Goal: Task Accomplishment & Management: Use online tool/utility

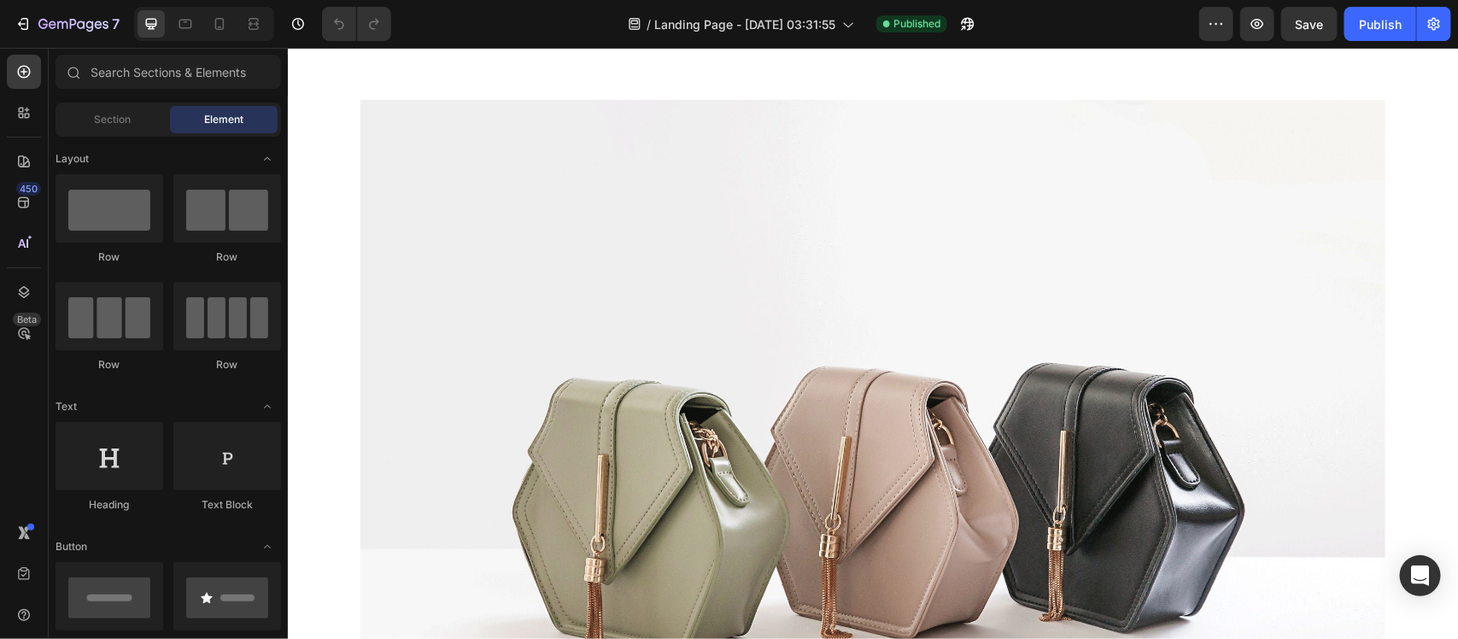
scroll to position [2547, 0]
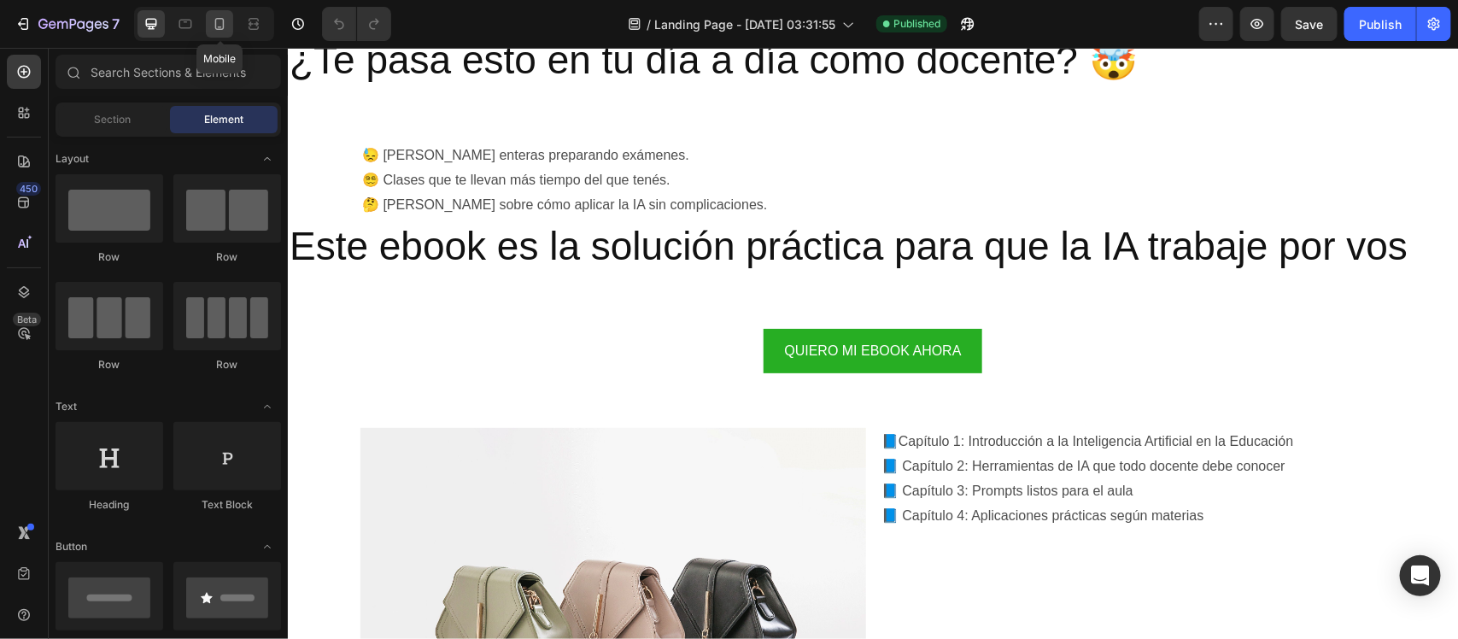
click at [231, 21] on div at bounding box center [219, 23] width 27 height 27
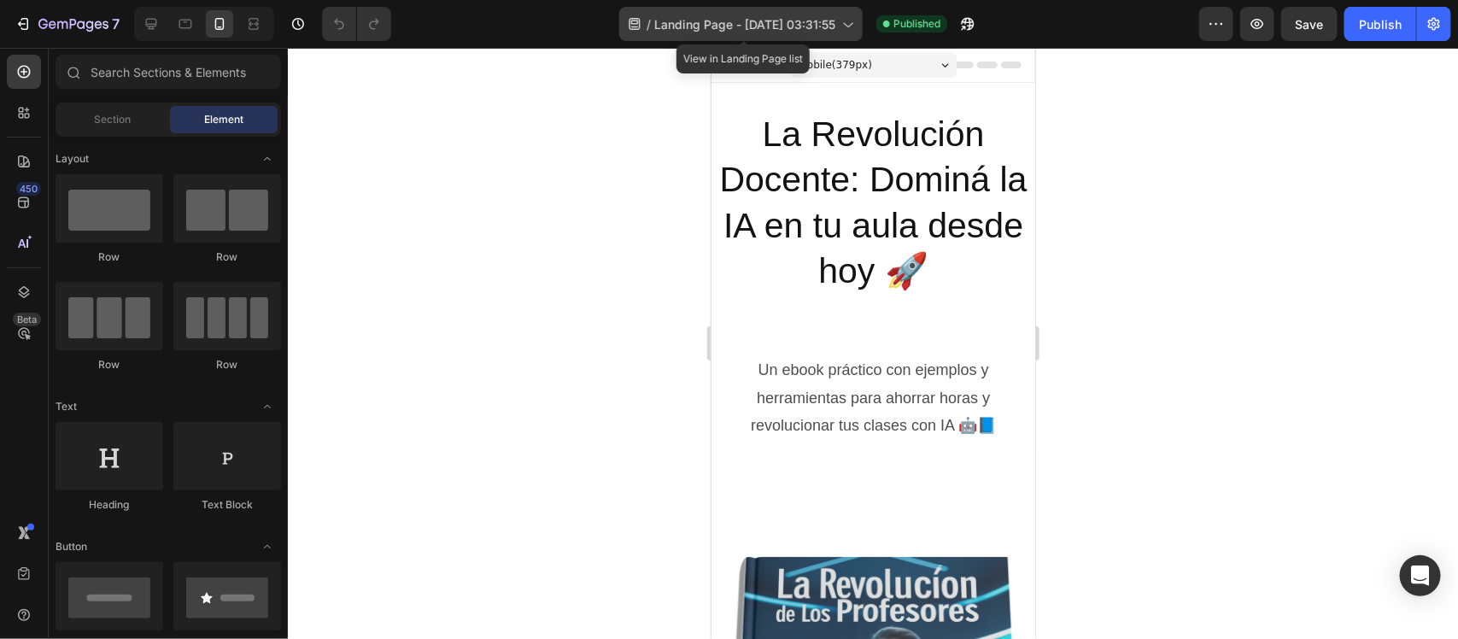
click at [844, 26] on icon at bounding box center [847, 23] width 17 height 17
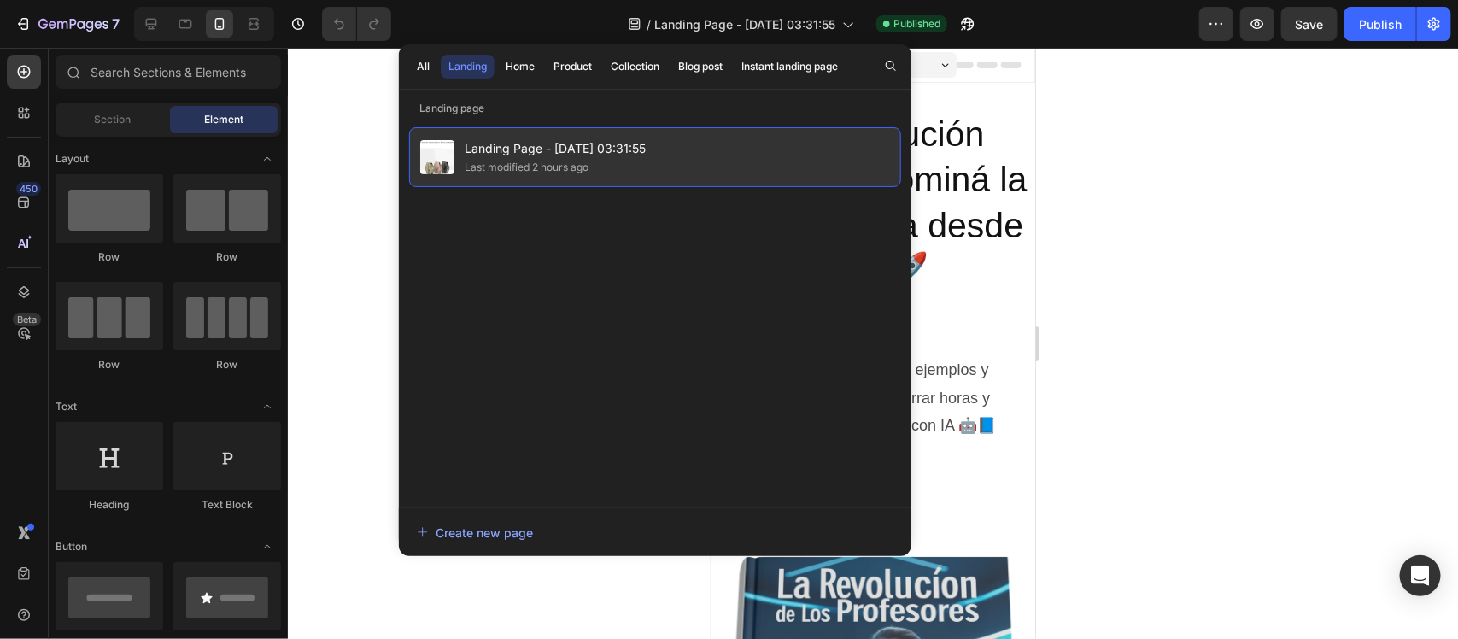
click at [639, 143] on span "Landing Page - [DATE] 03:31:55" at bounding box center [555, 148] width 181 height 20
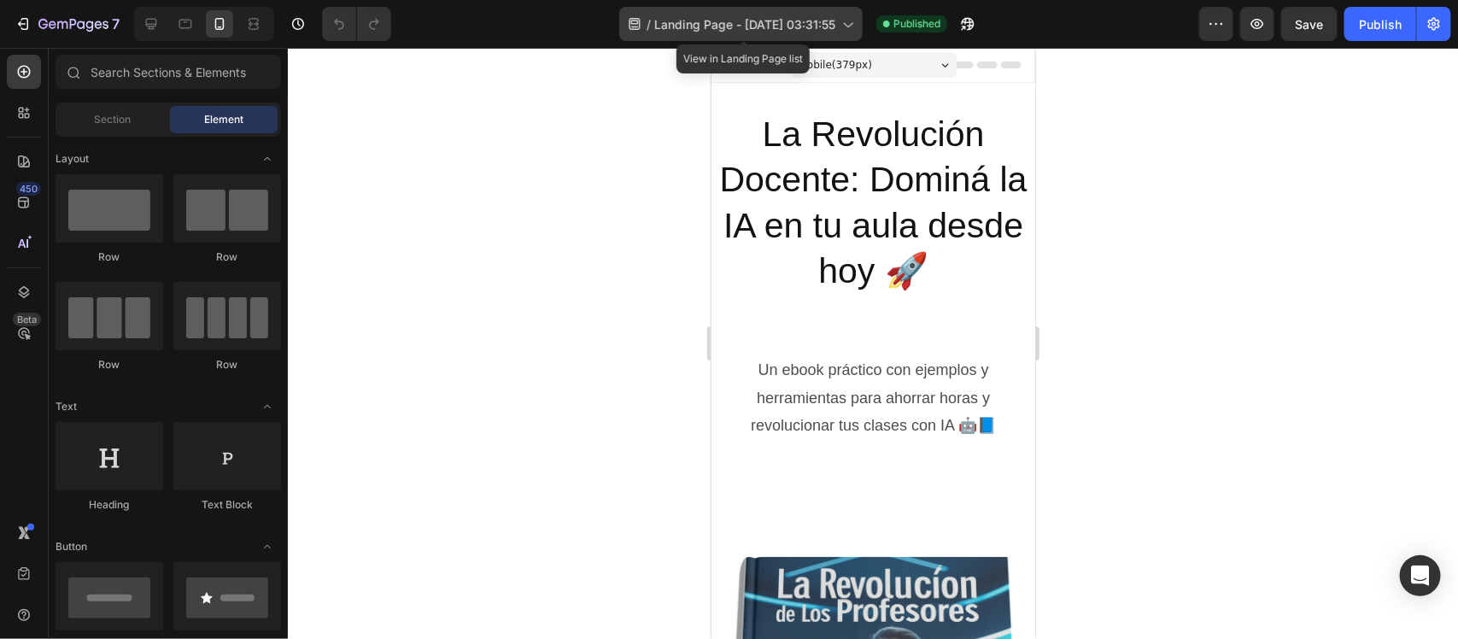
click at [769, 34] on div "/ Landing Page - [DATE] 03:31:55" at bounding box center [740, 24] width 243 height 34
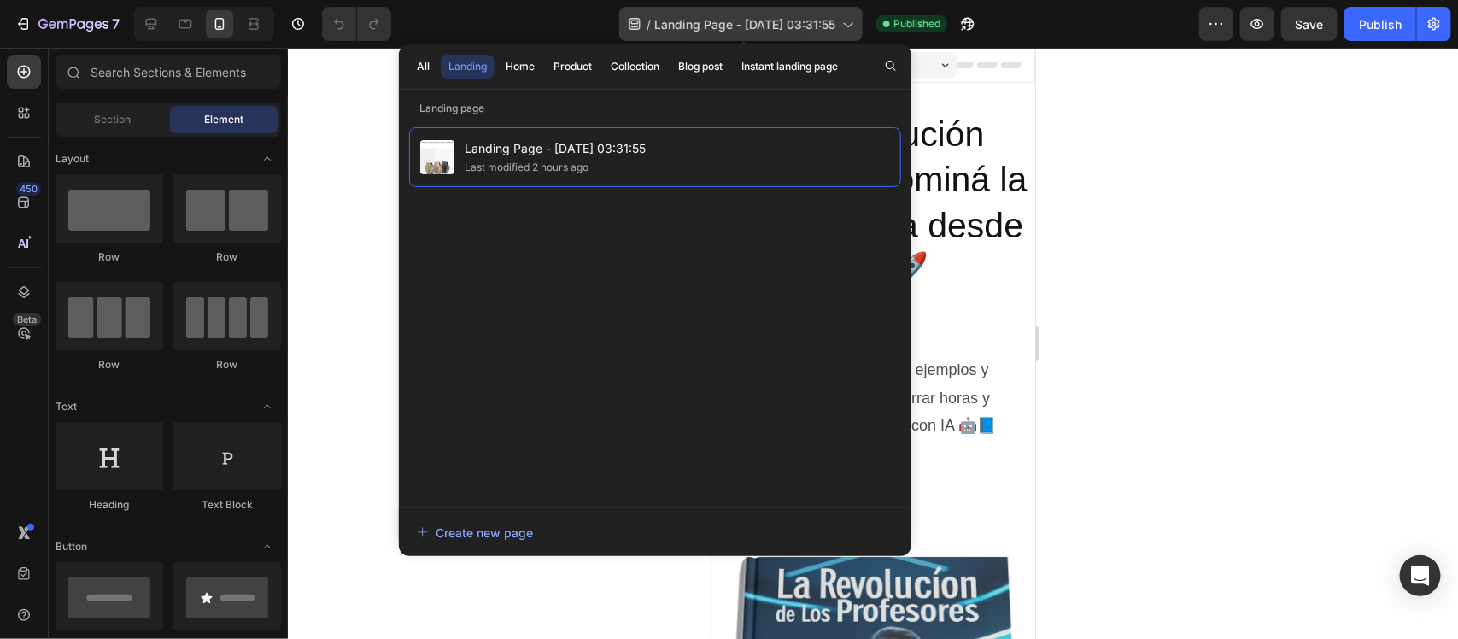
click at [769, 34] on div "/ Landing Page - [DATE] 03:31:55" at bounding box center [740, 24] width 243 height 34
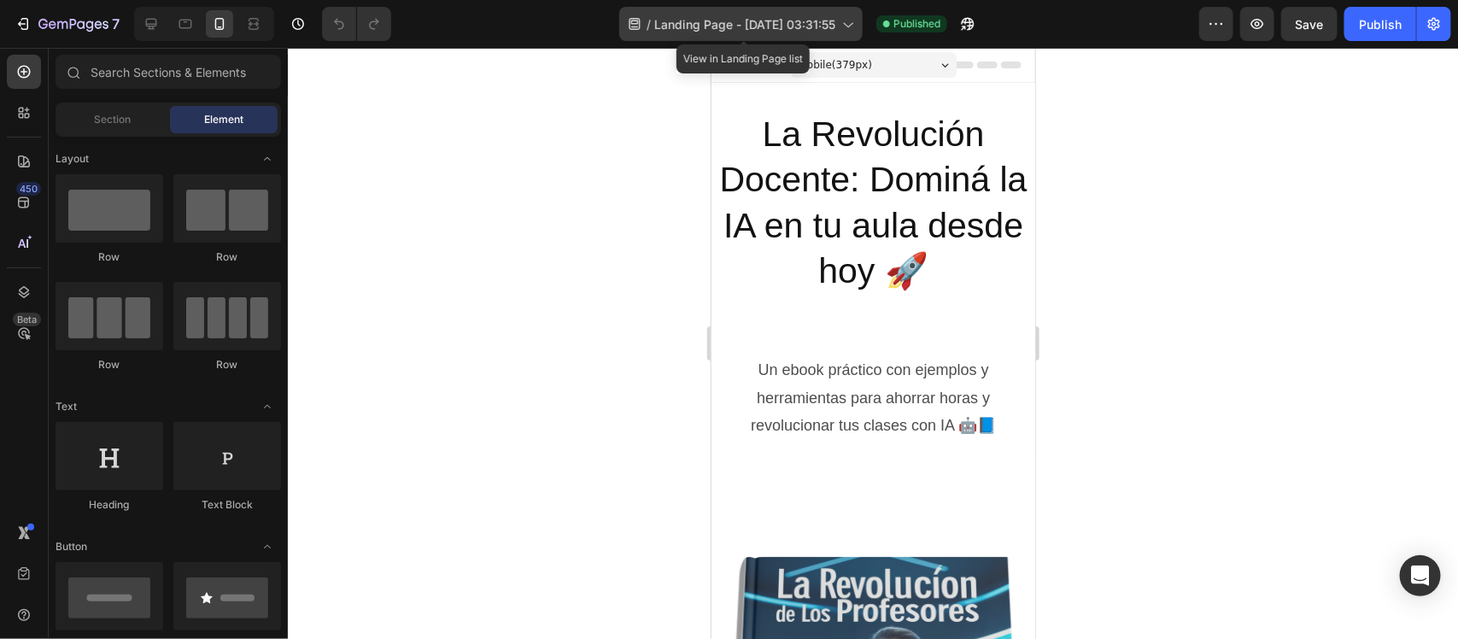
click at [769, 34] on div "/ Landing Page - [DATE] 03:31:55" at bounding box center [740, 24] width 243 height 34
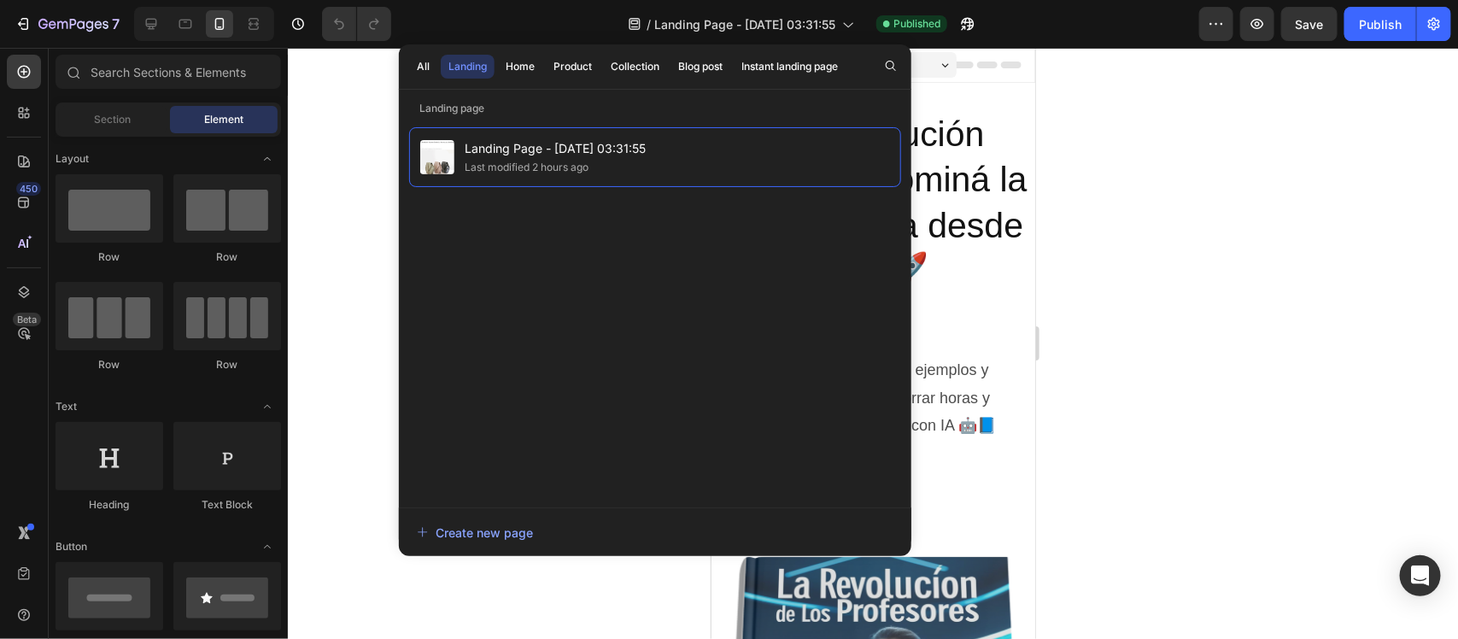
drag, startPoint x: 592, startPoint y: 143, endPoint x: 506, endPoint y: 225, distance: 117.8
click at [506, 225] on div "Landing Page - [DATE] 03:31:55 Last modified 2 hours ago" at bounding box center [655, 308] width 492 height 363
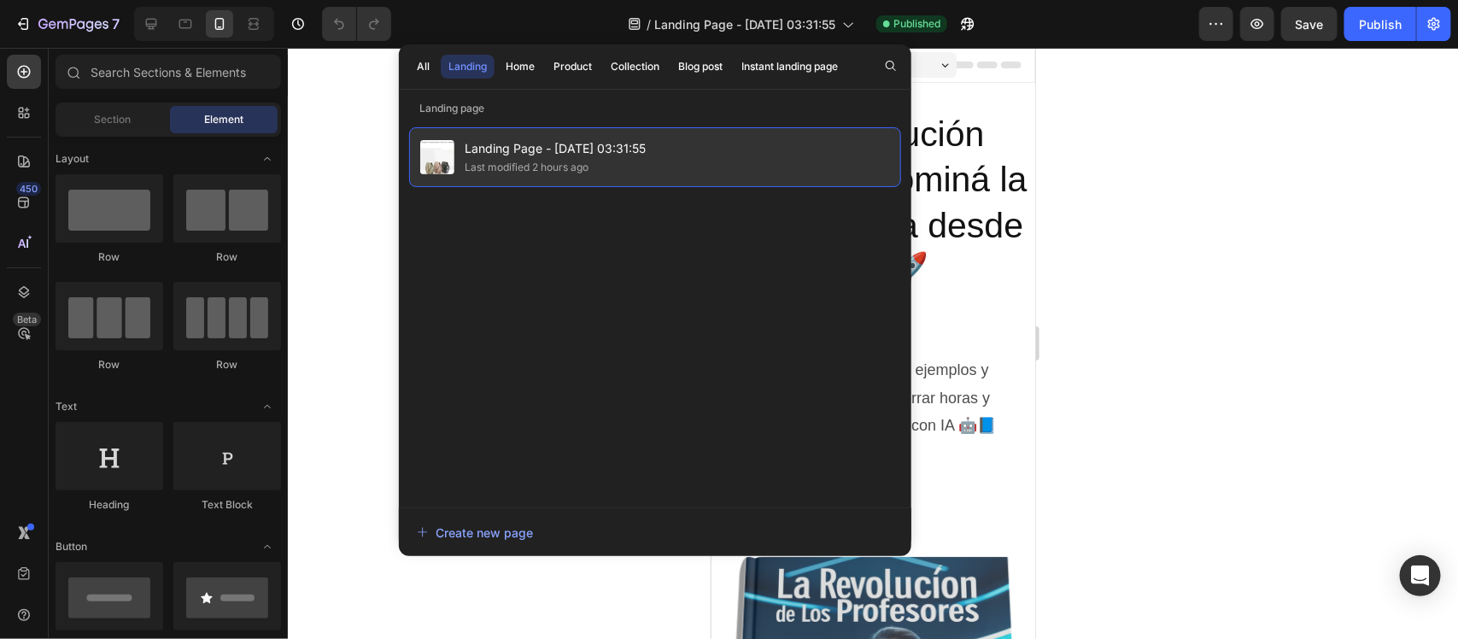
click at [588, 165] on div "Last modified 2 hours ago" at bounding box center [527, 167] width 124 height 17
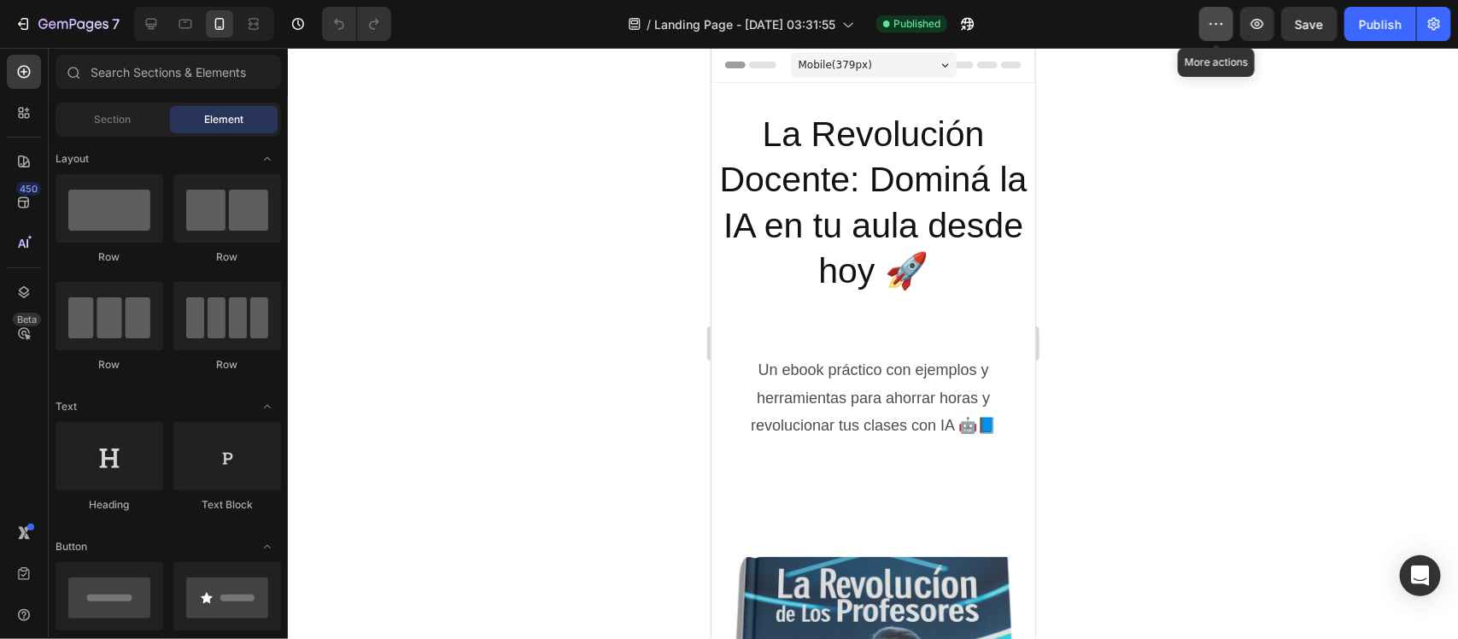
click at [1220, 19] on icon "button" at bounding box center [1216, 23] width 17 height 17
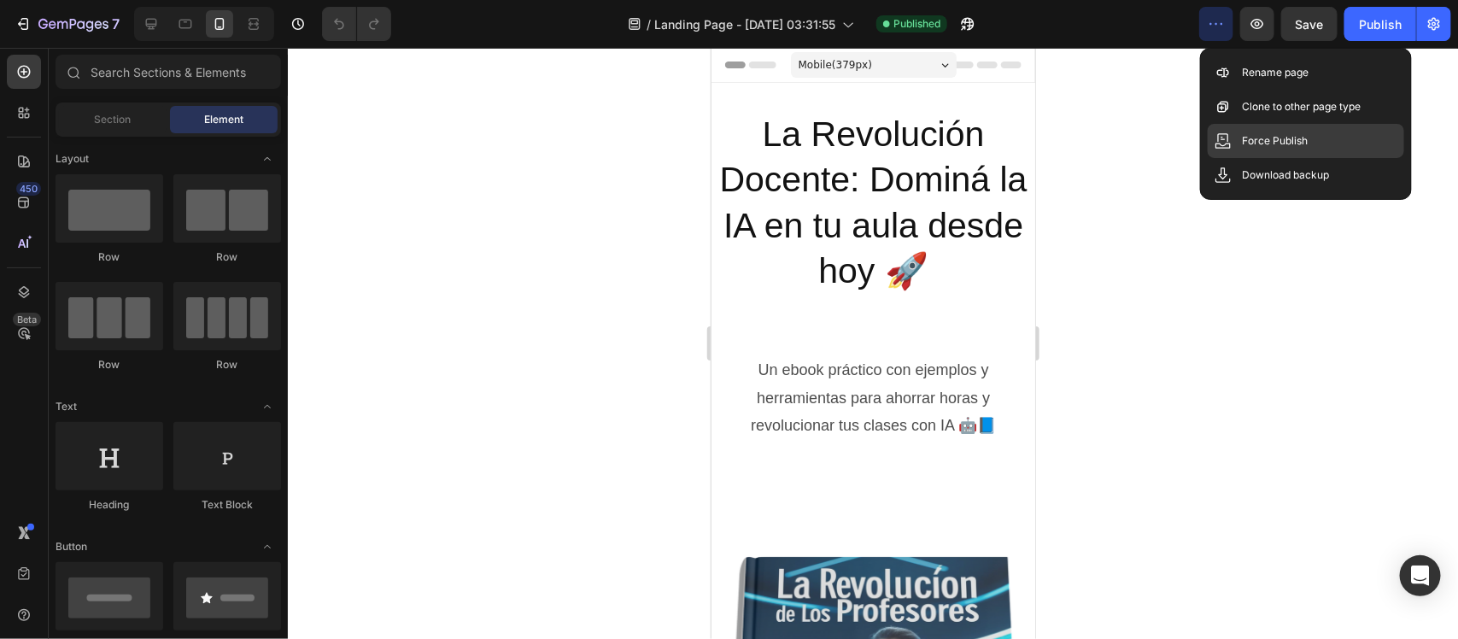
click at [1296, 135] on p "Force Publish" at bounding box center [1275, 140] width 66 height 17
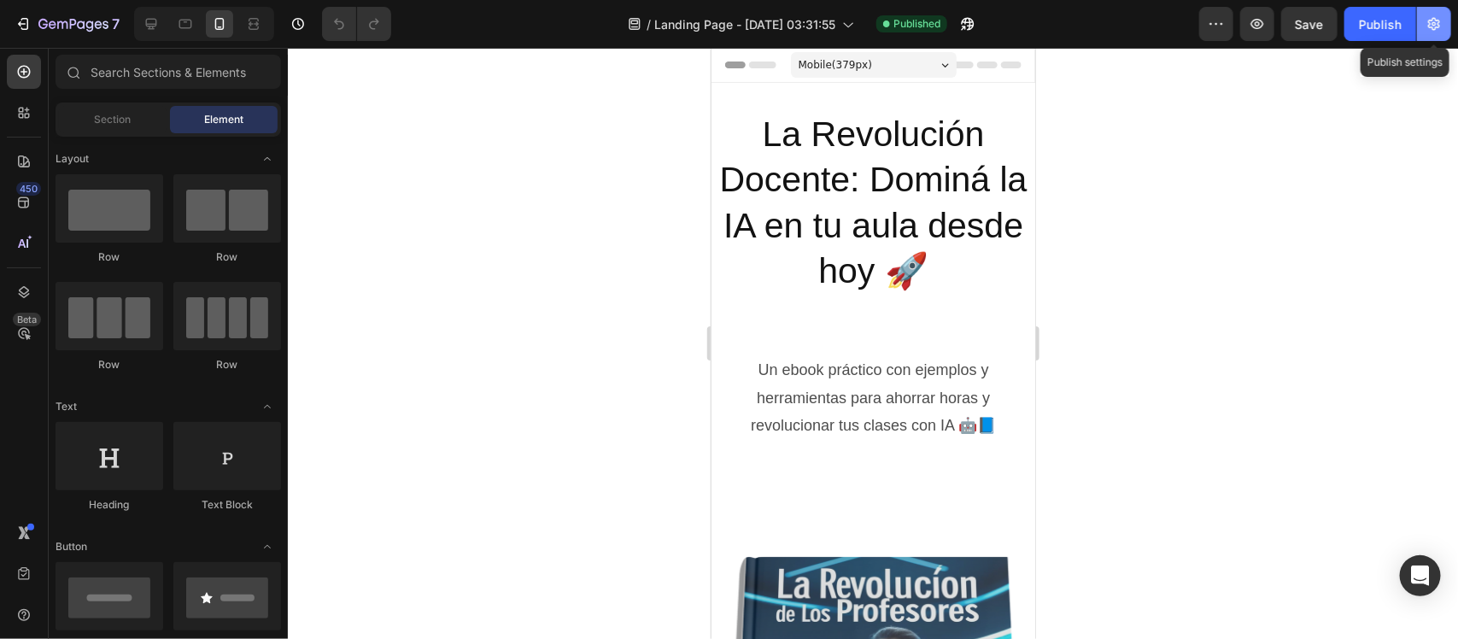
click at [1426, 17] on icon "button" at bounding box center [1433, 23] width 17 height 17
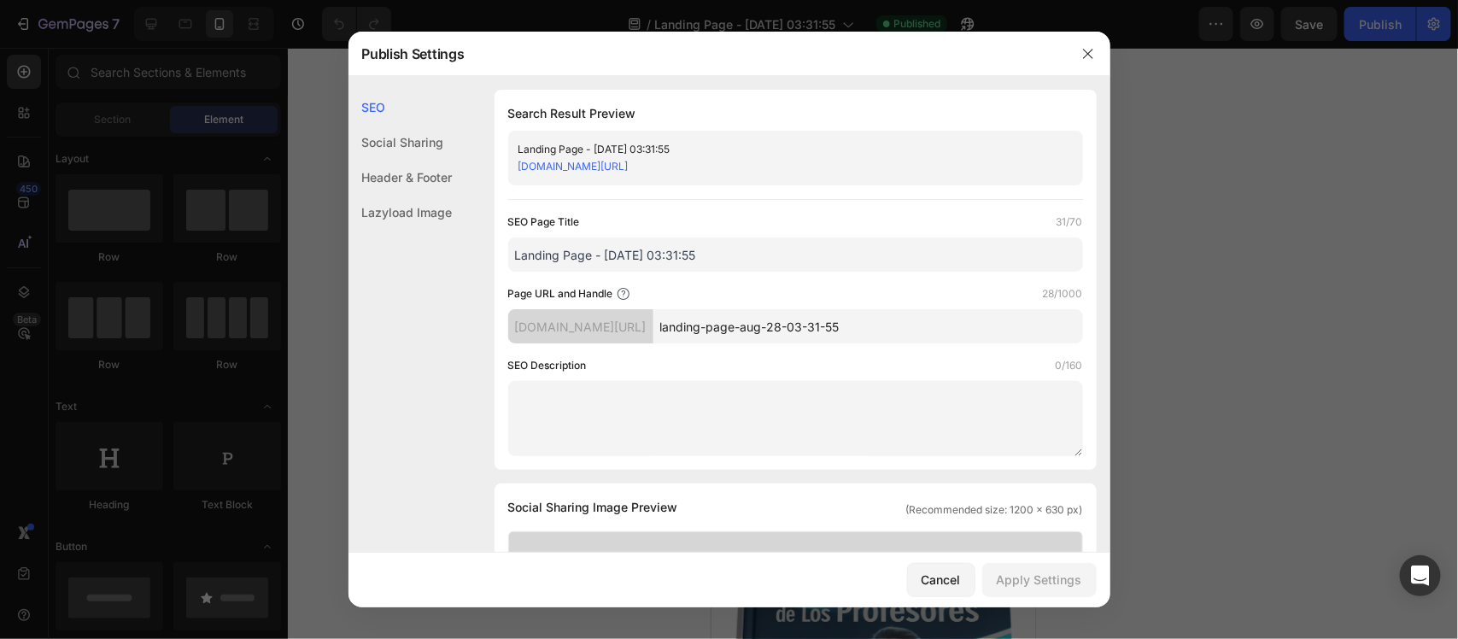
click at [629, 163] on link "[DOMAIN_NAME][URL]" at bounding box center [573, 166] width 110 height 13
click at [940, 333] on input "landing-page-aug-28-03-31-55" at bounding box center [868, 326] width 430 height 34
type input "l"
type input "libro"
click at [1059, 570] on button "Apply Settings" at bounding box center [1039, 580] width 114 height 34
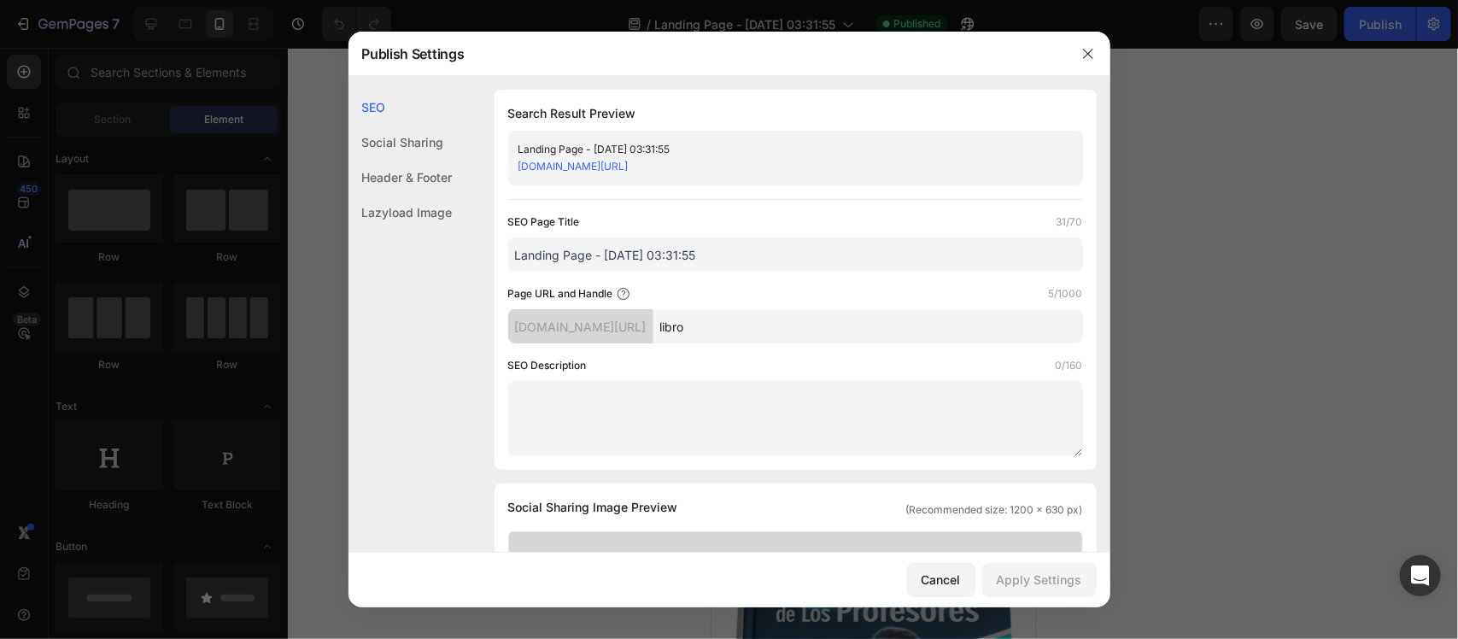
drag, startPoint x: 740, startPoint y: 257, endPoint x: 500, endPoint y: 258, distance: 240.0
click at [500, 258] on div "Search Result Preview Landing Page - [DATE] 03:31:55 [DOMAIN_NAME][URL] SEO Pag…" at bounding box center [796, 280] width 602 height 380
type input "Bienvenido al futuro de la educación"
click at [1077, 591] on button "Apply Settings" at bounding box center [1039, 580] width 114 height 34
click at [948, 591] on button "Cancel" at bounding box center [941, 580] width 68 height 34
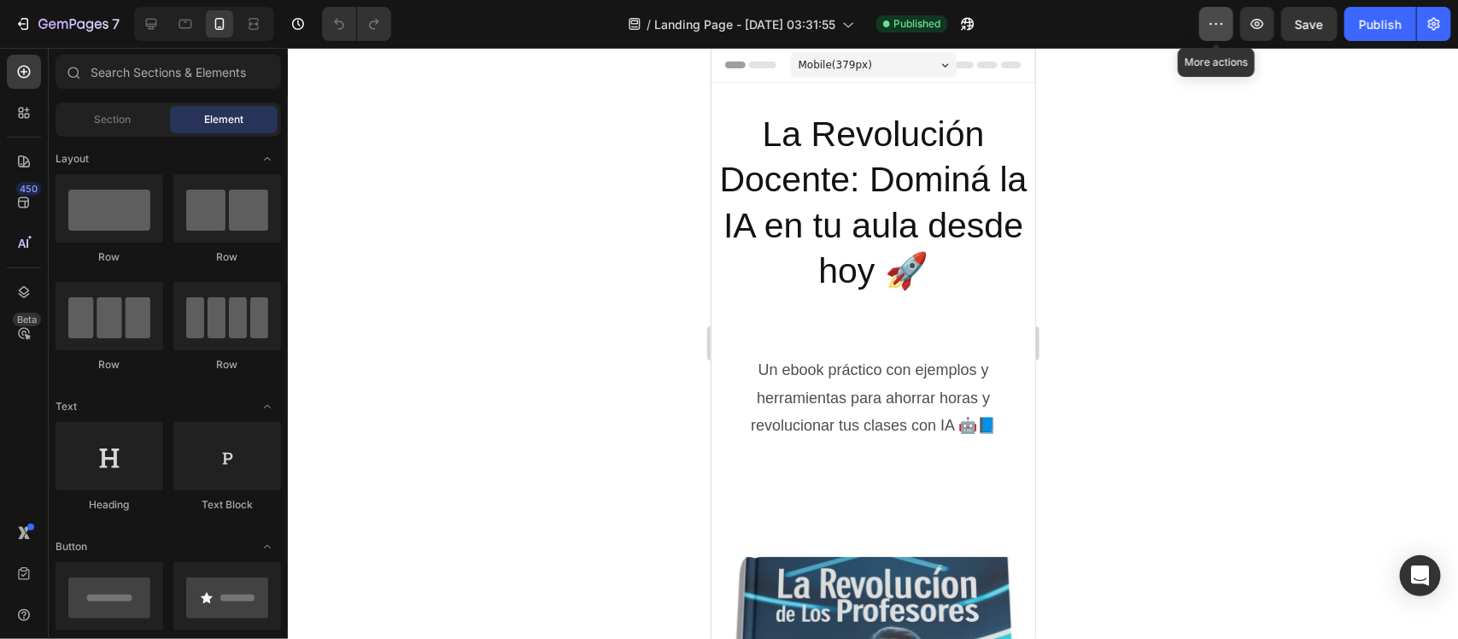
click at [1232, 18] on button "button" at bounding box center [1216, 24] width 34 height 34
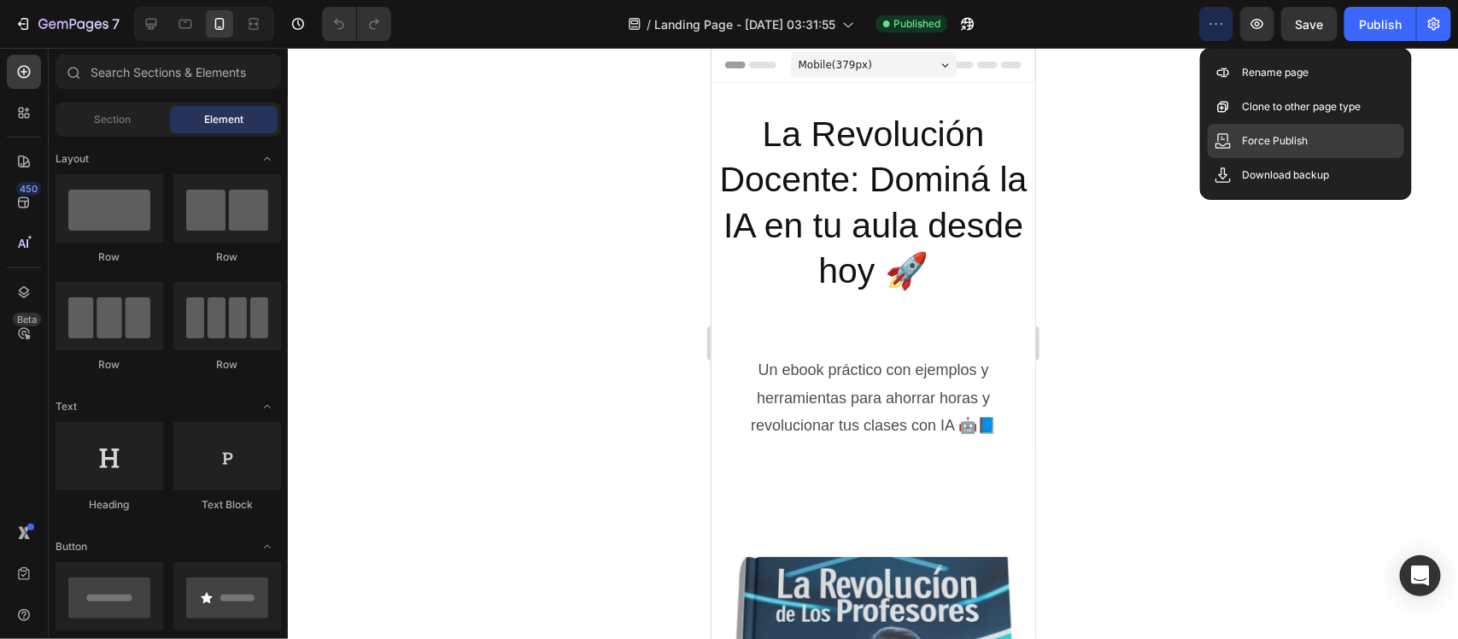
click at [1300, 146] on p "Force Publish" at bounding box center [1275, 140] width 66 height 17
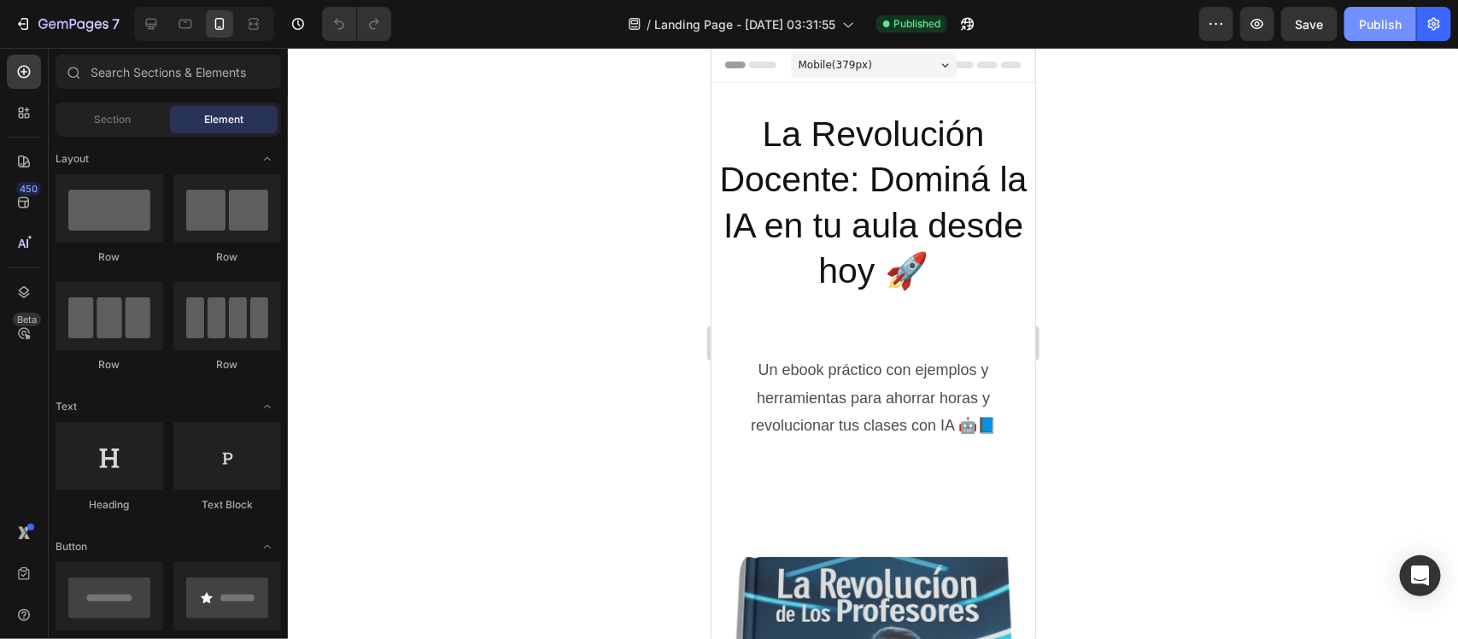
click at [1393, 17] on div "Publish" at bounding box center [1380, 24] width 43 height 18
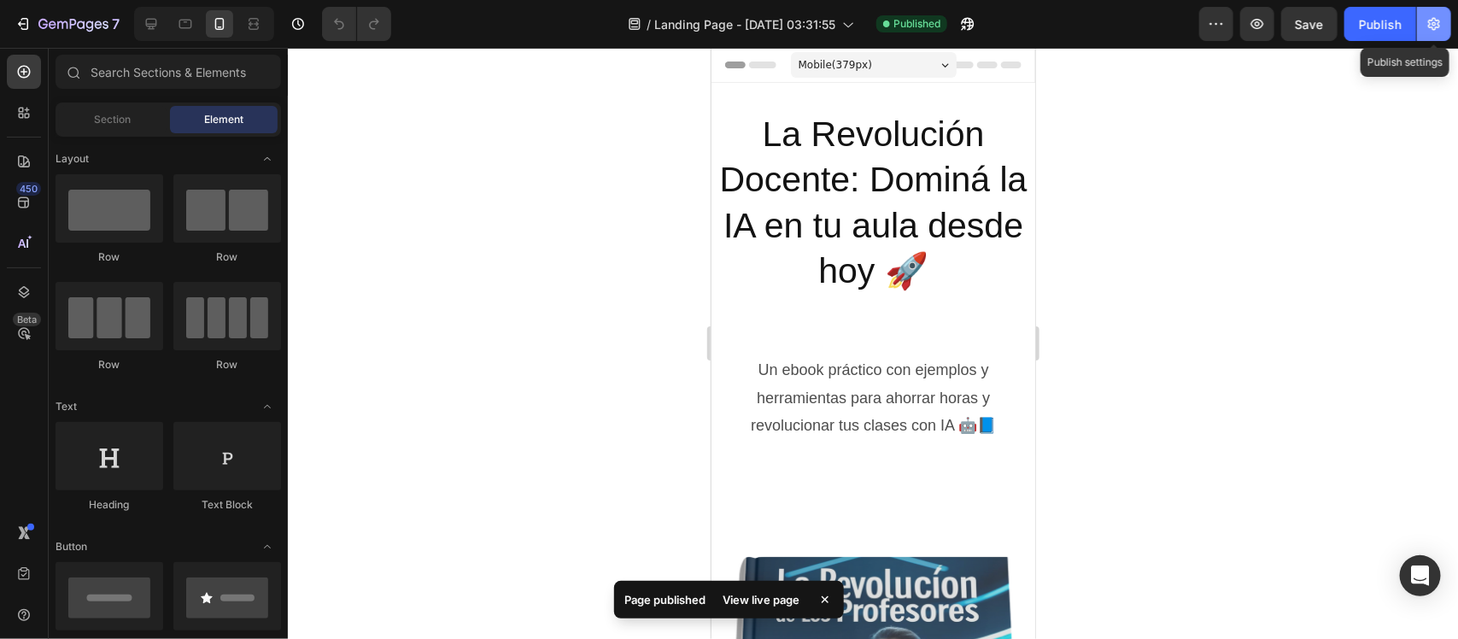
click at [1423, 19] on button "button" at bounding box center [1434, 24] width 34 height 34
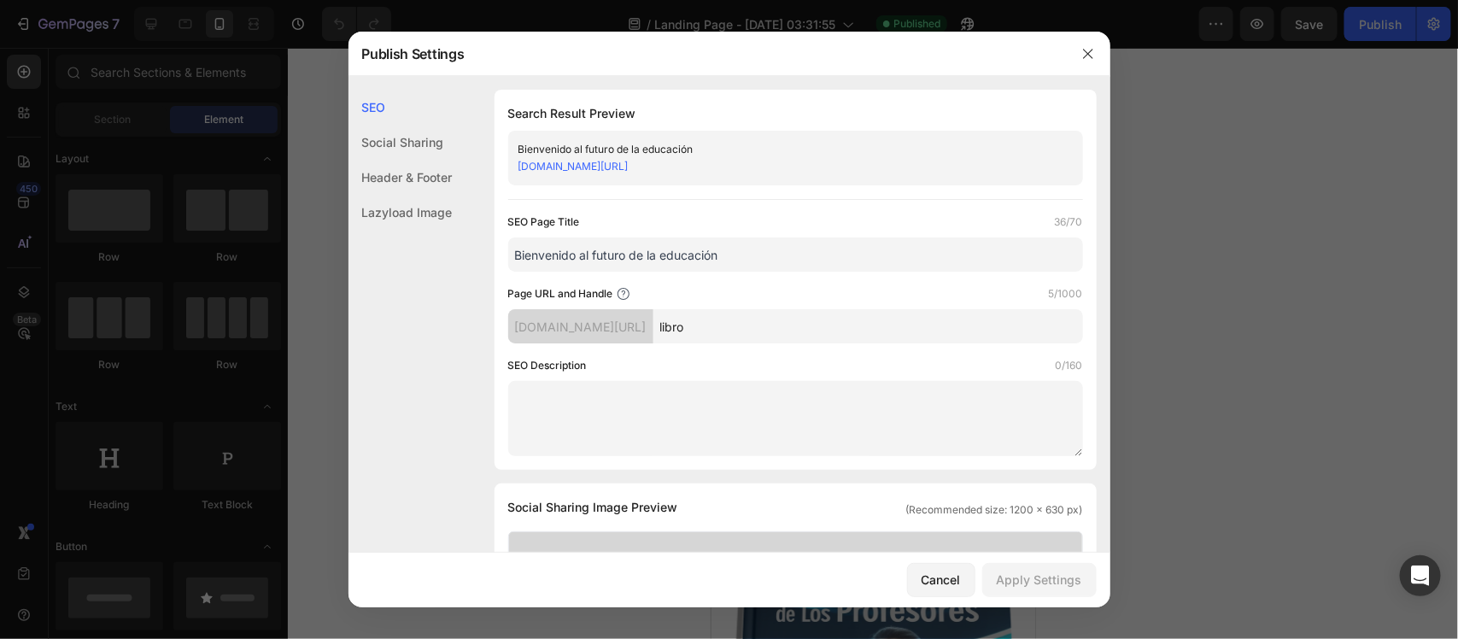
drag, startPoint x: 722, startPoint y: 164, endPoint x: 518, endPoint y: 176, distance: 203.6
click at [518, 176] on div "Bienvenido al futuro de la educación [DOMAIN_NAME][URL]" at bounding box center [795, 158] width 575 height 55
copy link "[DOMAIN_NAME][URL]"
click at [1081, 49] on icon "button" at bounding box center [1088, 54] width 14 height 14
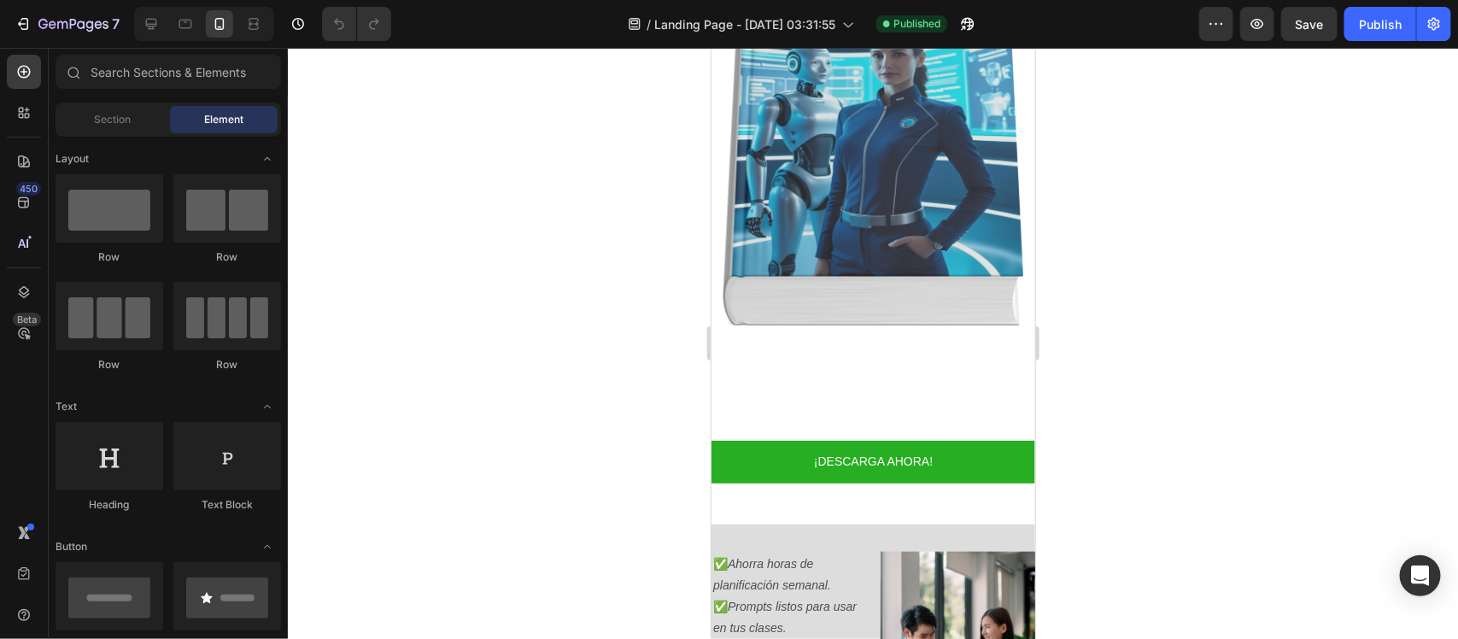
scroll to position [620, 0]
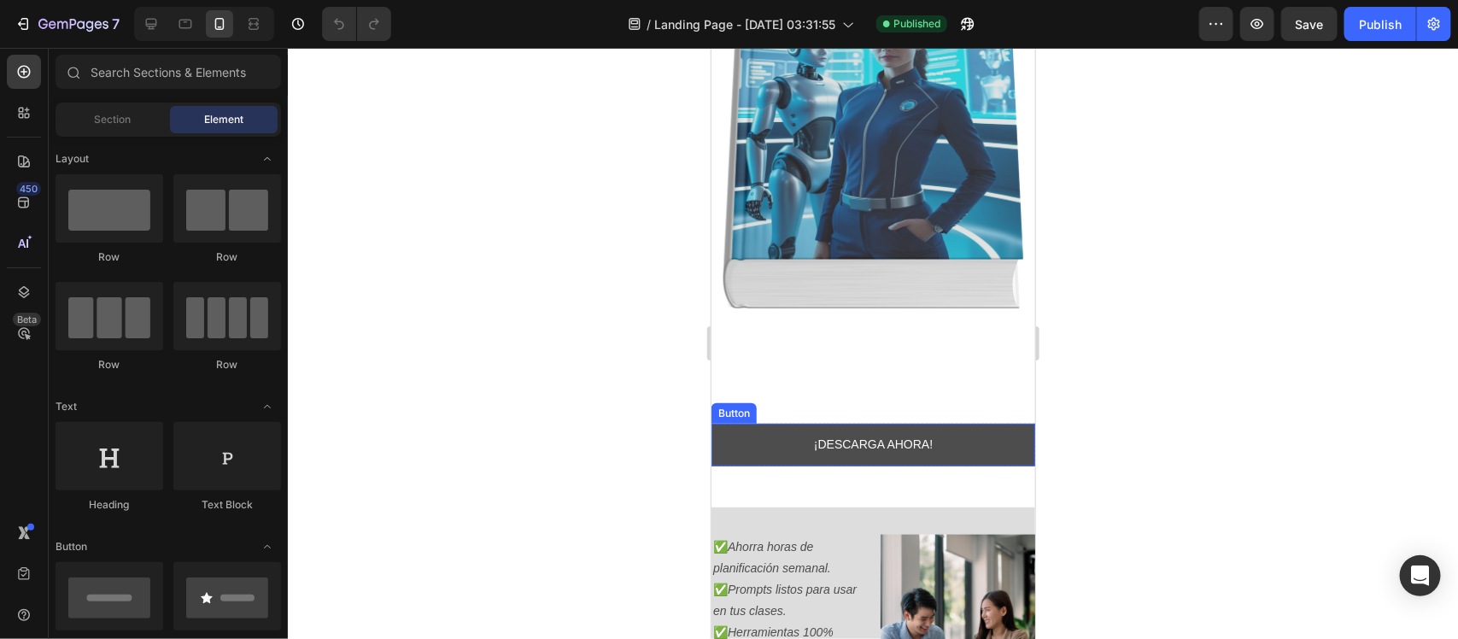
click at [729, 423] on link "¡DESCARGA AHORA!" at bounding box center [873, 444] width 324 height 42
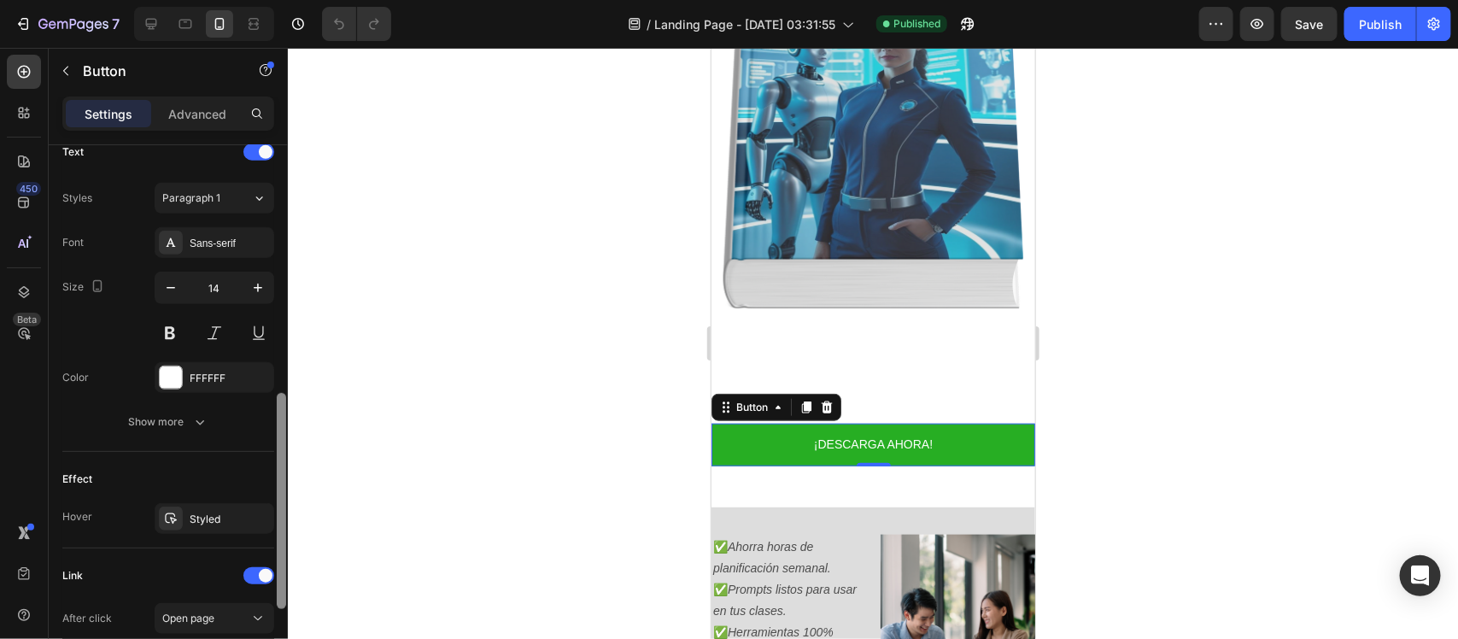
scroll to position [711, 0]
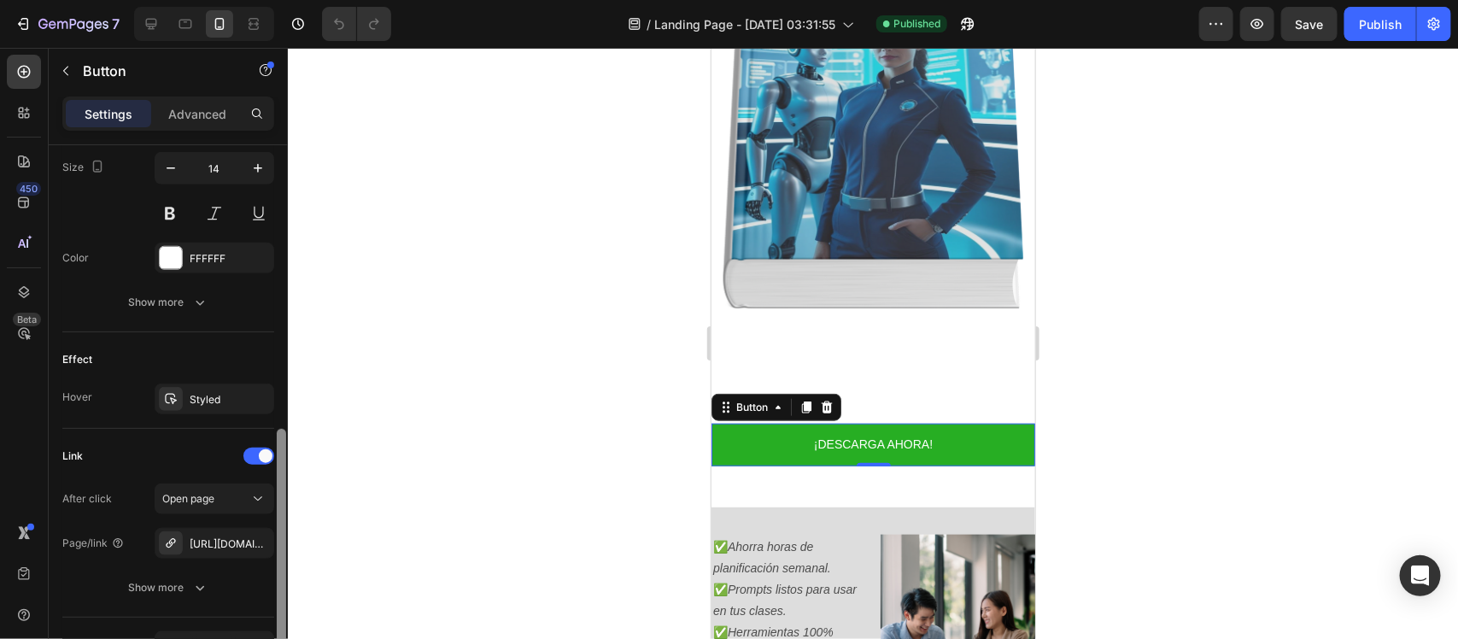
drag, startPoint x: 282, startPoint y: 260, endPoint x: 284, endPoint y: 545, distance: 284.4
click at [284, 545] on div at bounding box center [281, 537] width 9 height 216
click at [249, 535] on button "button" at bounding box center [256, 543] width 20 height 20
click at [249, 535] on div "Add..." at bounding box center [215, 543] width 120 height 31
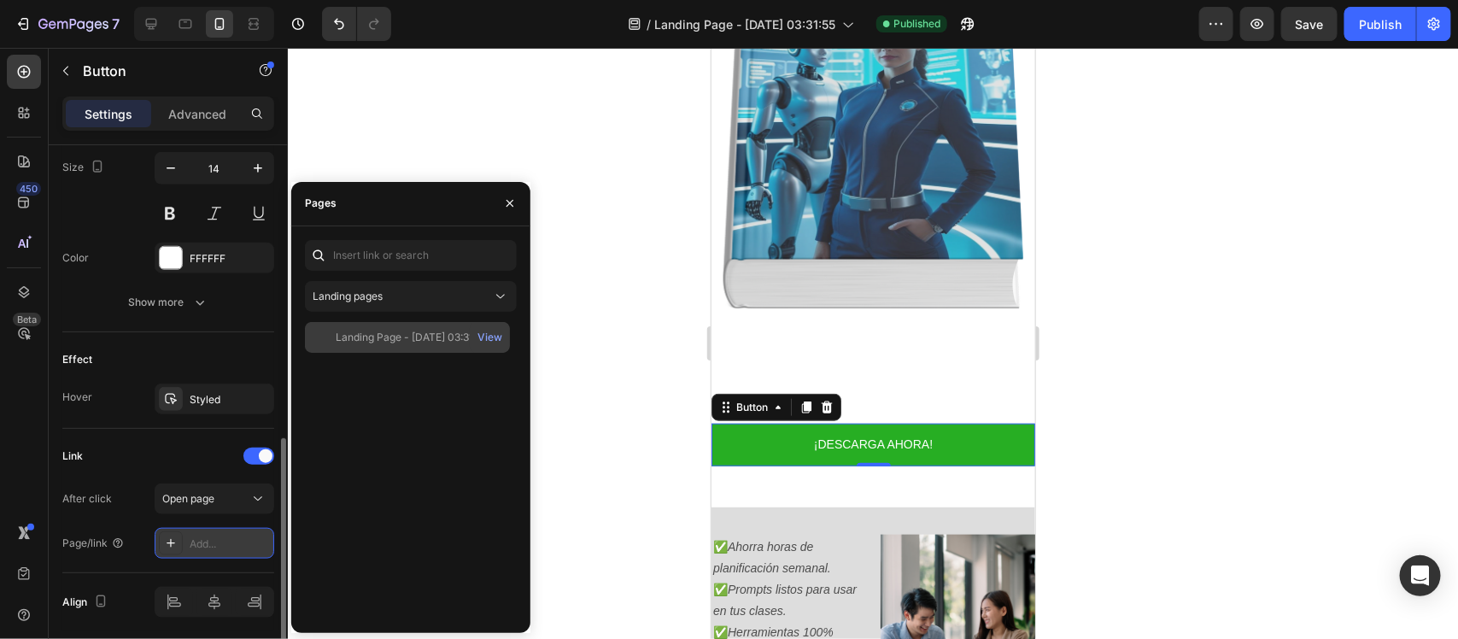
click at [430, 343] on div "Landing Page - [DATE] 03:31:55" at bounding box center [412, 337] width 152 height 15
click at [248, 549] on button "button" at bounding box center [256, 543] width 20 height 20
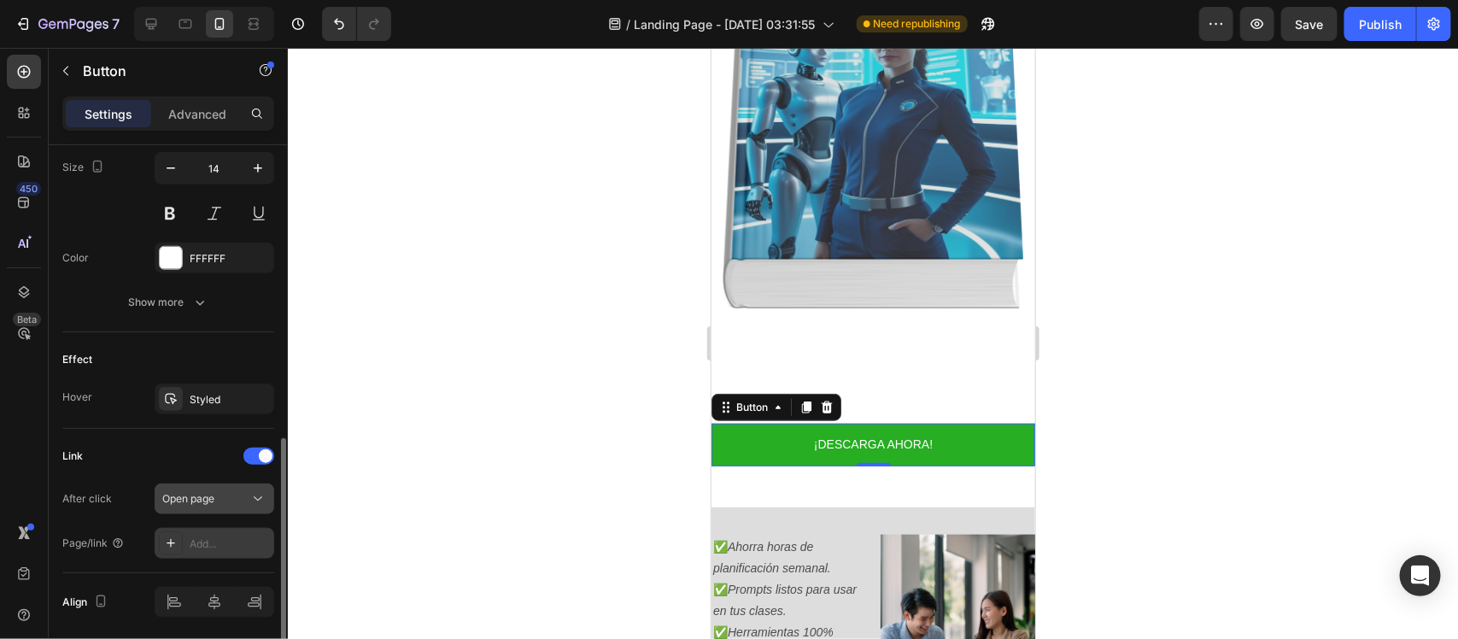
click at [252, 495] on icon at bounding box center [257, 498] width 17 height 17
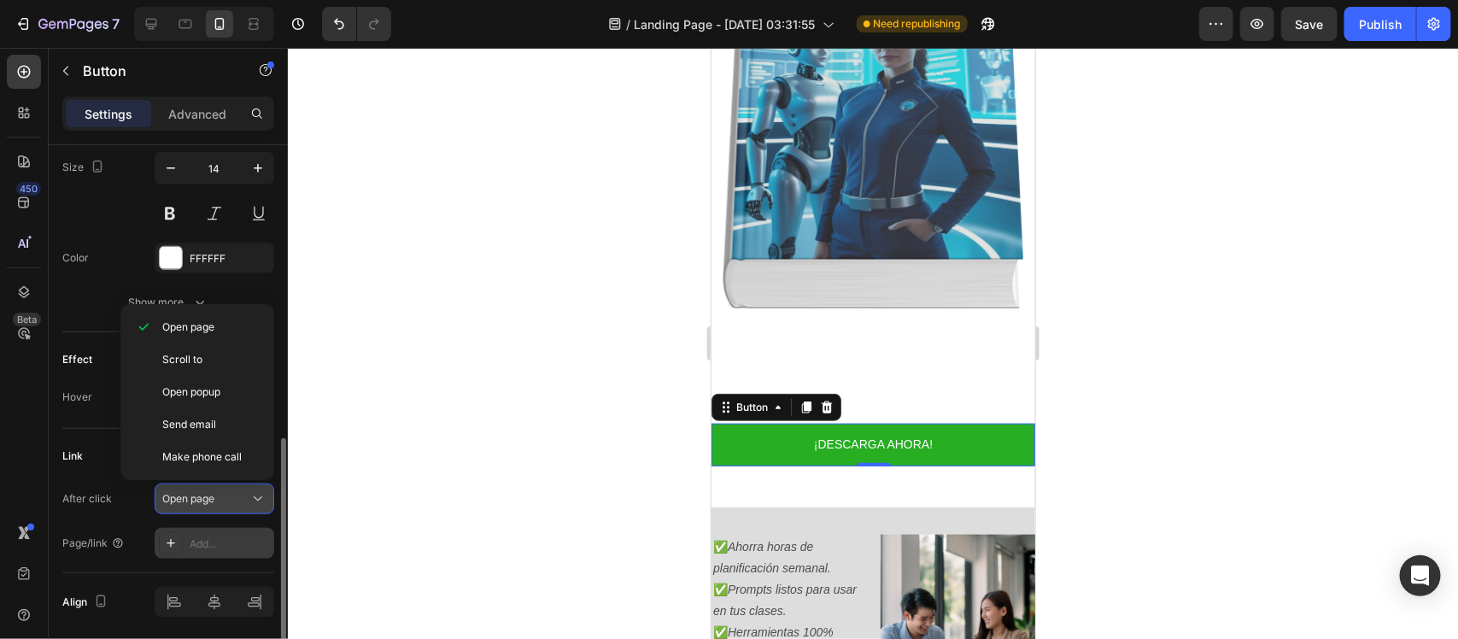
click at [252, 495] on icon at bounding box center [257, 498] width 17 height 17
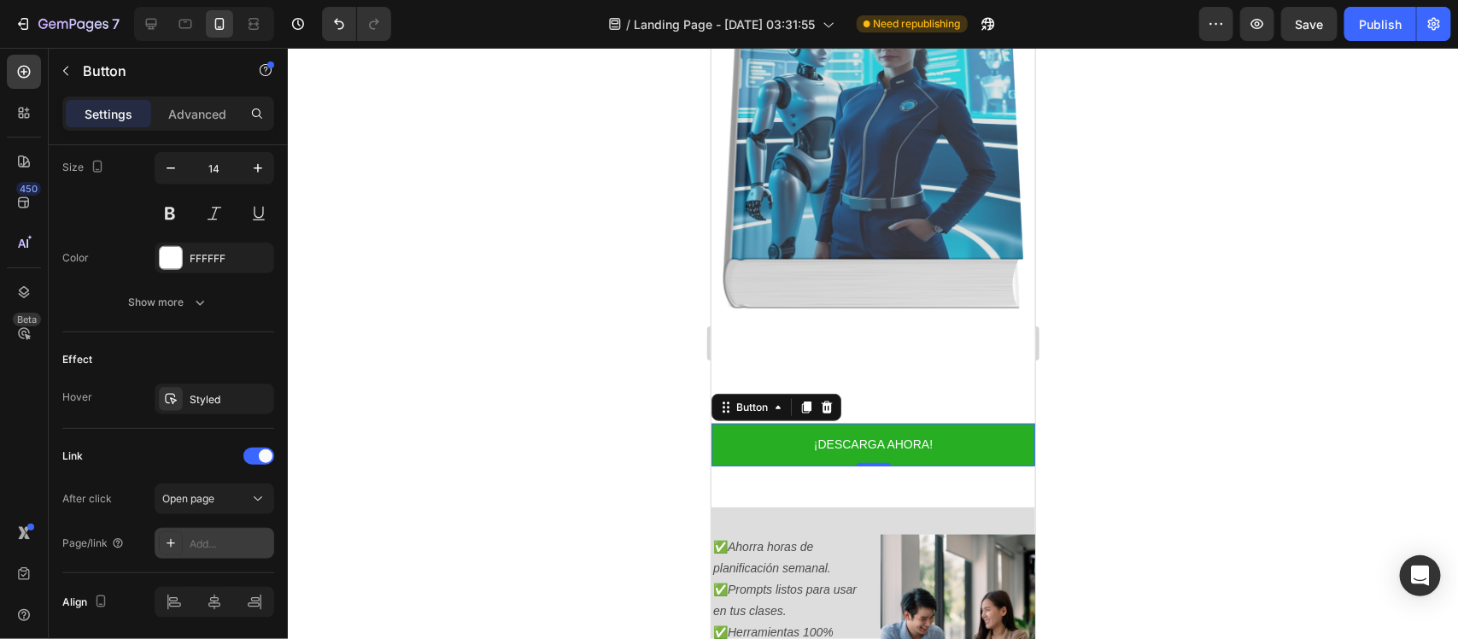
click at [231, 543] on div "Add..." at bounding box center [230, 543] width 80 height 15
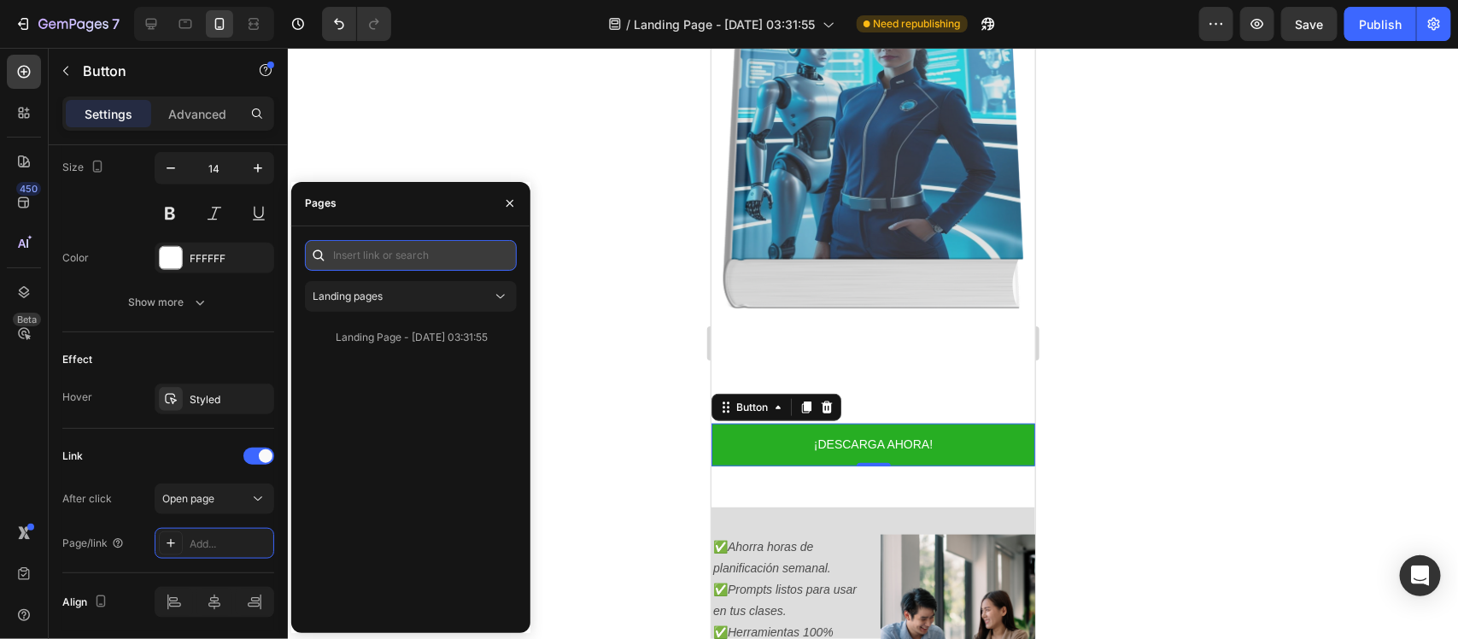
paste input "[URL][DOMAIN_NAME]"
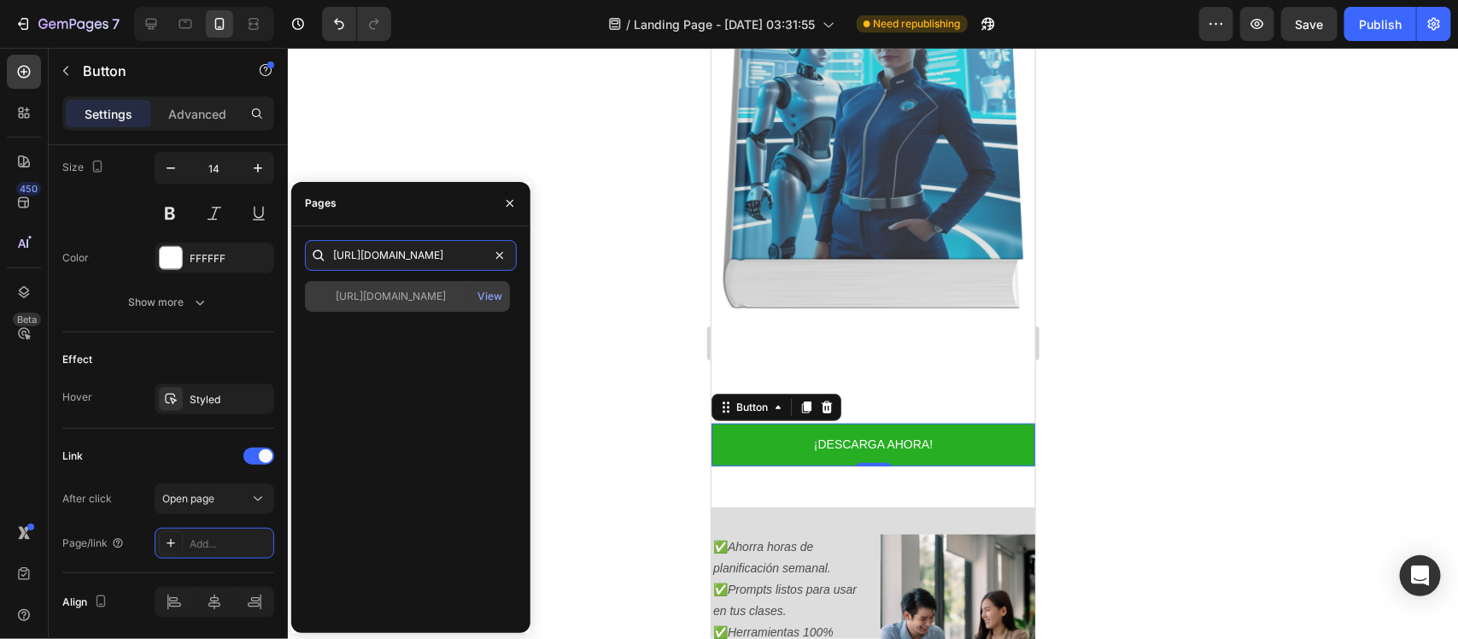
type input "[URL][DOMAIN_NAME]"
click at [425, 291] on div "[URL][DOMAIN_NAME]" at bounding box center [391, 296] width 110 height 15
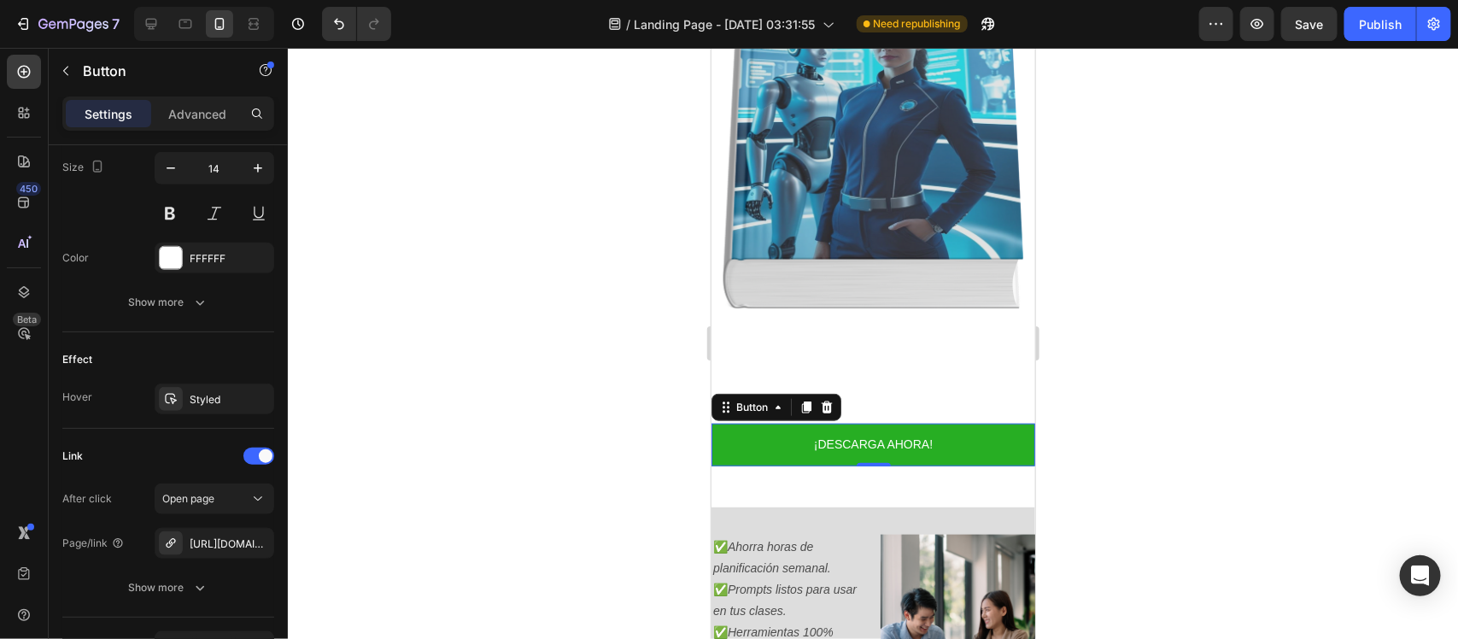
click at [562, 279] on div at bounding box center [873, 343] width 1170 height 591
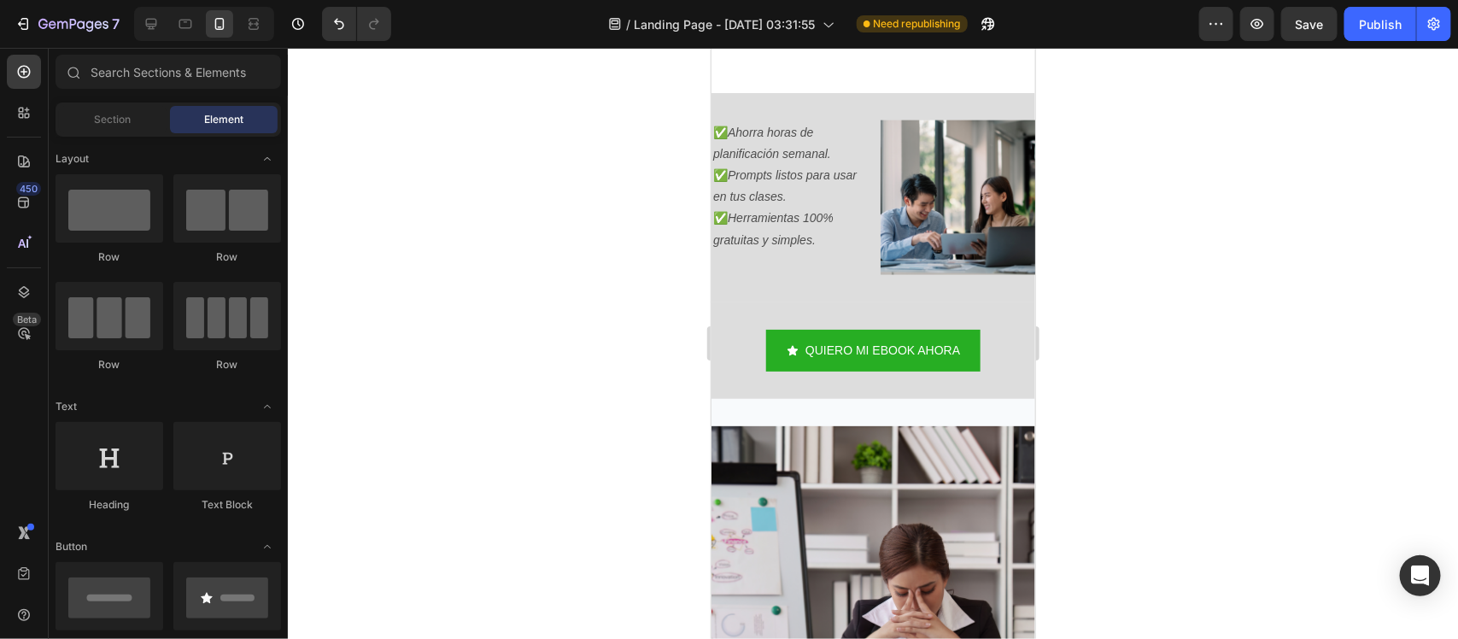
scroll to position [1072, 0]
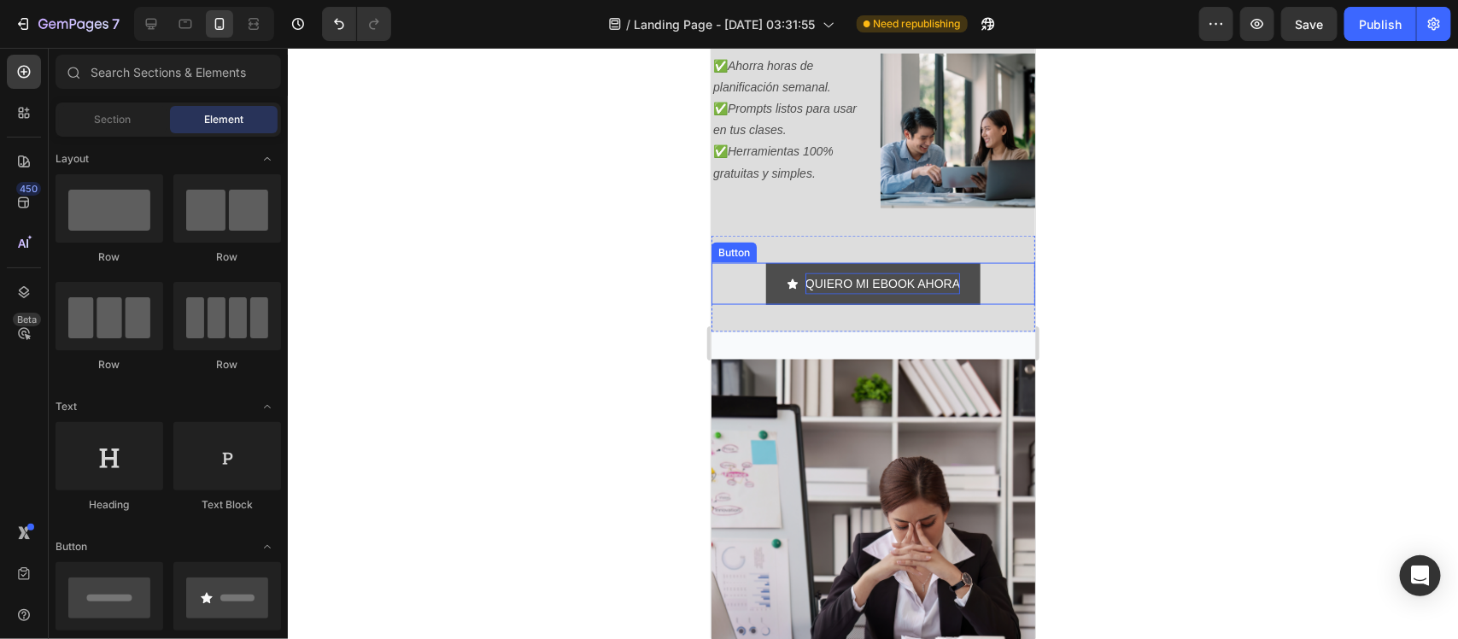
click at [922, 272] on p "QUIERO MI EBOOK AHORA" at bounding box center [882, 282] width 155 height 21
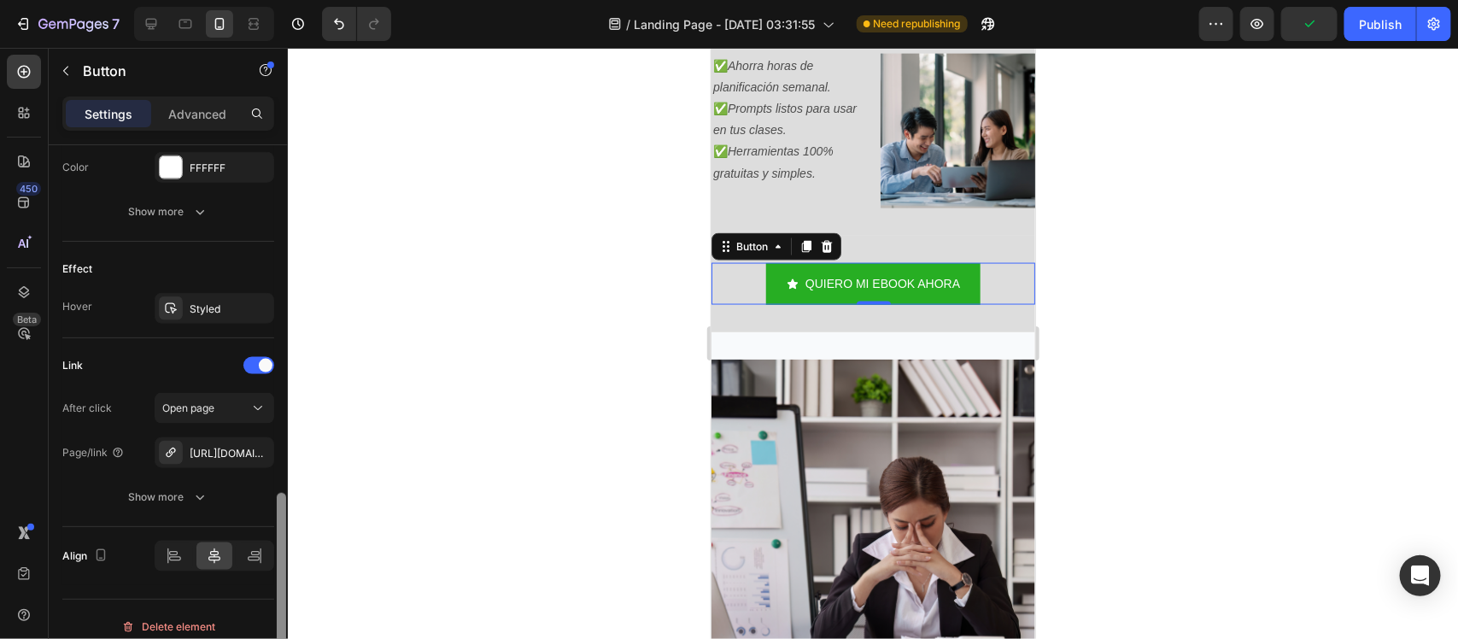
scroll to position [954, 0]
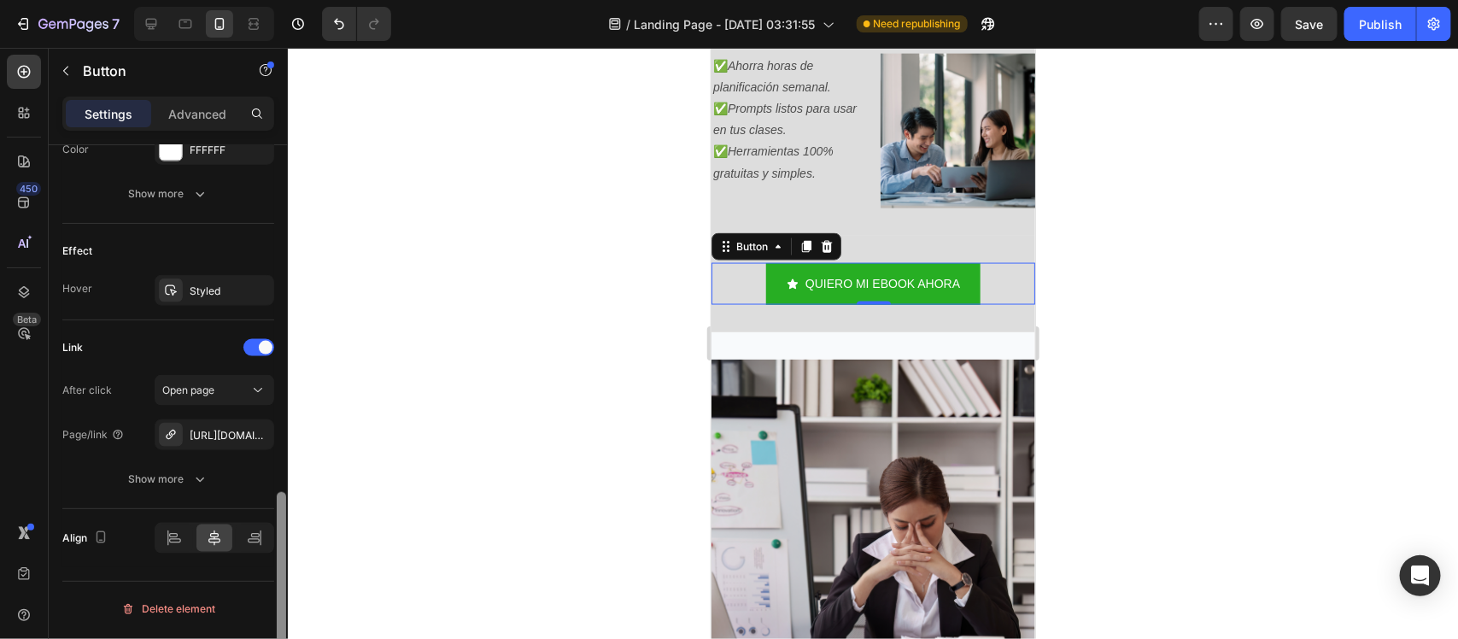
drag, startPoint x: 280, startPoint y: 337, endPoint x: 283, endPoint y: 689, distance: 351.9
click at [283, 0] on html "7 / Landing Page - [DATE] 03:31:55 Need republishing Preview Save Publish 450 B…" at bounding box center [729, 0] width 1458 height 0
click at [257, 440] on icon "button" at bounding box center [256, 435] width 14 height 14
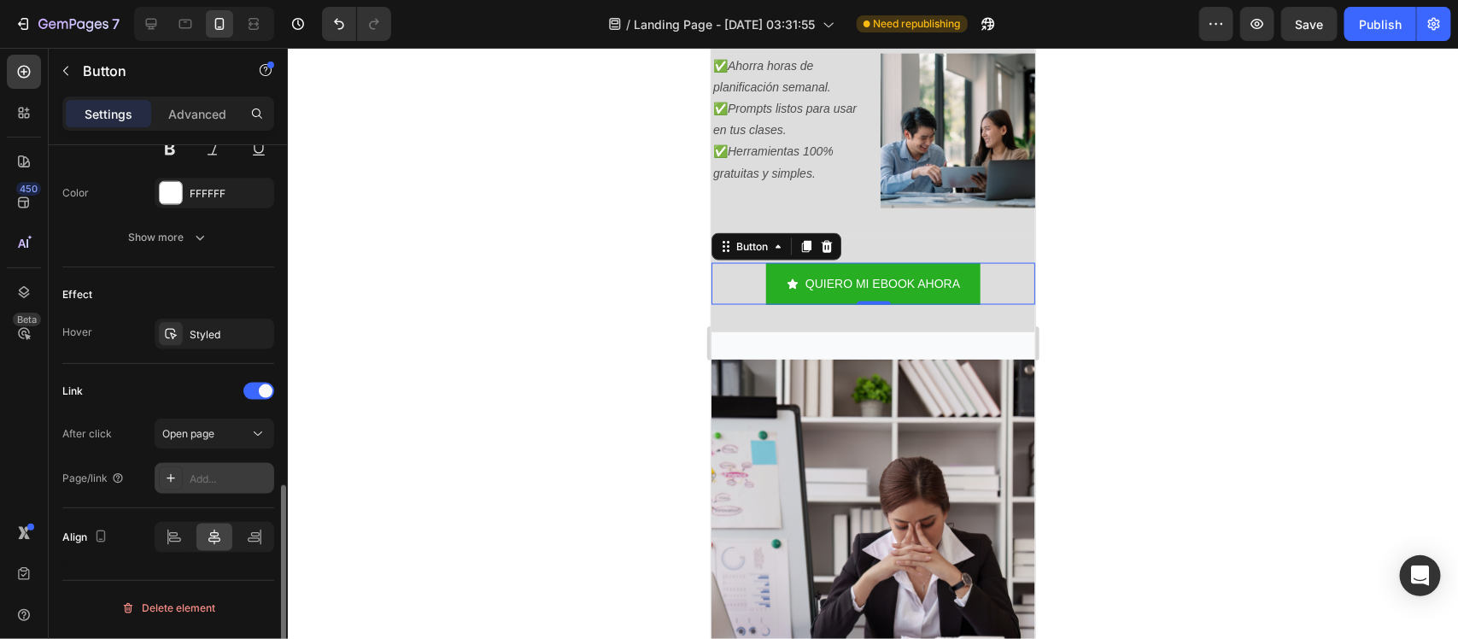
scroll to position [910, 0]
click at [225, 474] on div "Add..." at bounding box center [230, 479] width 80 height 15
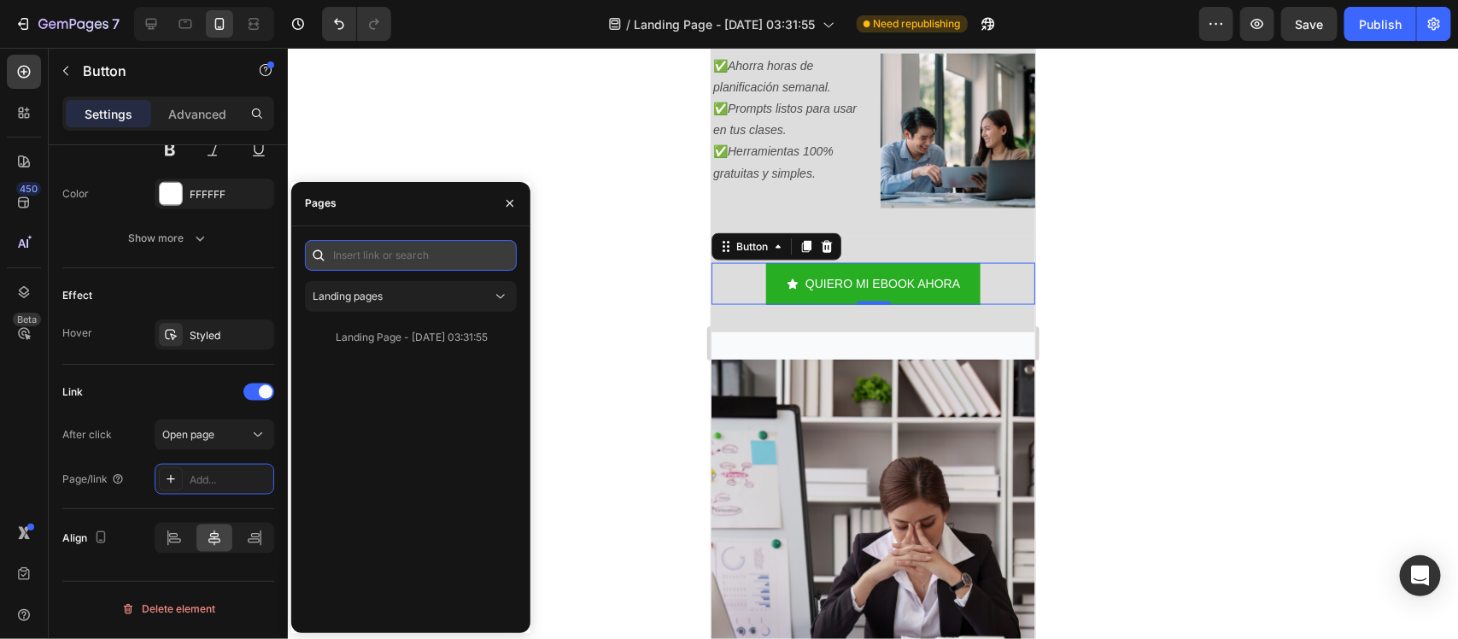
click at [442, 263] on input "text" at bounding box center [411, 255] width 212 height 31
paste input "[URL][DOMAIN_NAME]"
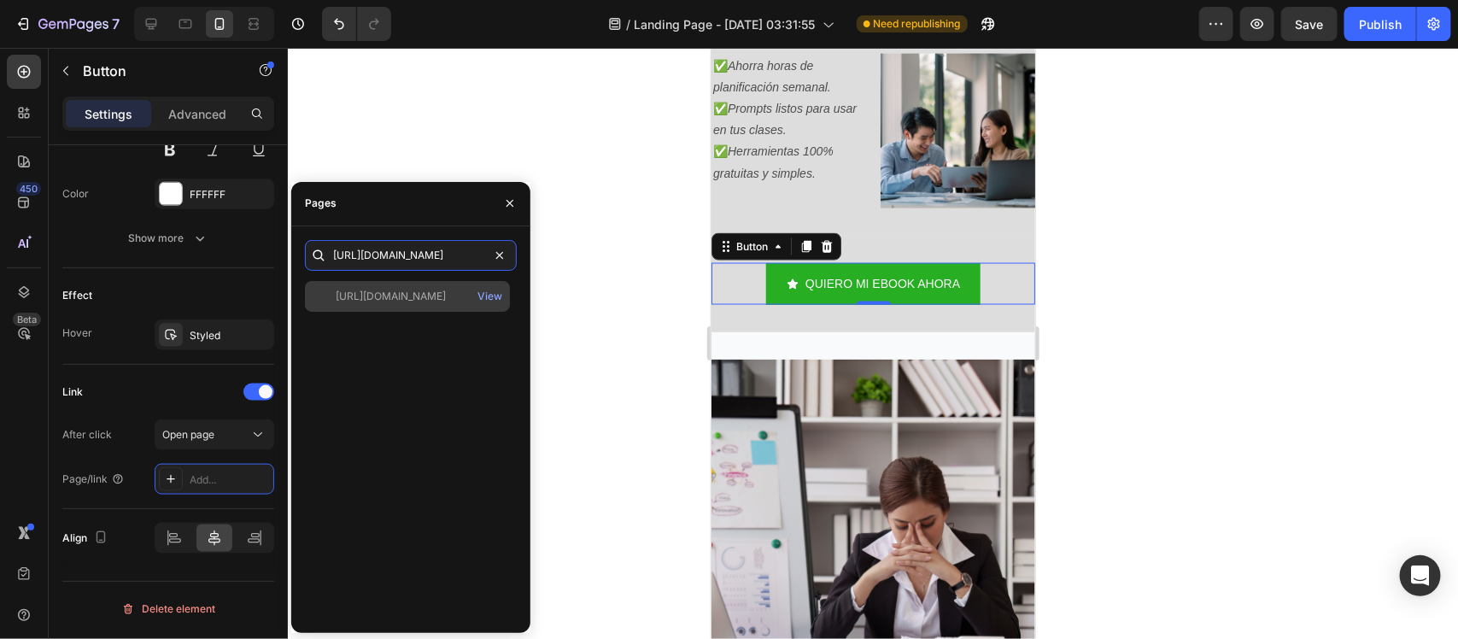
type input "[URL][DOMAIN_NAME]"
click at [430, 292] on div "[URL][DOMAIN_NAME]" at bounding box center [391, 296] width 110 height 15
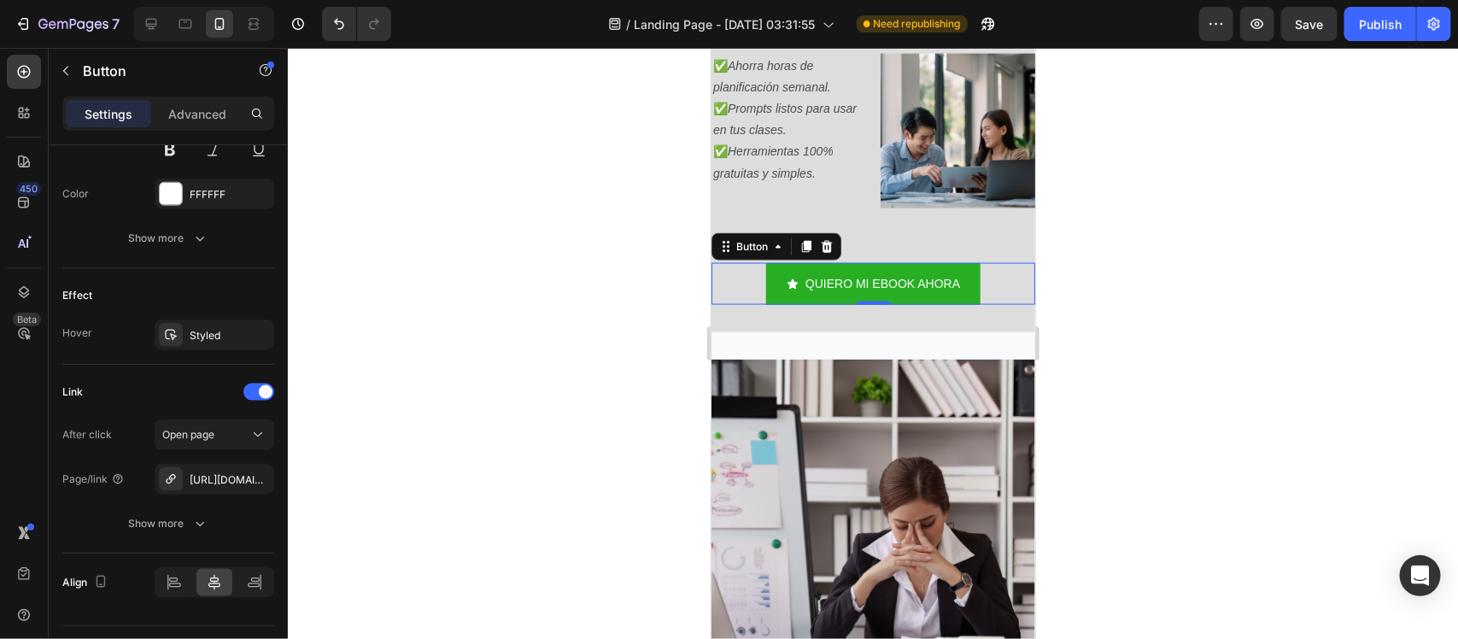
click at [574, 338] on div at bounding box center [873, 343] width 1170 height 591
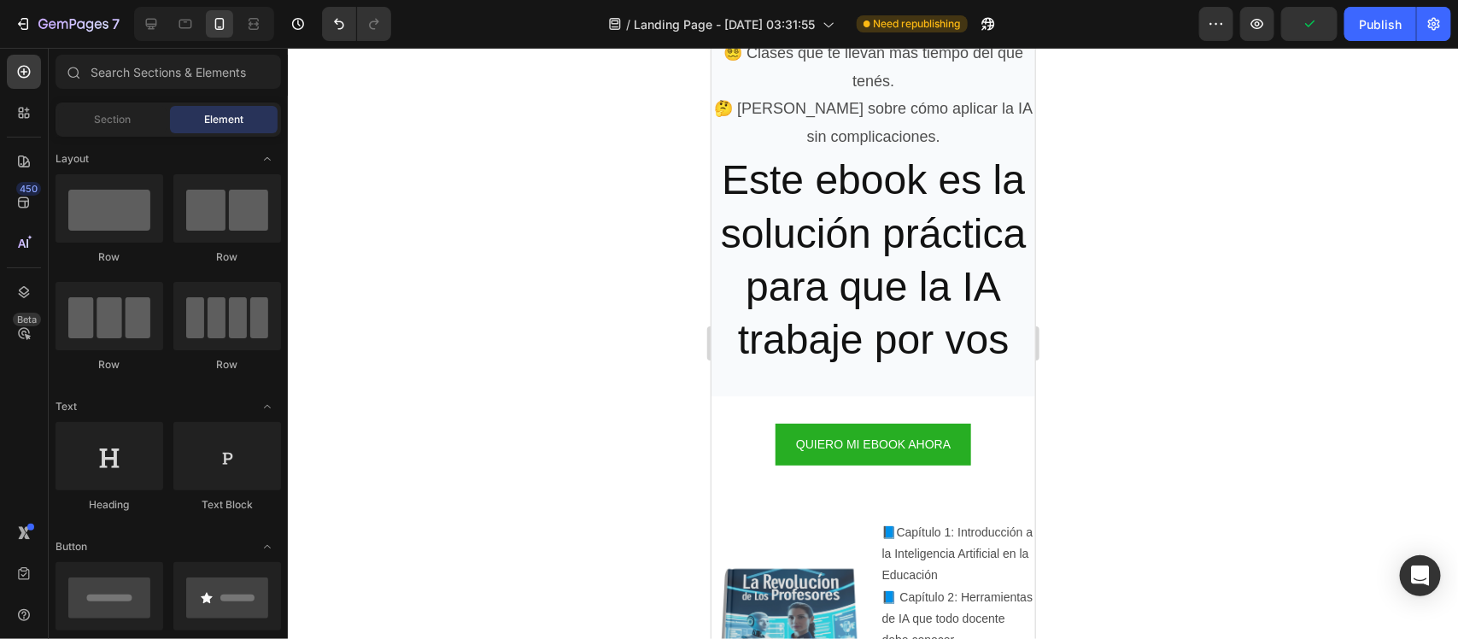
scroll to position [2039, 0]
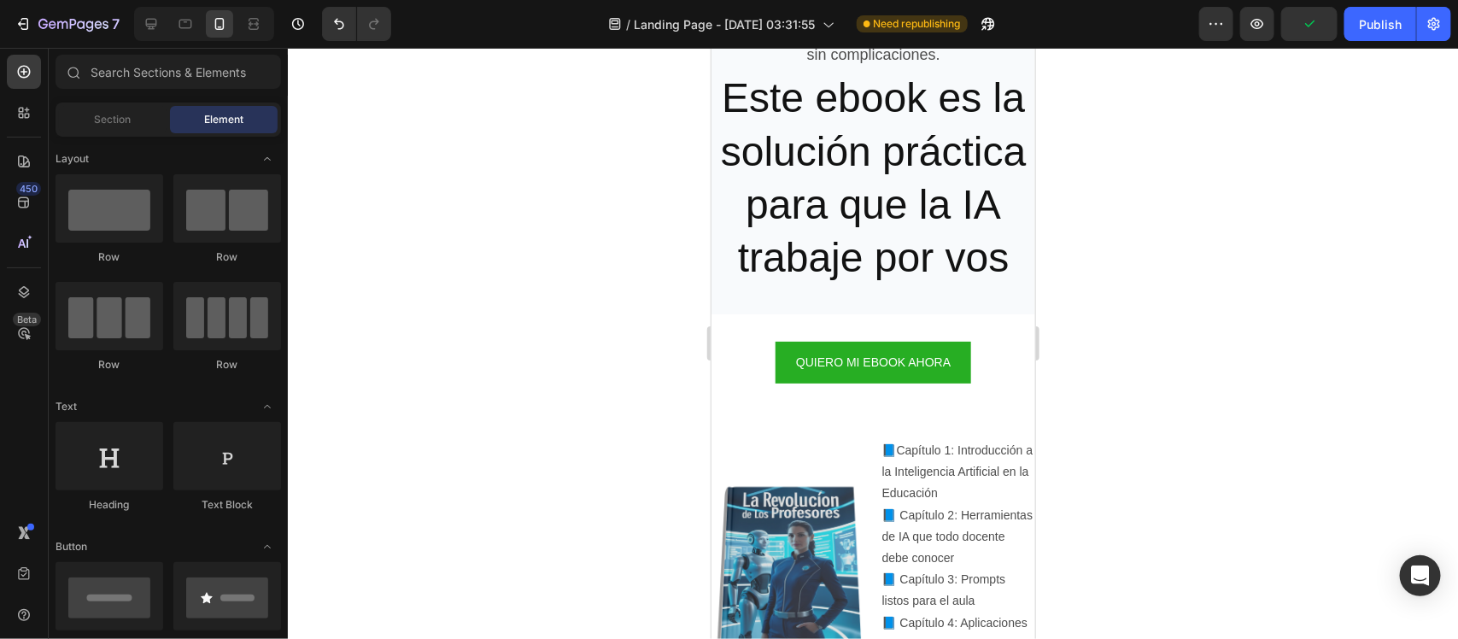
drag, startPoint x: 1032, startPoint y: 230, endPoint x: 1755, endPoint y: 402, distance: 743.7
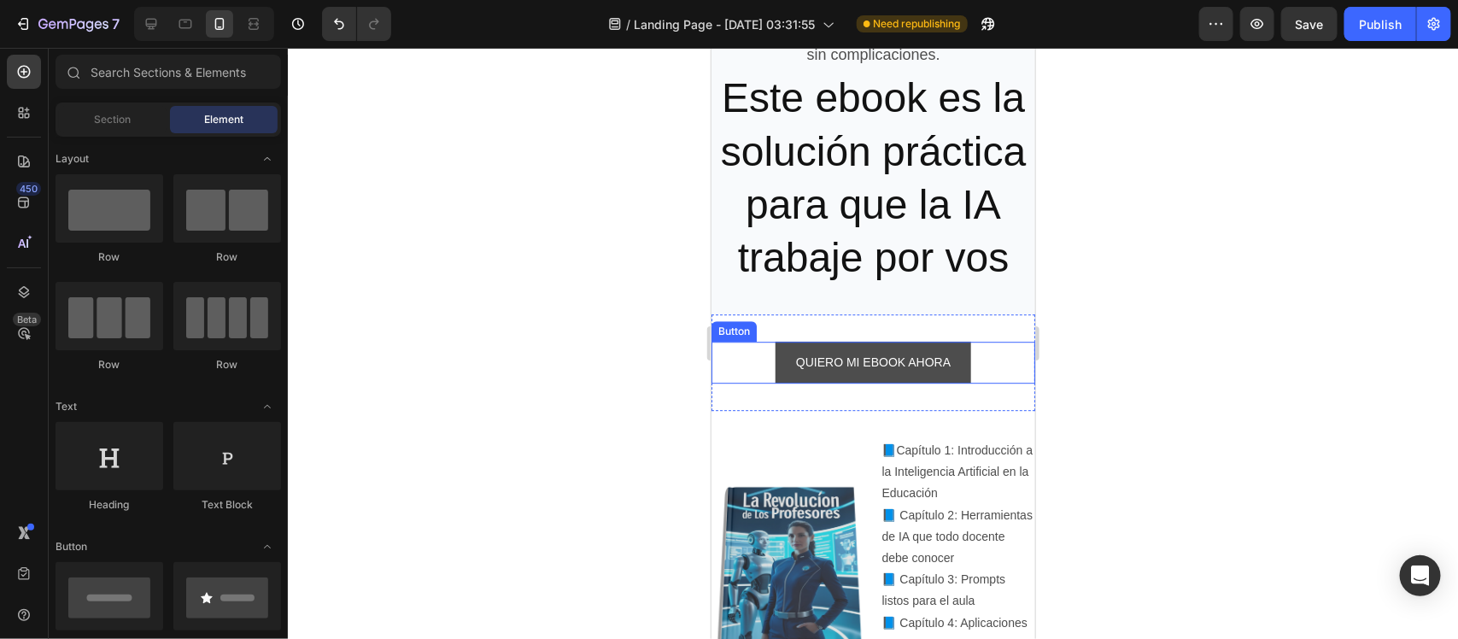
click at [777, 383] on link "QUIERO MI EBOOK AHORA" at bounding box center [873, 362] width 196 height 42
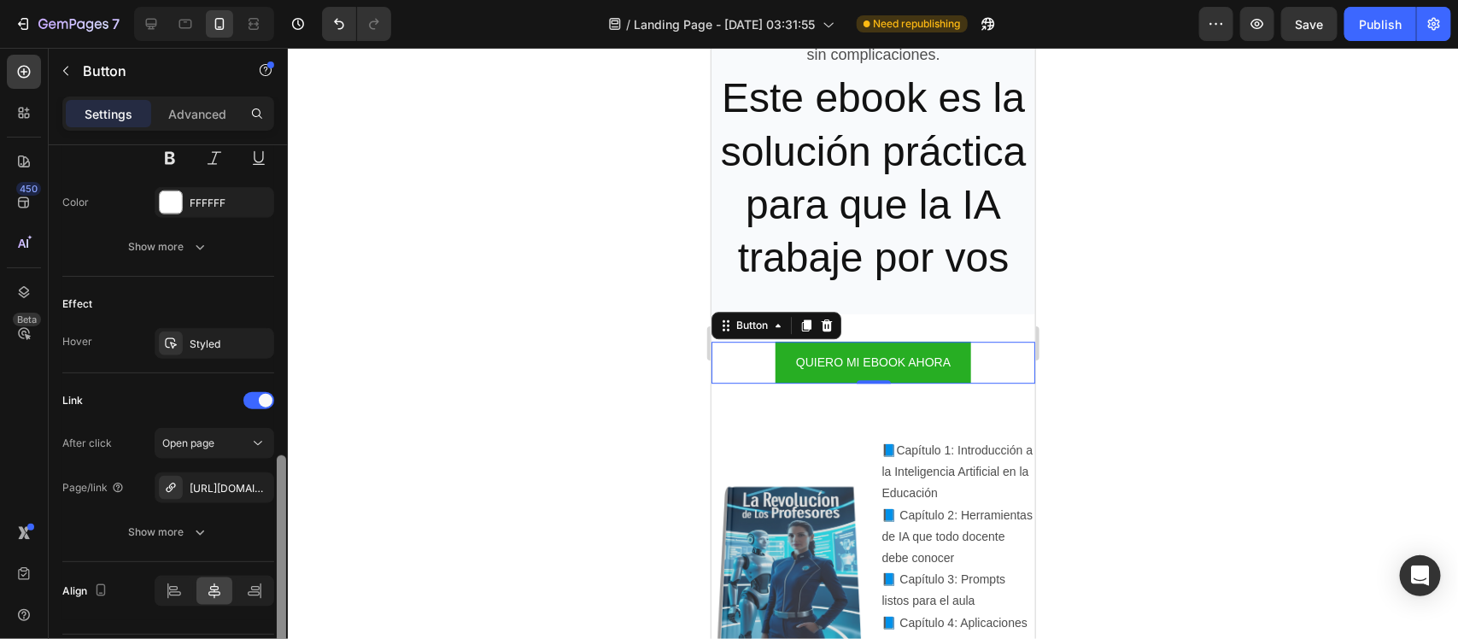
scroll to position [769, 0]
drag, startPoint x: 280, startPoint y: 339, endPoint x: 301, endPoint y: 647, distance: 308.1
click at [301, 0] on html "7 / Landing Page - [DATE] 03:31:55 Need republishing Preview Save Publish 450 B…" at bounding box center [729, 0] width 1458 height 0
click at [262, 492] on icon "button" at bounding box center [256, 485] width 14 height 14
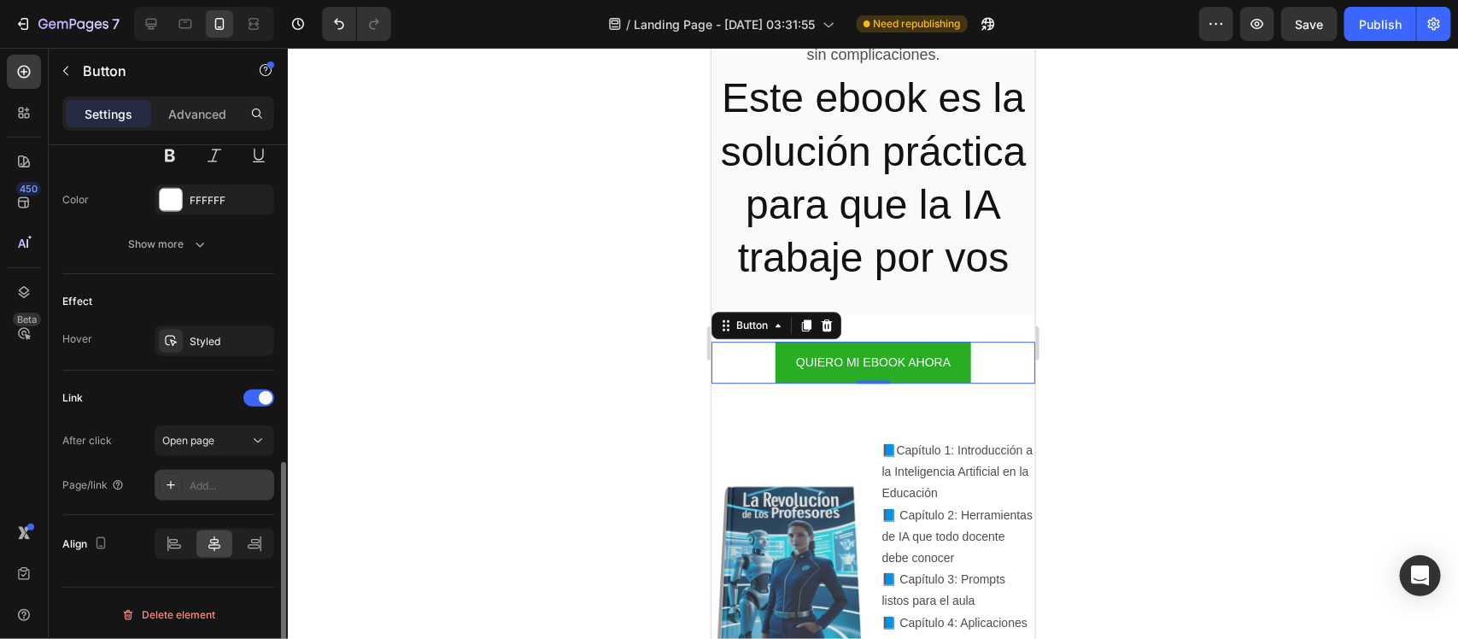
click at [227, 484] on div "Add..." at bounding box center [230, 485] width 80 height 15
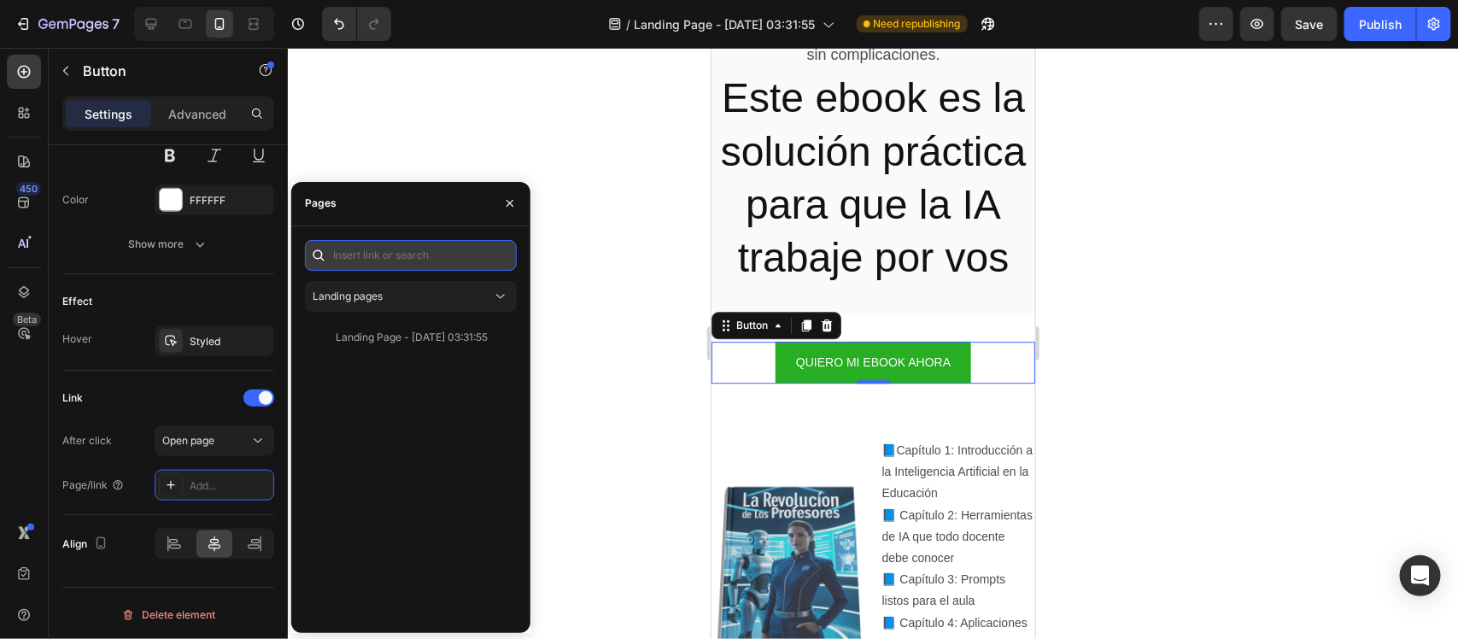
click at [415, 259] on input "text" at bounding box center [411, 255] width 212 height 31
paste input "[URL][DOMAIN_NAME]"
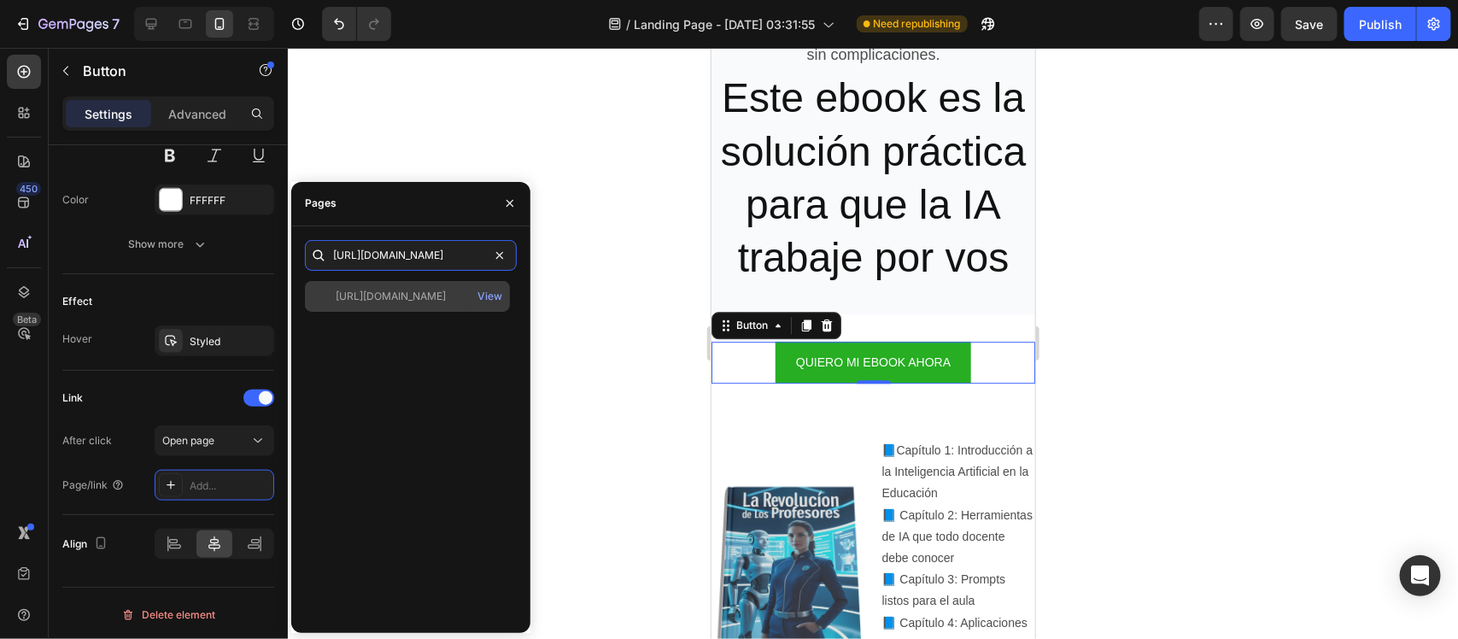
type input "[URL][DOMAIN_NAME]"
click at [415, 289] on div "[URL][DOMAIN_NAME]" at bounding box center [391, 296] width 110 height 15
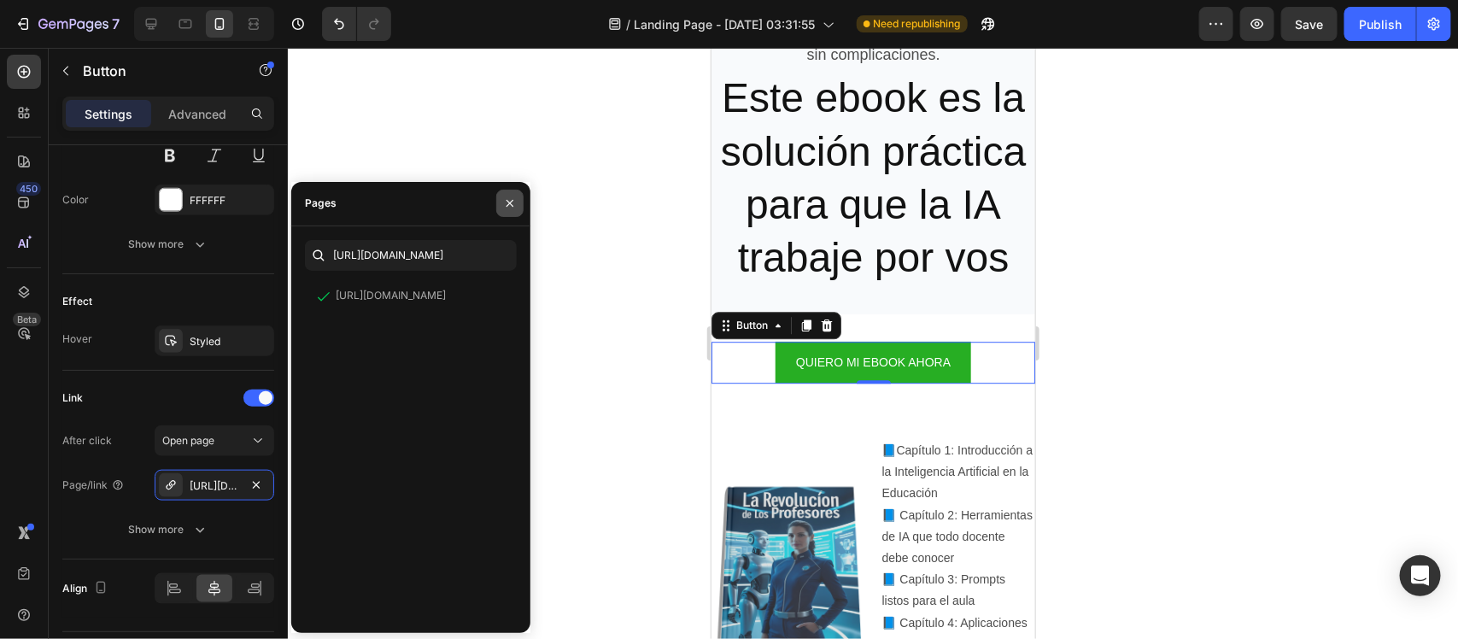
click at [505, 215] on button "button" at bounding box center [509, 203] width 27 height 27
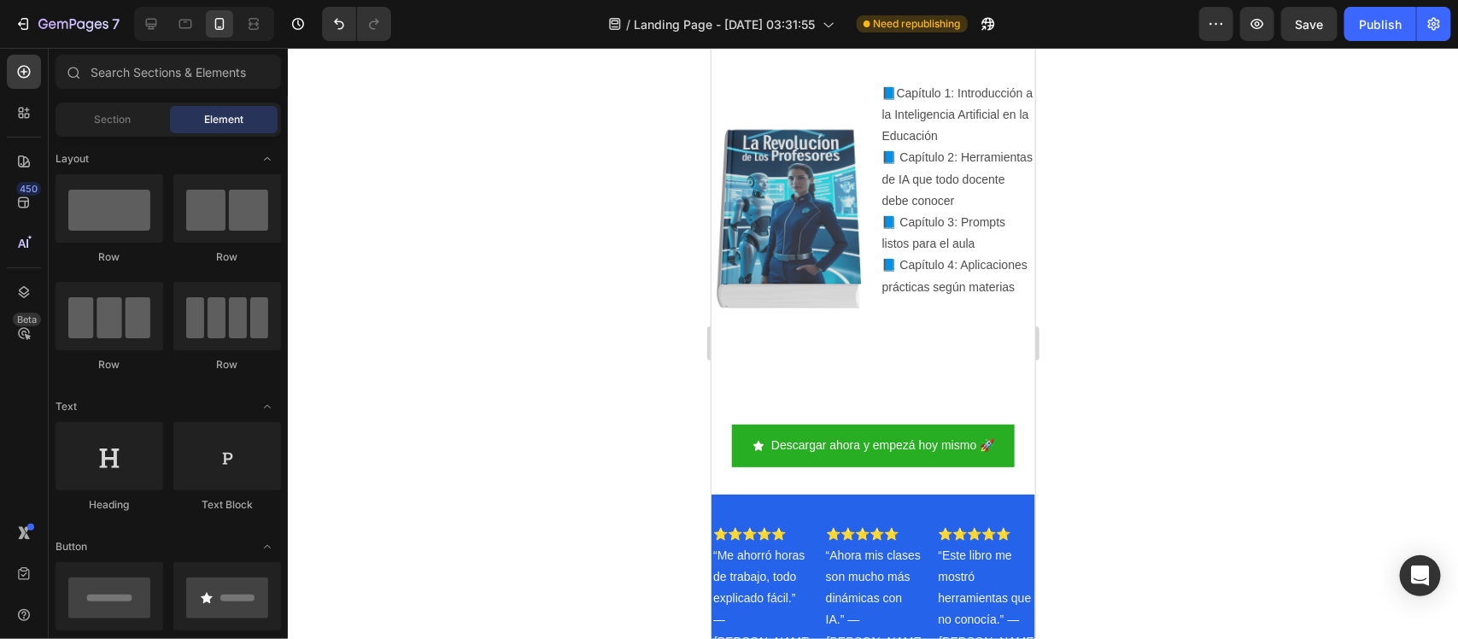
scroll to position [2456, 0]
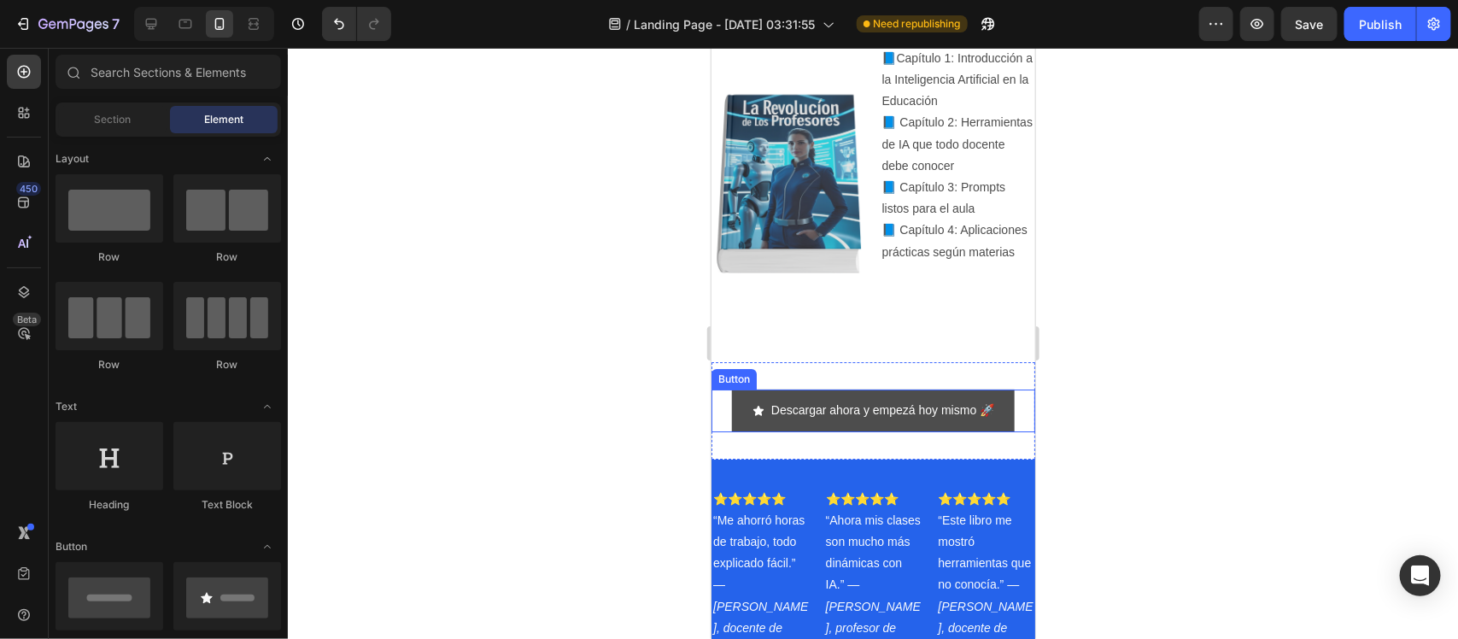
click at [850, 389] on link "Descargar ahora y empezá hoy mismo 🚀" at bounding box center [872, 410] width 283 height 42
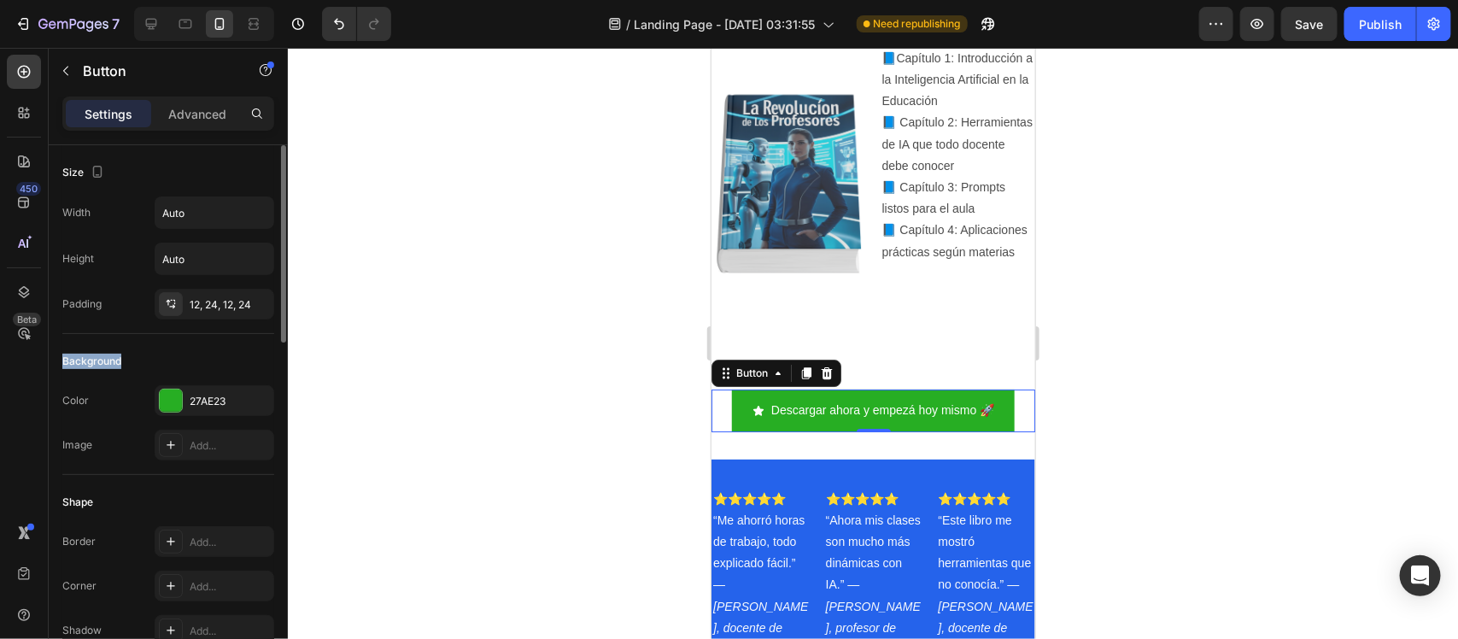
drag, startPoint x: 271, startPoint y: 330, endPoint x: 273, endPoint y: 351, distance: 21.5
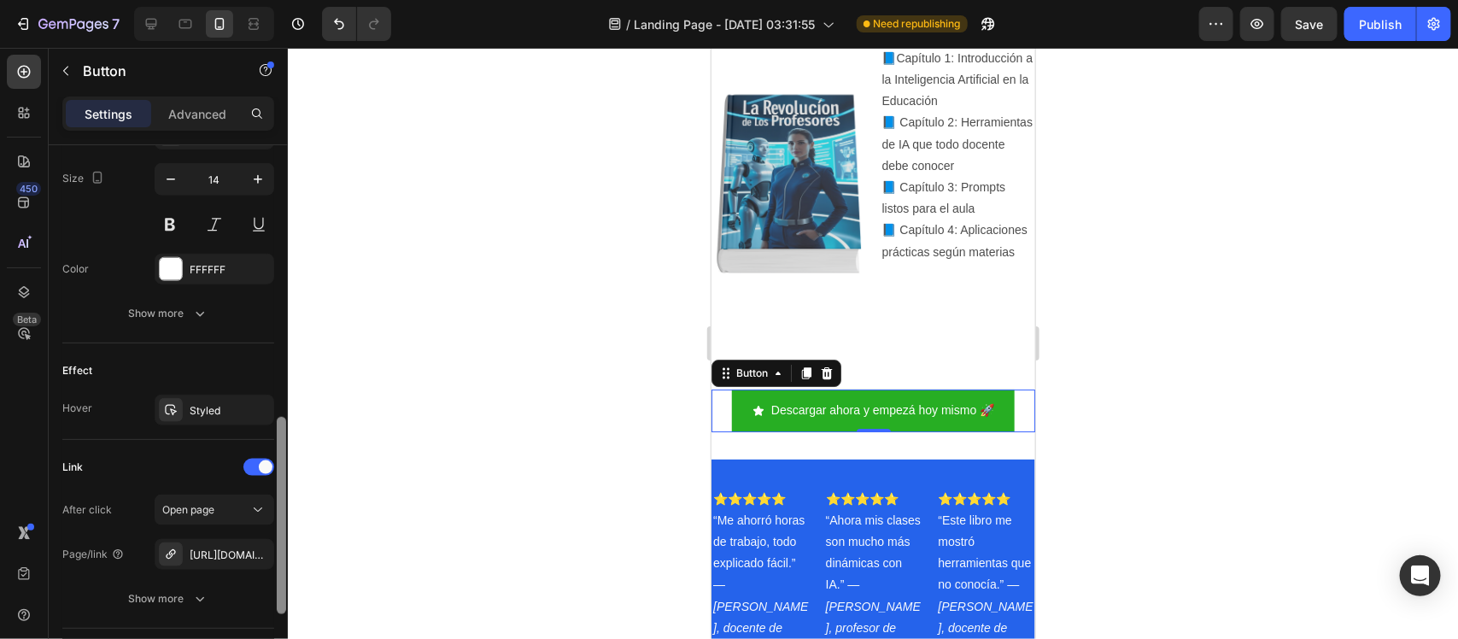
scroll to position [841, 0]
drag, startPoint x: 284, startPoint y: 336, endPoint x: 279, endPoint y: 641, distance: 305.8
click at [279, 0] on html "7 / Landing Page - [DATE] 03:31:55 Need republishing Preview Save Publish 450 B…" at bounding box center [729, 0] width 1458 height 0
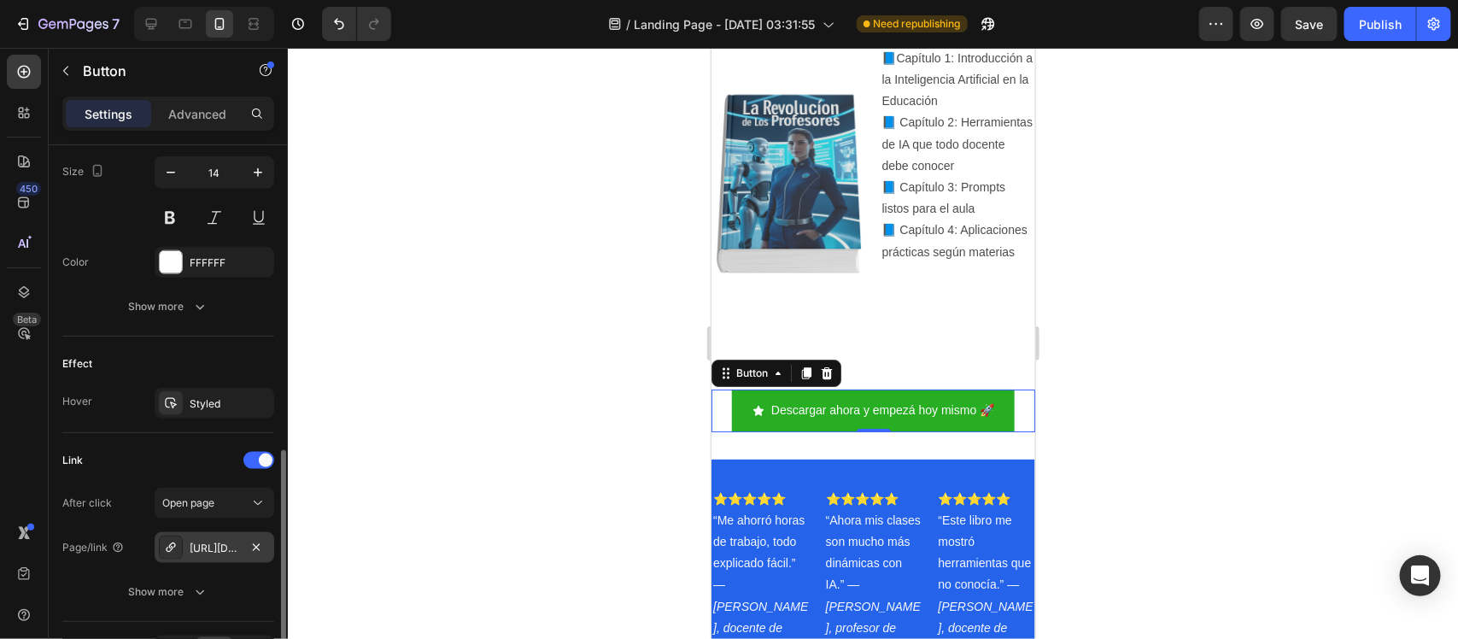
click at [220, 547] on div "[URL][DOMAIN_NAME]" at bounding box center [215, 548] width 50 height 15
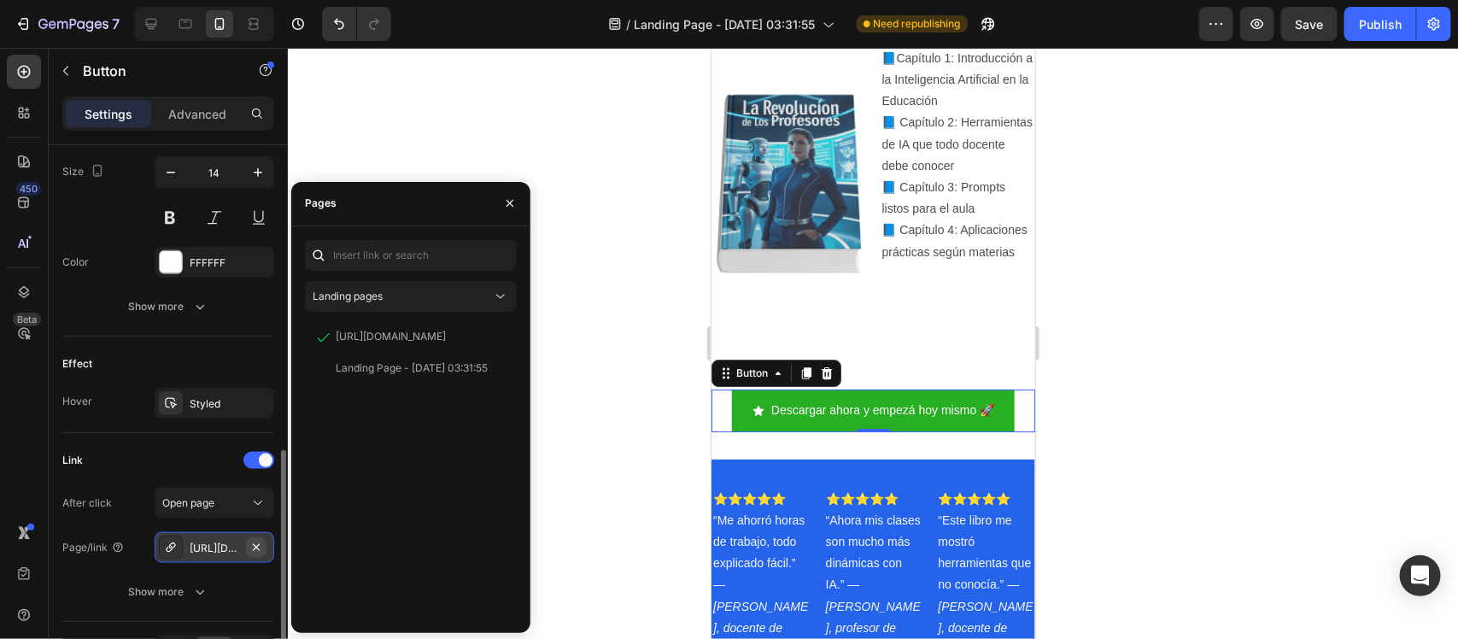
click at [252, 547] on icon "button" at bounding box center [256, 548] width 14 height 14
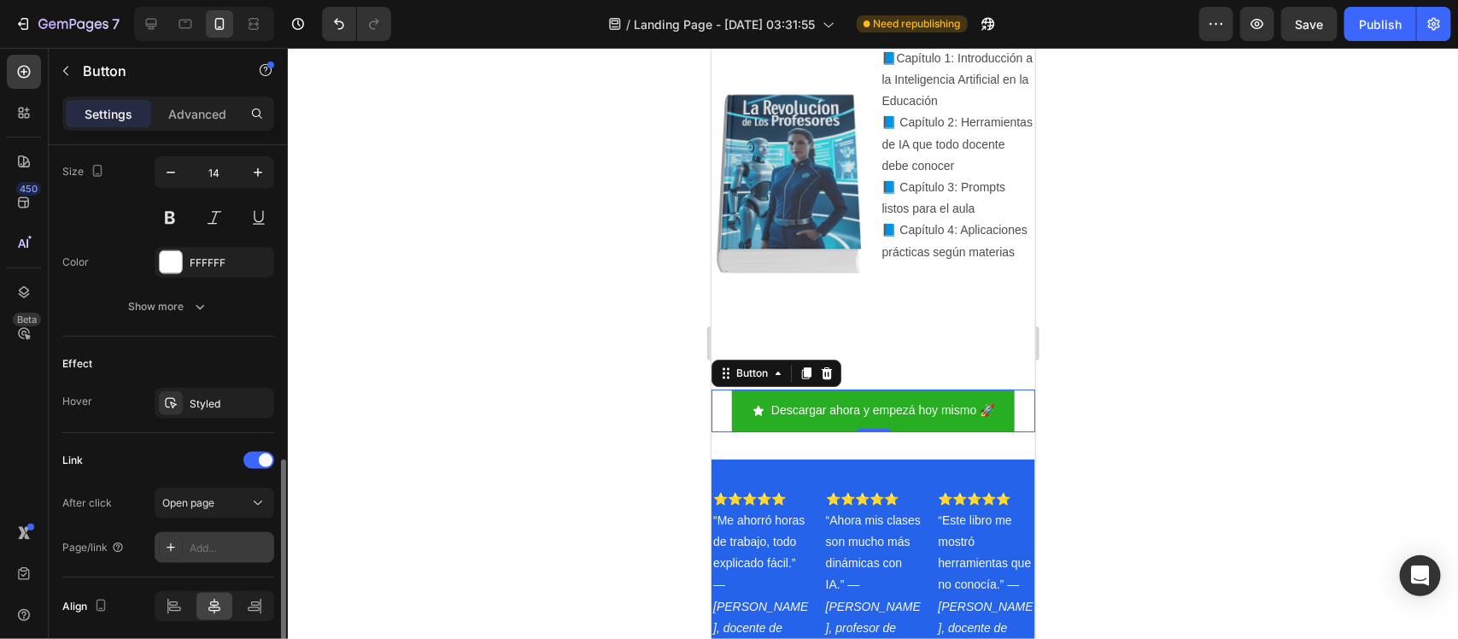
click at [206, 553] on div "Add..." at bounding box center [230, 548] width 80 height 15
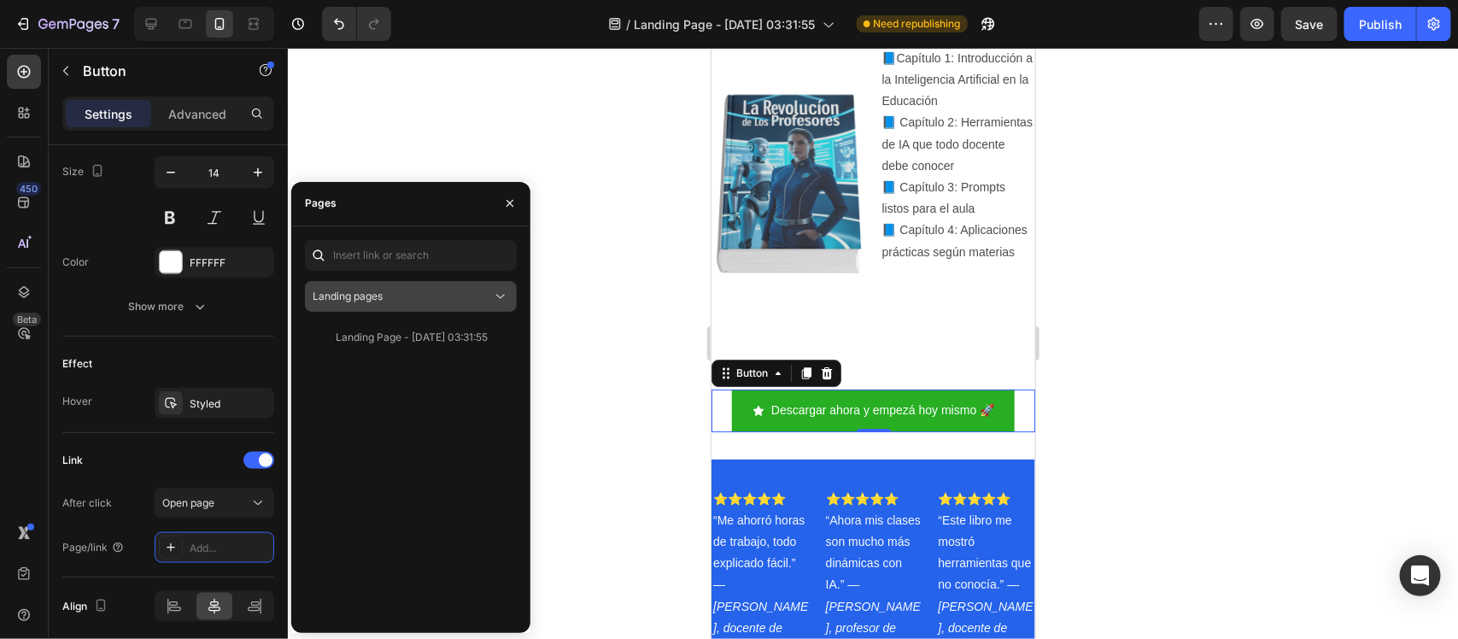
click at [498, 296] on icon at bounding box center [500, 296] width 17 height 17
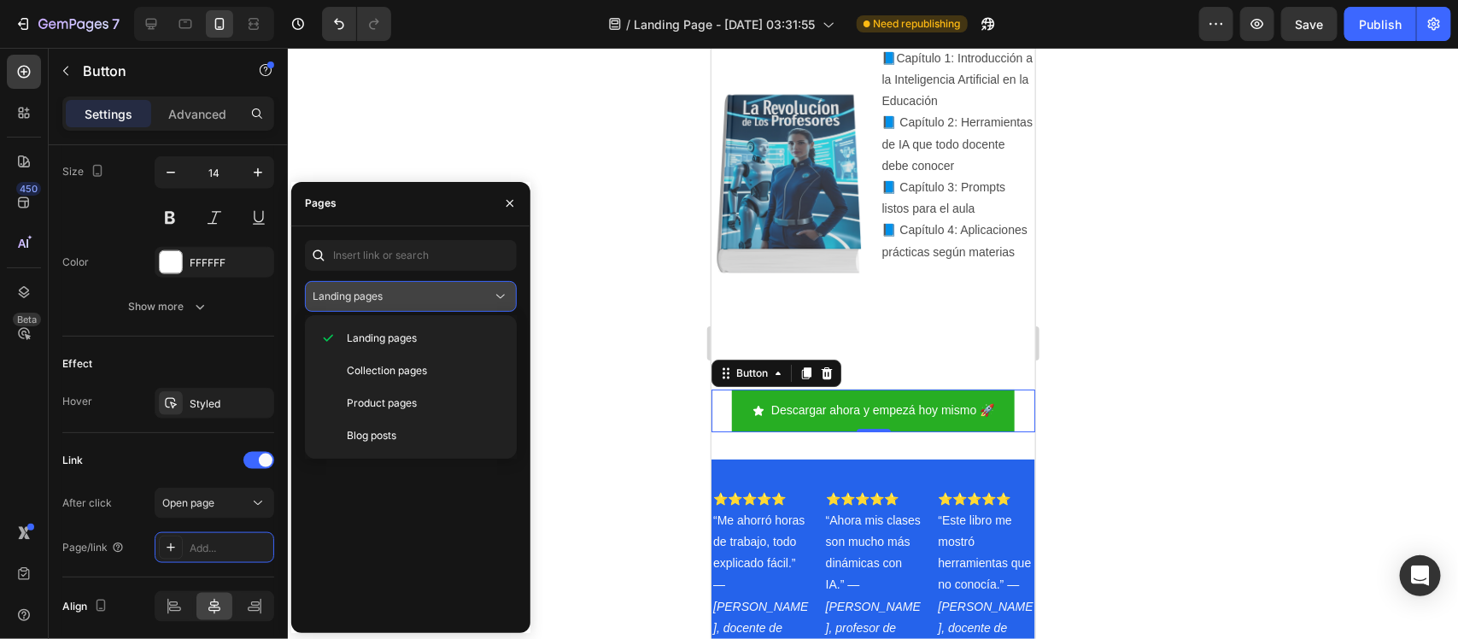
click at [498, 296] on icon at bounding box center [500, 296] width 17 height 17
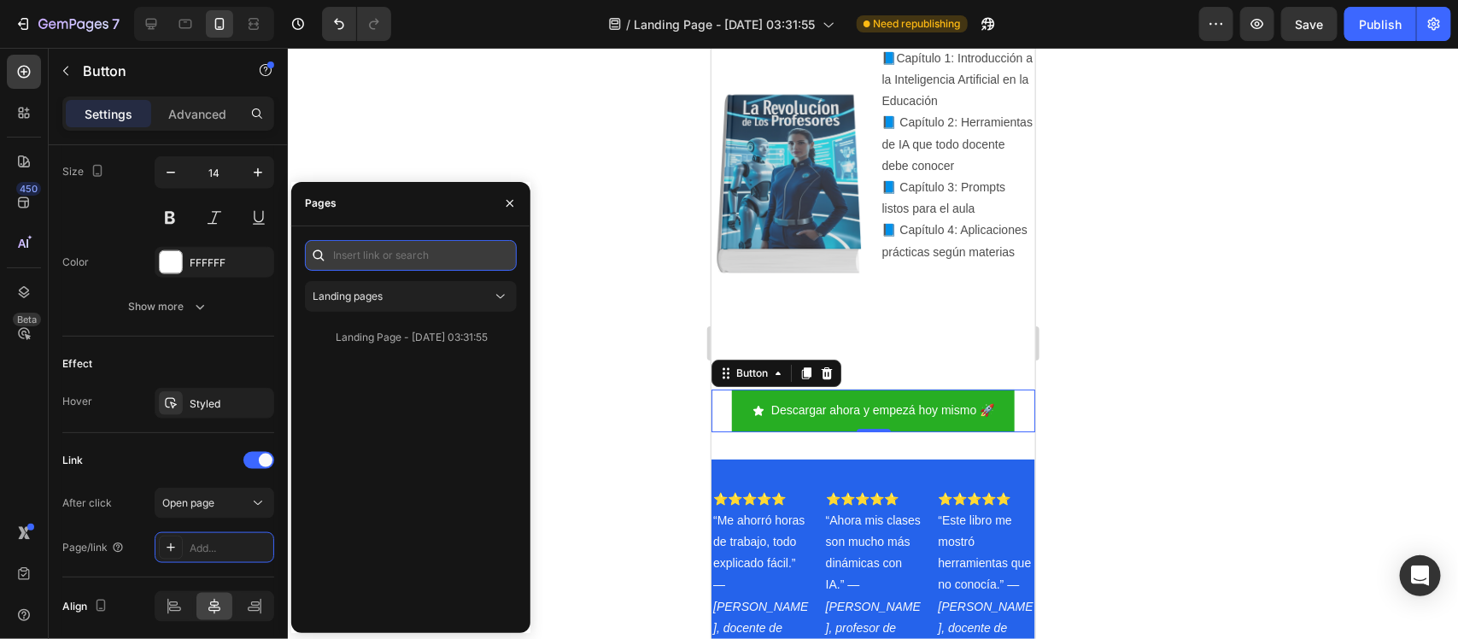
click at [468, 258] on input "text" at bounding box center [411, 255] width 212 height 31
paste input "[URL][DOMAIN_NAME]"
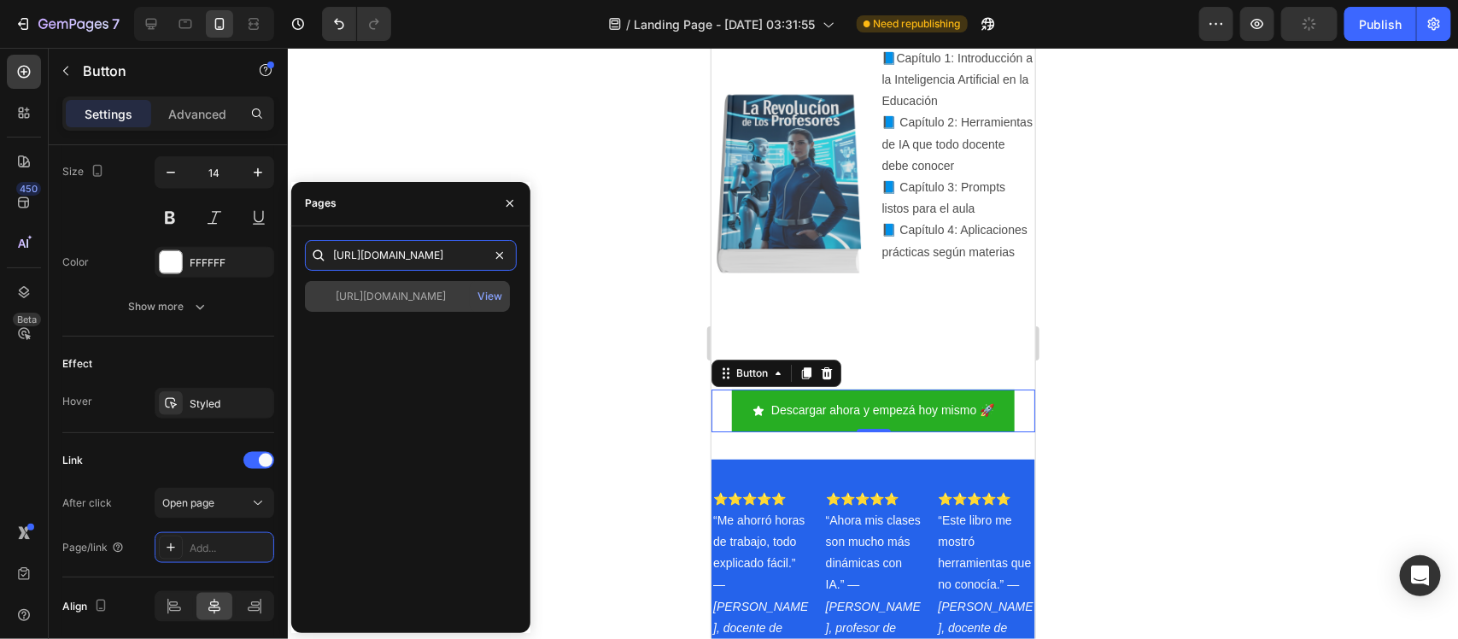
type input "[URL][DOMAIN_NAME]"
click at [438, 292] on div "[URL][DOMAIN_NAME]" at bounding box center [391, 296] width 110 height 15
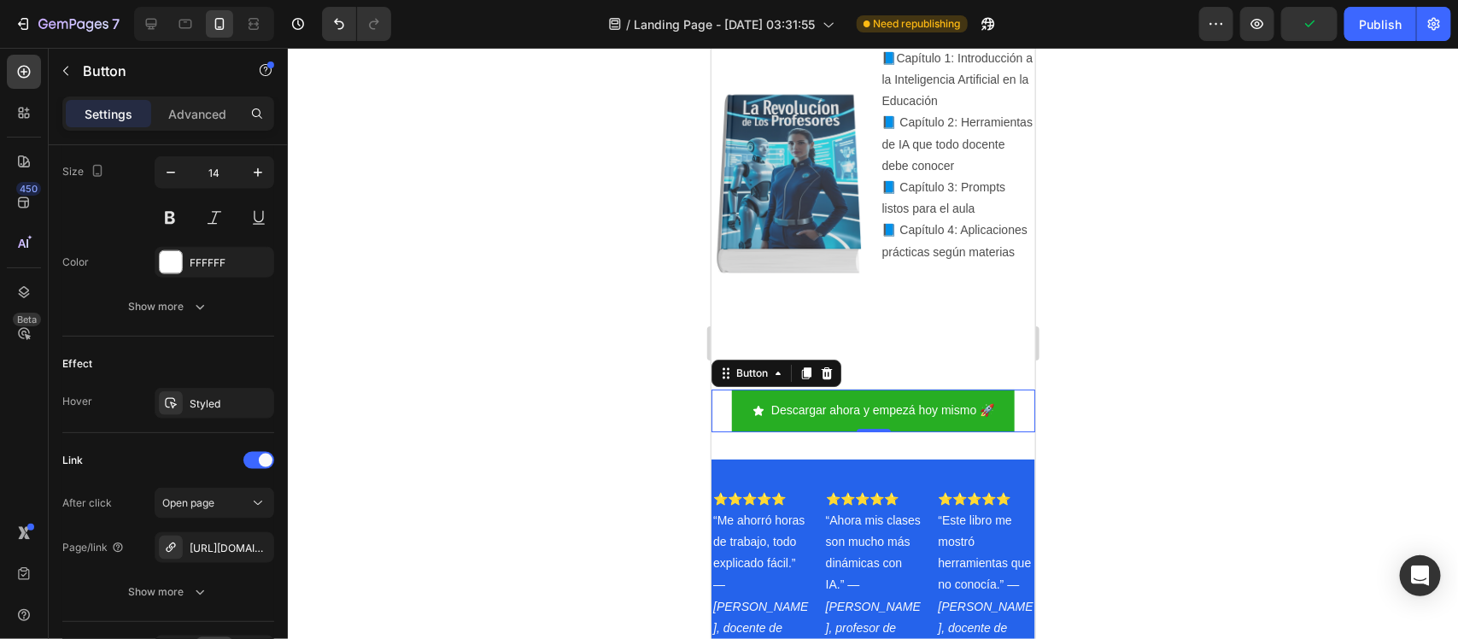
click at [592, 300] on div at bounding box center [873, 343] width 1170 height 591
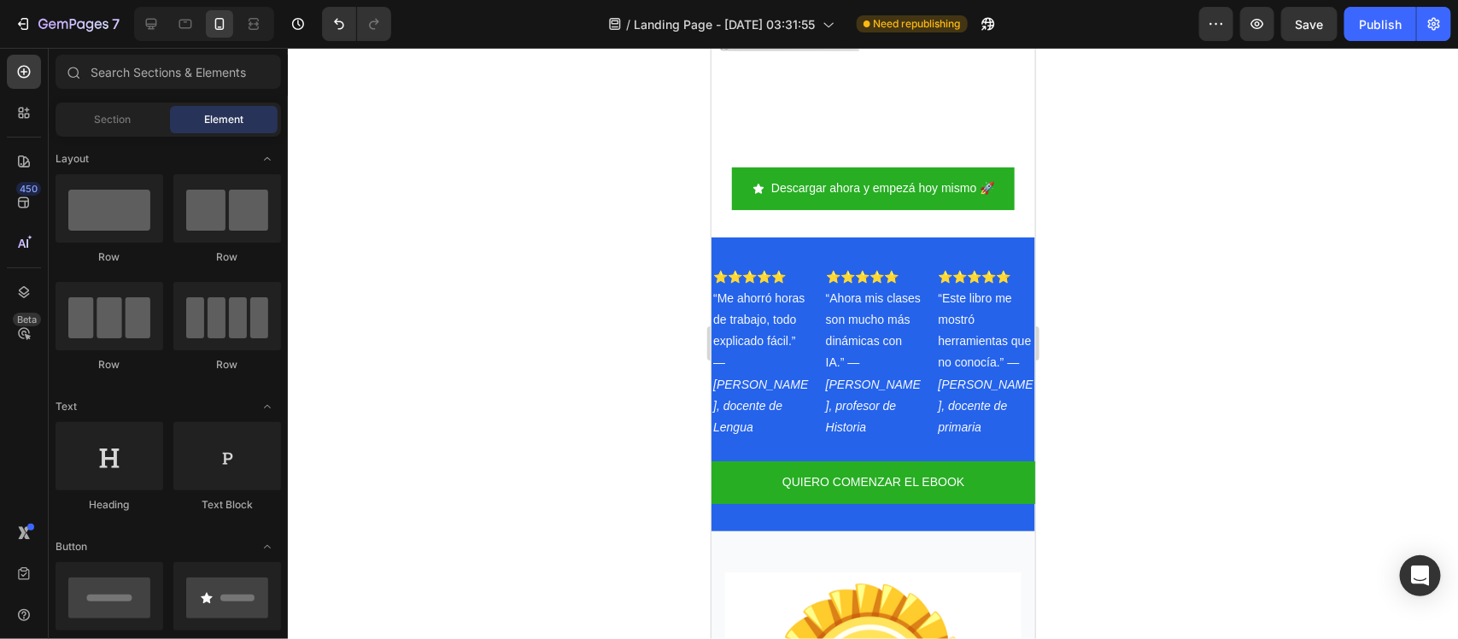
scroll to position [2687, 0]
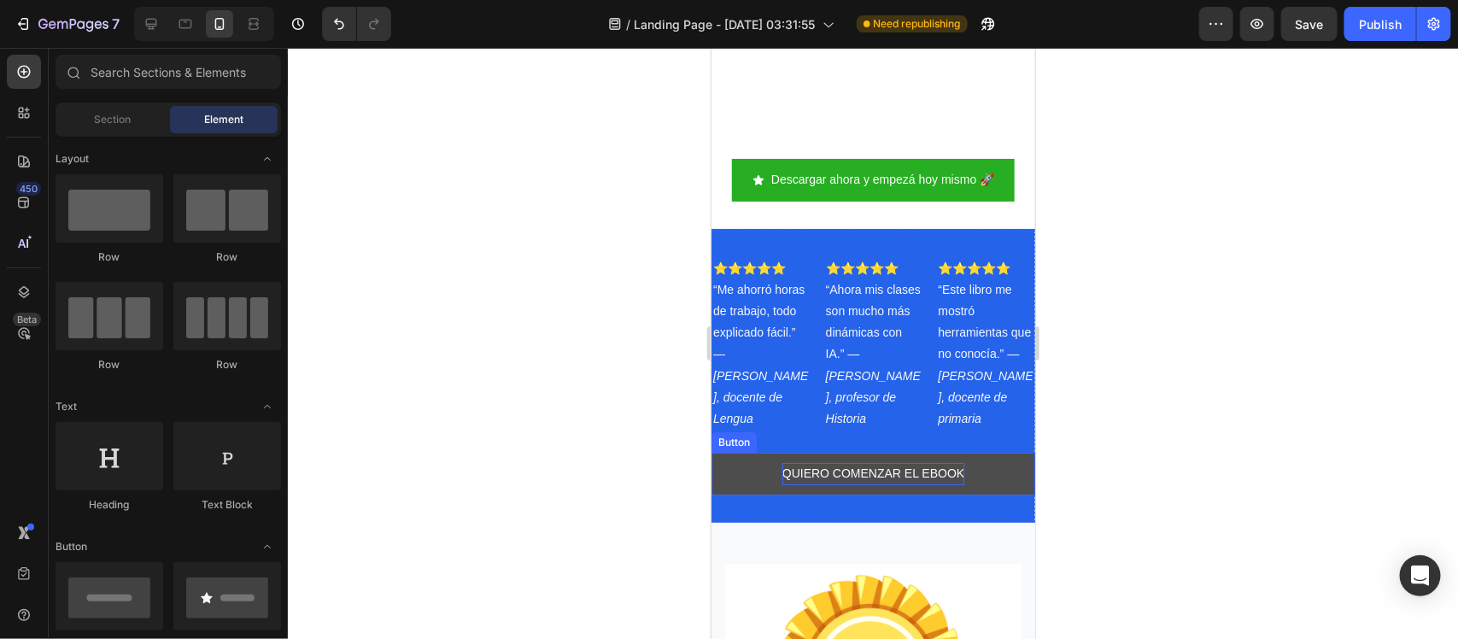
click at [926, 462] on p "QUIERO COMENZAR EL EBOOK" at bounding box center [872, 472] width 182 height 21
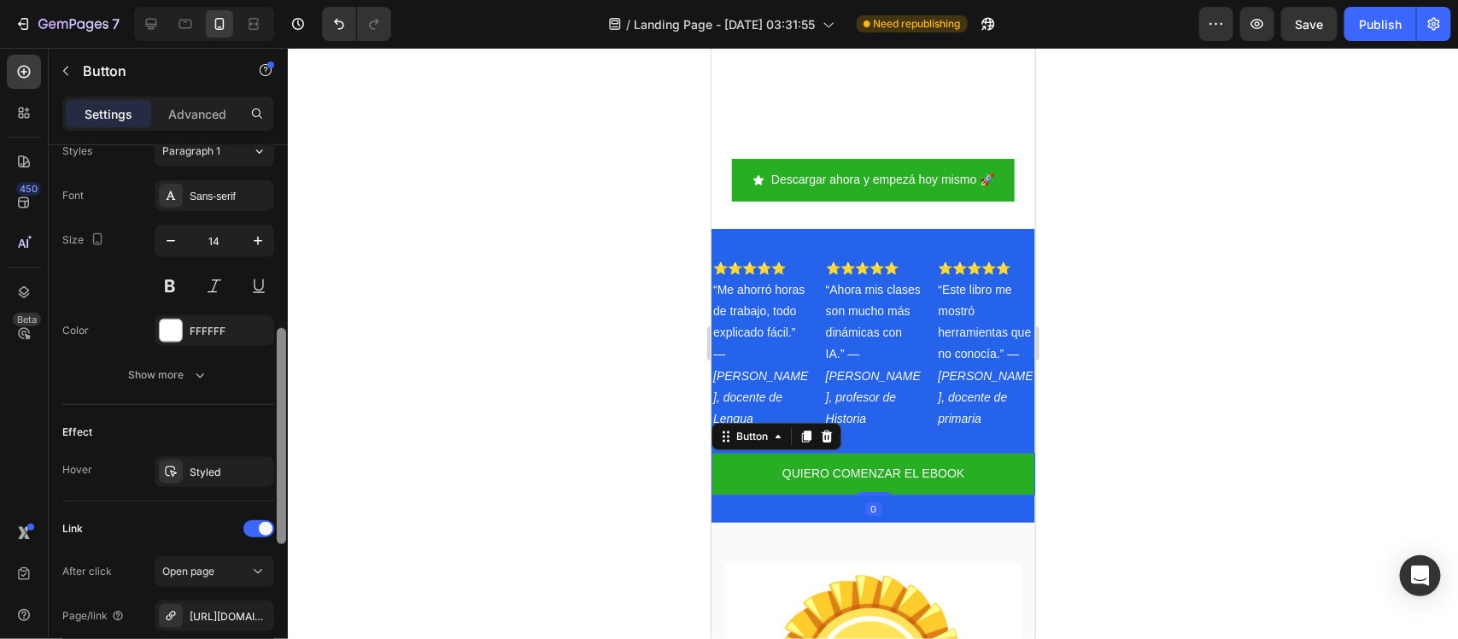
scroll to position [658, 0]
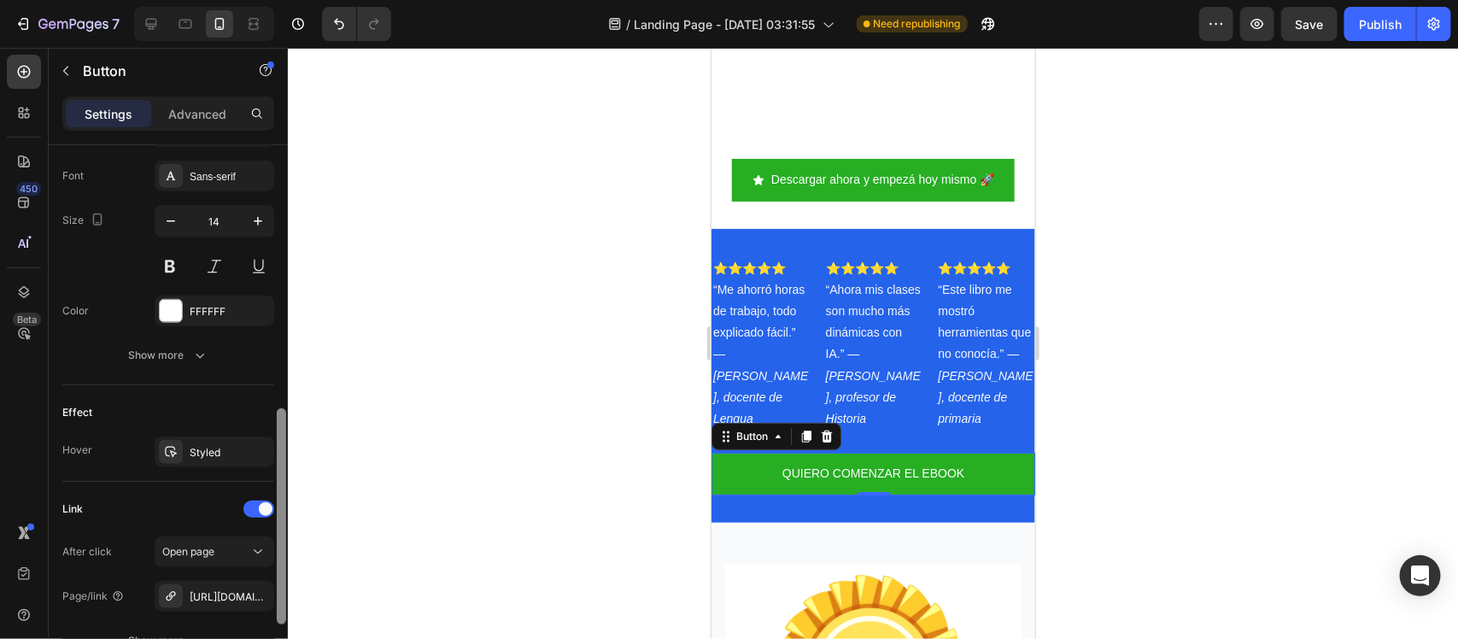
drag, startPoint x: 282, startPoint y: 356, endPoint x: 282, endPoint y: 619, distance: 263.1
click at [282, 619] on div at bounding box center [281, 516] width 9 height 216
click at [252, 596] on icon "button" at bounding box center [256, 596] width 14 height 14
click at [225, 596] on div "Add..." at bounding box center [230, 596] width 80 height 15
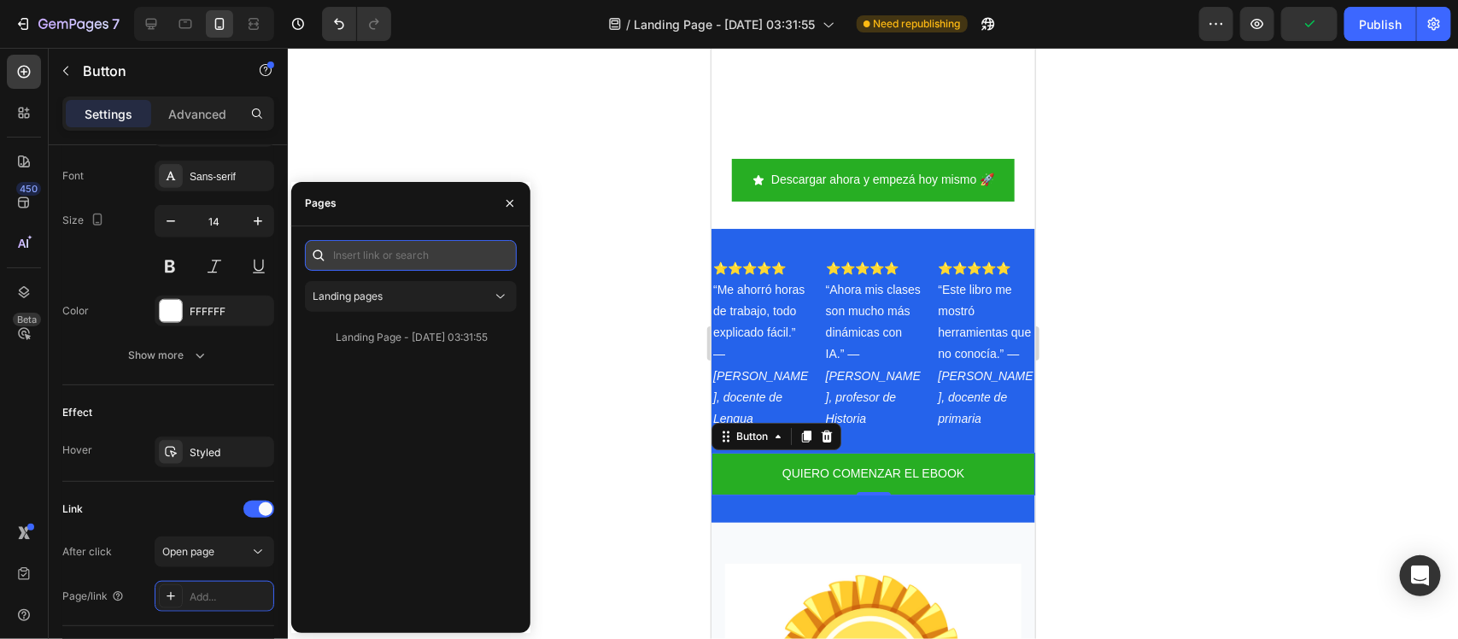
click at [444, 252] on input "text" at bounding box center [411, 255] width 212 height 31
paste input "[URL][DOMAIN_NAME]"
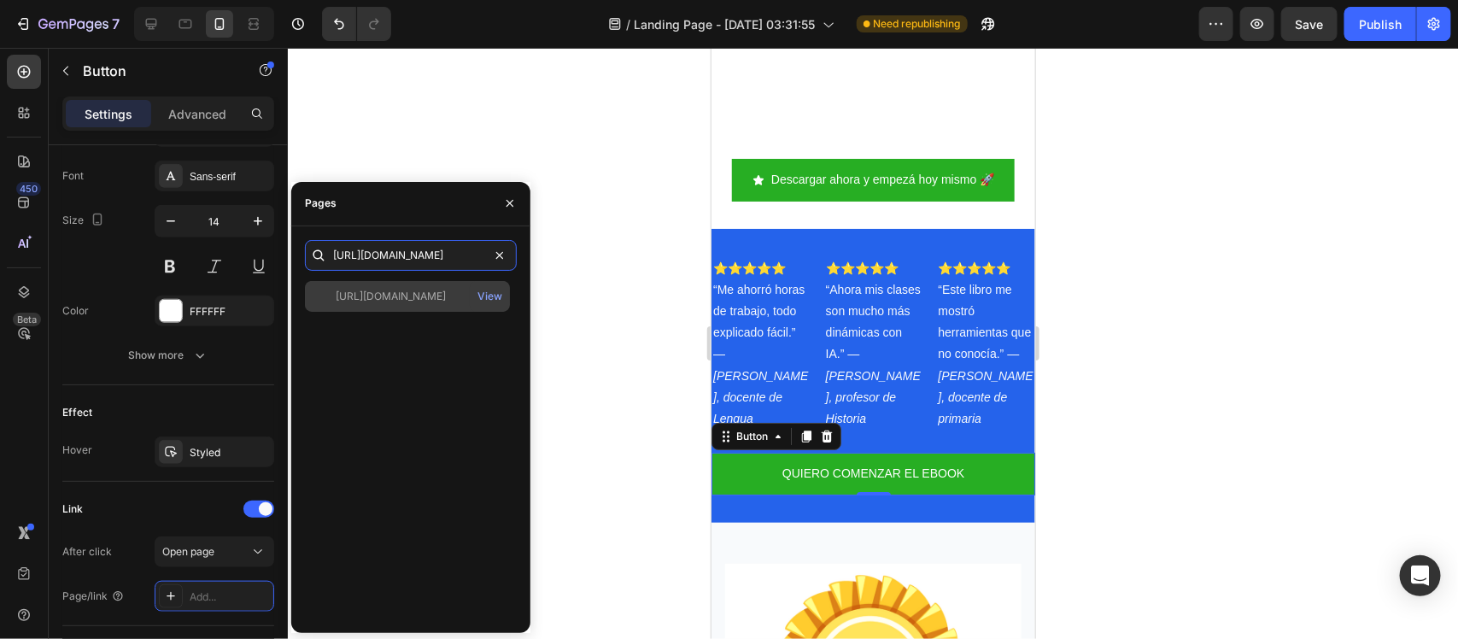
type input "[URL][DOMAIN_NAME]"
click at [430, 284] on div "[URL][DOMAIN_NAME] View" at bounding box center [407, 296] width 205 height 31
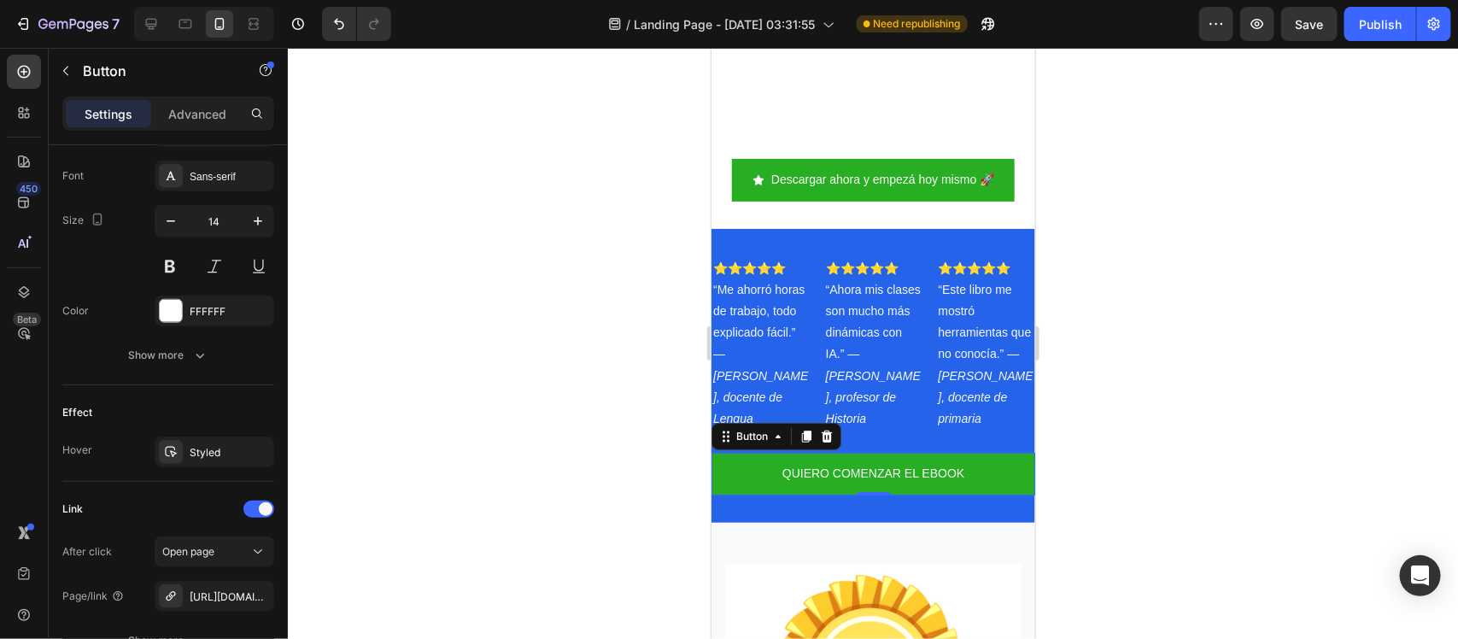
click at [594, 377] on div at bounding box center [873, 343] width 1170 height 591
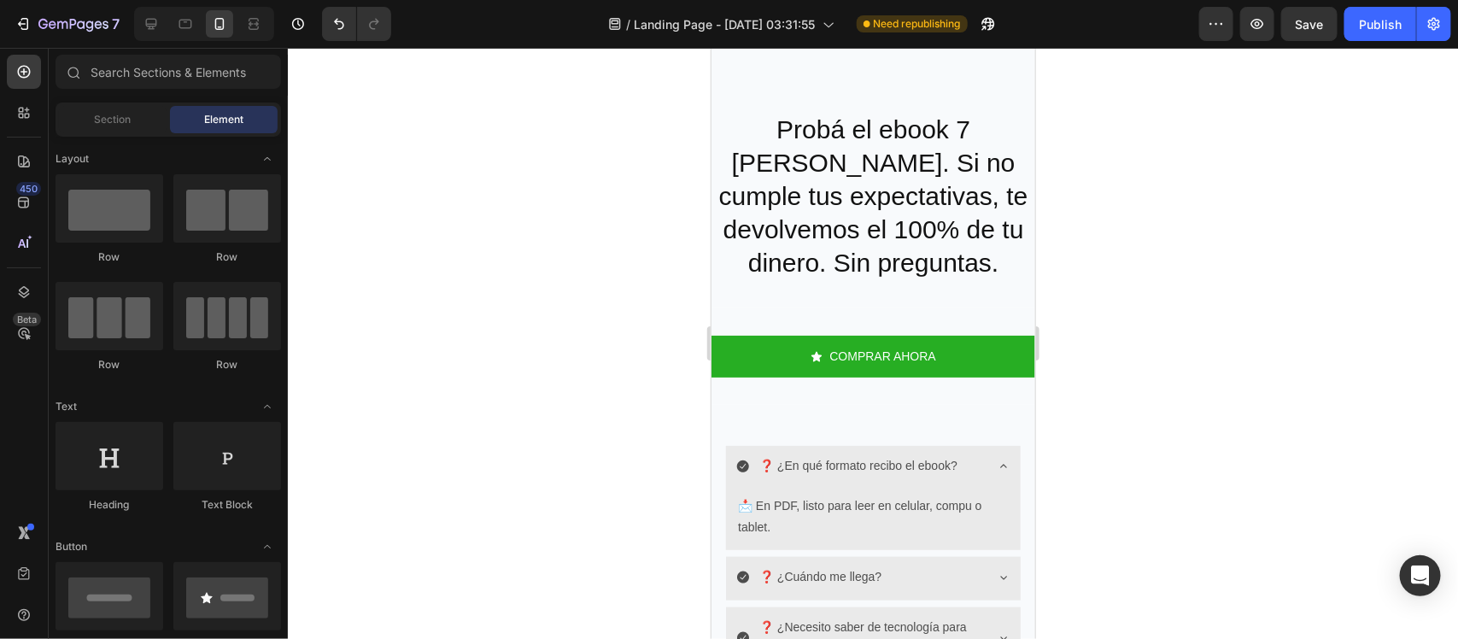
scroll to position [3554, 0]
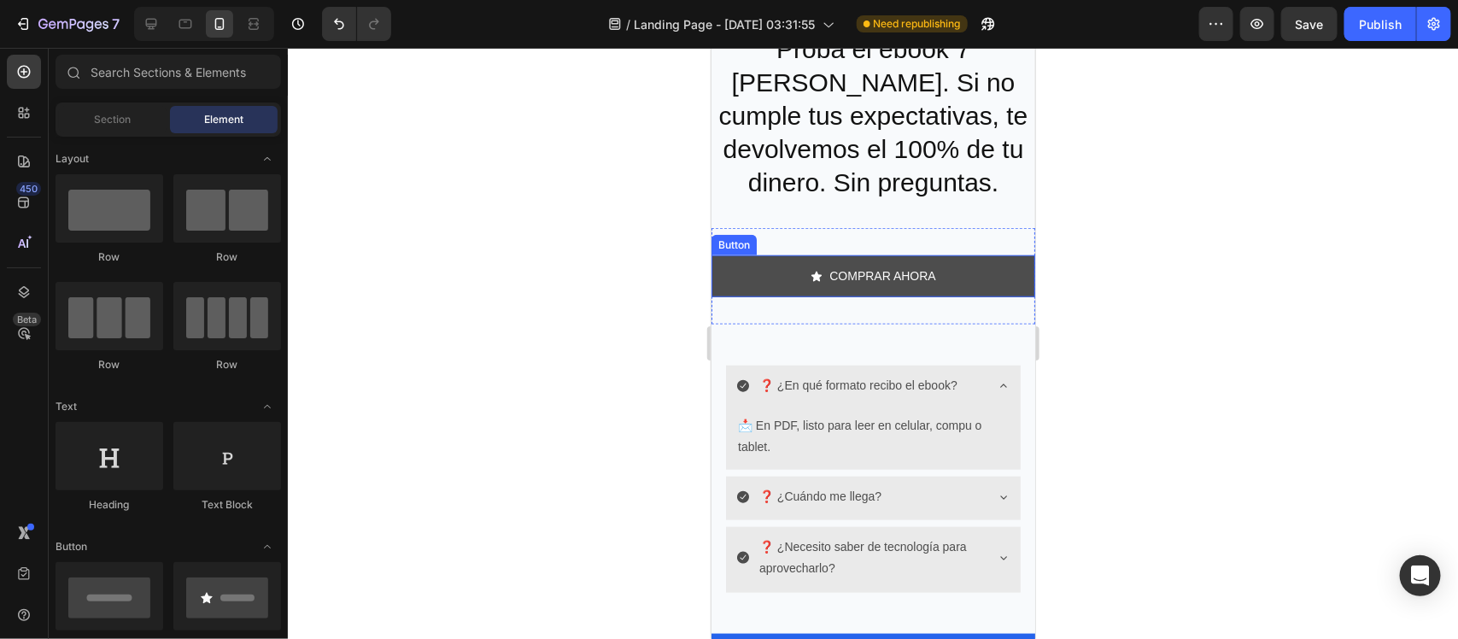
click at [746, 294] on link "COMPRAR AHORA" at bounding box center [873, 276] width 324 height 42
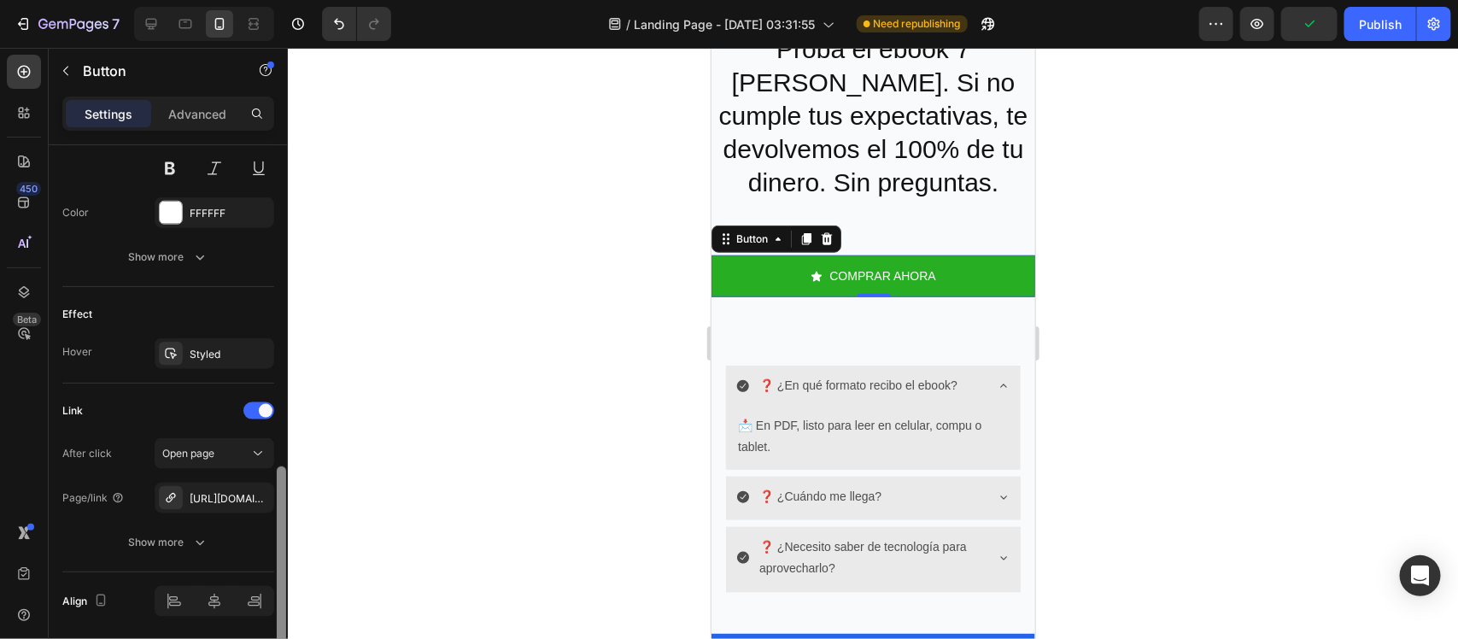
scroll to position [928, 0]
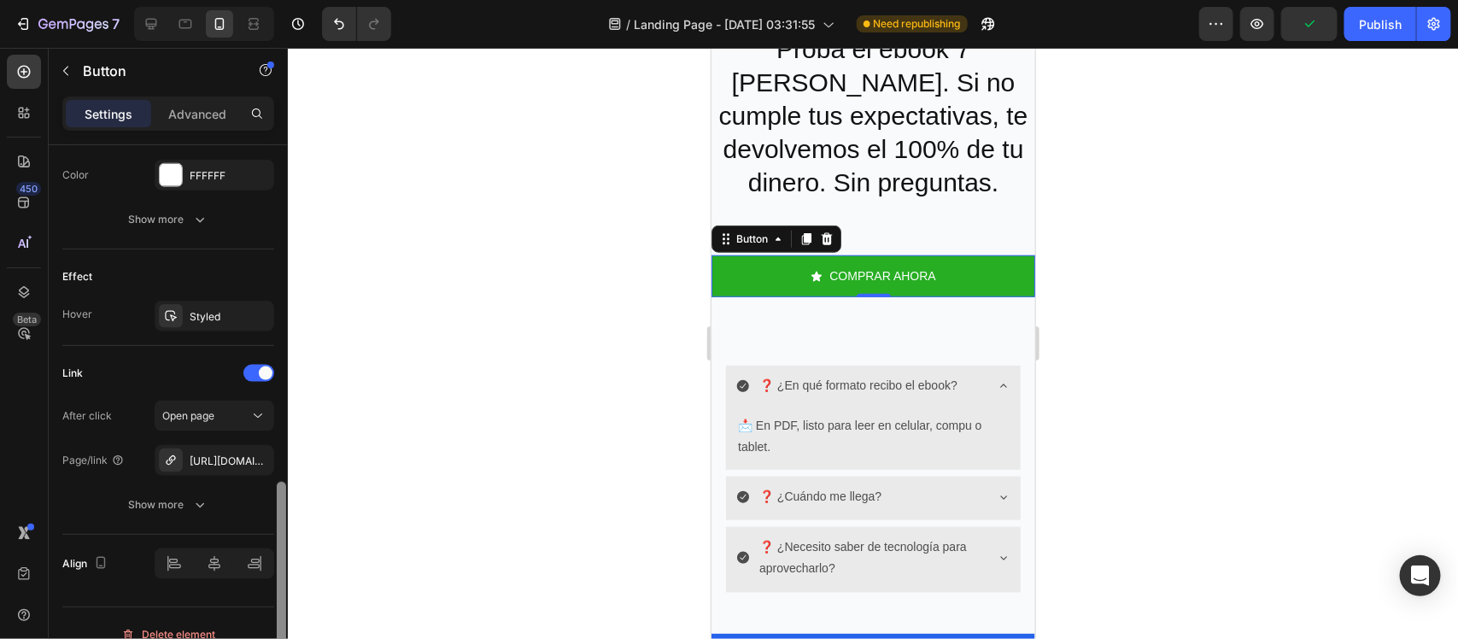
drag, startPoint x: 280, startPoint y: 309, endPoint x: 272, endPoint y: 647, distance: 337.5
click at [272, 0] on html "7 / Landing Page - [DATE] 03:31:55 Need republishing Preview Publish 450 Beta S…" at bounding box center [729, 0] width 1458 height 0
click at [257, 465] on icon "button" at bounding box center [256, 461] width 14 height 14
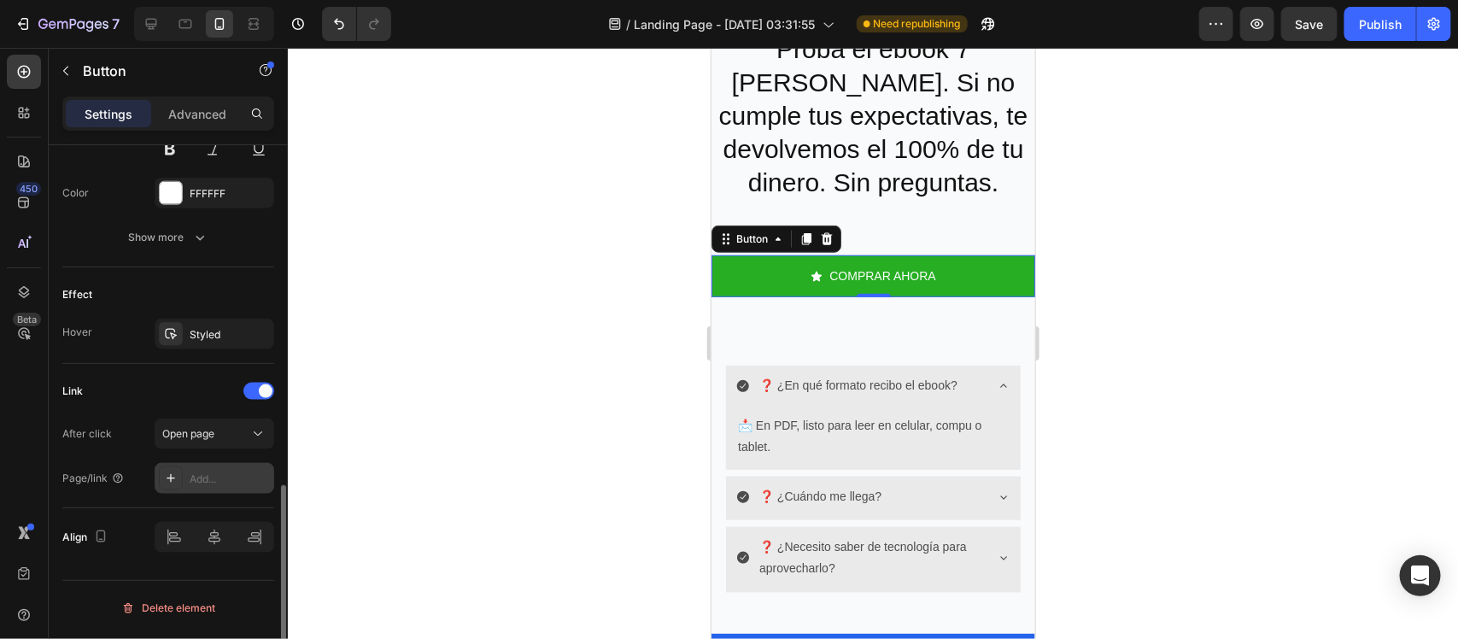
scroll to position [910, 0]
click at [186, 471] on div "Add..." at bounding box center [215, 479] width 120 height 31
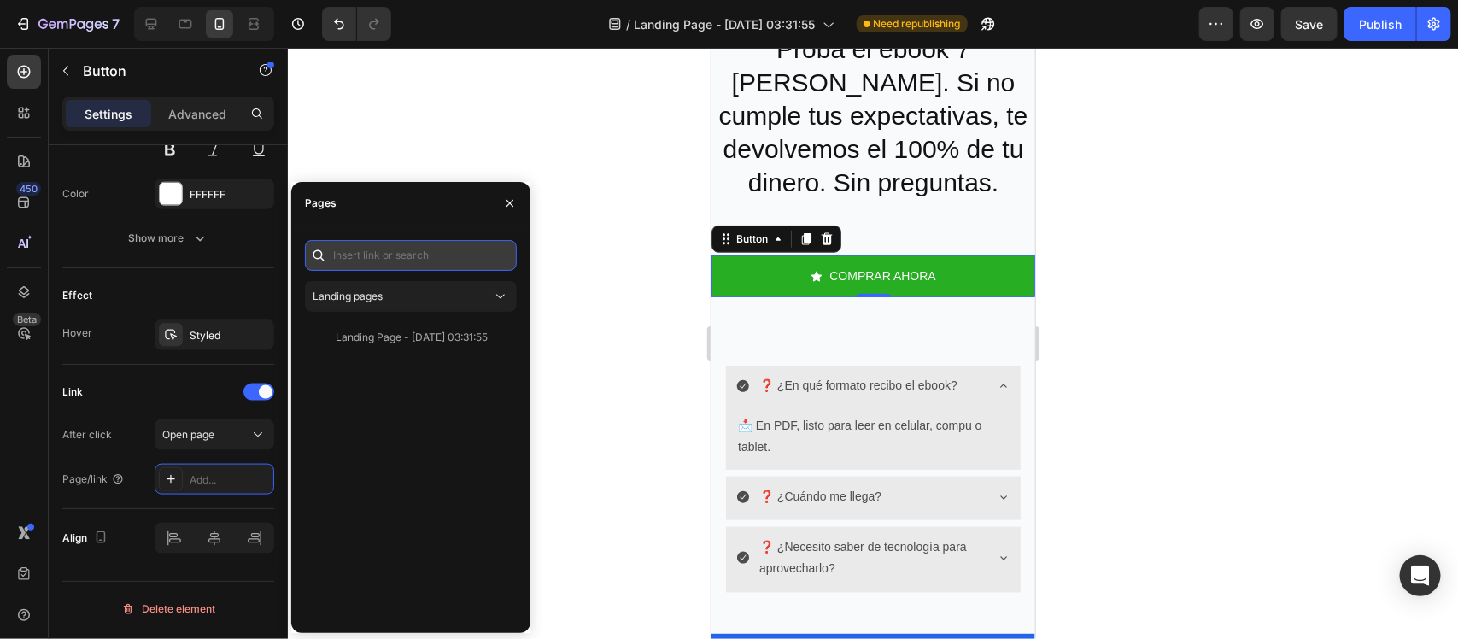
click at [397, 263] on input "text" at bounding box center [411, 255] width 212 height 31
paste input "[URL][DOMAIN_NAME]"
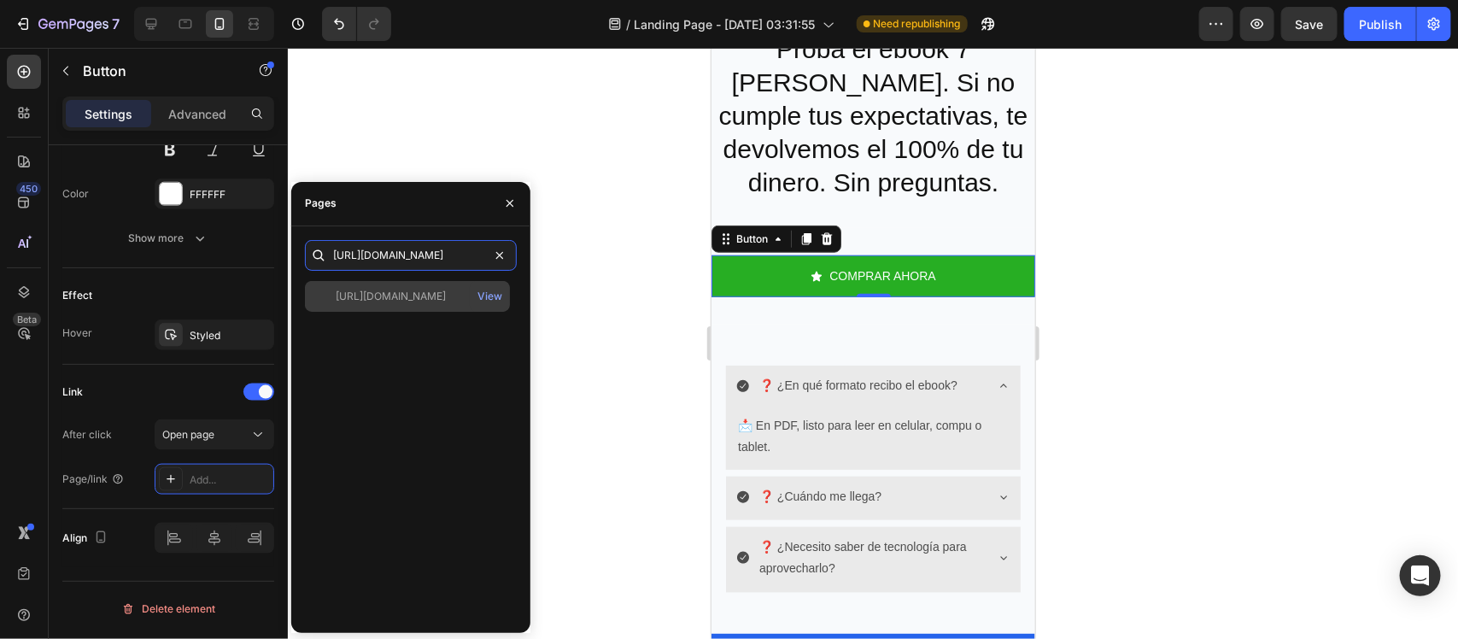
type input "[URL][DOMAIN_NAME]"
click at [413, 283] on div "[URL][DOMAIN_NAME] View" at bounding box center [407, 296] width 205 height 31
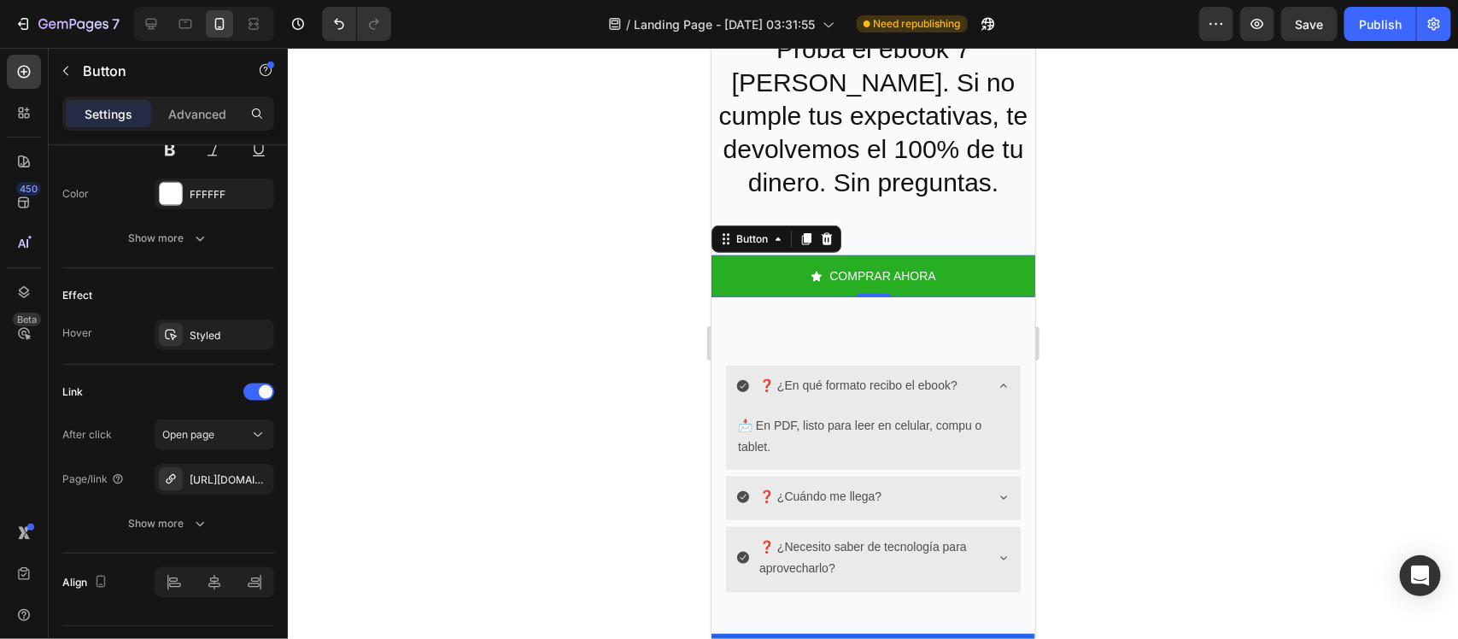
click at [634, 348] on div at bounding box center [873, 343] width 1170 height 591
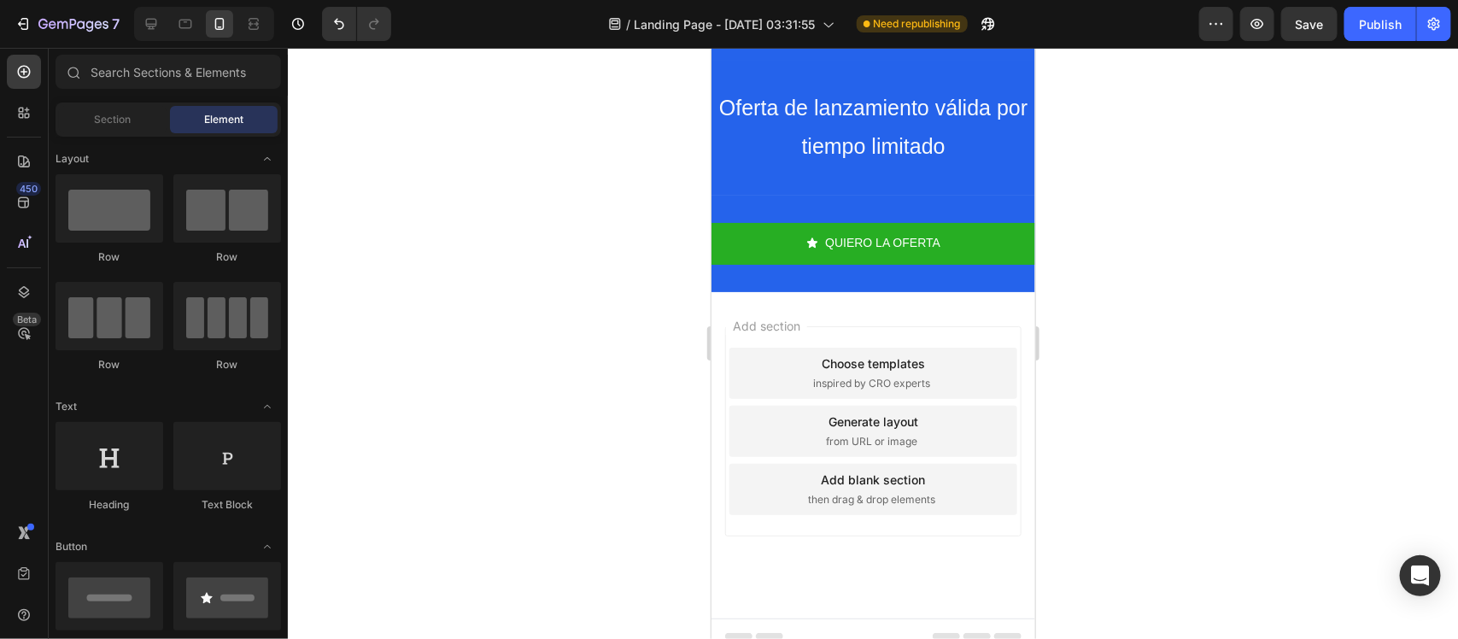
scroll to position [4337, 0]
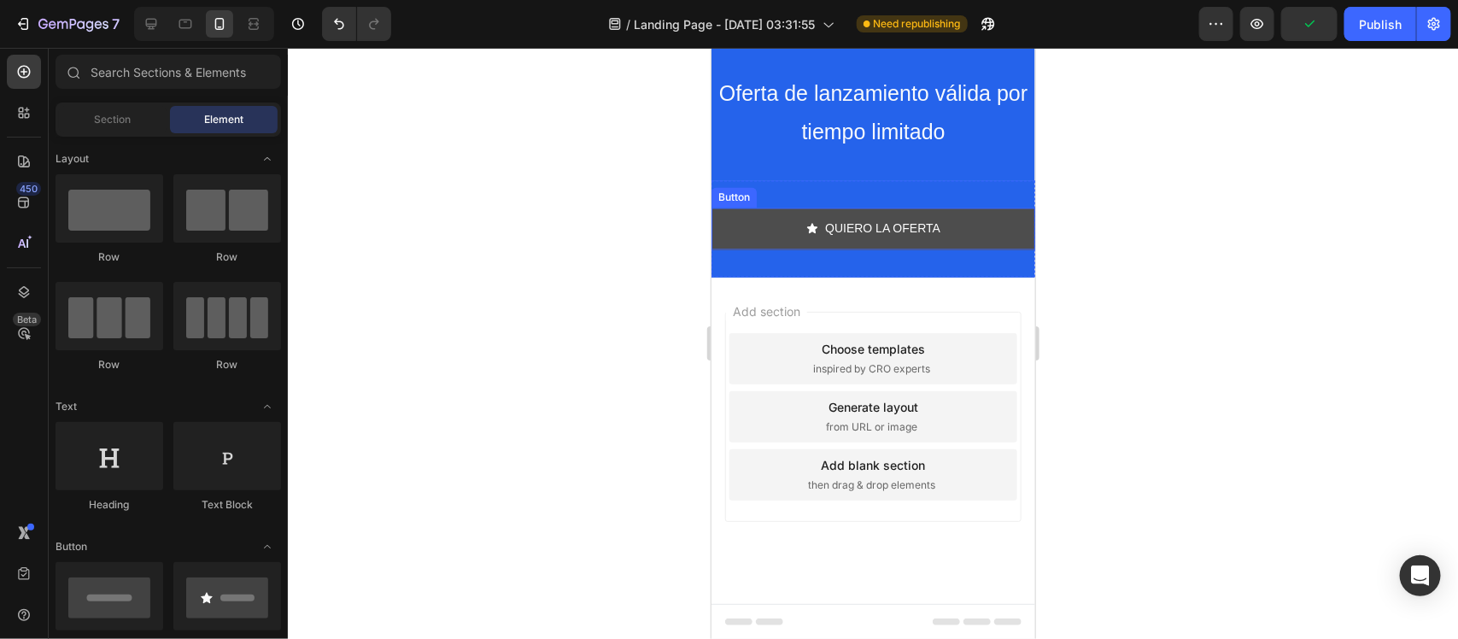
click at [761, 230] on link "QUIERO LA OFERTA" at bounding box center [873, 229] width 324 height 42
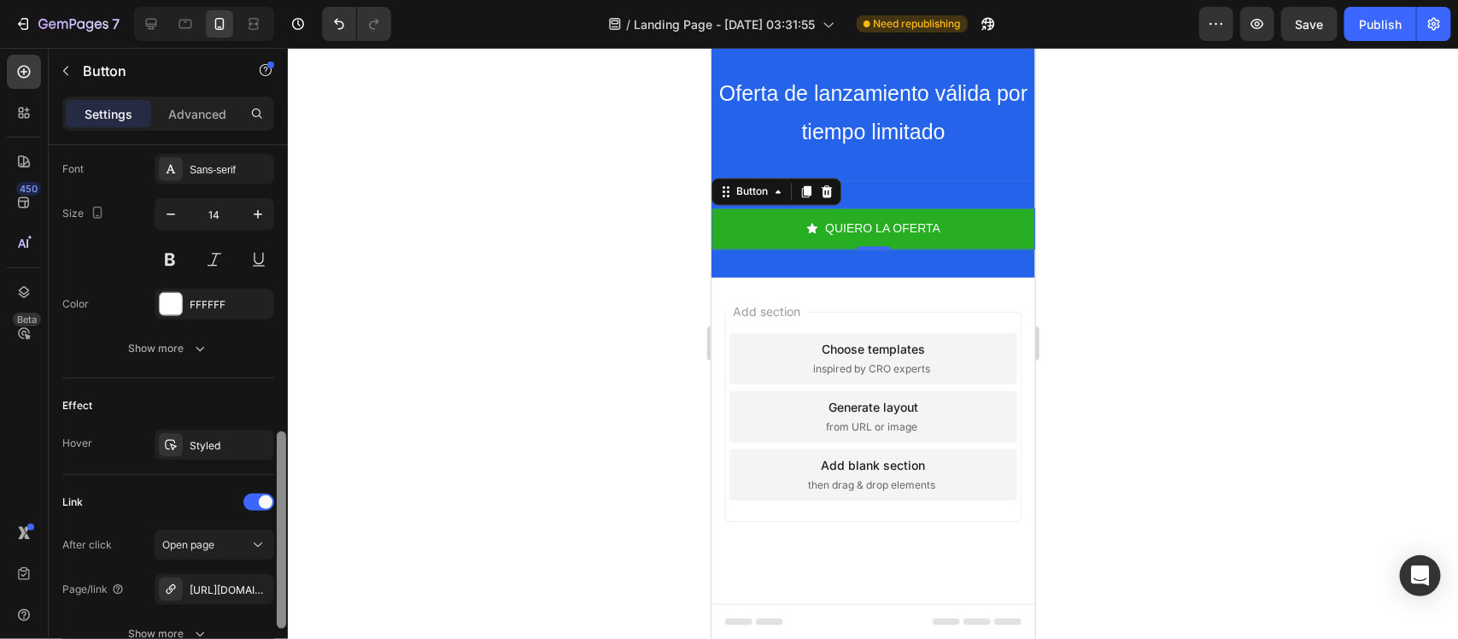
scroll to position [916, 0]
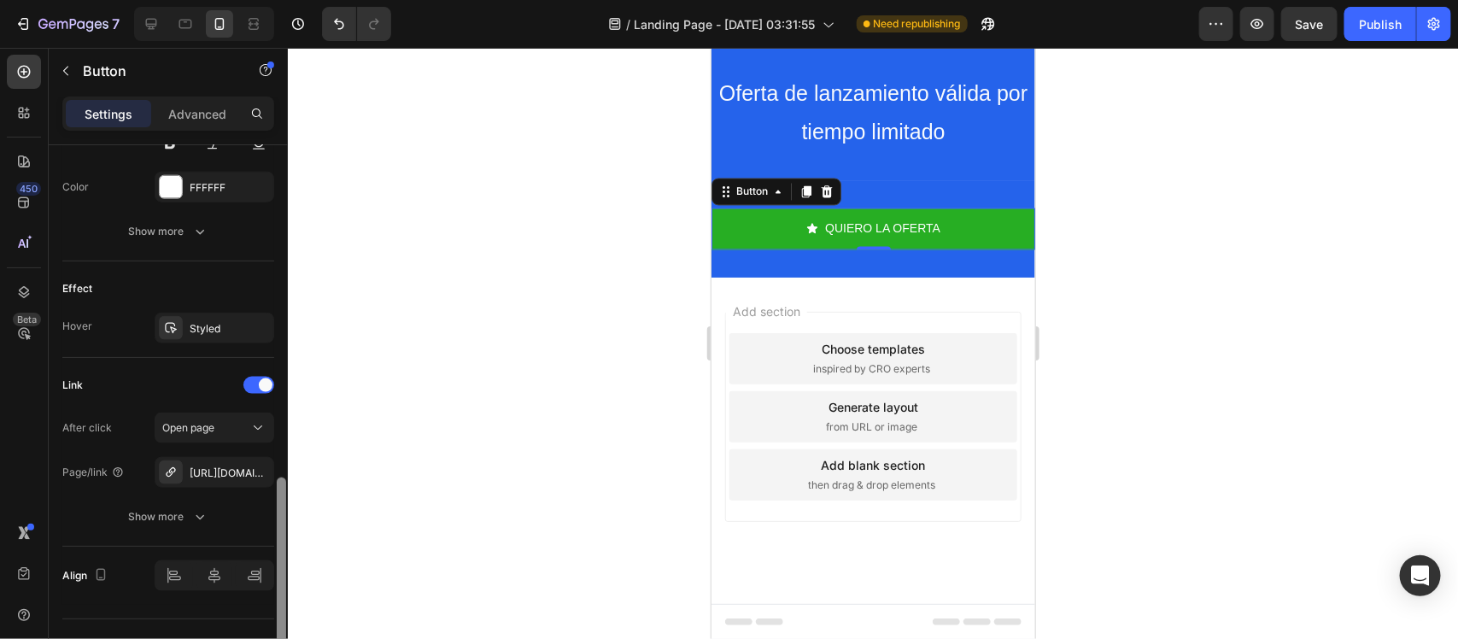
drag, startPoint x: 282, startPoint y: 336, endPoint x: 295, endPoint y: 669, distance: 333.3
click at [295, 0] on html "7 / Landing Page - [DATE] 03:31:55 Need republishing Preview Save Publish 450 B…" at bounding box center [729, 0] width 1458 height 0
click at [255, 481] on button "button" at bounding box center [256, 472] width 20 height 20
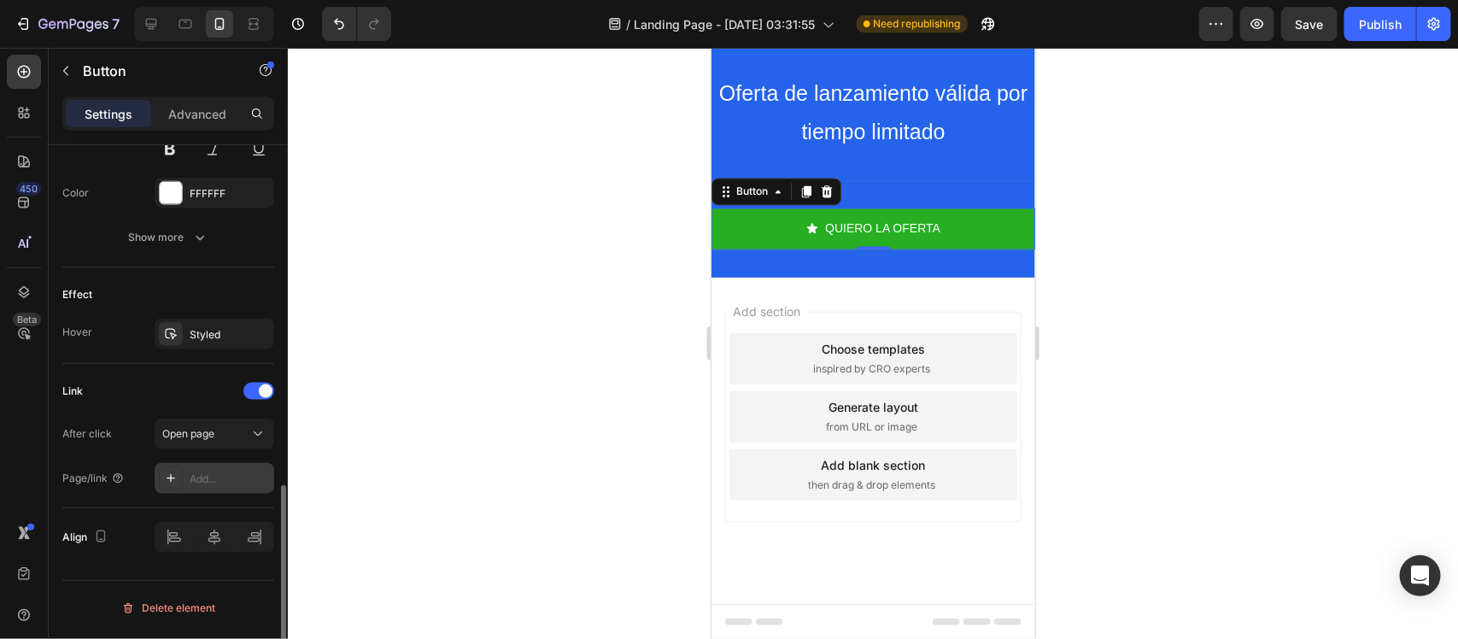
scroll to position [910, 0]
click at [197, 478] on div "Add..." at bounding box center [230, 479] width 80 height 15
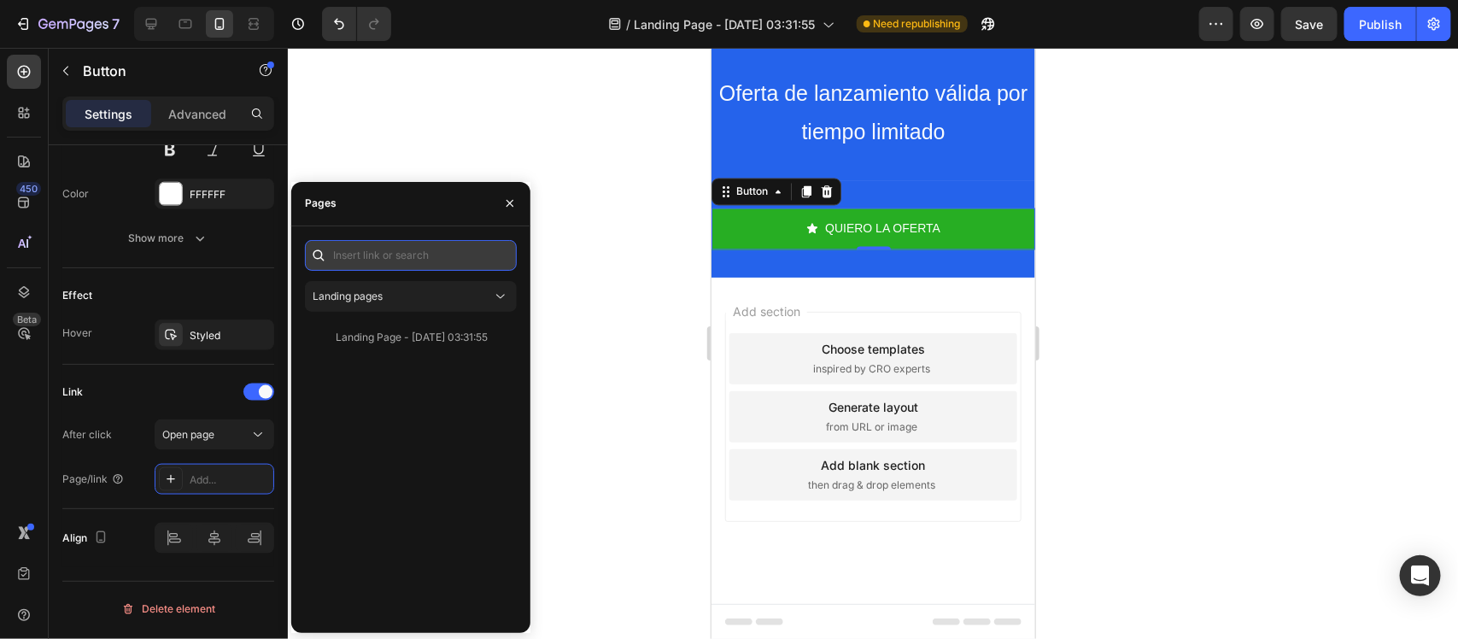
click at [428, 240] on input "text" at bounding box center [411, 255] width 212 height 31
paste input "[URL][DOMAIN_NAME]"
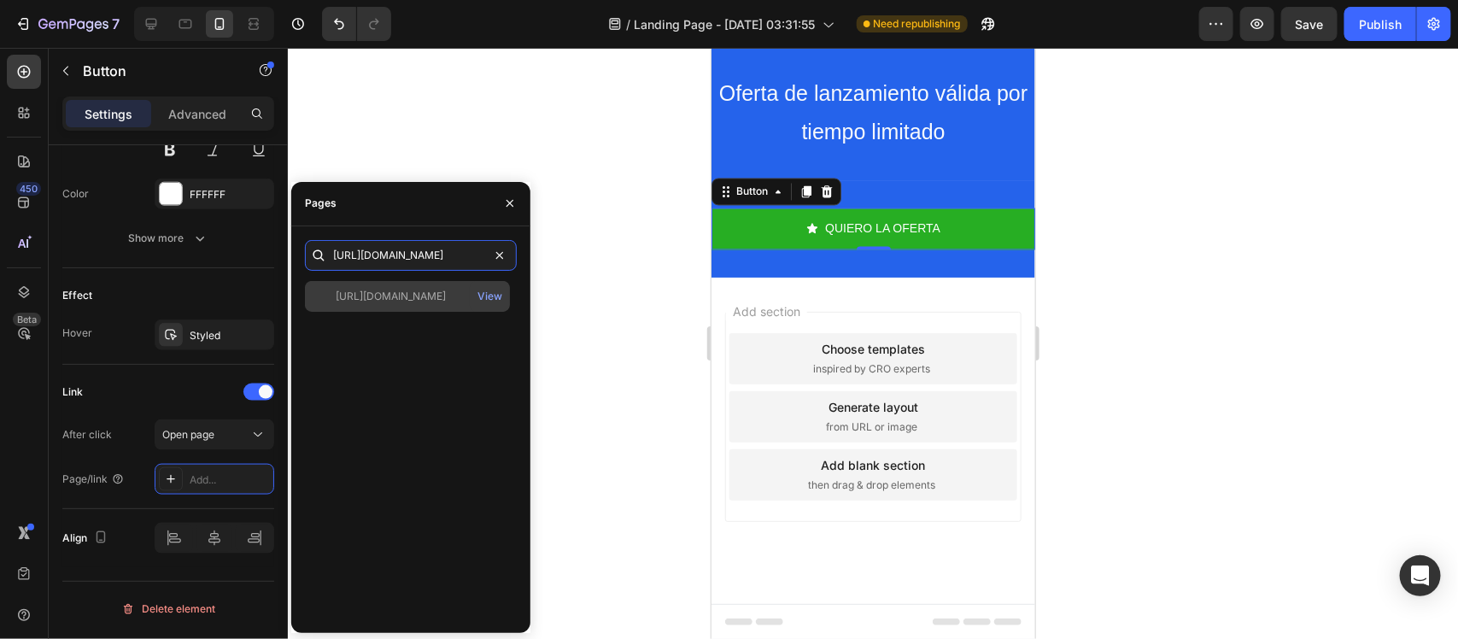
type input "[URL][DOMAIN_NAME]"
click at [429, 282] on div "[URL][DOMAIN_NAME] View" at bounding box center [407, 296] width 205 height 31
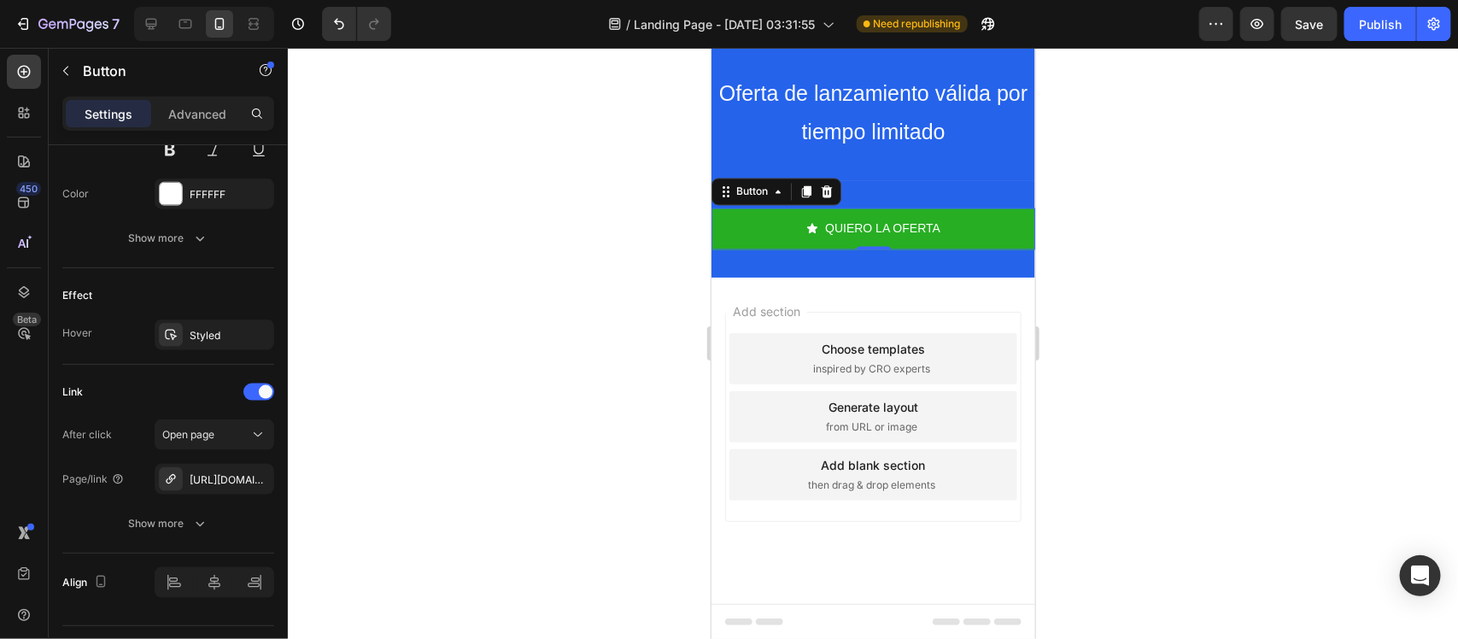
click at [573, 380] on div at bounding box center [873, 343] width 1170 height 591
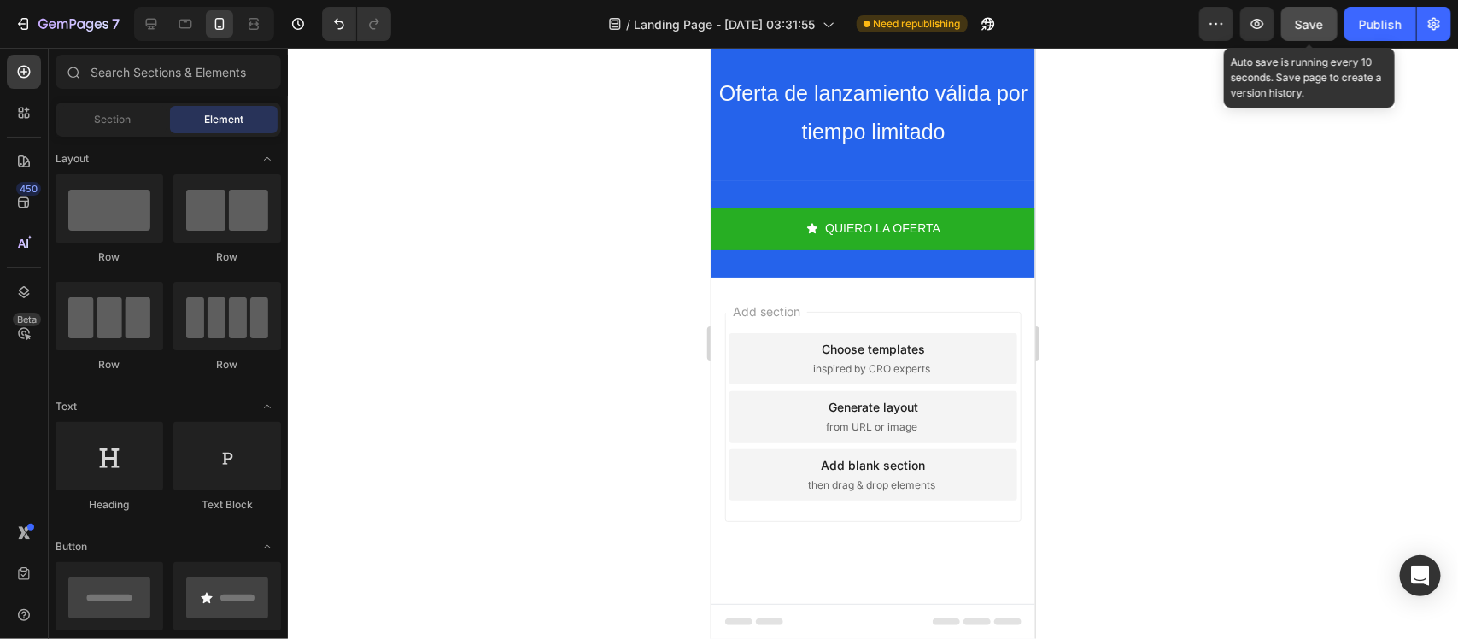
click at [1295, 32] on button "Save" at bounding box center [1309, 24] width 56 height 34
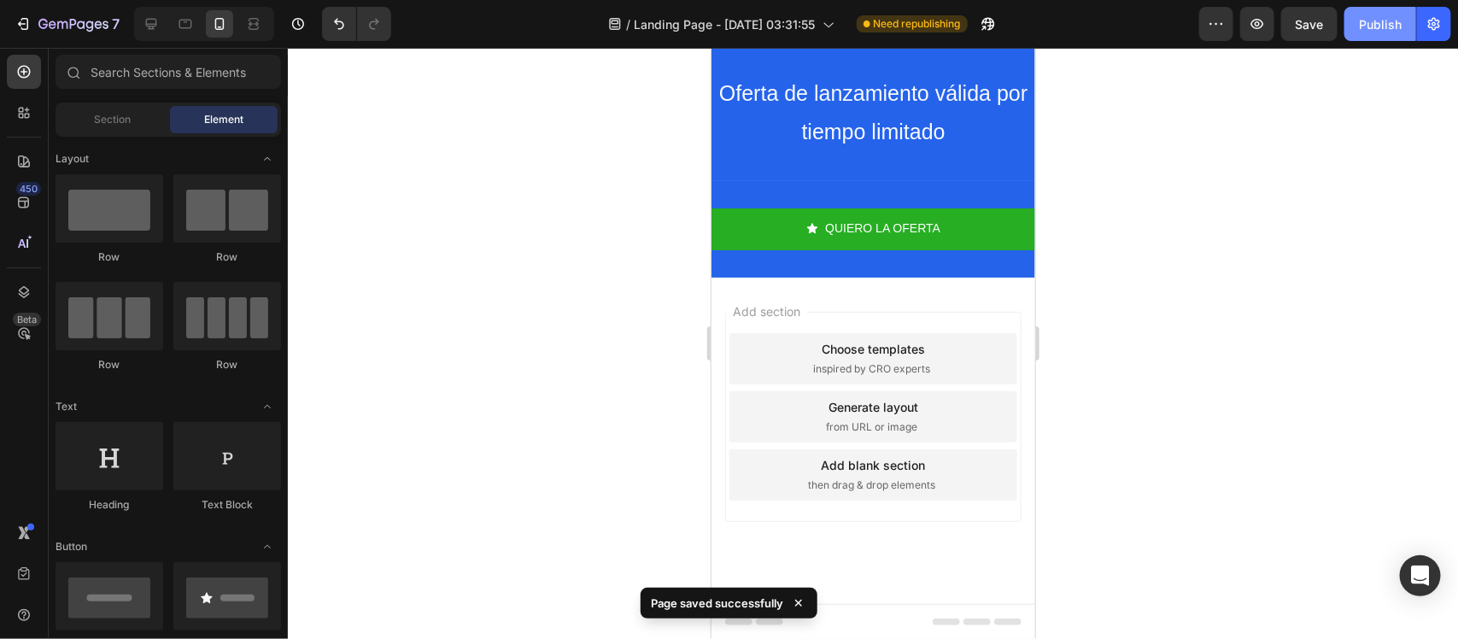
click at [1401, 27] on div "Publish" at bounding box center [1380, 24] width 43 height 18
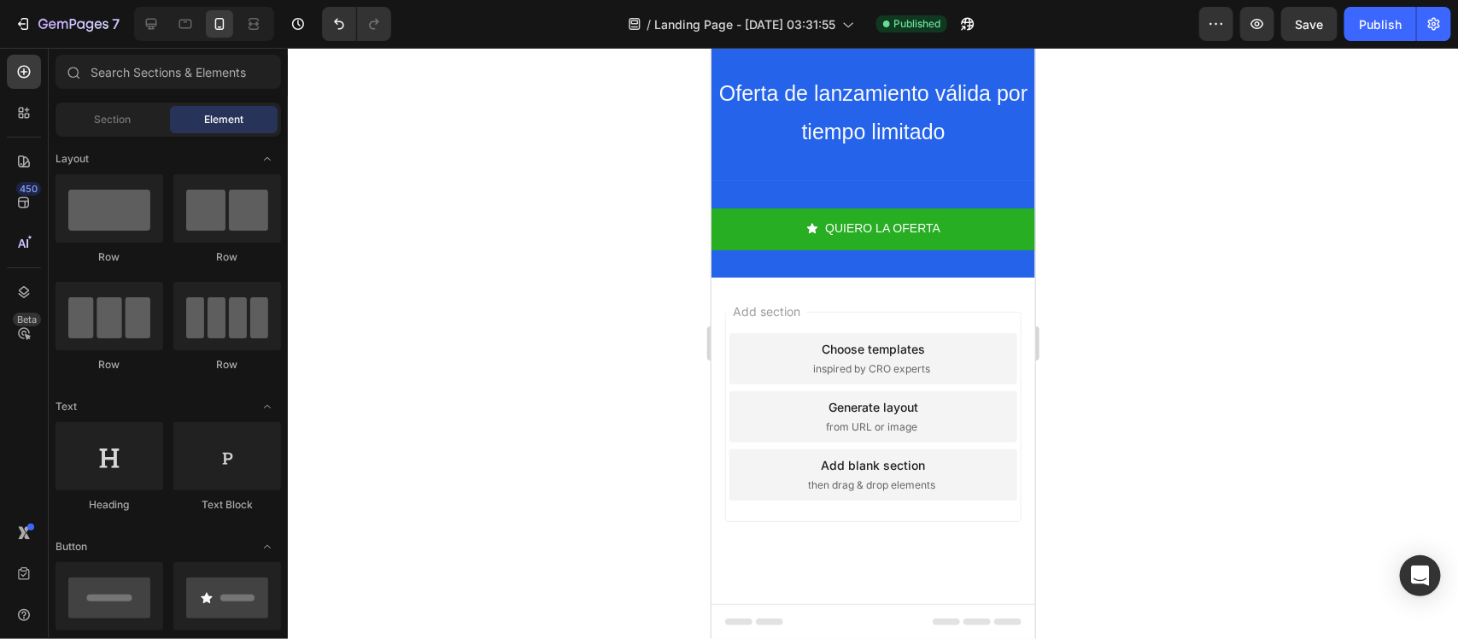
click at [535, 432] on div at bounding box center [873, 343] width 1170 height 591
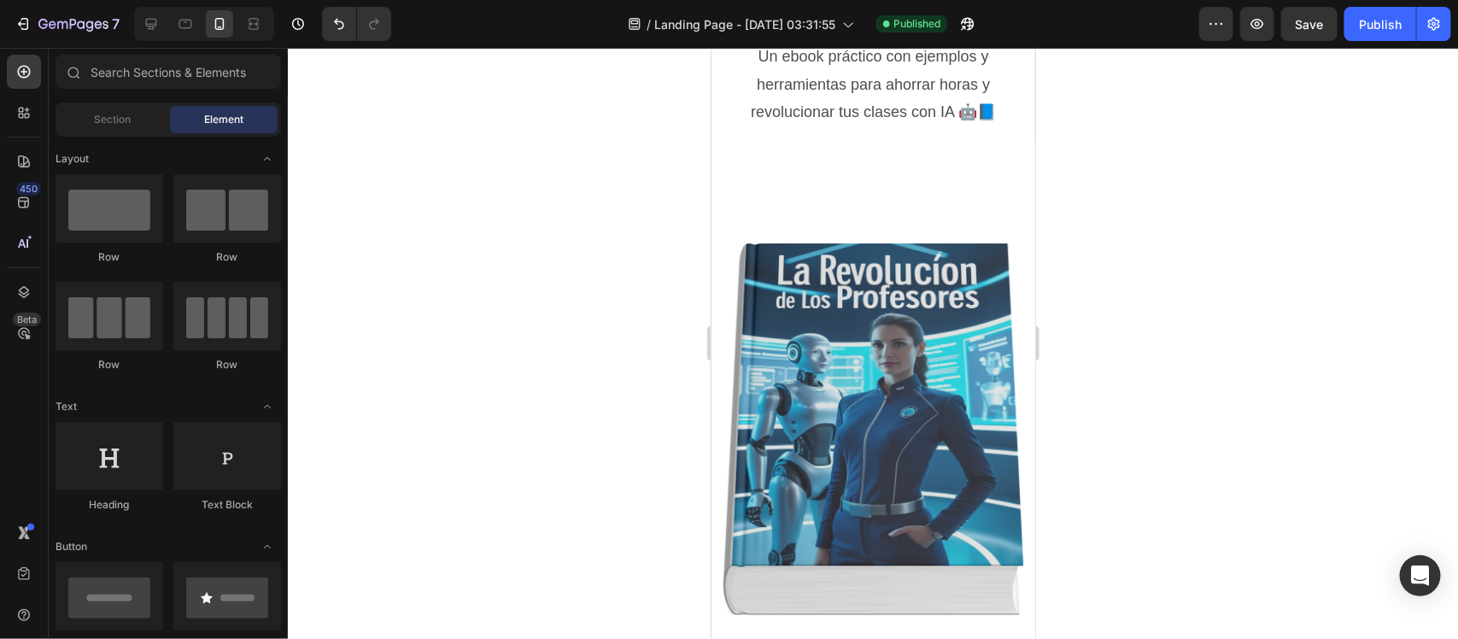
scroll to position [517, 0]
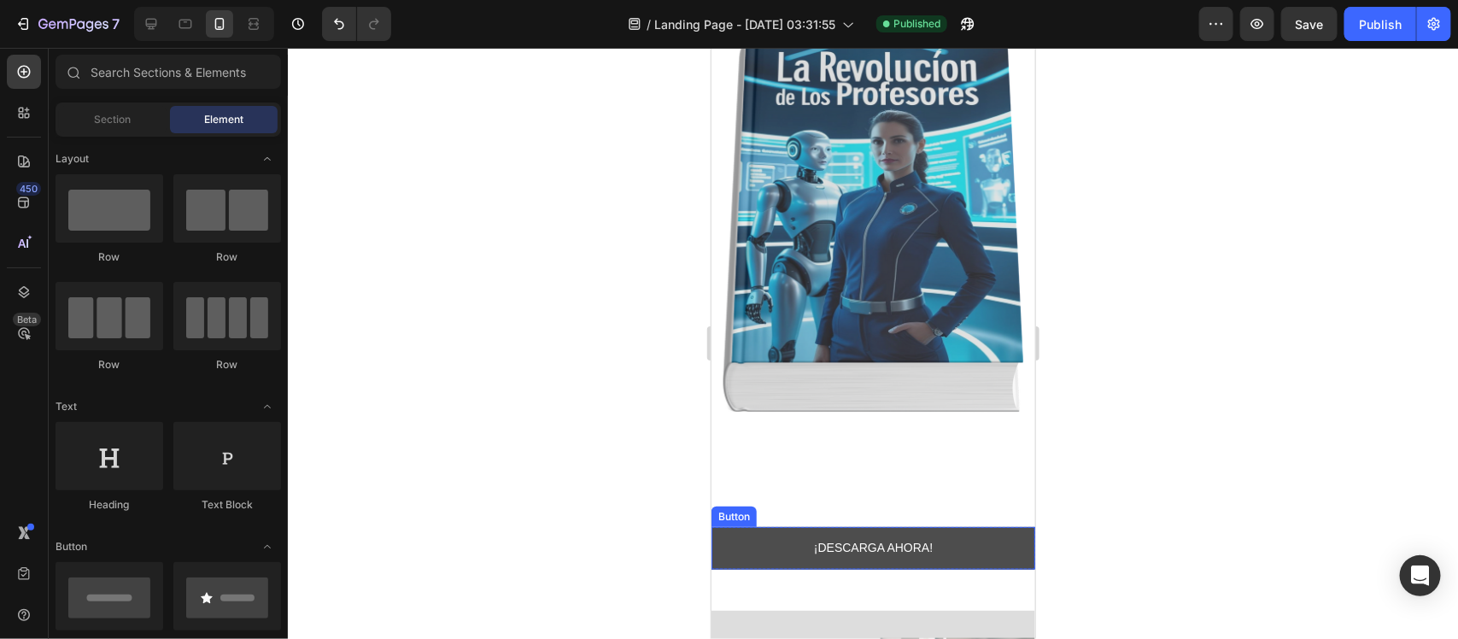
click at [764, 526] on link "¡DESCARGA AHORA!" at bounding box center [873, 547] width 324 height 42
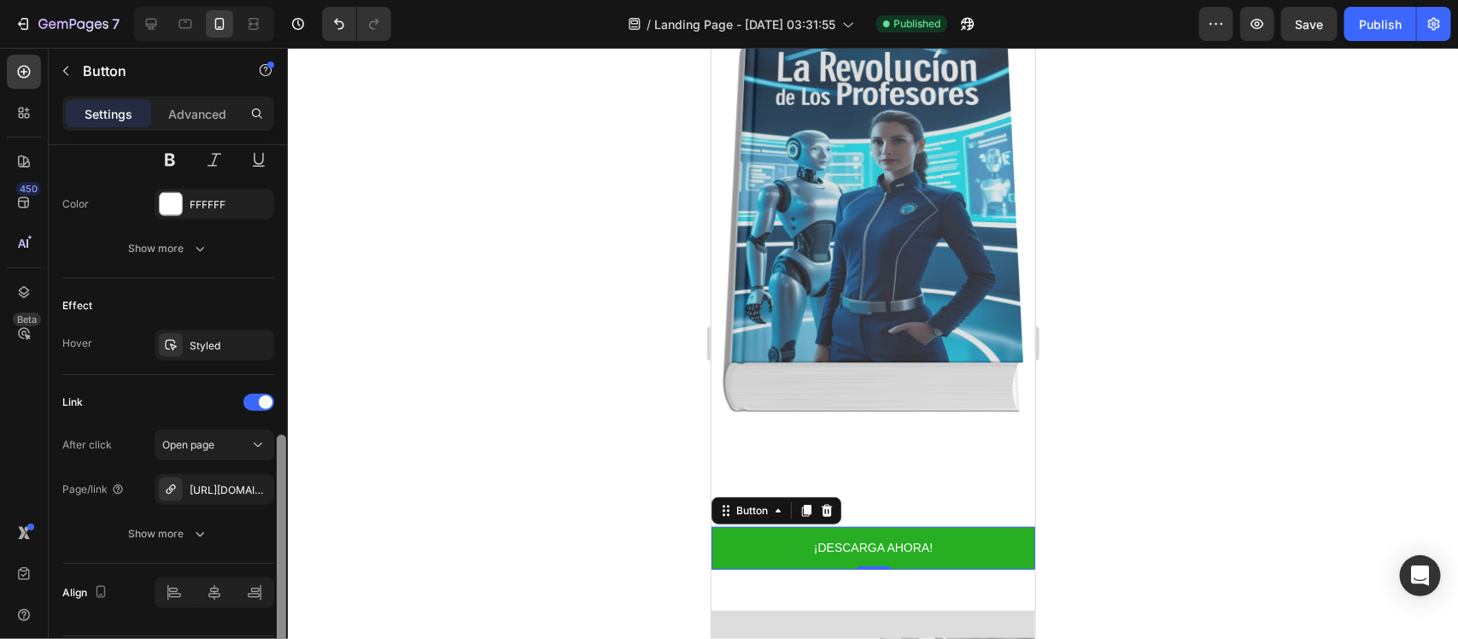
scroll to position [817, 0]
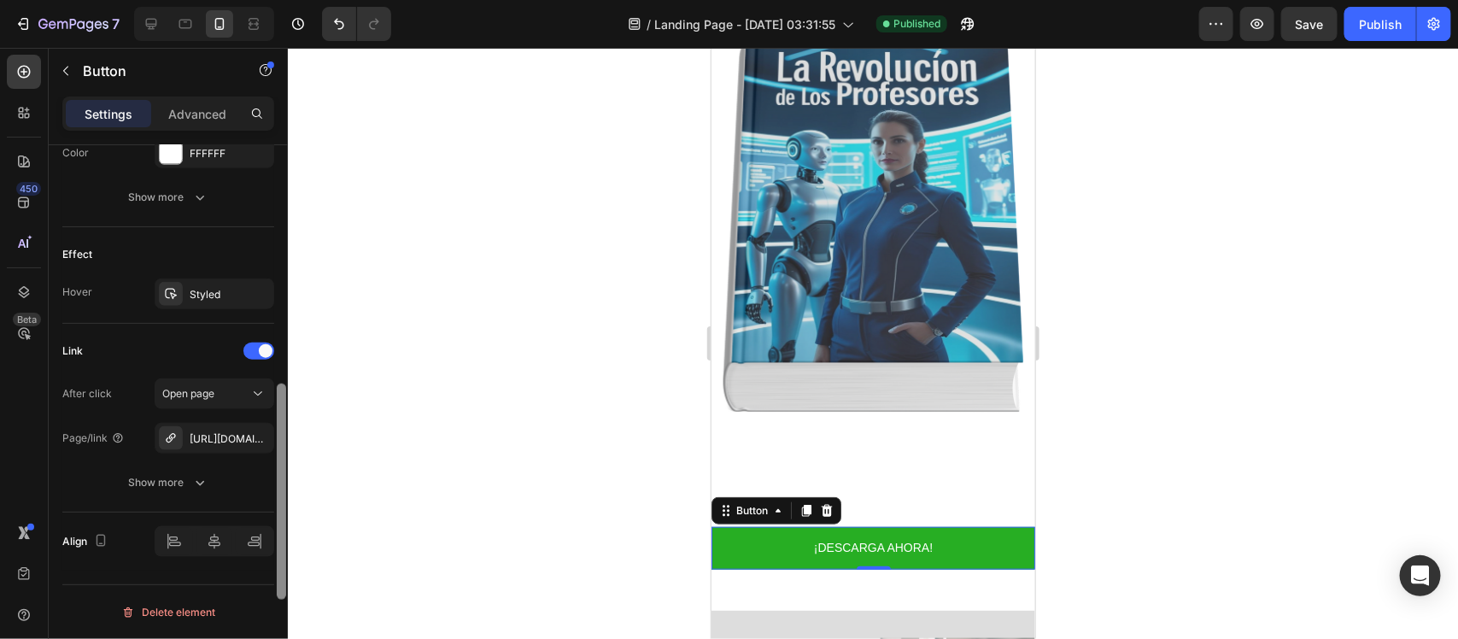
drag, startPoint x: 284, startPoint y: 346, endPoint x: 270, endPoint y: 677, distance: 331.7
click at [270, 0] on html "7 / Landing Page - [DATE] 03:31:55 Published Preview Save Publish 450 Beta Sect…" at bounding box center [729, 0] width 1458 height 0
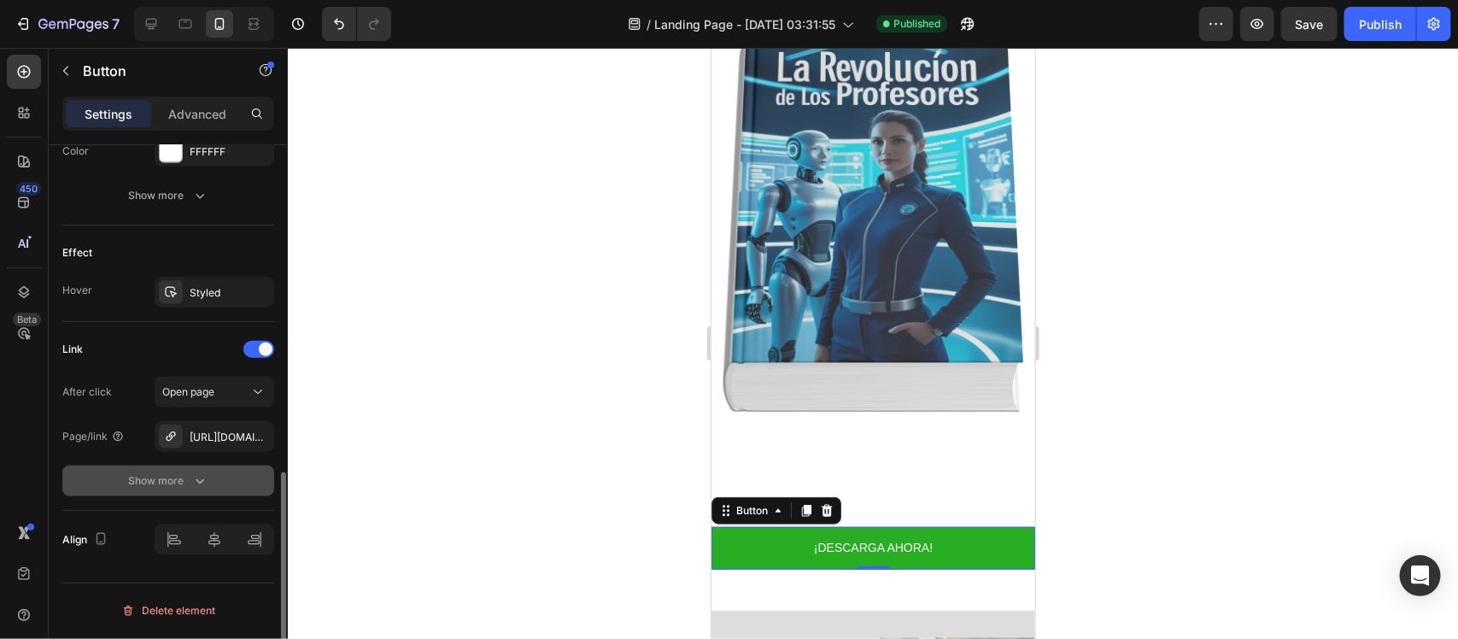
click at [193, 477] on icon "button" at bounding box center [199, 480] width 17 height 17
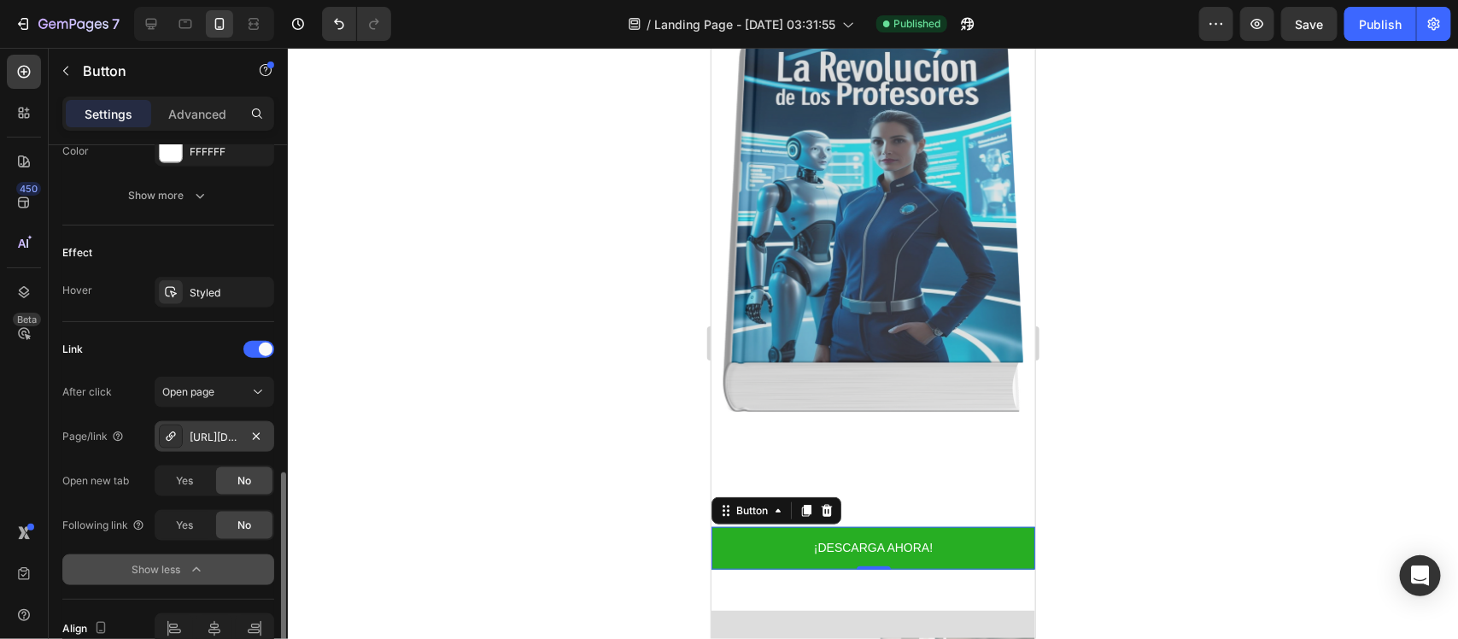
click at [211, 441] on div "[URL][DOMAIN_NAME]" at bounding box center [215, 437] width 50 height 15
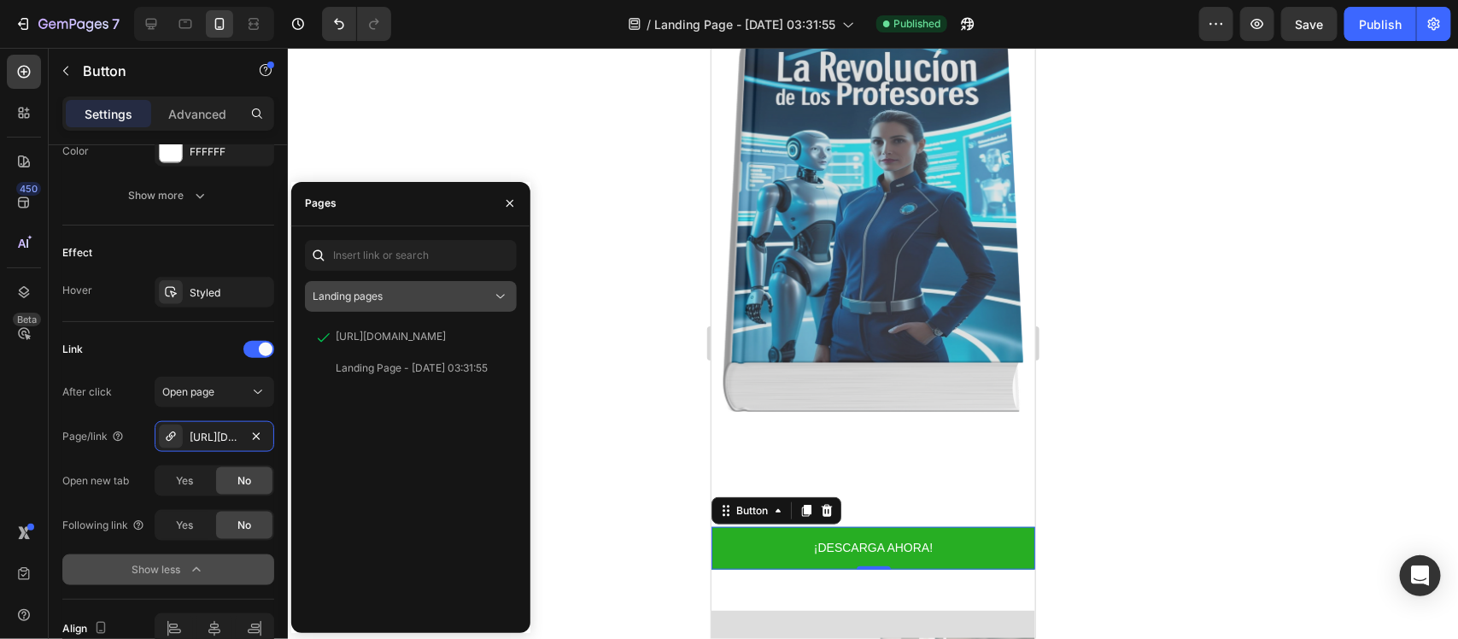
click at [483, 304] on div "Landing pages" at bounding box center [411, 296] width 196 height 17
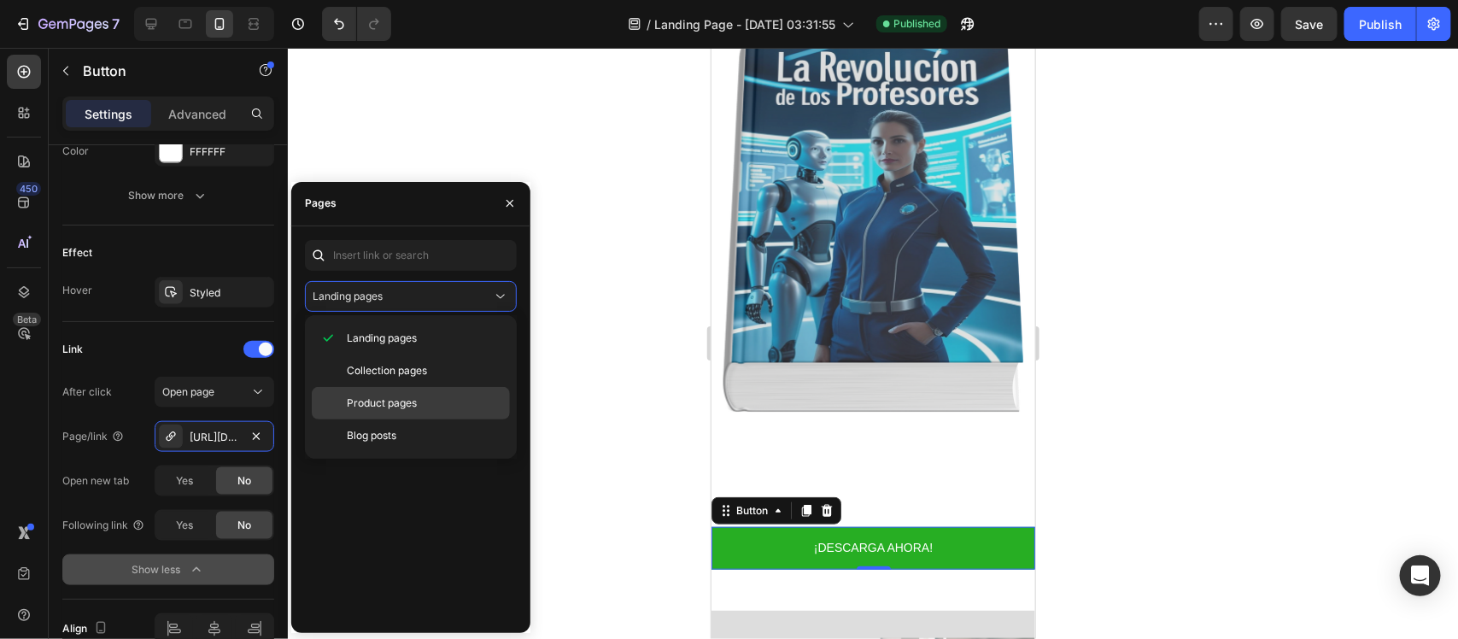
click at [428, 419] on div "Product pages" at bounding box center [411, 435] width 198 height 32
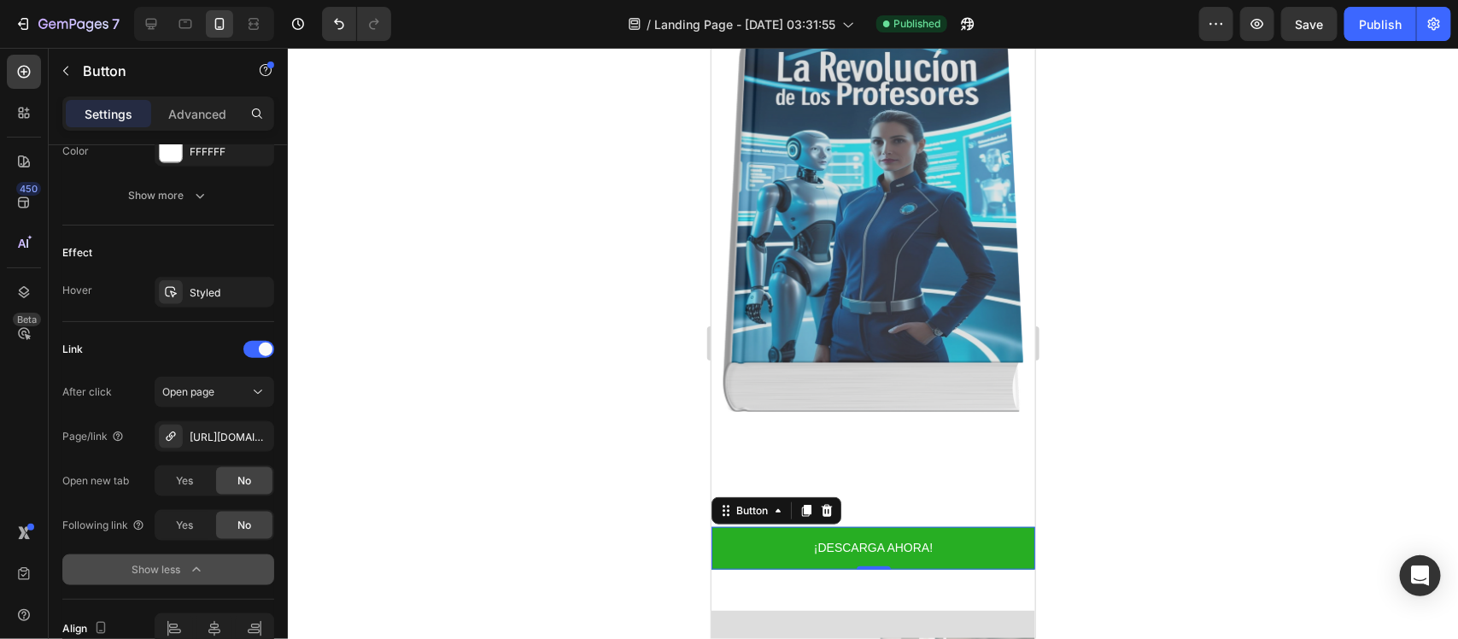
click at [558, 387] on div at bounding box center [873, 343] width 1170 height 591
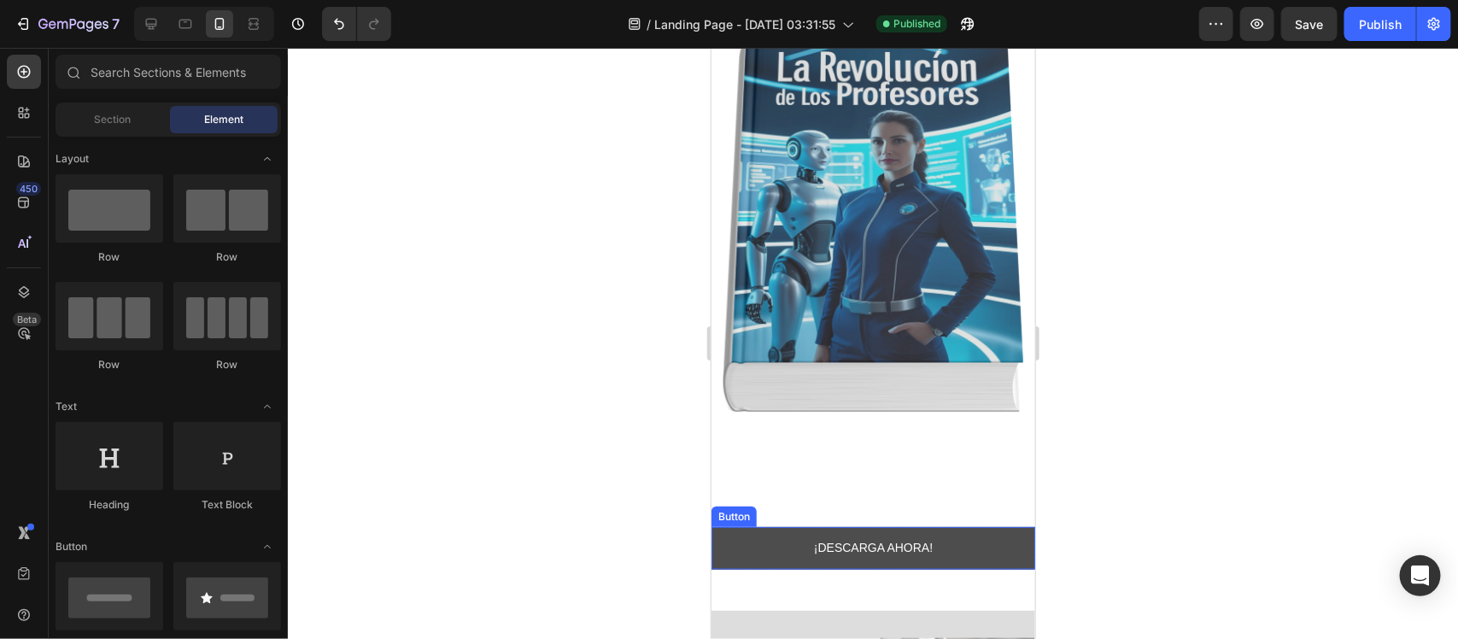
click at [751, 526] on link "¡DESCARGA AHORA!" at bounding box center [873, 547] width 324 height 42
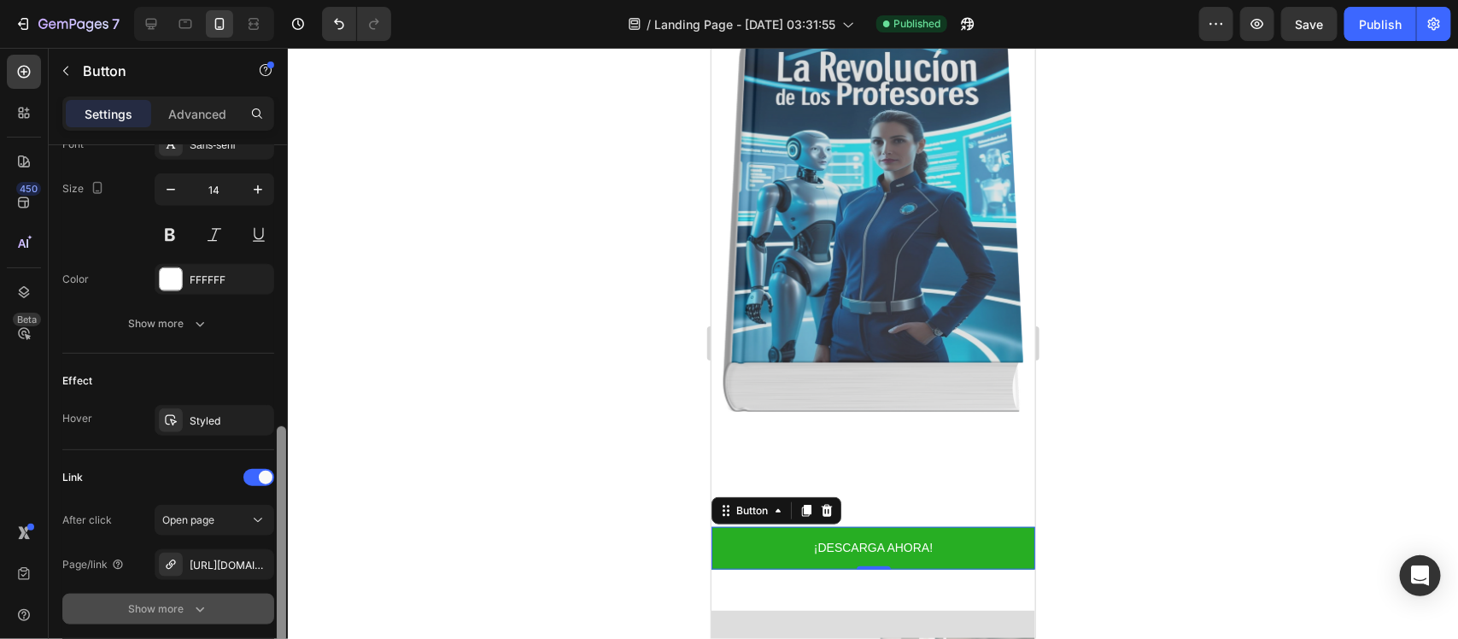
scroll to position [726, 0]
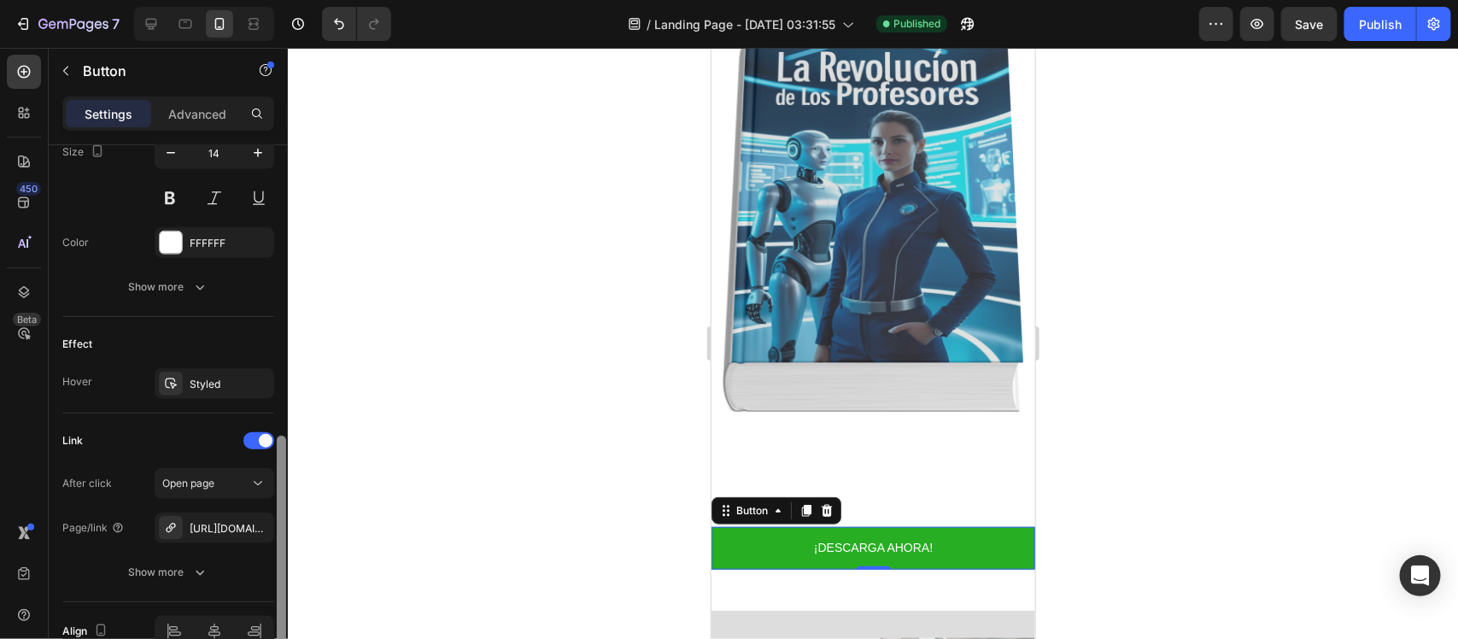
drag, startPoint x: 276, startPoint y: 320, endPoint x: 266, endPoint y: 611, distance: 290.5
click at [266, 611] on div "Size Width 100% Height Auto Padding 12, 24, 12, 24 Background Color 27AE23 Imag…" at bounding box center [168, 416] width 239 height 542
click at [252, 530] on icon "button" at bounding box center [256, 528] width 14 height 14
click at [252, 530] on div "Add..." at bounding box center [230, 528] width 80 height 15
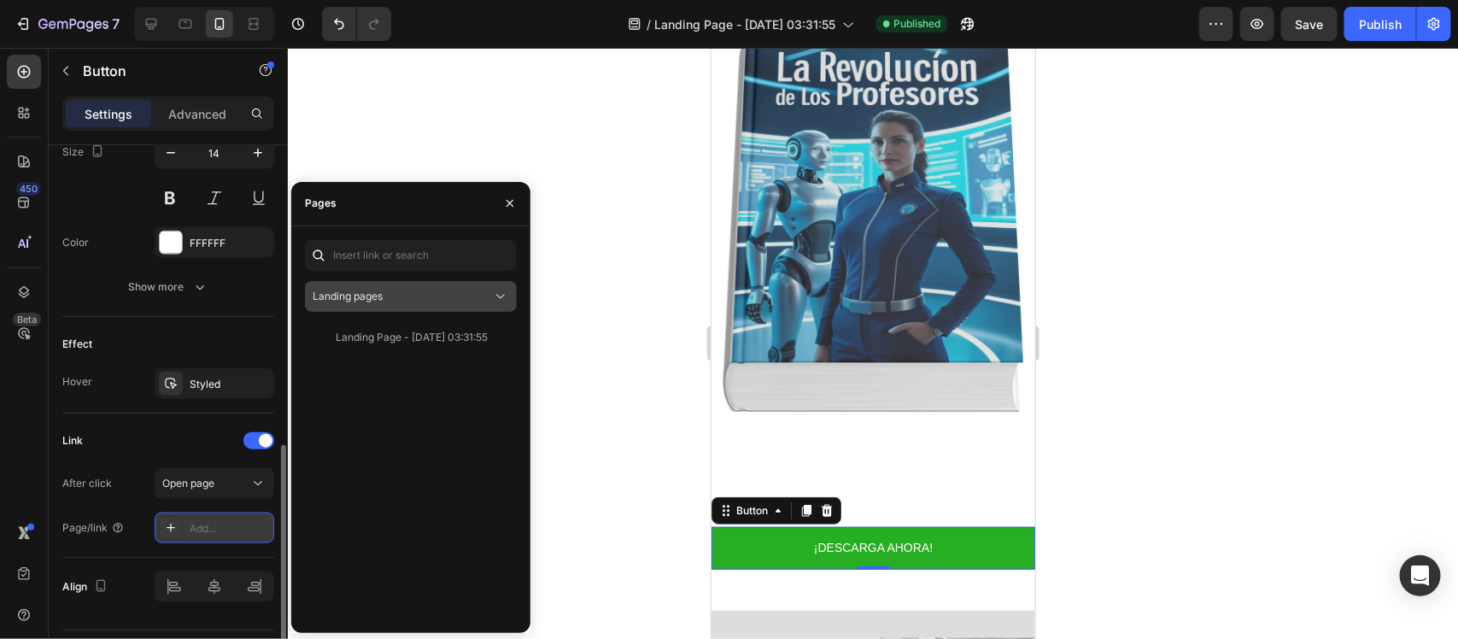
click at [484, 289] on div "Landing pages" at bounding box center [402, 296] width 179 height 15
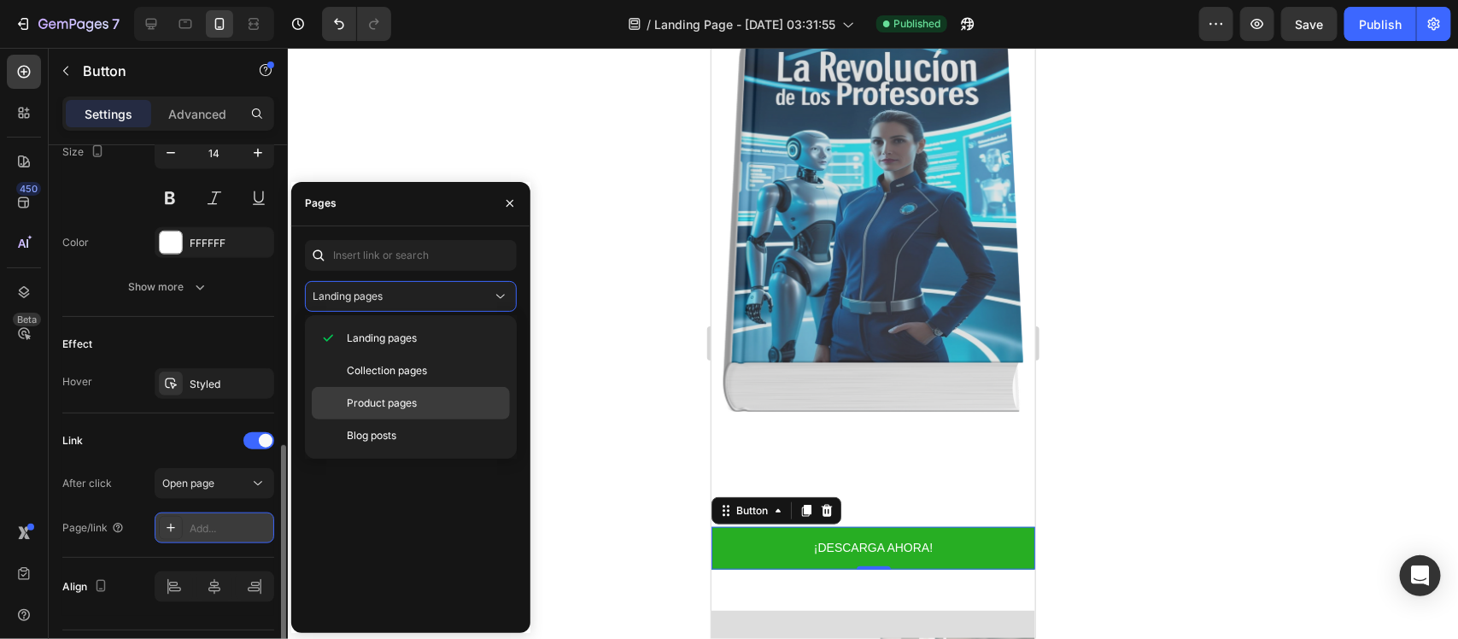
click at [416, 419] on div "Product pages" at bounding box center [411, 435] width 198 height 32
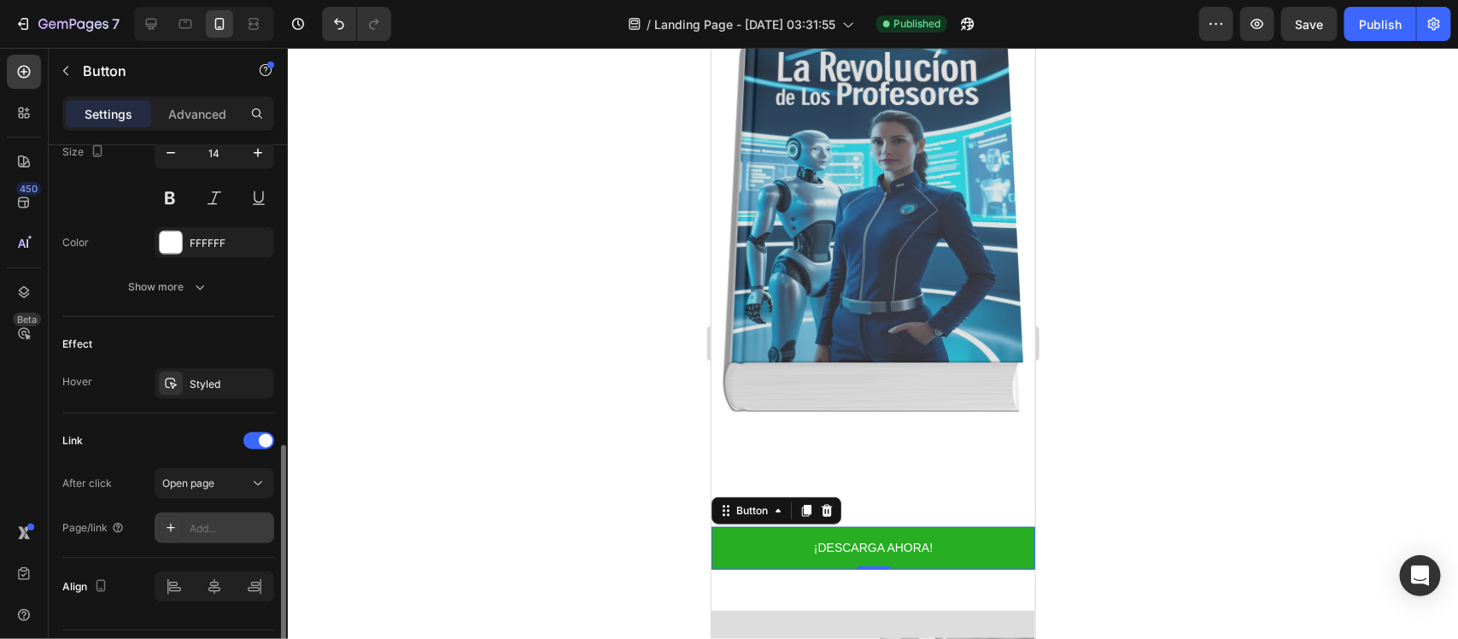
click at [547, 414] on div at bounding box center [873, 343] width 1170 height 591
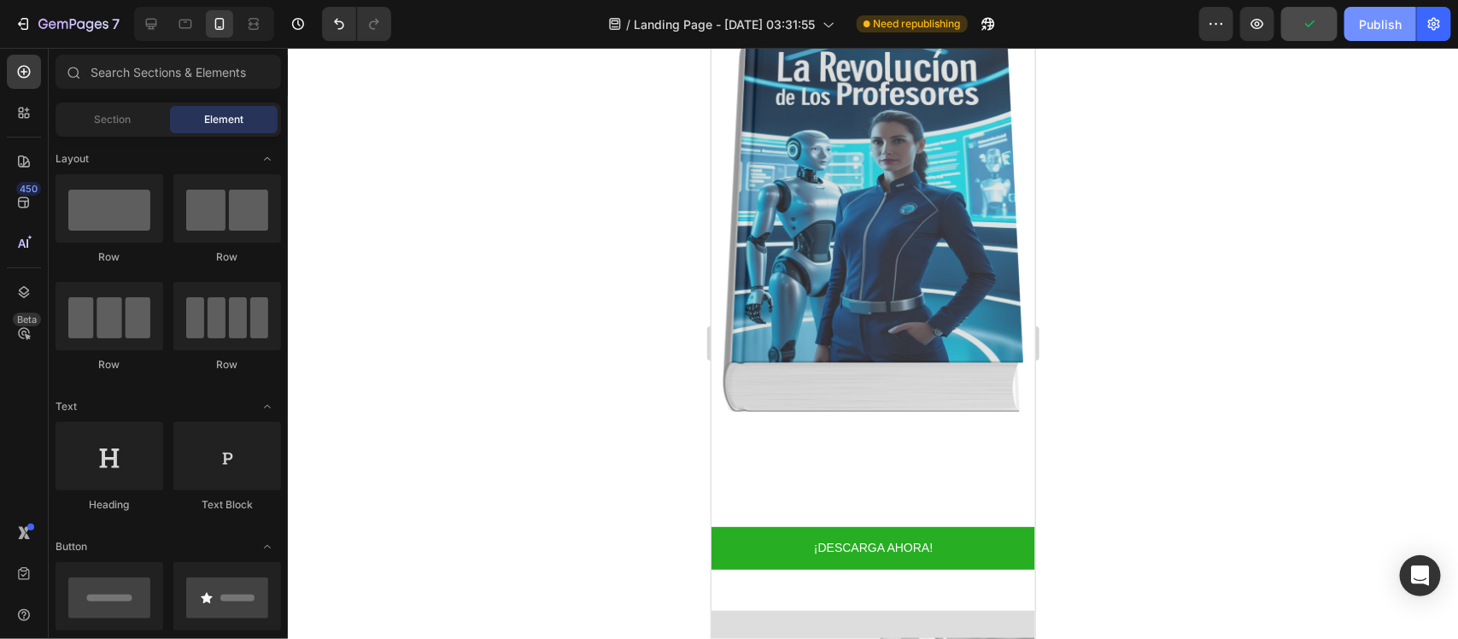
click at [1372, 32] on div "Publish" at bounding box center [1380, 24] width 43 height 18
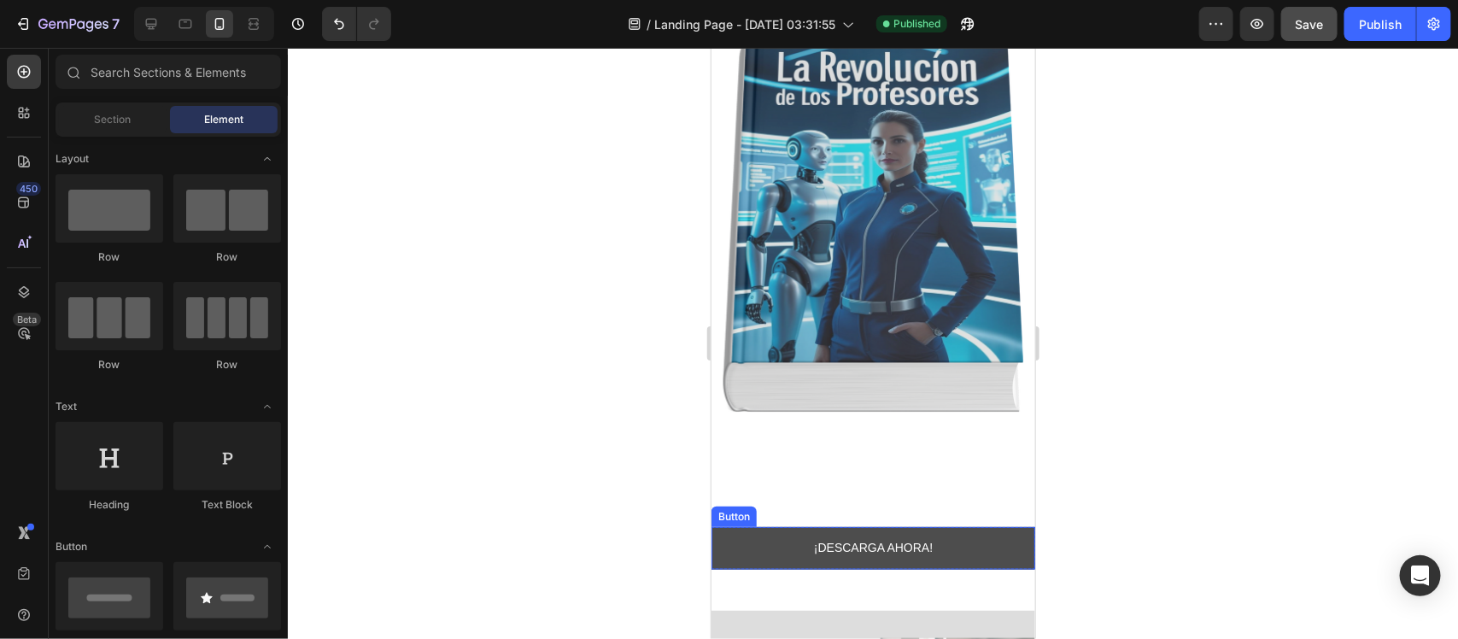
click at [990, 526] on button "¡DESCARGA AHORA!" at bounding box center [873, 547] width 324 height 42
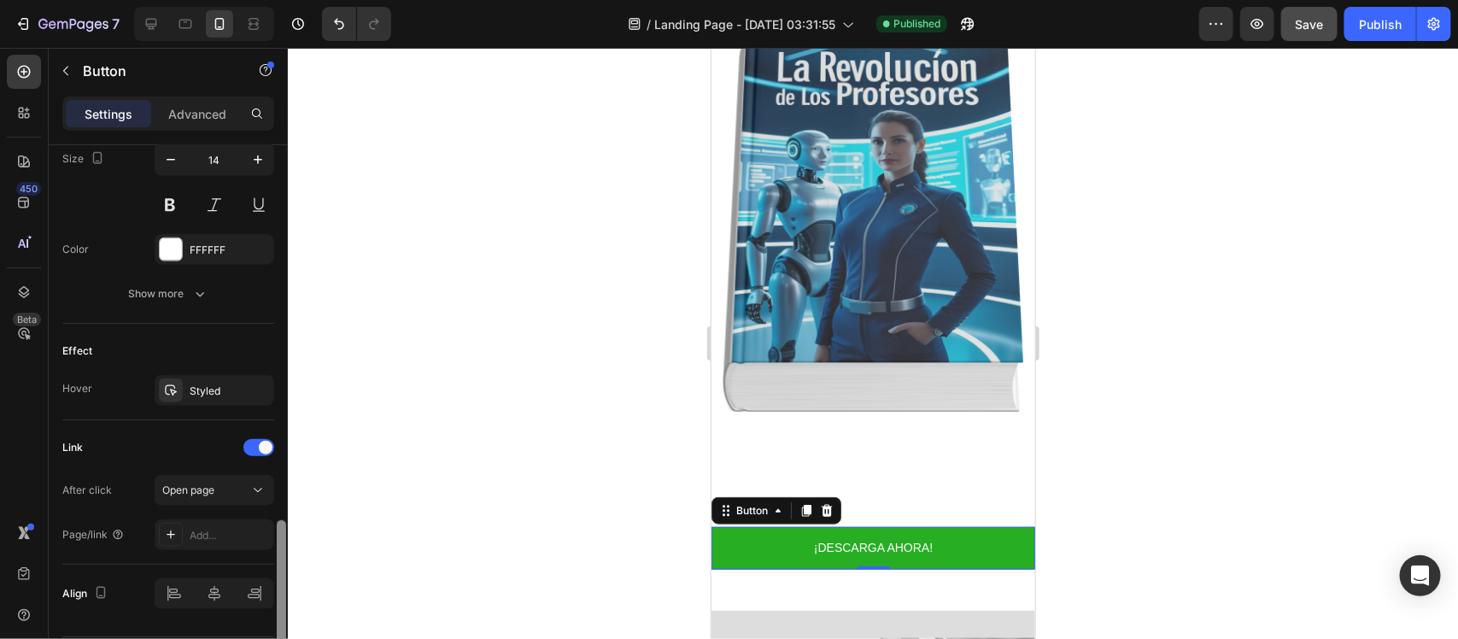
scroll to position [775, 0]
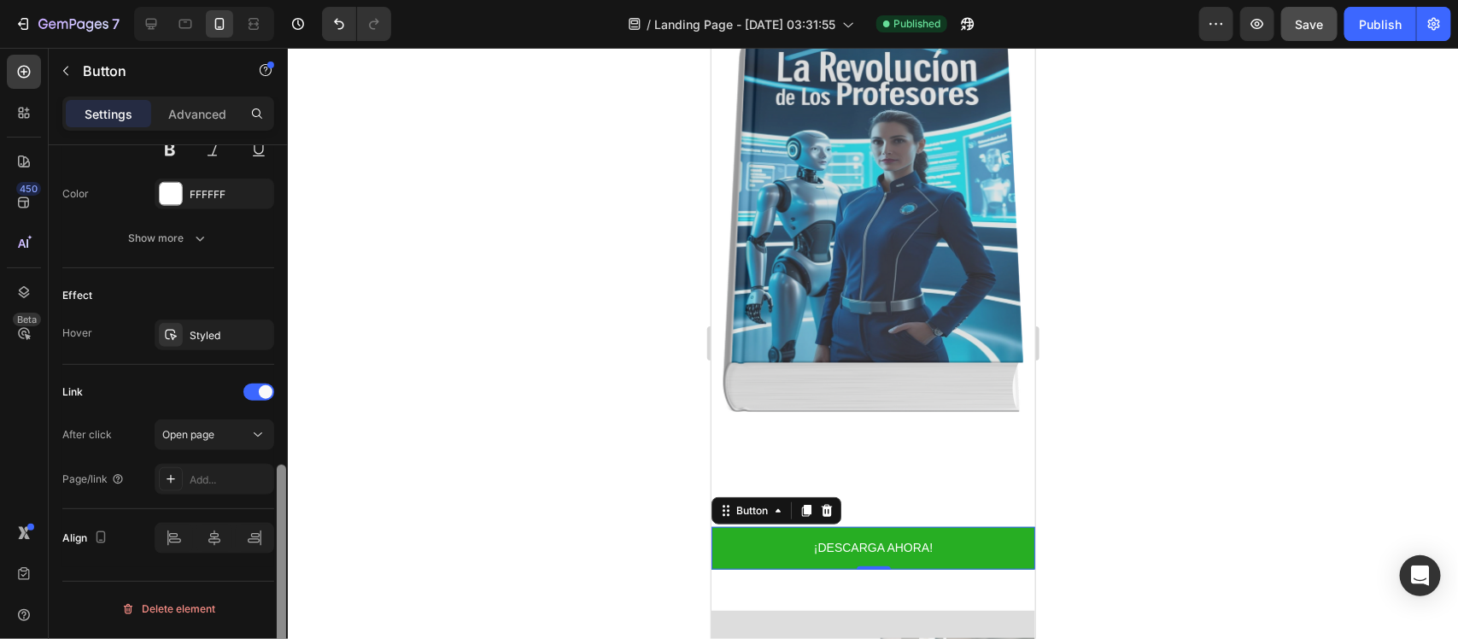
drag, startPoint x: 280, startPoint y: 353, endPoint x: 284, endPoint y: 680, distance: 327.1
click at [284, 0] on html "7 / Landing Page - [DATE] 03:31:55 Published Preview Save Publish 450 Beta Sect…" at bounding box center [729, 0] width 1458 height 0
click at [194, 487] on div "Add..." at bounding box center [230, 479] width 80 height 15
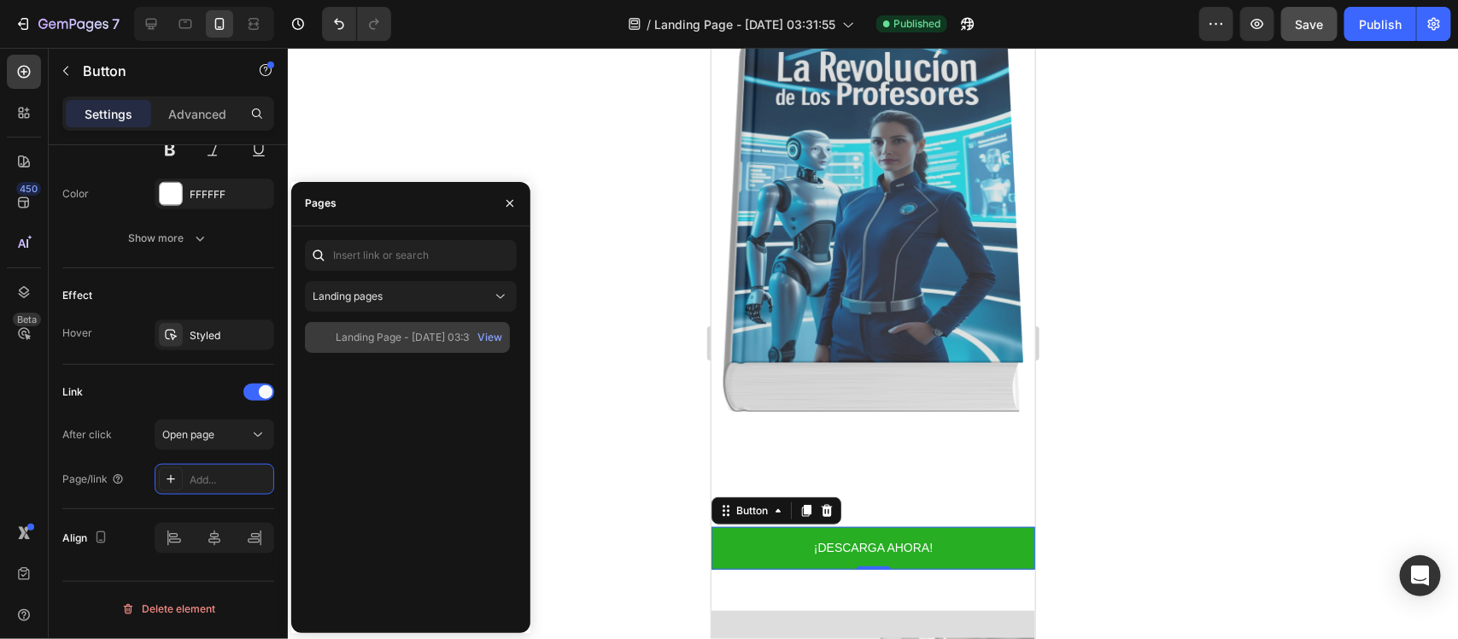
click at [424, 335] on div "Landing Page - [DATE] 03:31:55" at bounding box center [412, 337] width 152 height 15
click at [479, 333] on div "View" at bounding box center [489, 337] width 25 height 15
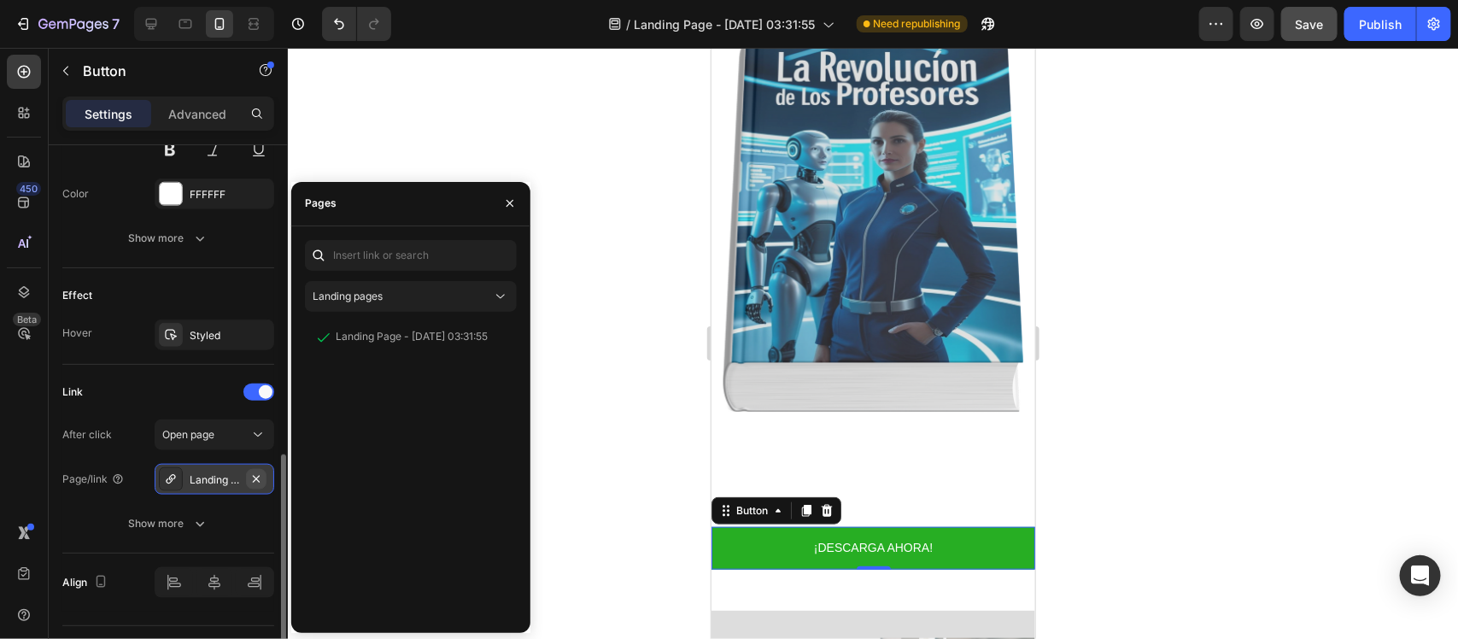
click at [258, 480] on icon "button" at bounding box center [256, 479] width 14 height 14
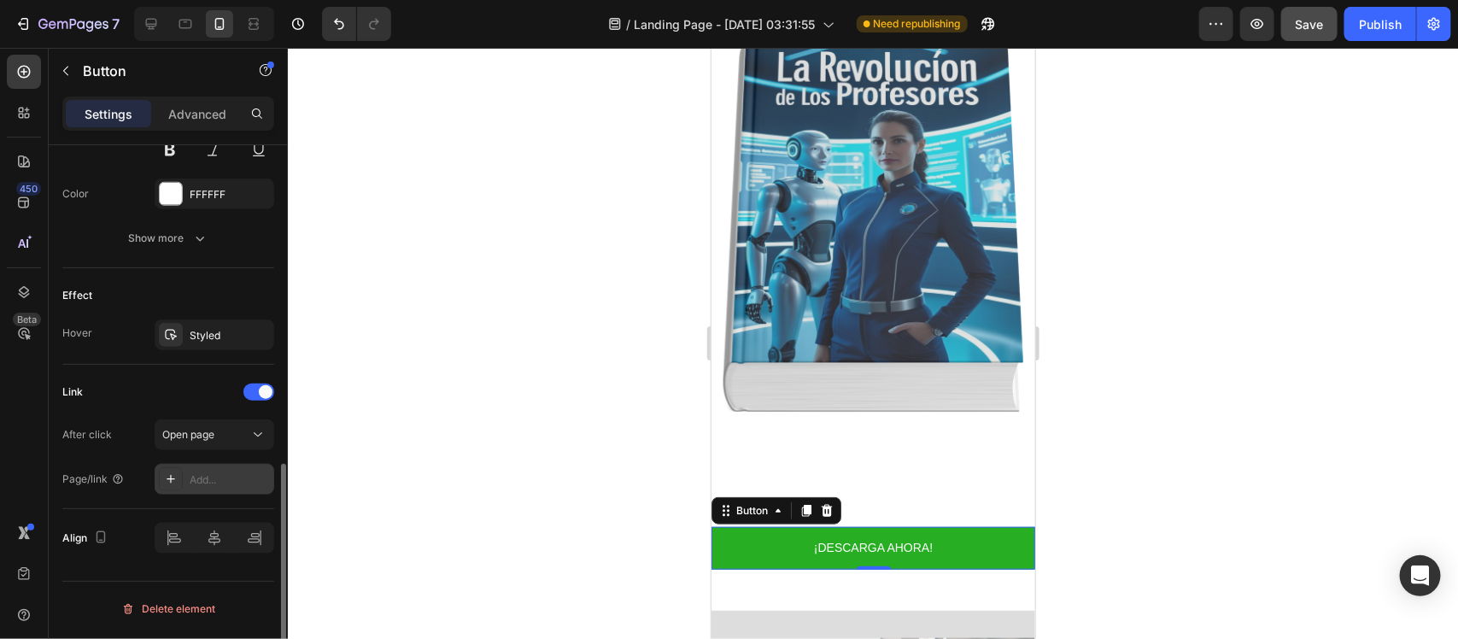
scroll to position [774, 0]
click at [226, 476] on div "Add..." at bounding box center [230, 480] width 80 height 15
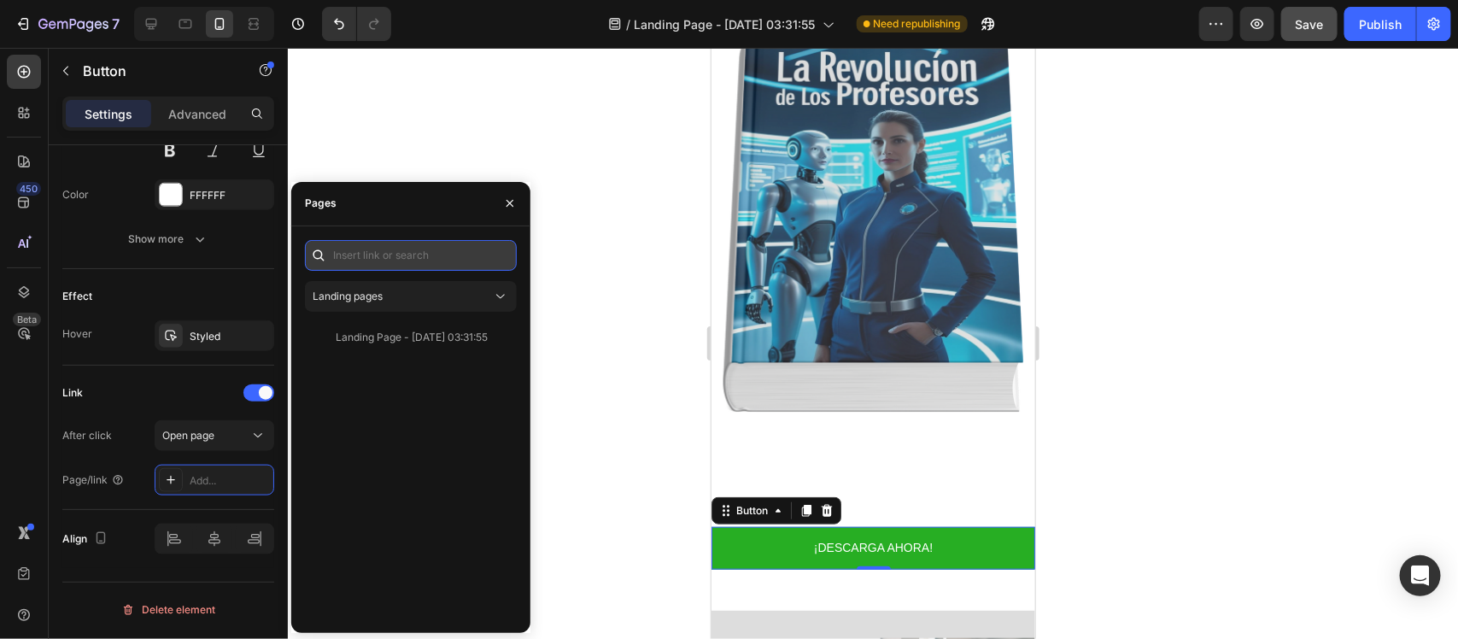
paste input "[URL][DOMAIN_NAME]"
click at [457, 249] on input "[URL][DOMAIN_NAME]" at bounding box center [411, 255] width 212 height 31
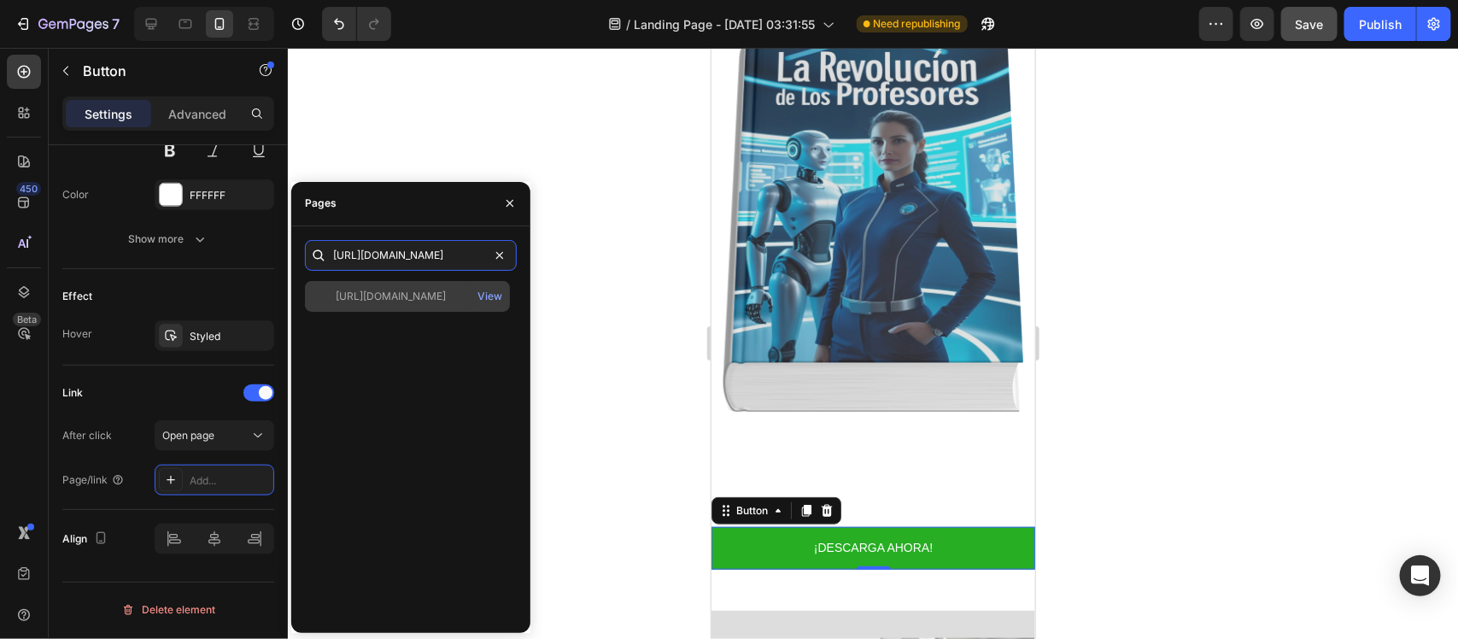
type input "[URL][DOMAIN_NAME]"
click at [440, 286] on div "[URL][DOMAIN_NAME] View" at bounding box center [407, 296] width 205 height 31
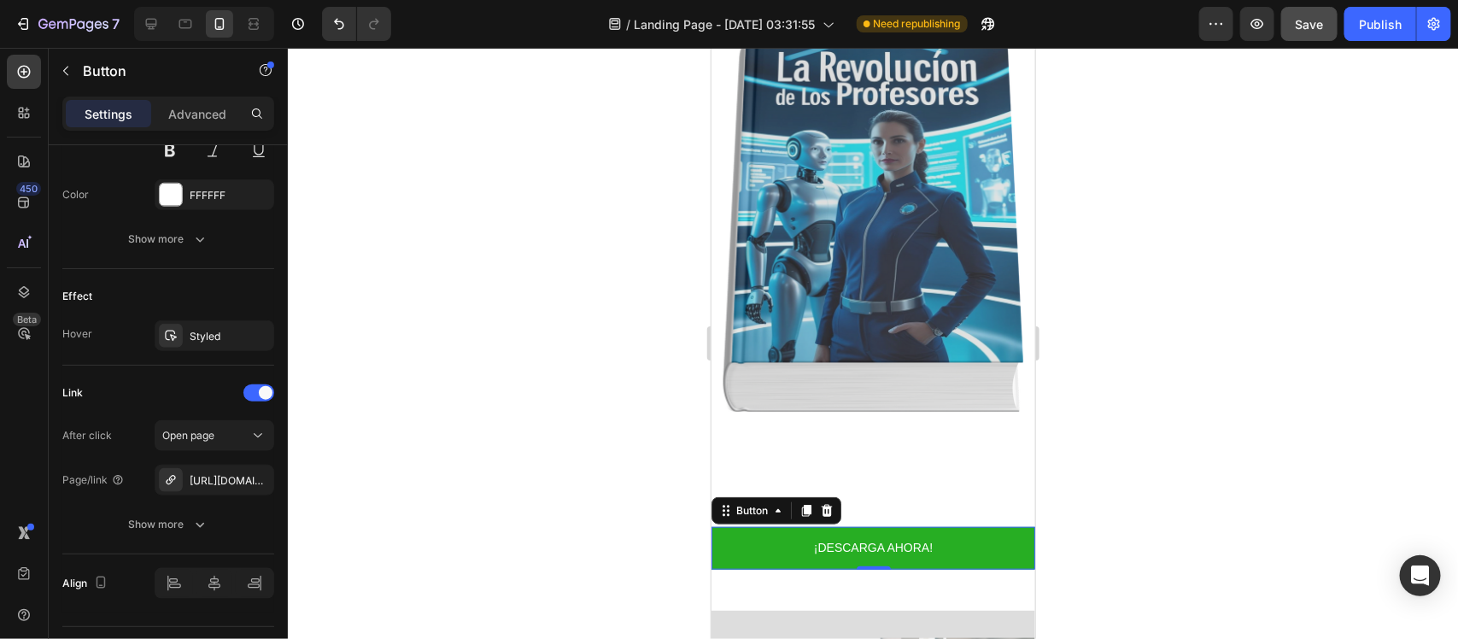
click at [606, 327] on div at bounding box center [873, 343] width 1170 height 591
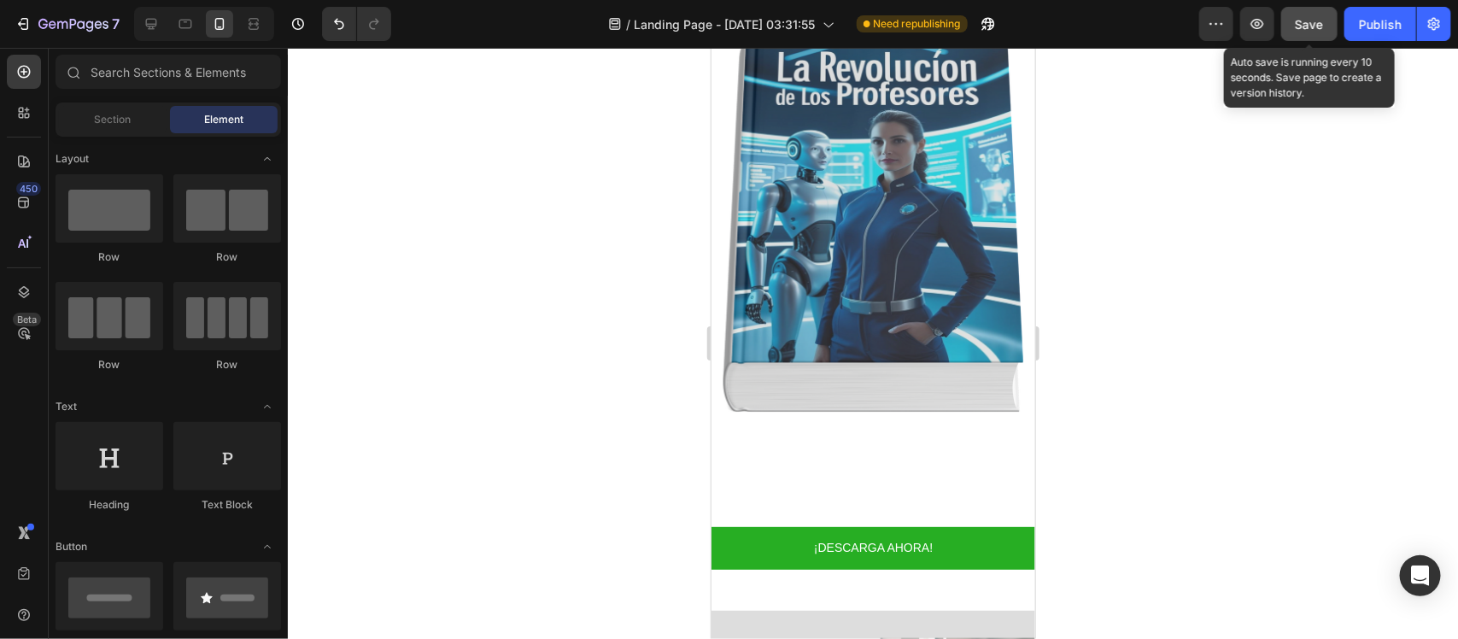
click at [1290, 9] on button "Save" at bounding box center [1309, 24] width 56 height 34
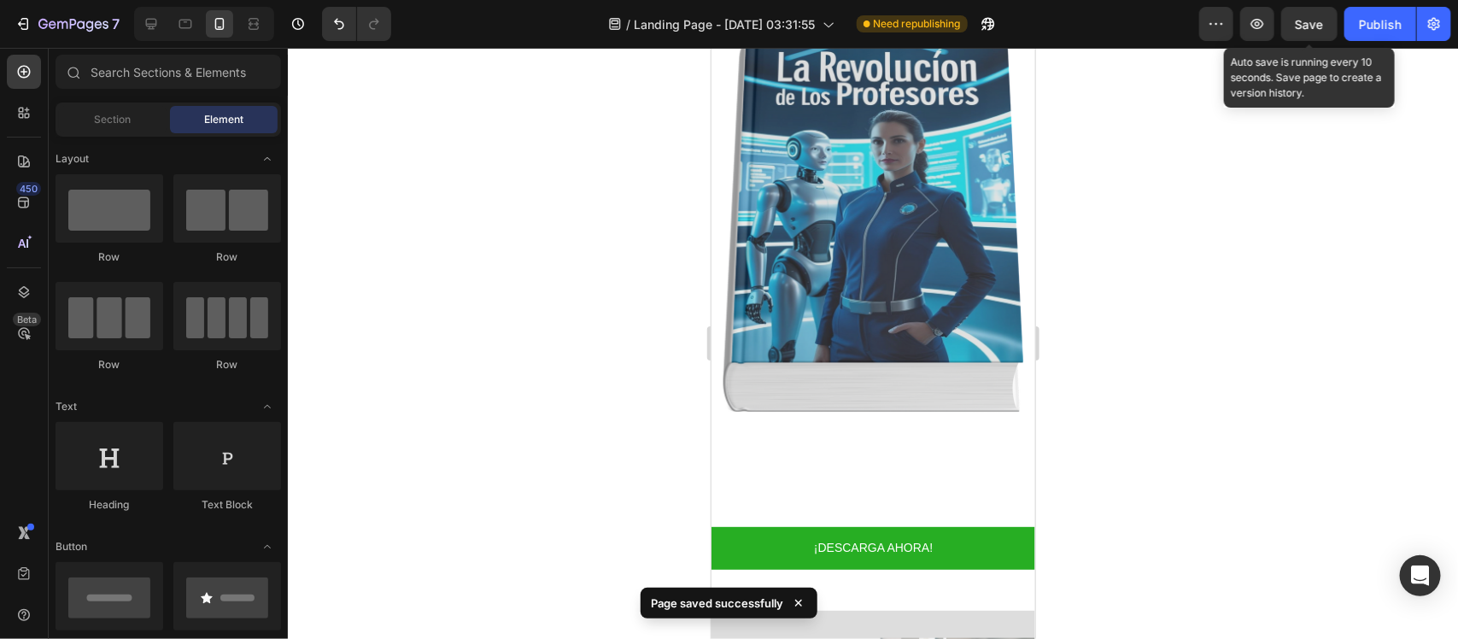
click at [1315, 28] on span "Save" at bounding box center [1310, 24] width 28 height 15
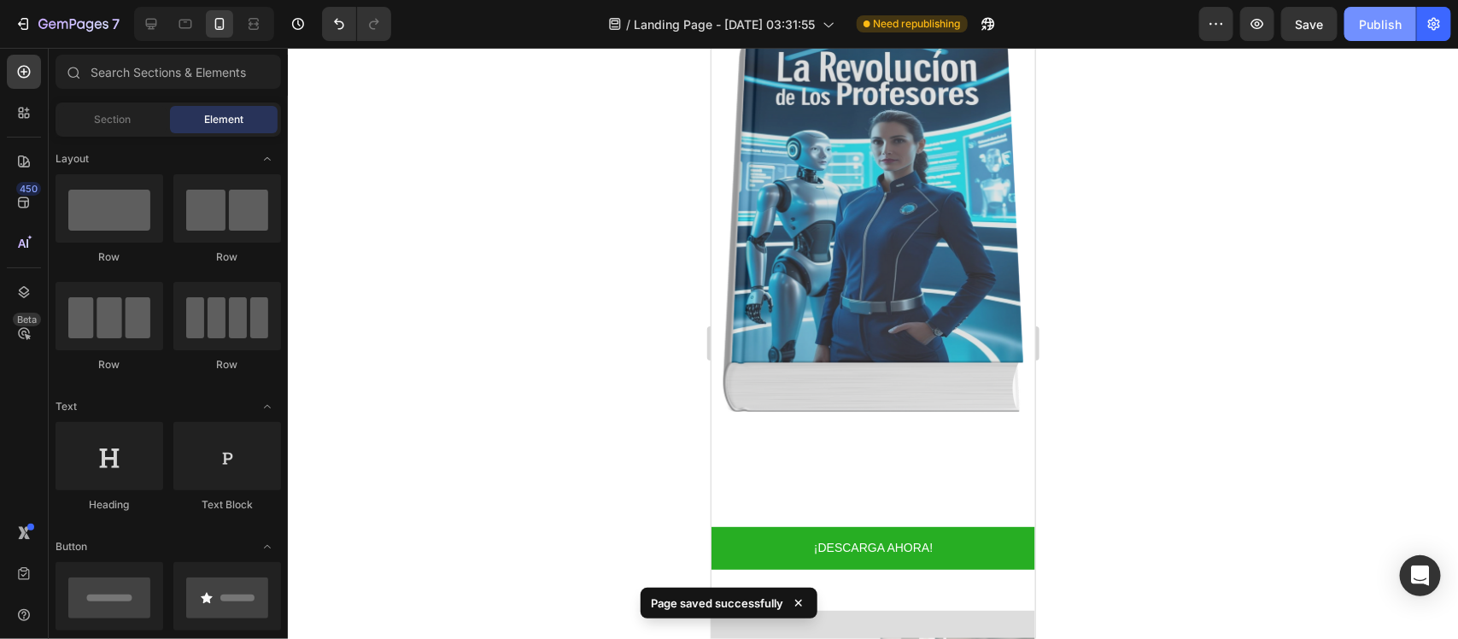
click at [1378, 31] on div "Publish" at bounding box center [1380, 24] width 43 height 18
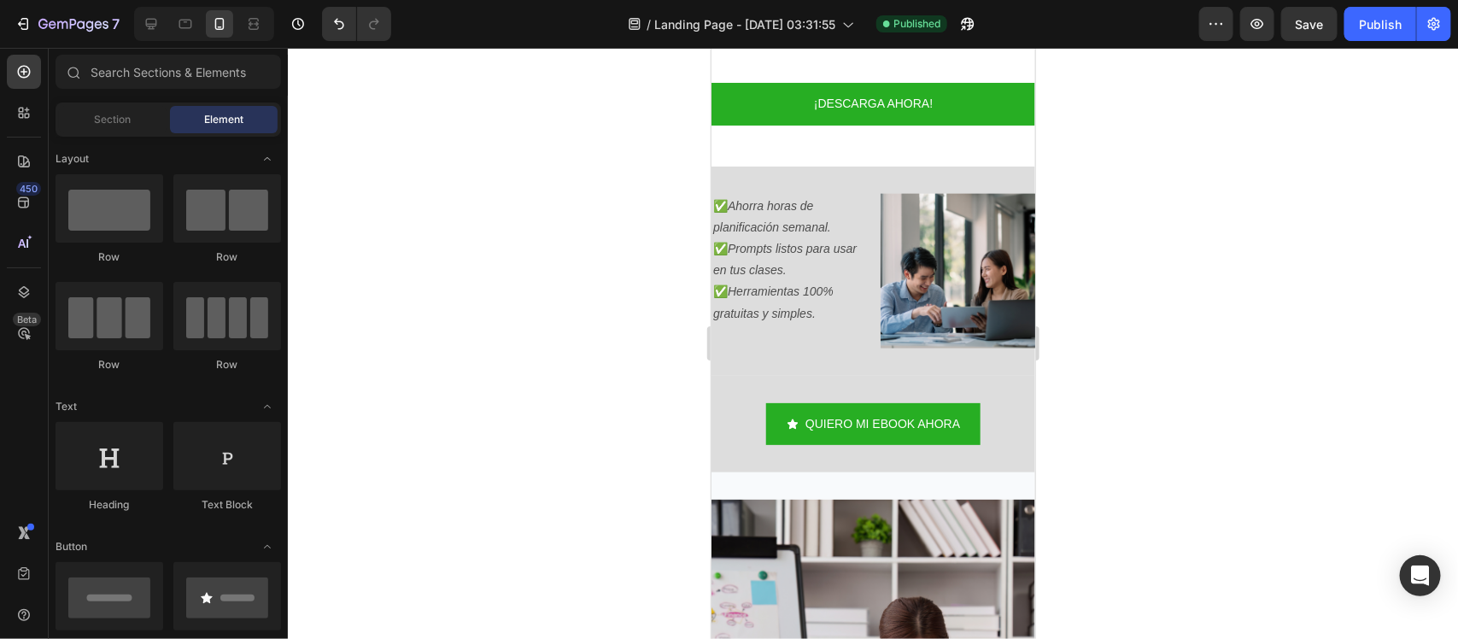
scroll to position [1004, 0]
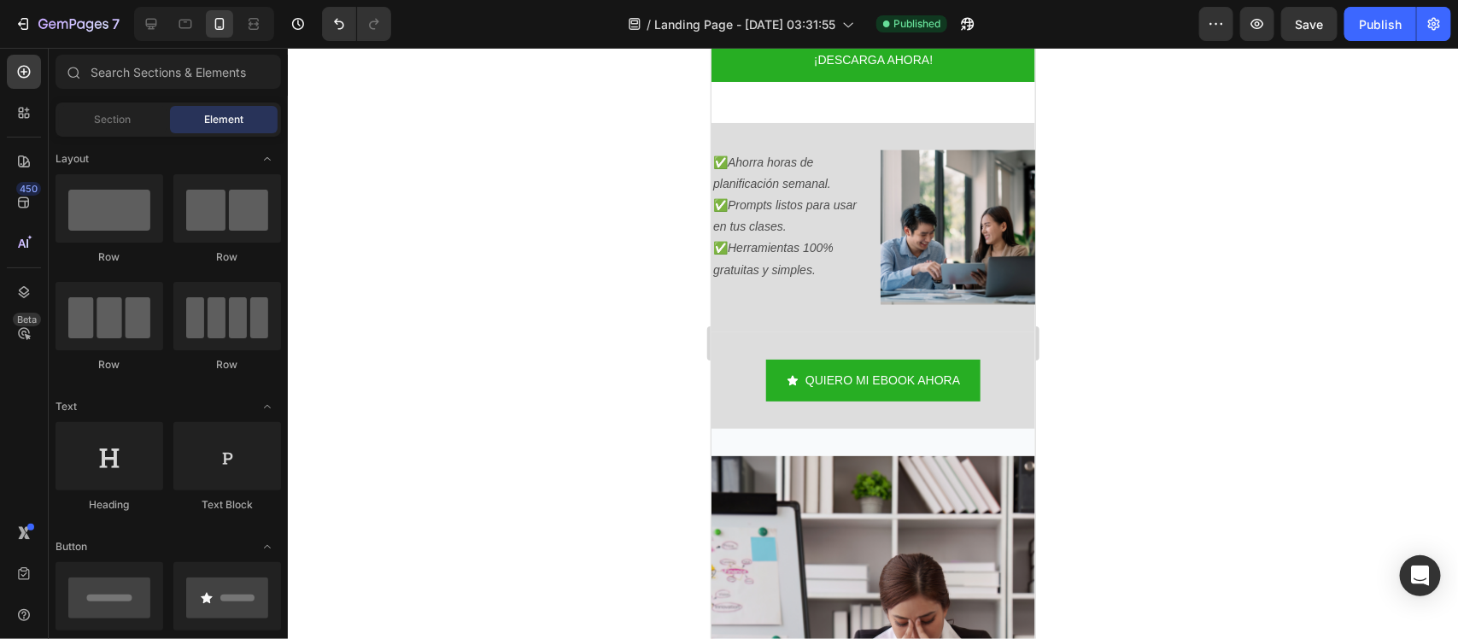
drag, startPoint x: 1023, startPoint y: 149, endPoint x: 1745, endPoint y: 259, distance: 729.9
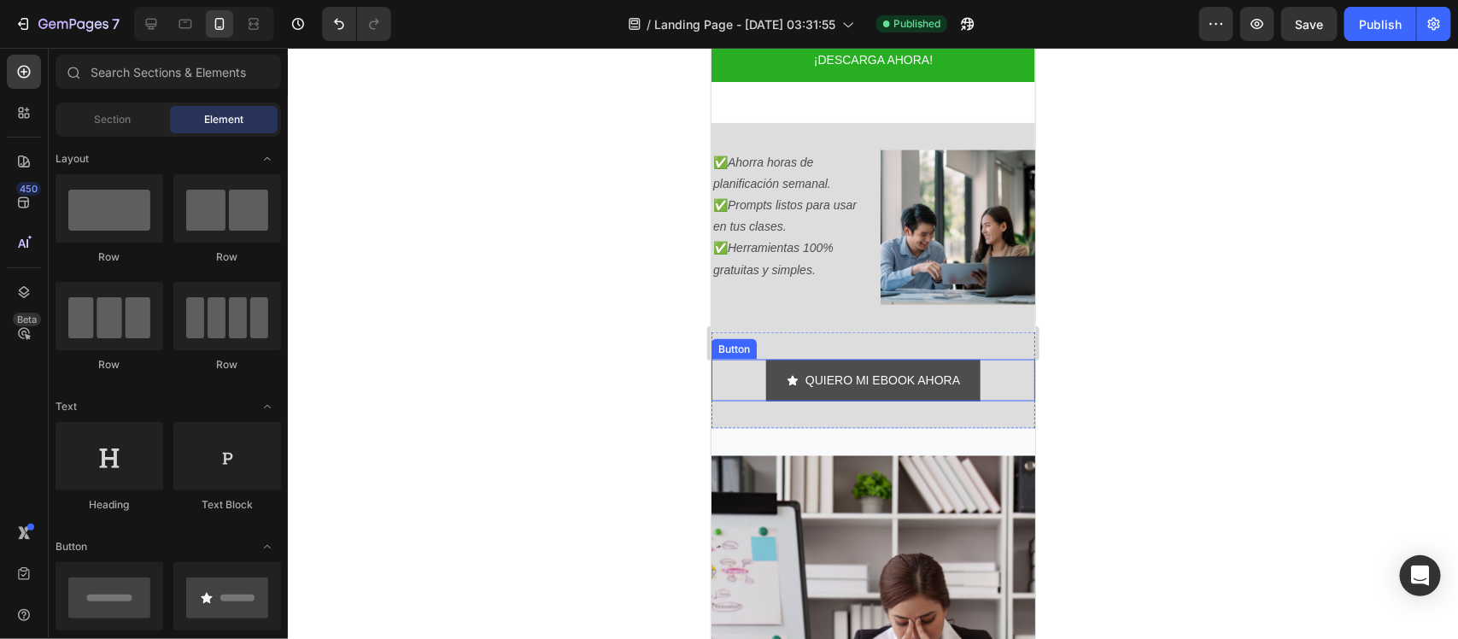
click at [765, 359] on link "QUIERO MI EBOOK AHORA" at bounding box center [872, 380] width 214 height 42
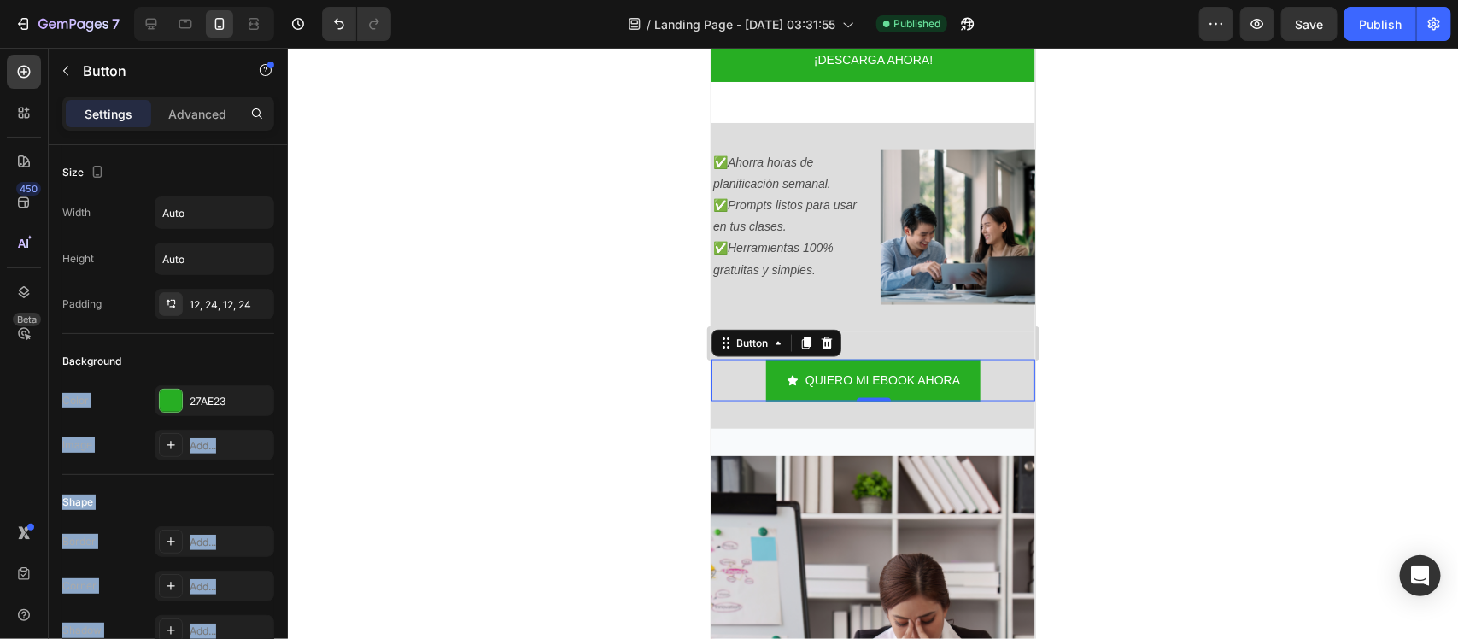
drag, startPoint x: 272, startPoint y: 337, endPoint x: 292, endPoint y: 412, distance: 77.1
click at [292, 0] on div "7 / Landing Page - [DATE] 03:31:55 Published Preview Save Publish 450 Beta Sect…" at bounding box center [729, 0] width 1458 height 0
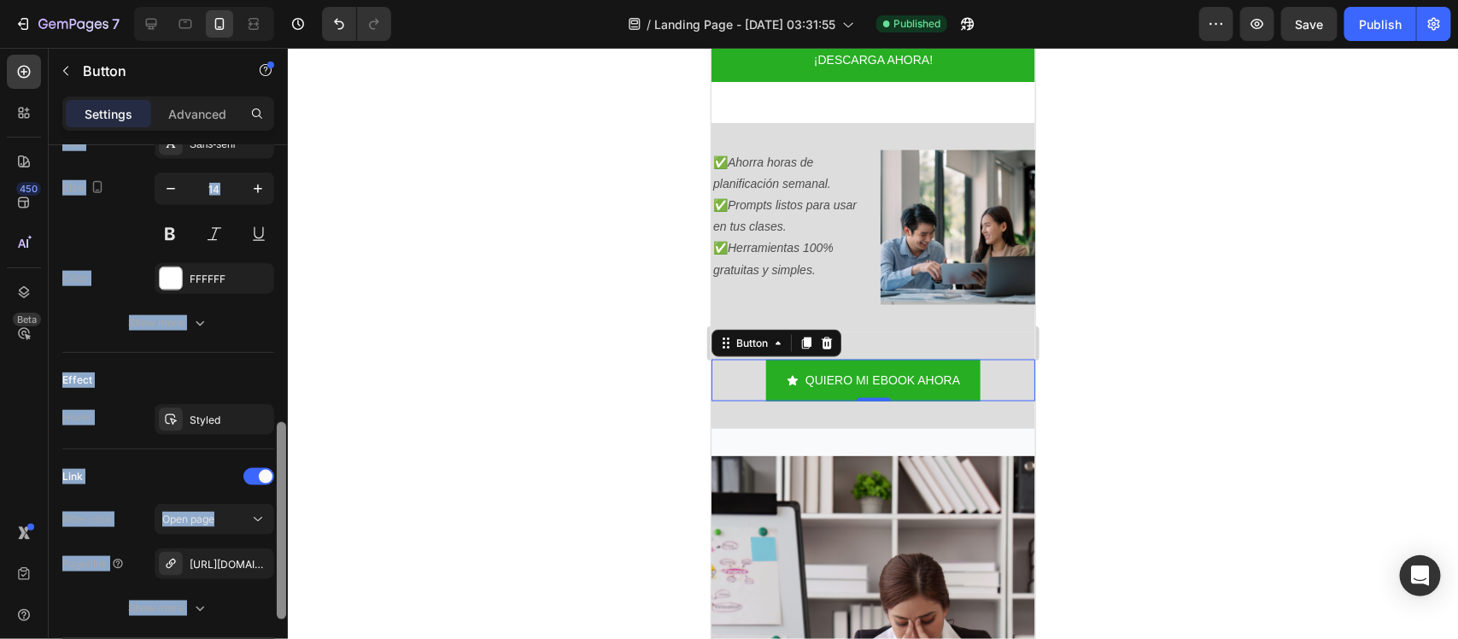
scroll to position [901, 0]
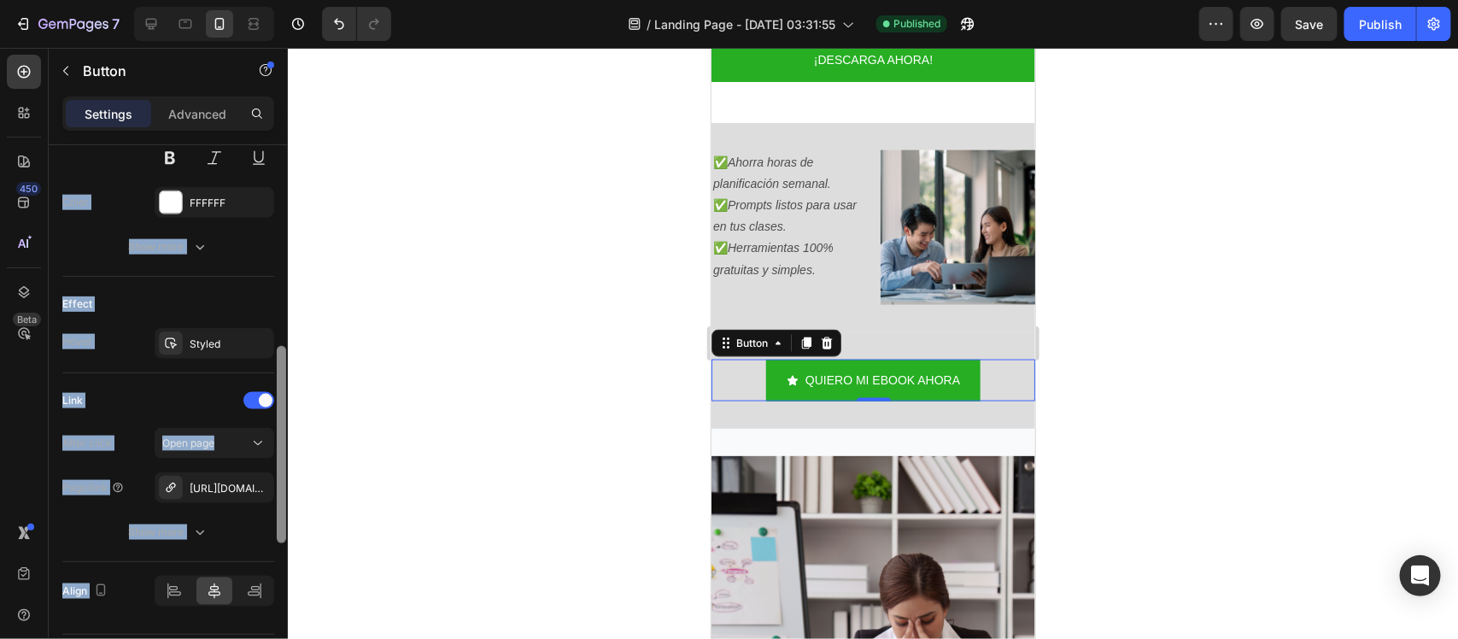
drag, startPoint x: 279, startPoint y: 326, endPoint x: 301, endPoint y: 653, distance: 327.9
click at [301, 0] on html "7 / Landing Page - [DATE] 03:31:55 Published Preview Save Publish 450 Beta Sect…" at bounding box center [729, 0] width 1458 height 0
click at [134, 407] on div "Link" at bounding box center [168, 400] width 212 height 27
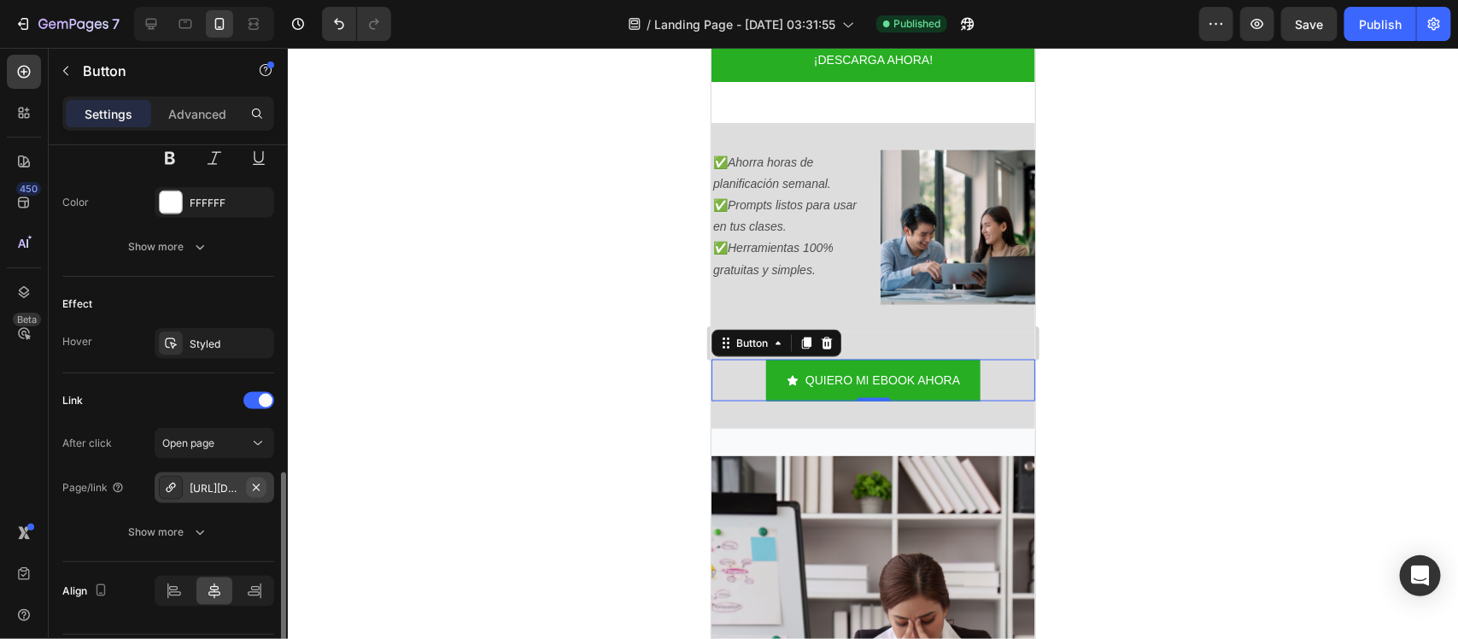
click at [255, 489] on icon "button" at bounding box center [256, 486] width 7 height 7
click at [255, 489] on div "Add..." at bounding box center [230, 488] width 80 height 15
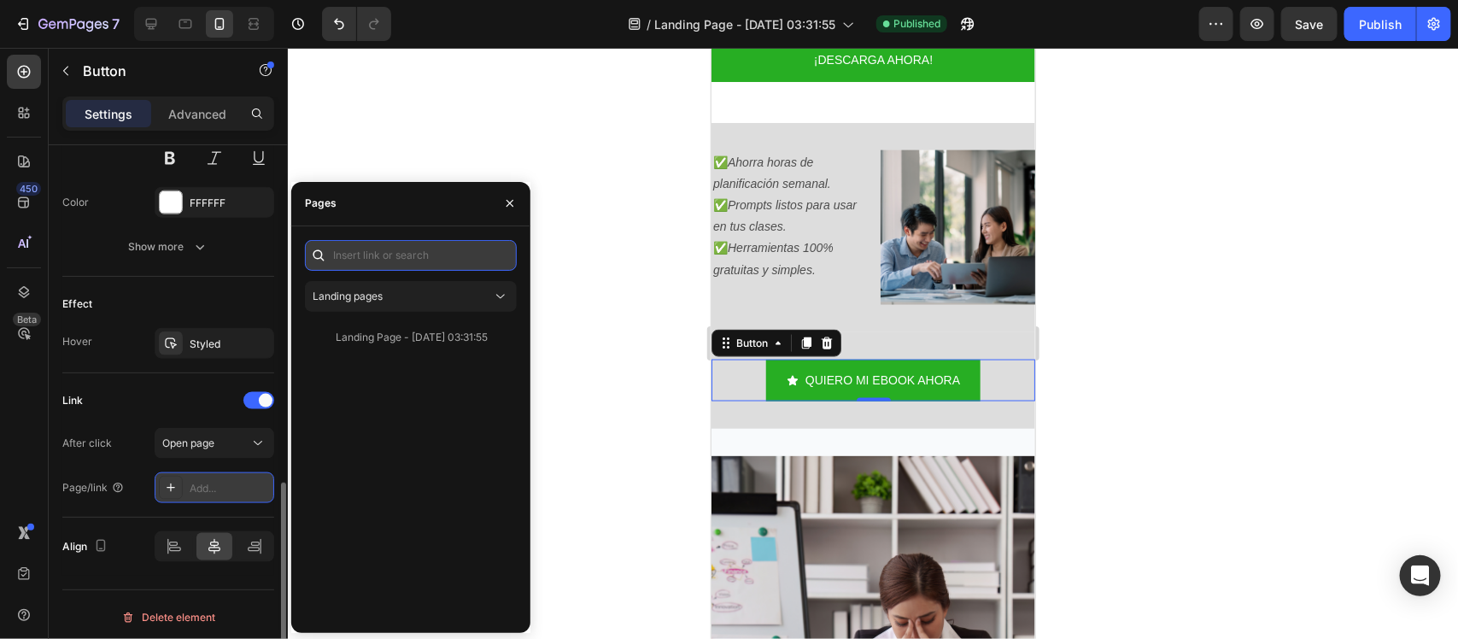
click at [429, 259] on input "text" at bounding box center [411, 255] width 212 height 31
paste input "[URL][DOMAIN_NAME]"
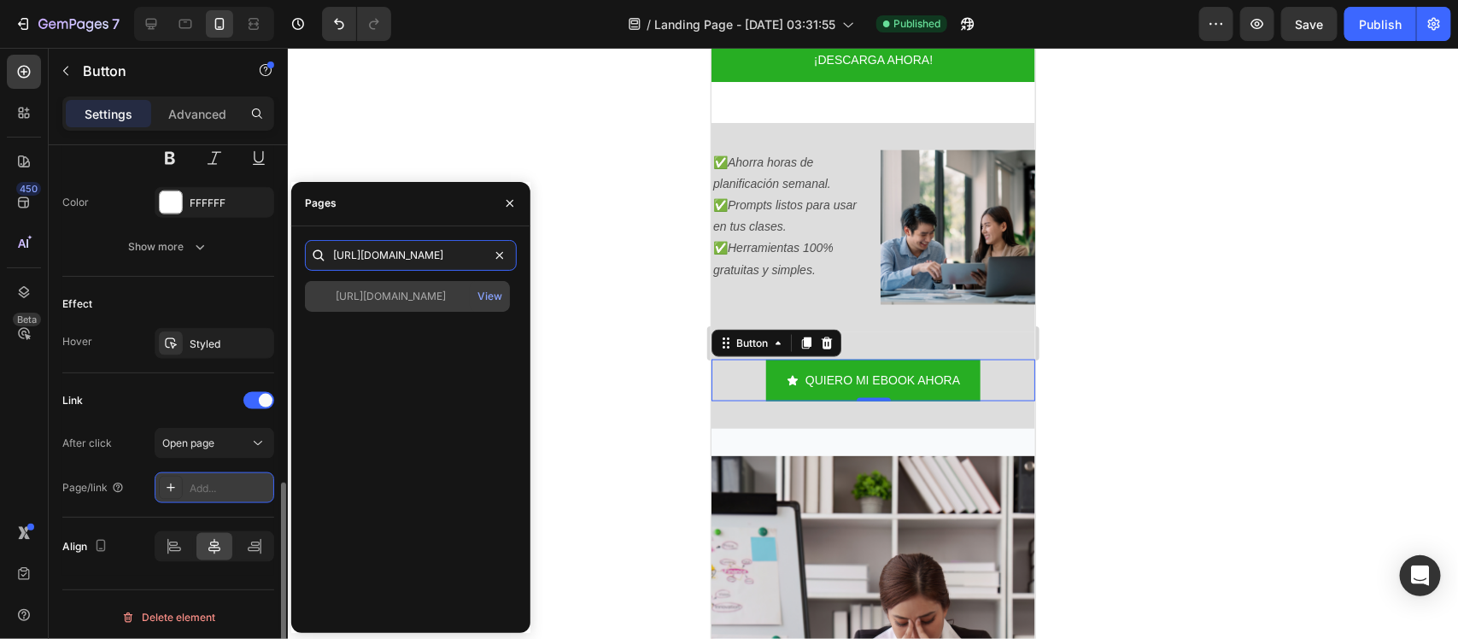
type input "[URL][DOMAIN_NAME]"
click at [432, 289] on div "[URL][DOMAIN_NAME]" at bounding box center [391, 296] width 110 height 15
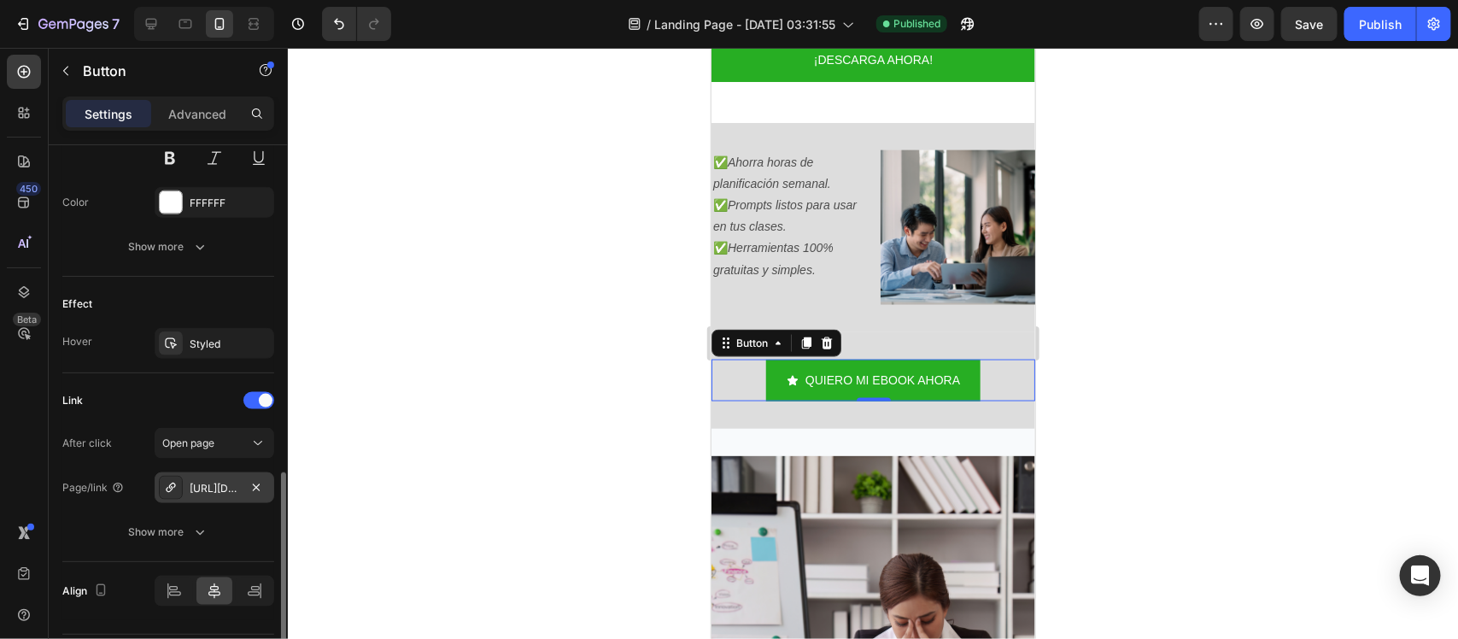
click at [560, 376] on div at bounding box center [873, 343] width 1170 height 591
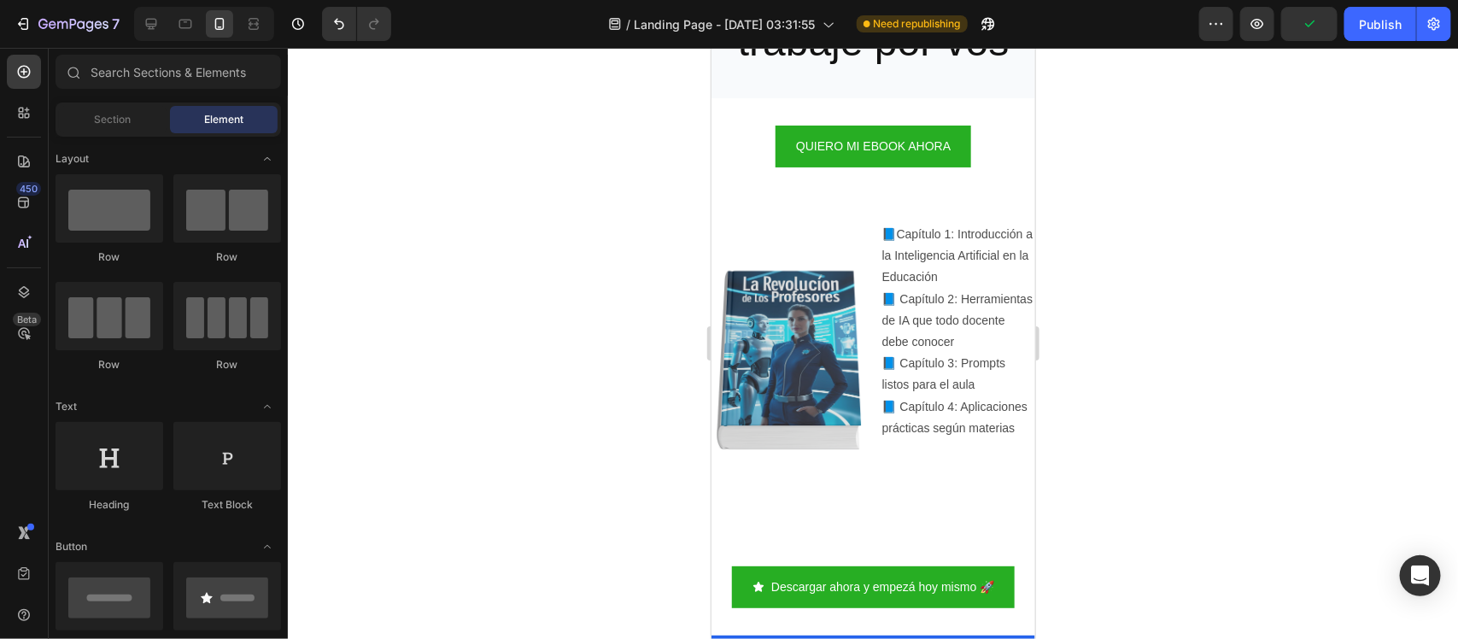
scroll to position [2263, 0]
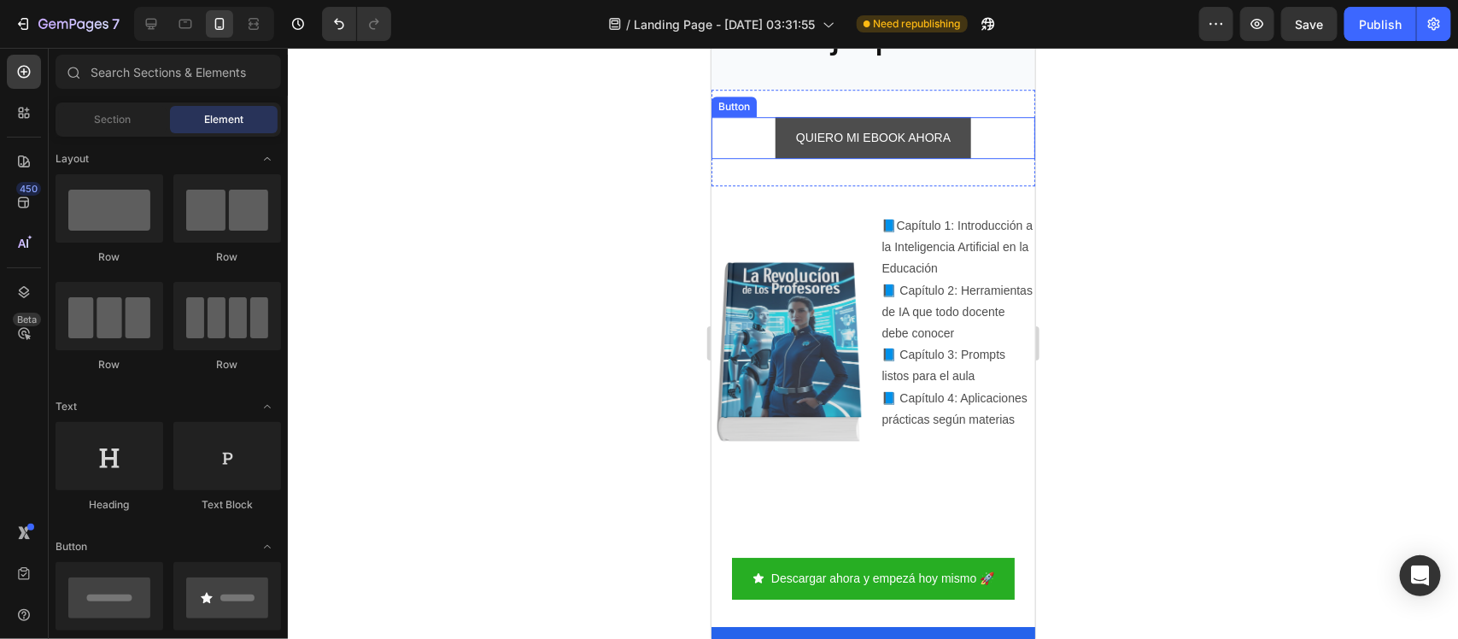
click at [784, 158] on link "QUIERO MI EBOOK AHORA" at bounding box center [873, 137] width 196 height 42
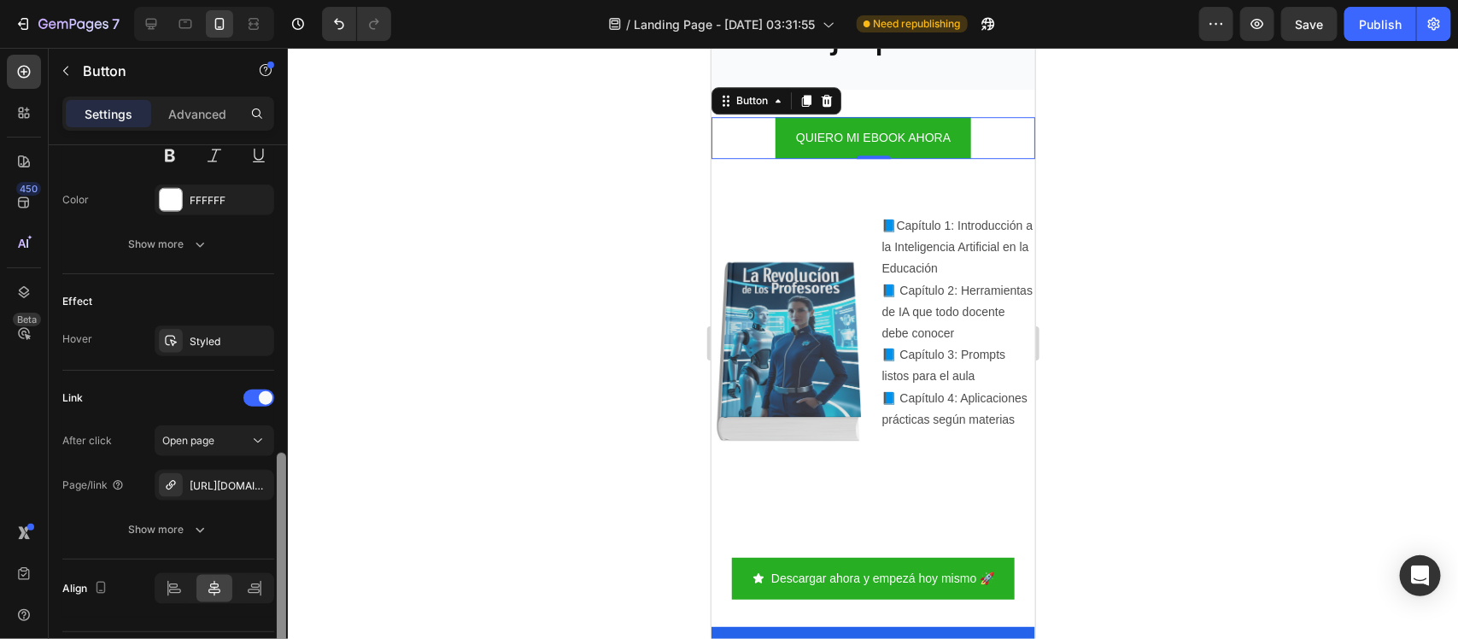
scroll to position [811, 0]
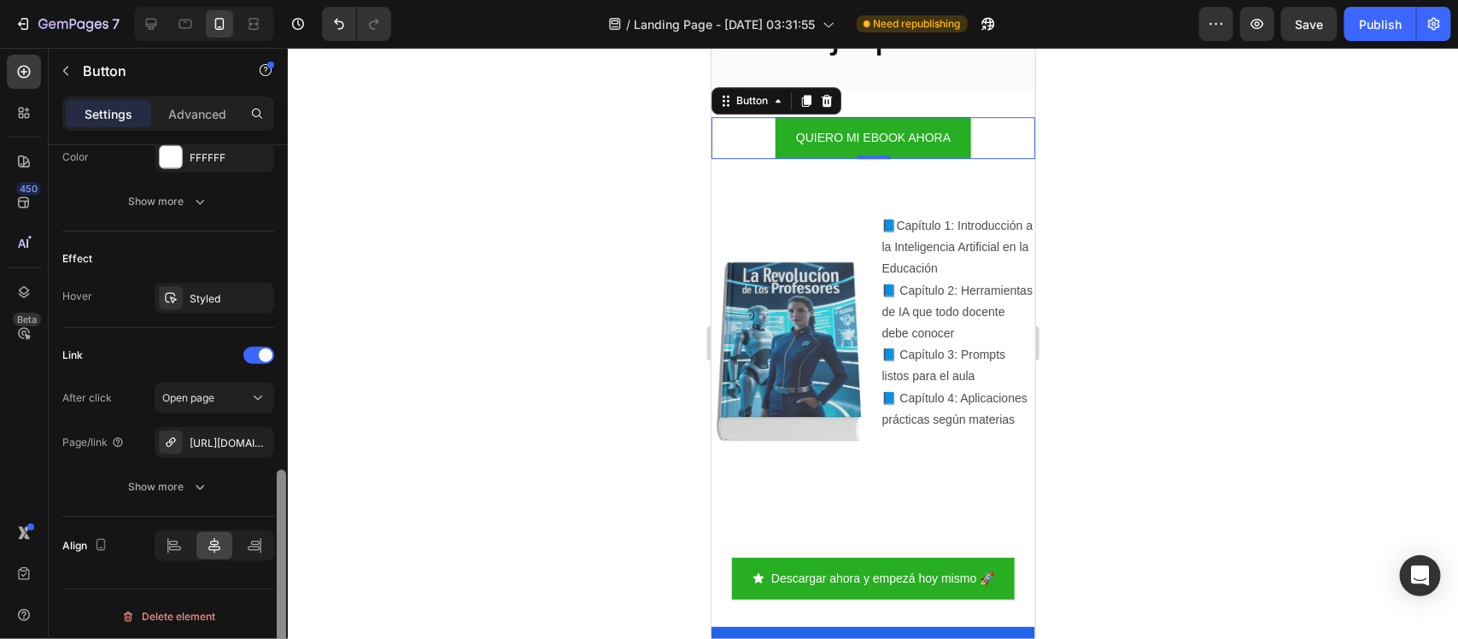
drag, startPoint x: 282, startPoint y: 329, endPoint x: 283, endPoint y: 653, distance: 324.5
click at [283, 0] on html "7 / Landing Page - [DATE] 03:31:55 Need republishing Preview Save Publish 450 B…" at bounding box center [729, 0] width 1458 height 0
click at [252, 449] on icon "button" at bounding box center [256, 443] width 14 height 14
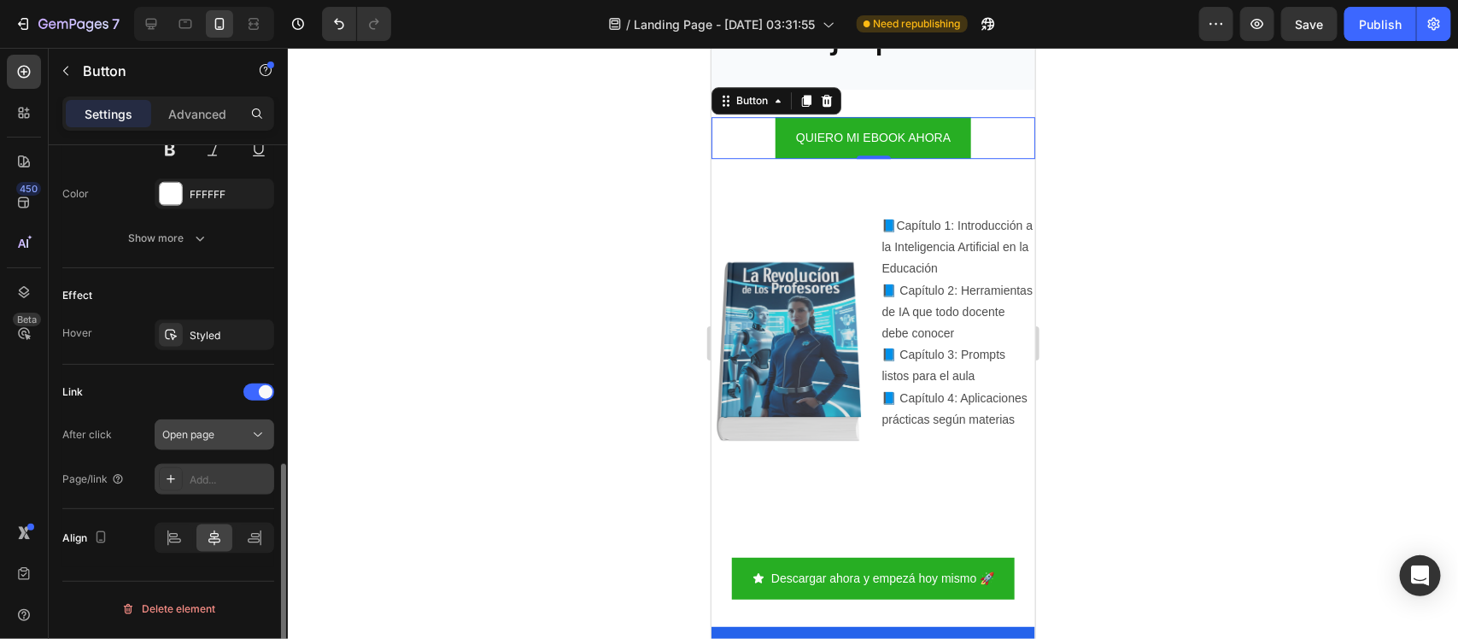
scroll to position [774, 0]
click at [214, 474] on div "Add..." at bounding box center [215, 480] width 120 height 31
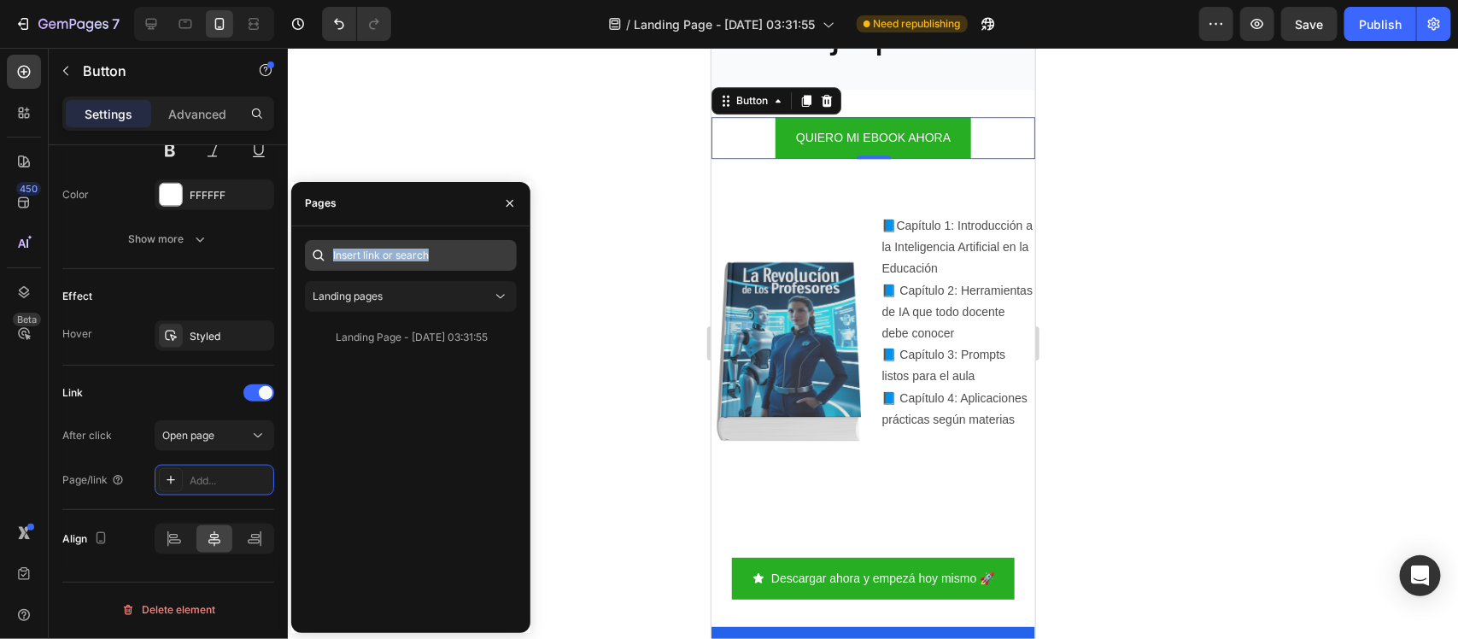
drag, startPoint x: 423, startPoint y: 278, endPoint x: 494, endPoint y: 248, distance: 76.9
click at [494, 248] on div "Landing pages Landing Page - [DATE] 03:31:55 View" at bounding box center [411, 429] width 212 height 379
click at [494, 248] on input "text" at bounding box center [411, 255] width 212 height 31
paste input "[URL][DOMAIN_NAME]"
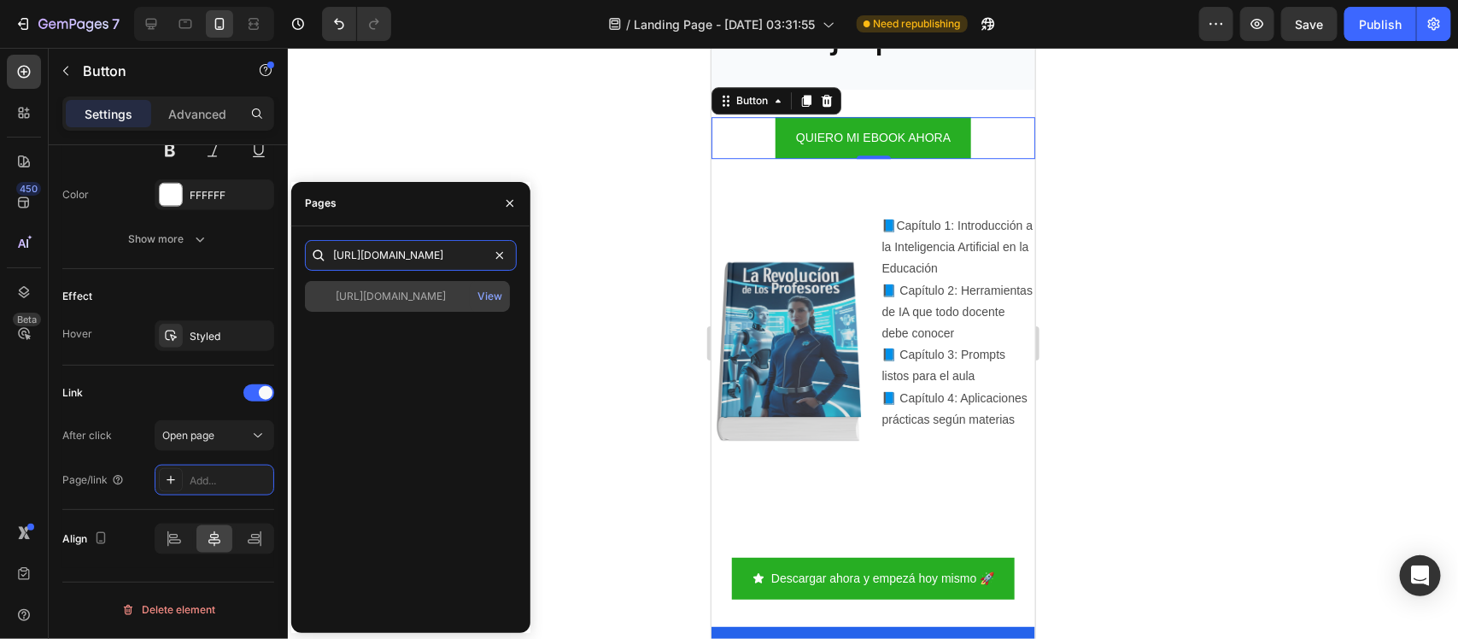
type input "[URL][DOMAIN_NAME]"
click at [416, 293] on div "[URL][DOMAIN_NAME]" at bounding box center [391, 296] width 110 height 15
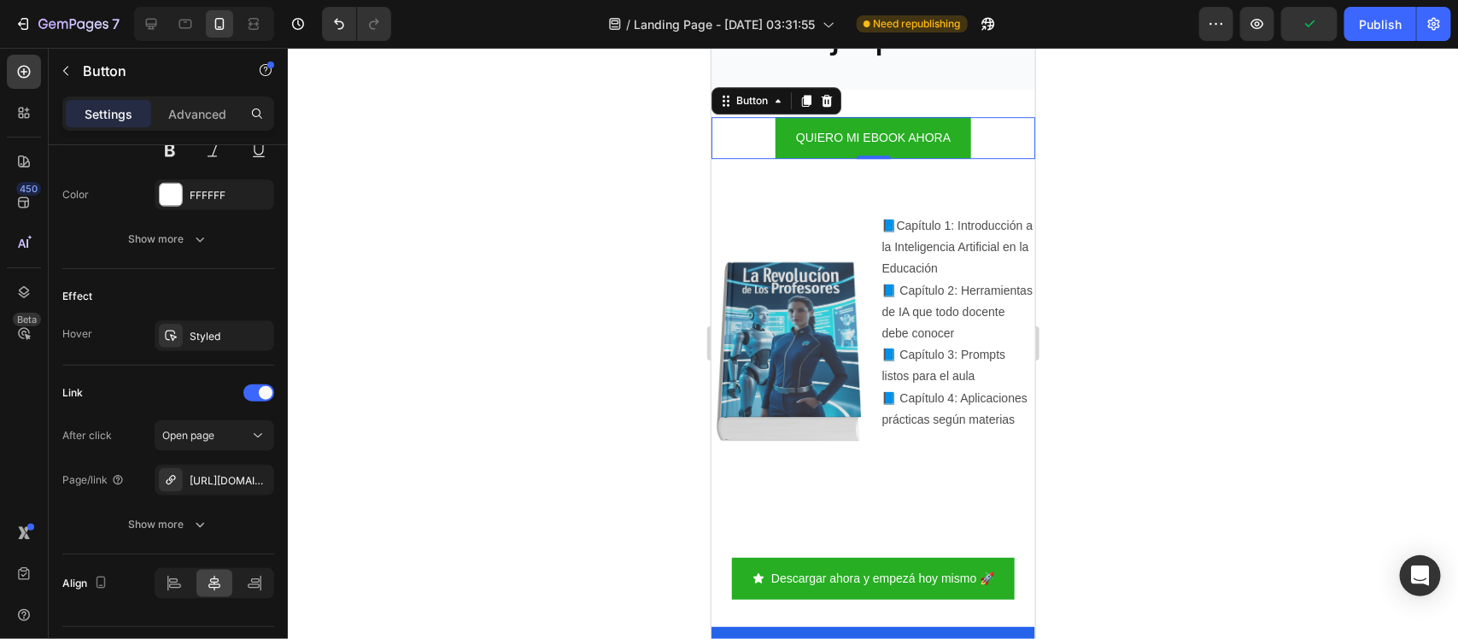
click at [531, 367] on div at bounding box center [873, 343] width 1170 height 591
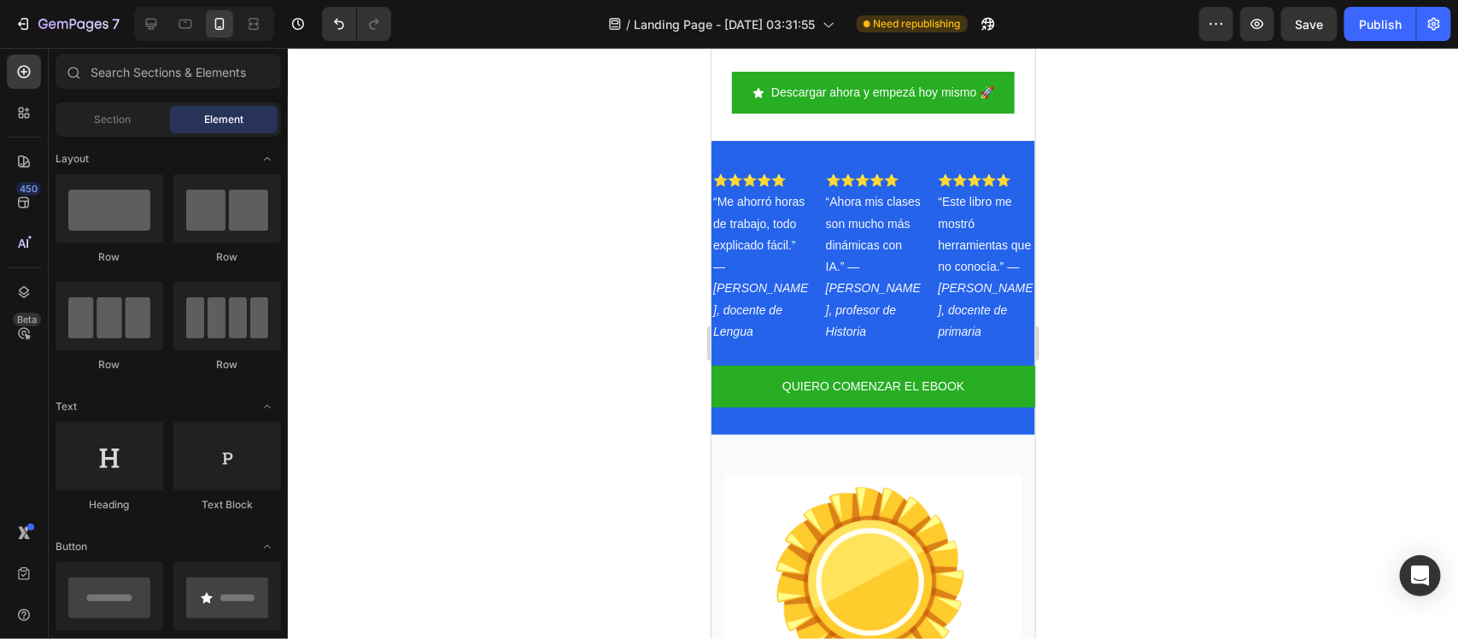
scroll to position [2780, 0]
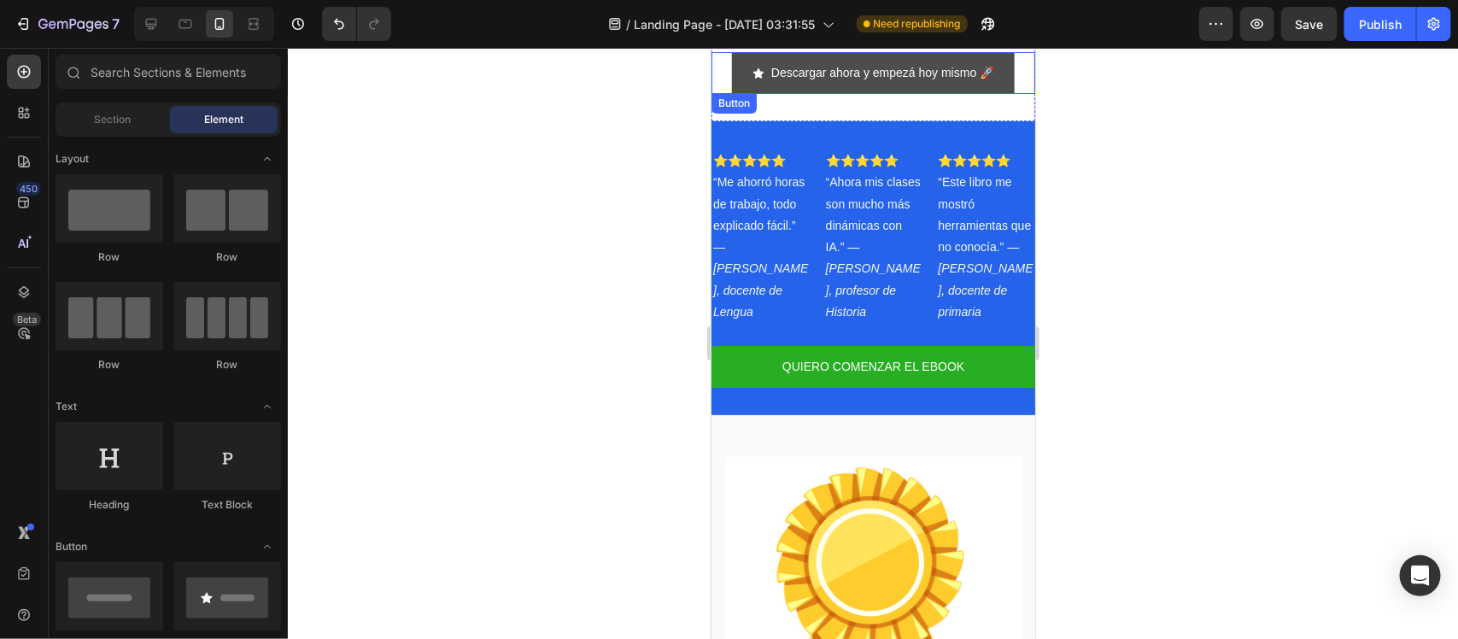
click at [734, 85] on link "Descargar ahora y empezá hoy mismo 🚀" at bounding box center [872, 72] width 283 height 42
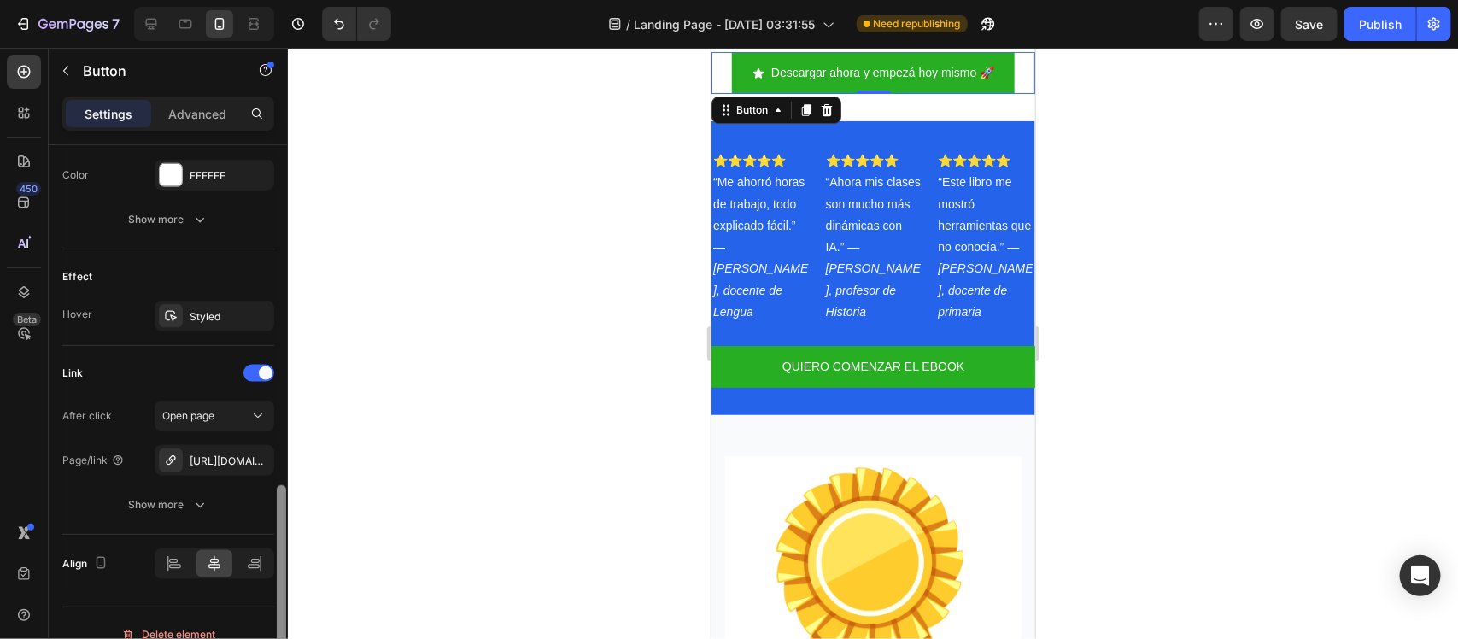
scroll to position [936, 0]
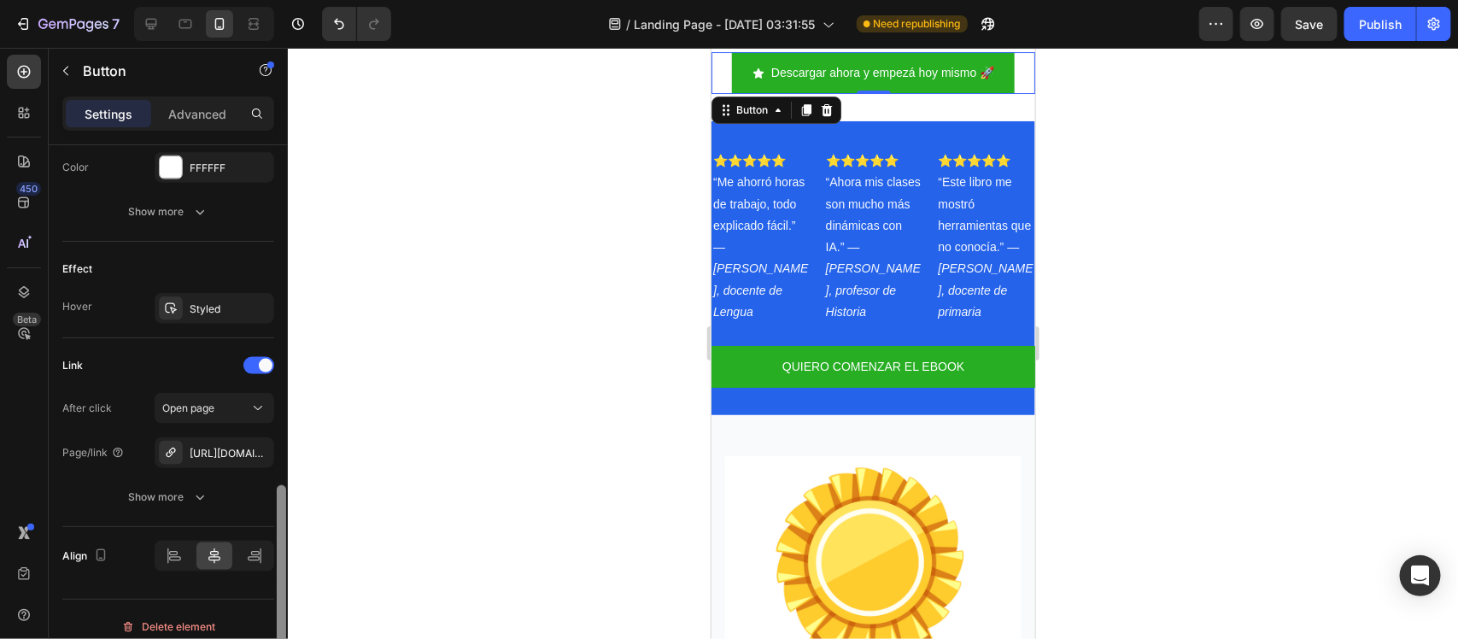
drag, startPoint x: 284, startPoint y: 326, endPoint x: 305, endPoint y: 666, distance: 340.6
click at [305, 0] on html "7 / Landing Page - [DATE] 03:31:55 Need republishing Preview Save Publish 450 B…" at bounding box center [729, 0] width 1458 height 0
click at [254, 455] on icon "button" at bounding box center [256, 451] width 7 height 7
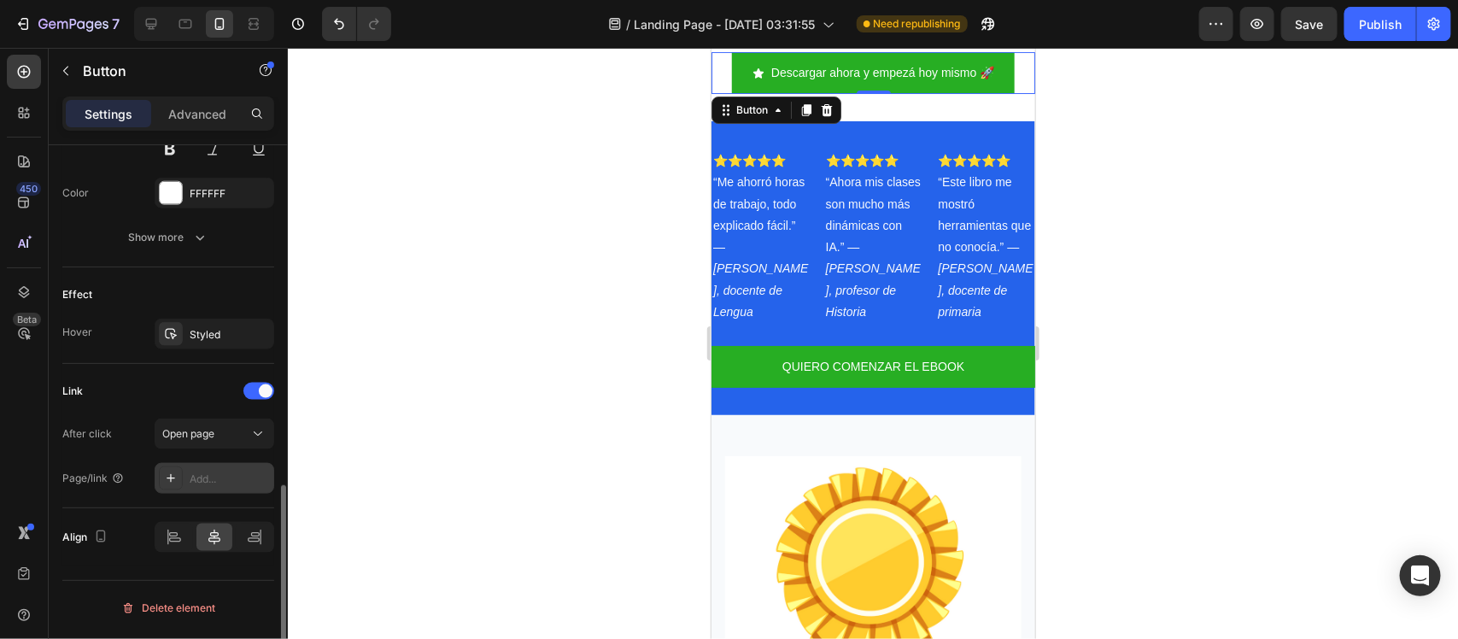
scroll to position [910, 0]
click at [214, 471] on div "Add..." at bounding box center [215, 479] width 120 height 31
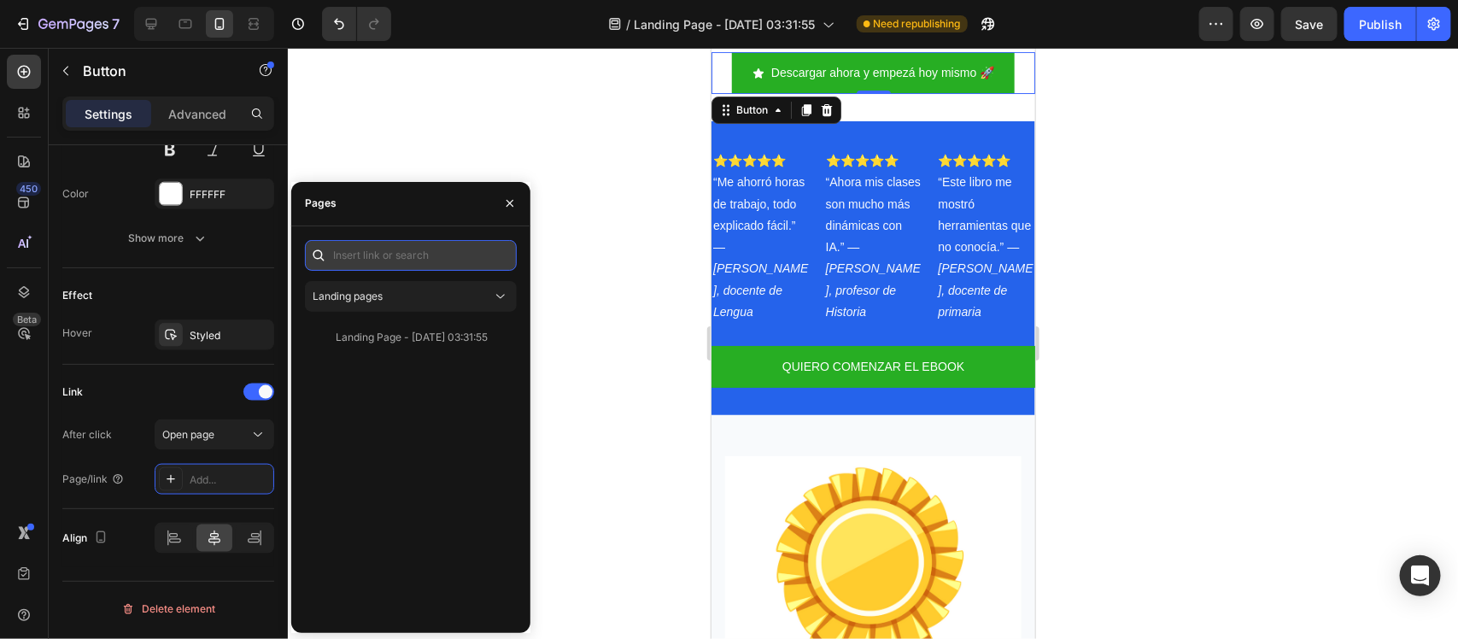
click at [453, 266] on input "text" at bounding box center [411, 255] width 212 height 31
paste input "[URL][DOMAIN_NAME]"
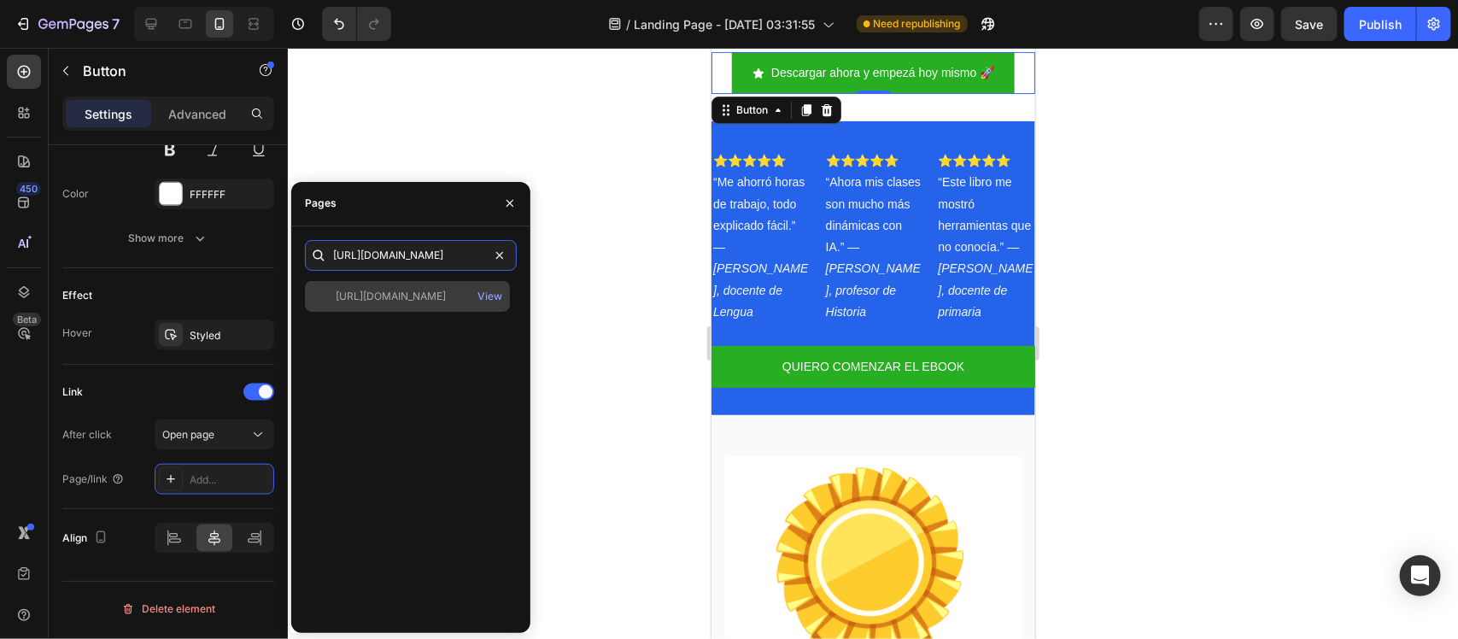
type input "[URL][DOMAIN_NAME]"
click at [425, 289] on div "[URL][DOMAIN_NAME]" at bounding box center [391, 296] width 110 height 15
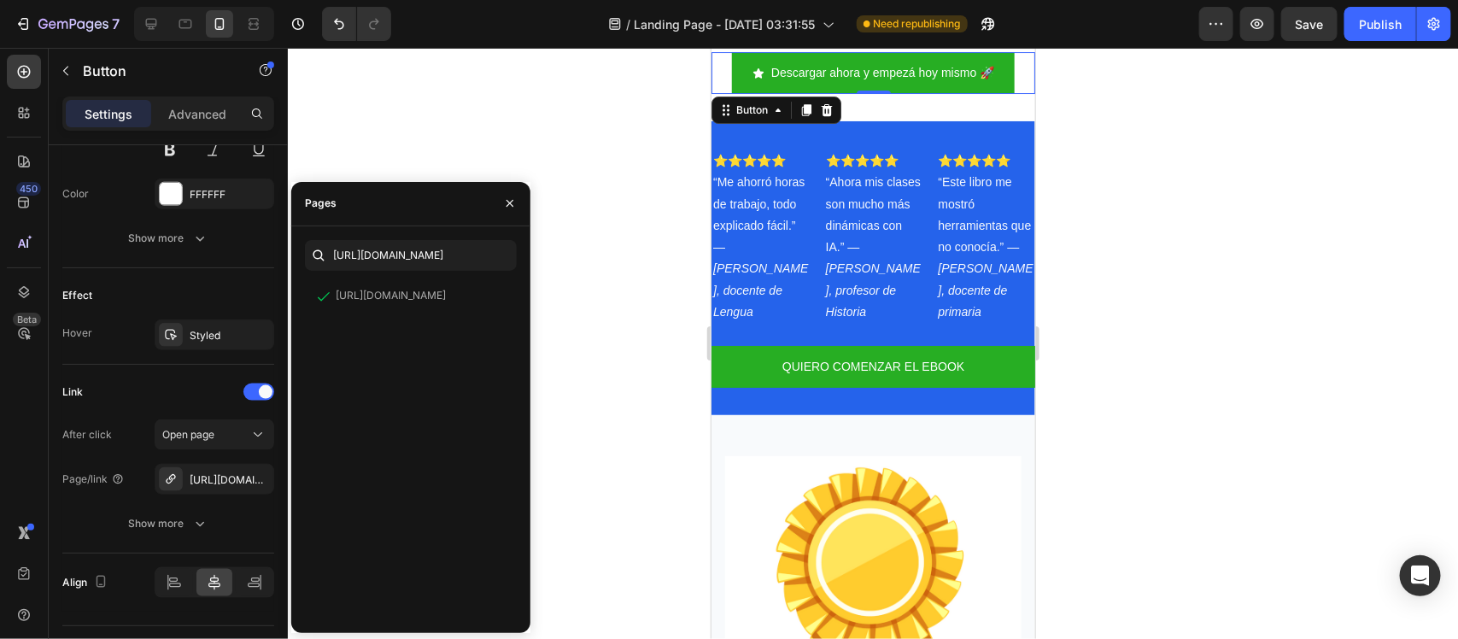
click at [582, 317] on div at bounding box center [873, 343] width 1170 height 591
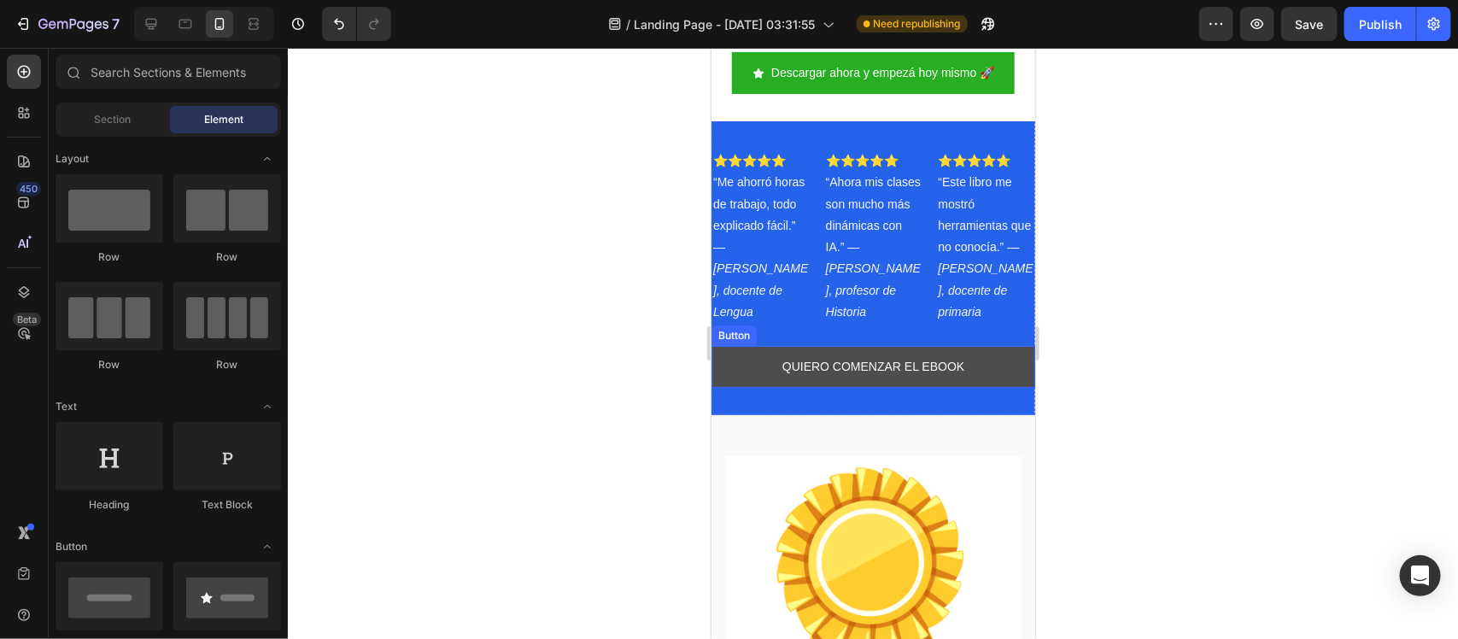
click at [747, 384] on link "QUIERO COMENZAR EL EBOOK" at bounding box center [873, 366] width 324 height 42
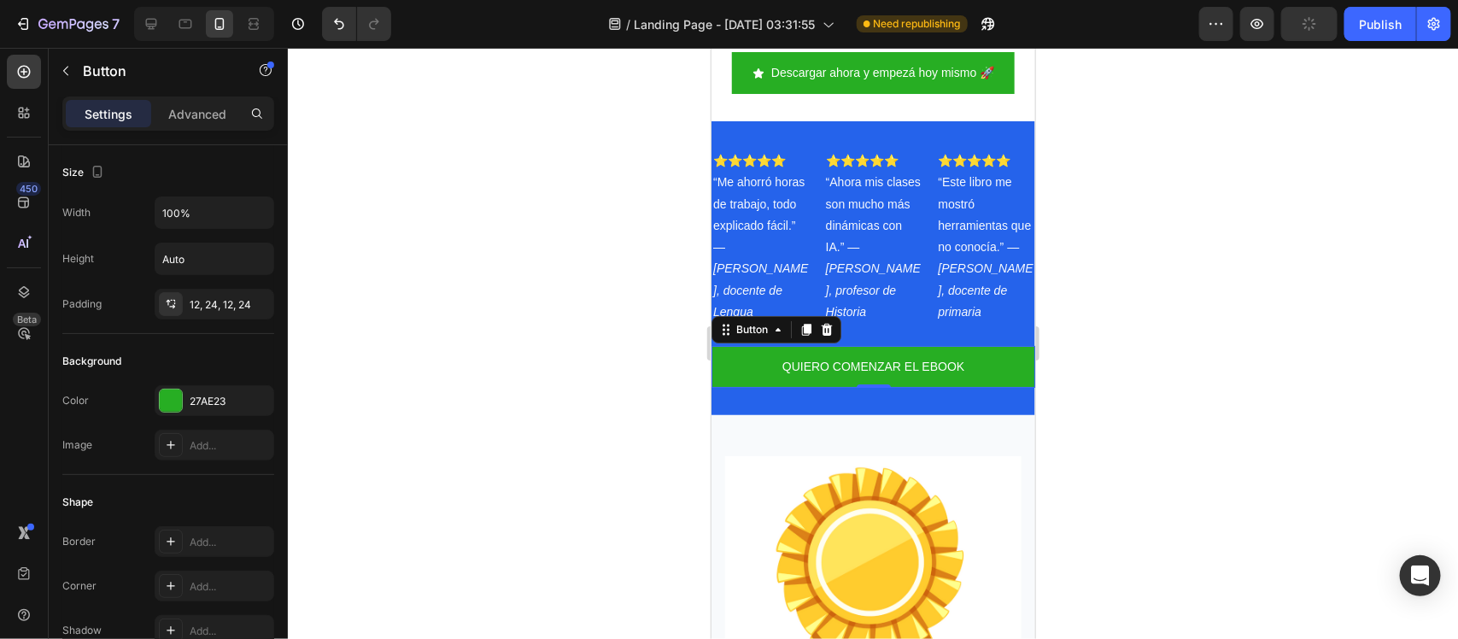
scroll to position [779, 0]
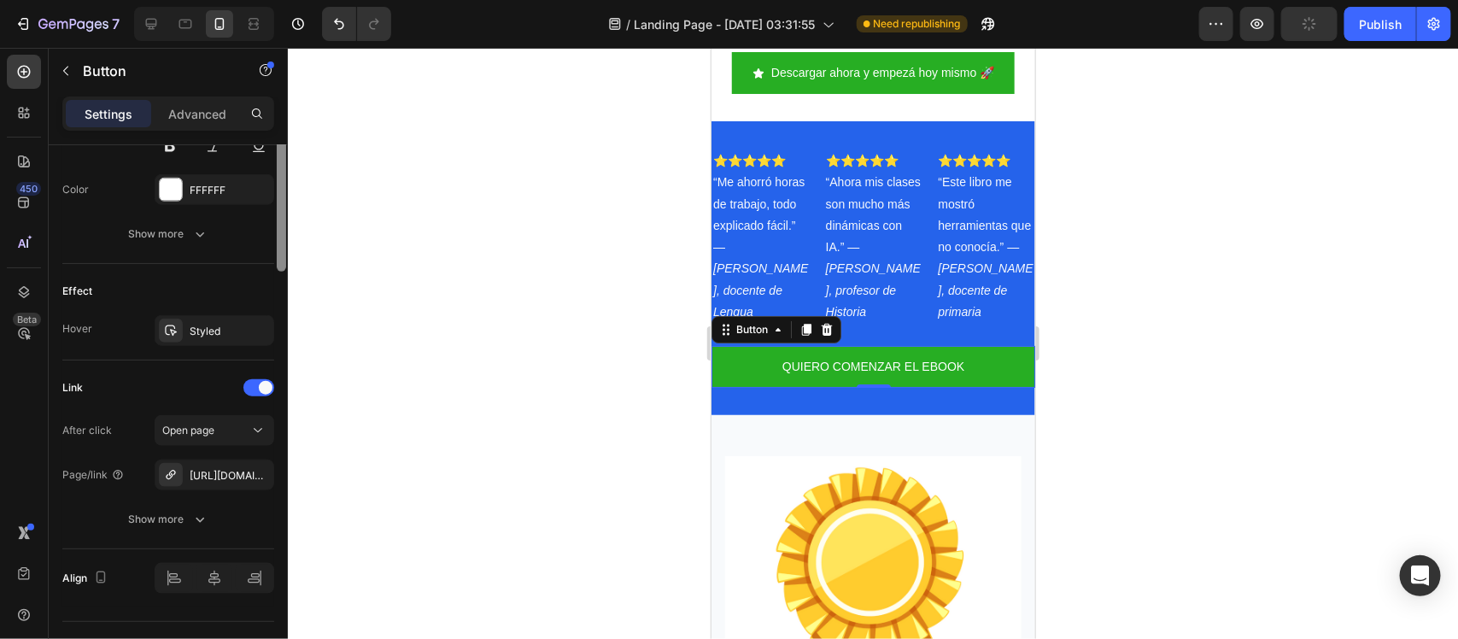
drag, startPoint x: 280, startPoint y: 350, endPoint x: 299, endPoint y: 662, distance: 312.3
click at [299, 0] on html "7 / Landing Page - [DATE] 03:31:55 Need republishing Preview Publish 450 Beta S…" at bounding box center [729, 0] width 1458 height 0
click at [254, 481] on icon "button" at bounding box center [256, 475] width 14 height 14
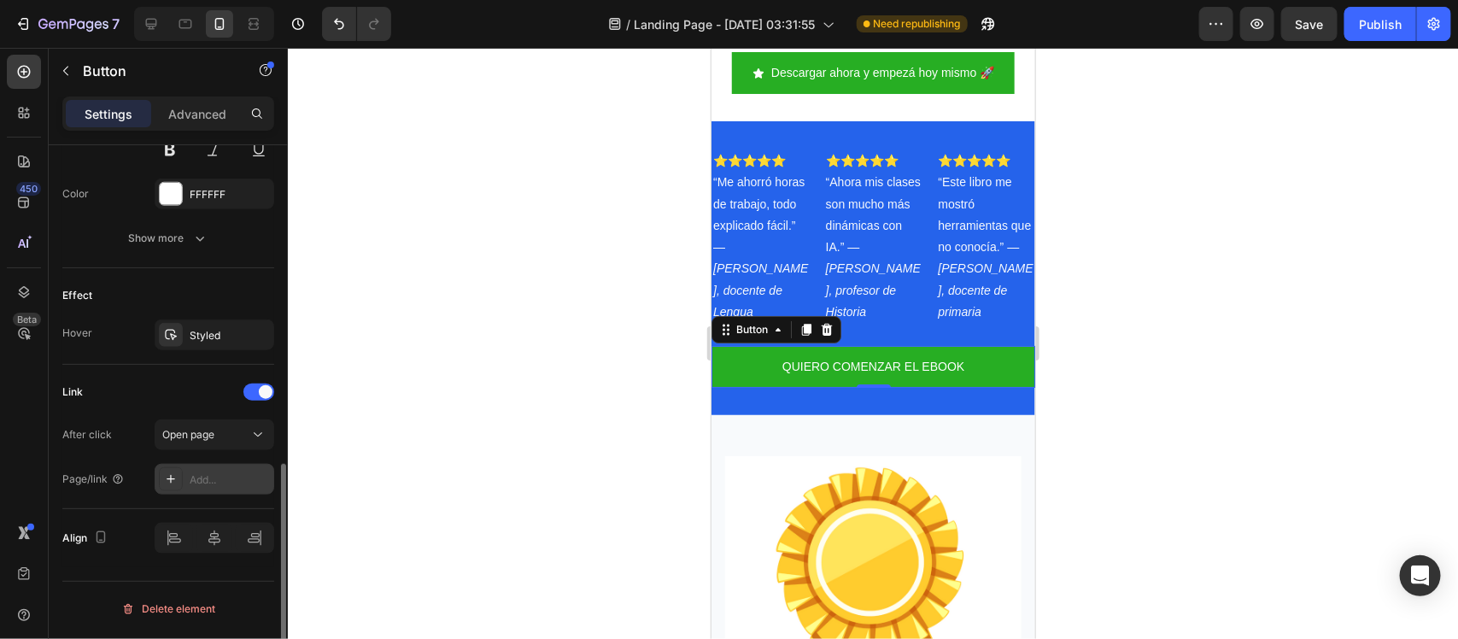
scroll to position [774, 0]
click at [228, 481] on div "Add..." at bounding box center [230, 480] width 80 height 15
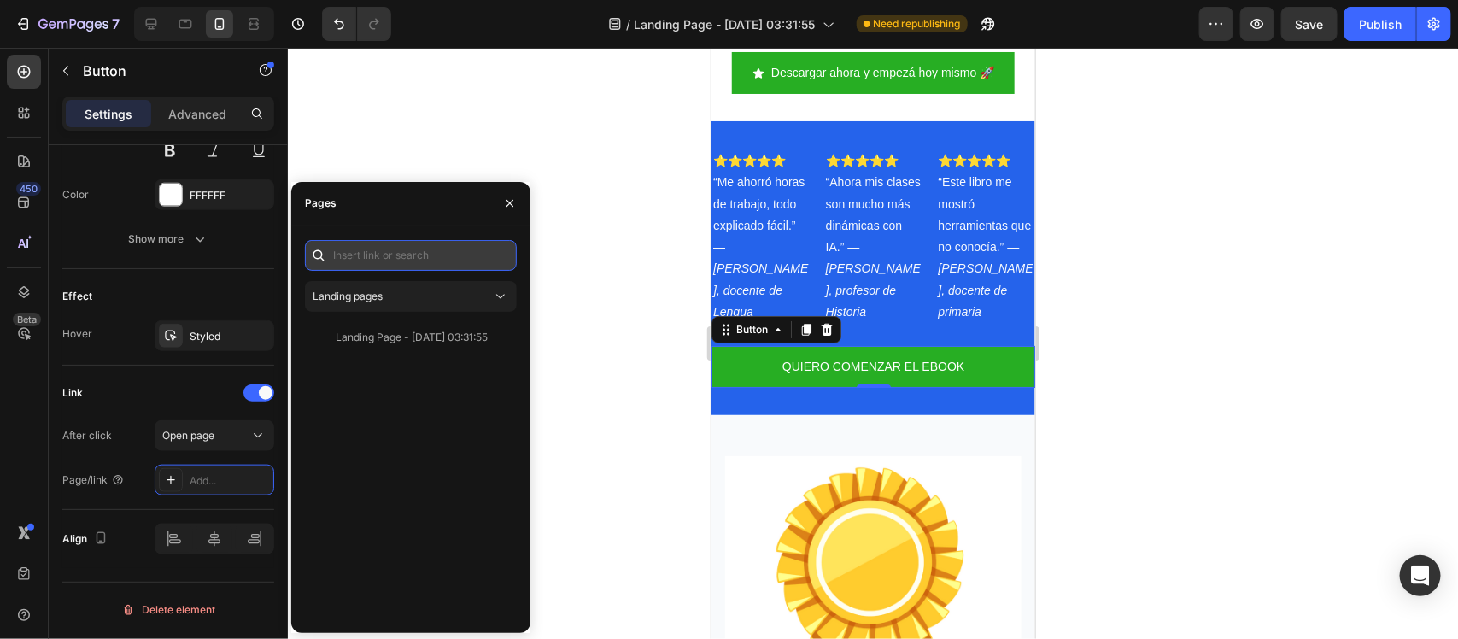
click at [438, 244] on input "text" at bounding box center [411, 255] width 212 height 31
paste input "[URL][DOMAIN_NAME]"
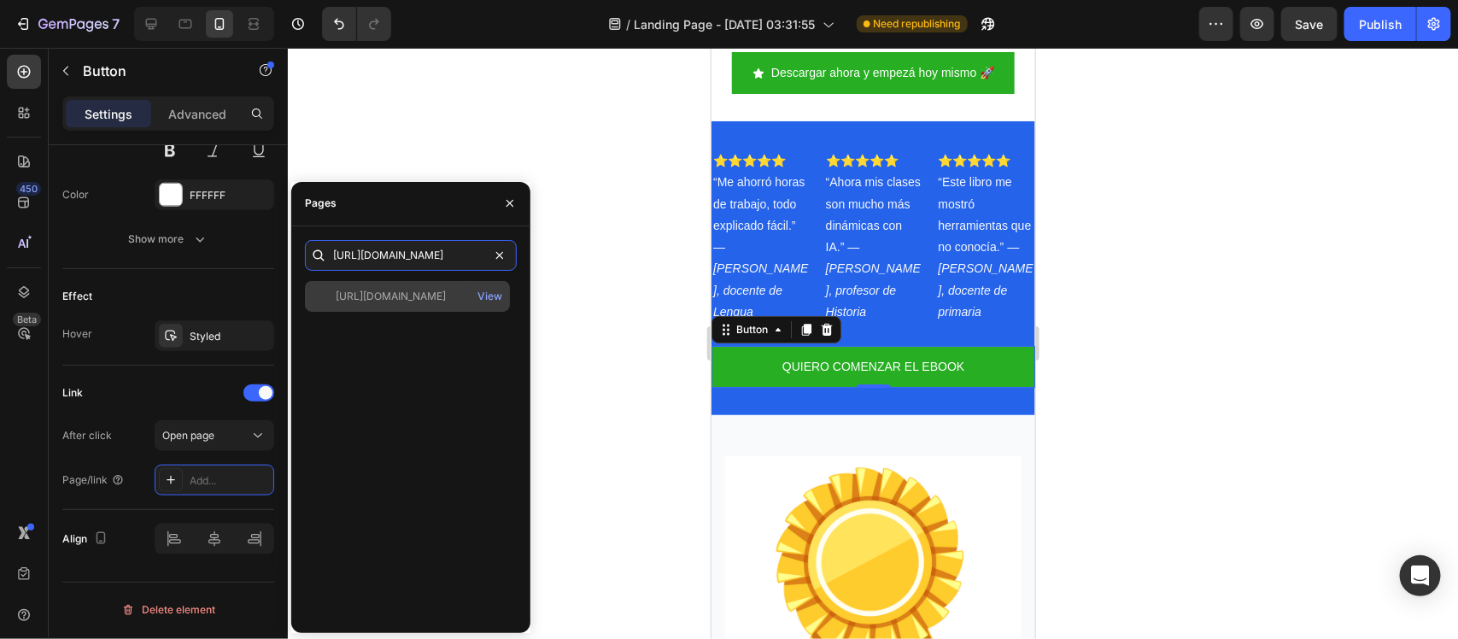
type input "[URL][DOMAIN_NAME]"
click at [412, 286] on div "[URL][DOMAIN_NAME] View" at bounding box center [407, 296] width 205 height 31
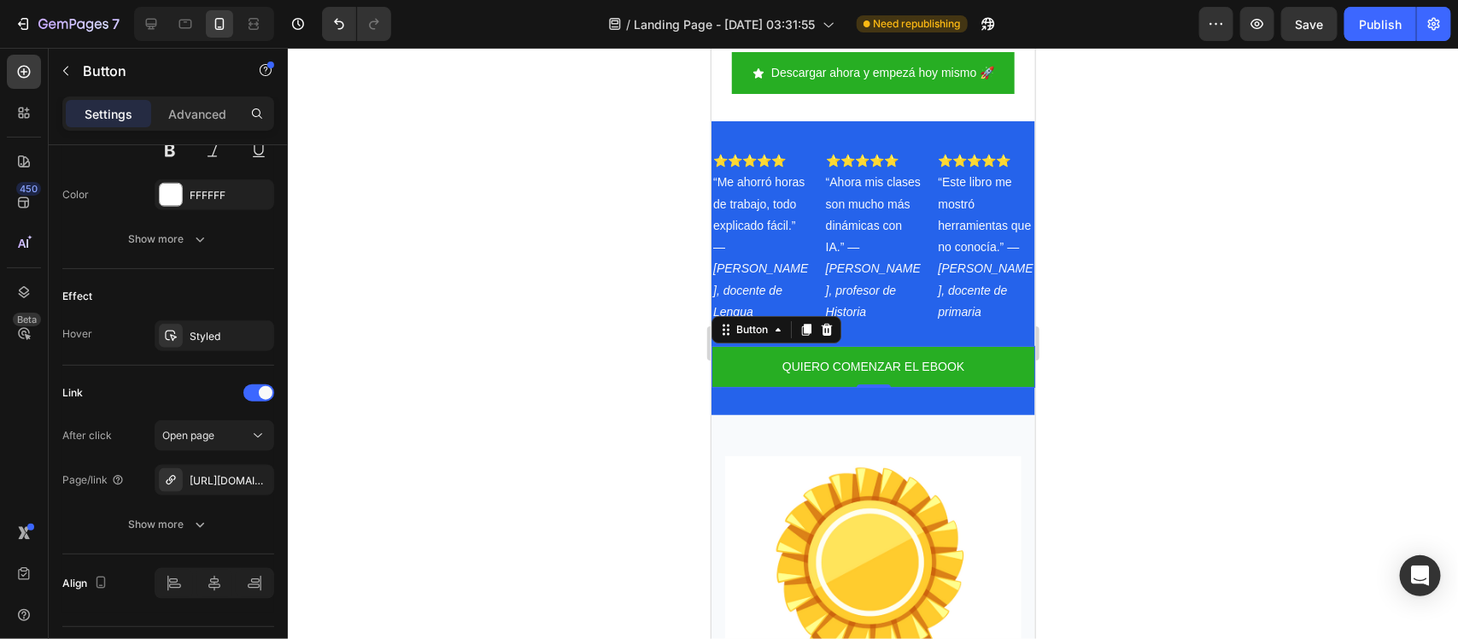
click at [560, 322] on div at bounding box center [873, 343] width 1170 height 591
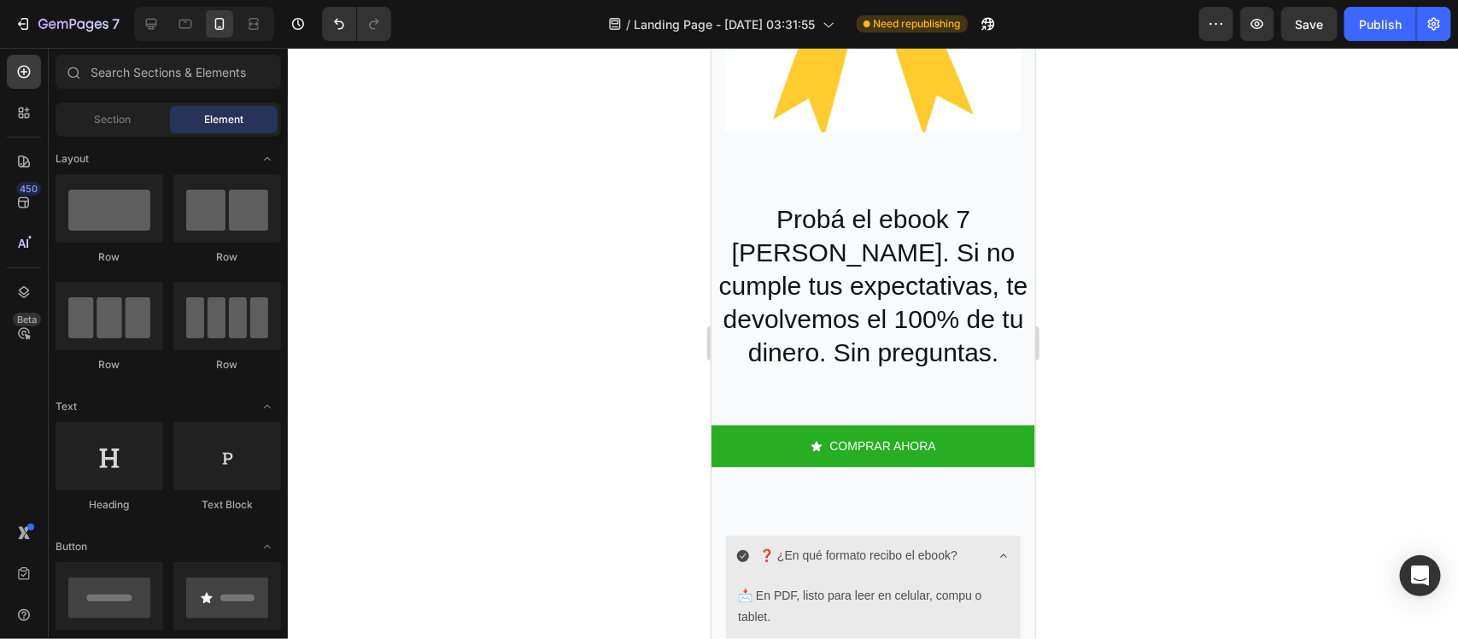
scroll to position [3409, 0]
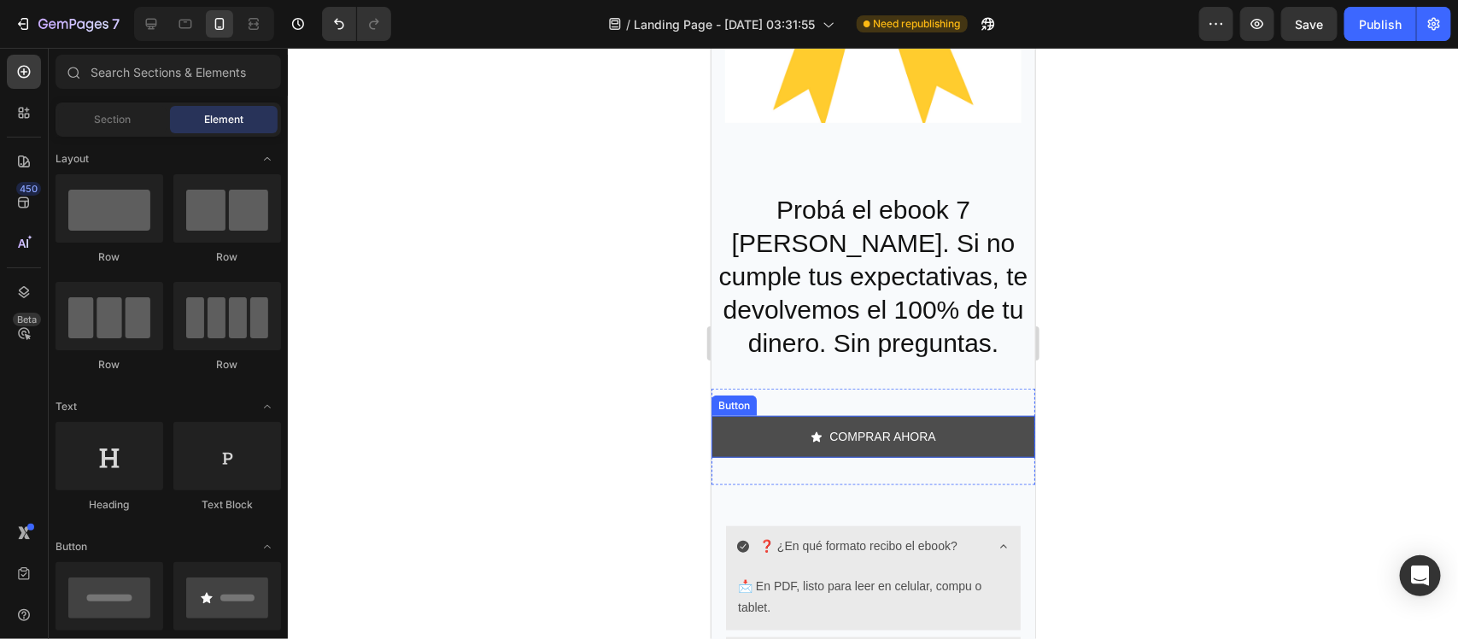
click at [738, 431] on link "COMPRAR AHORA" at bounding box center [873, 436] width 324 height 42
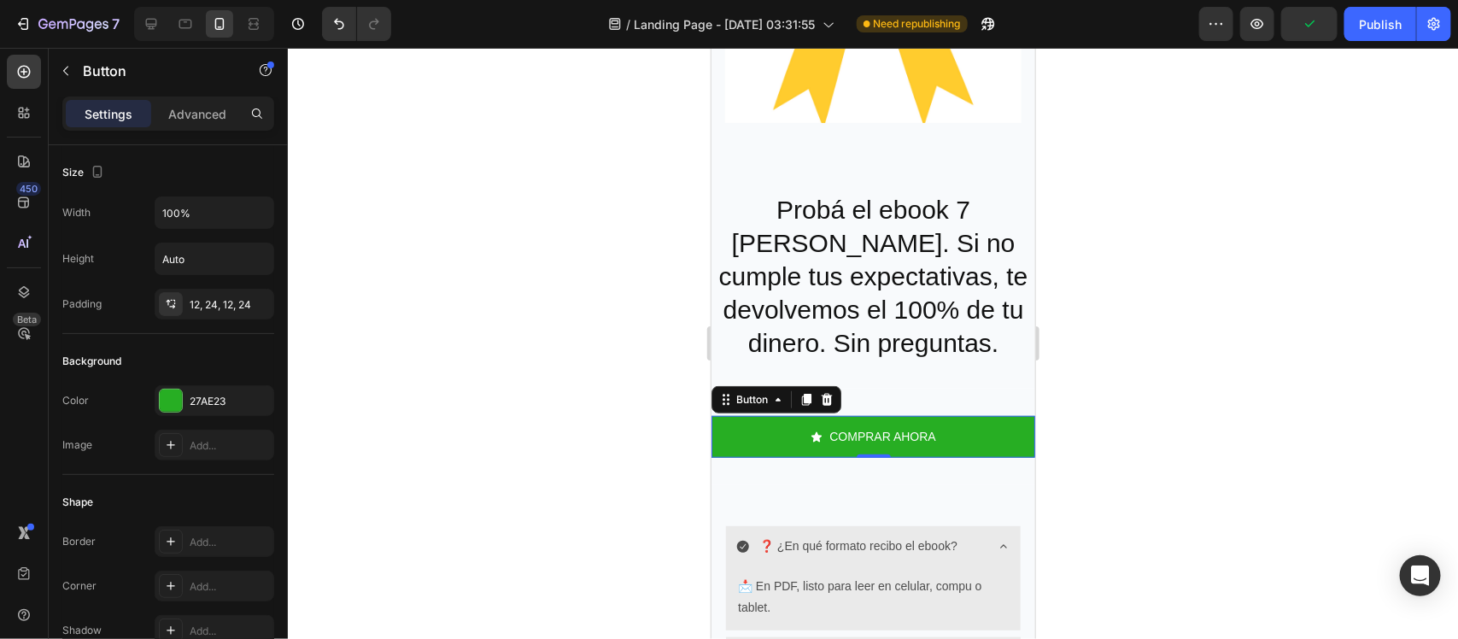
scroll to position [954, 0]
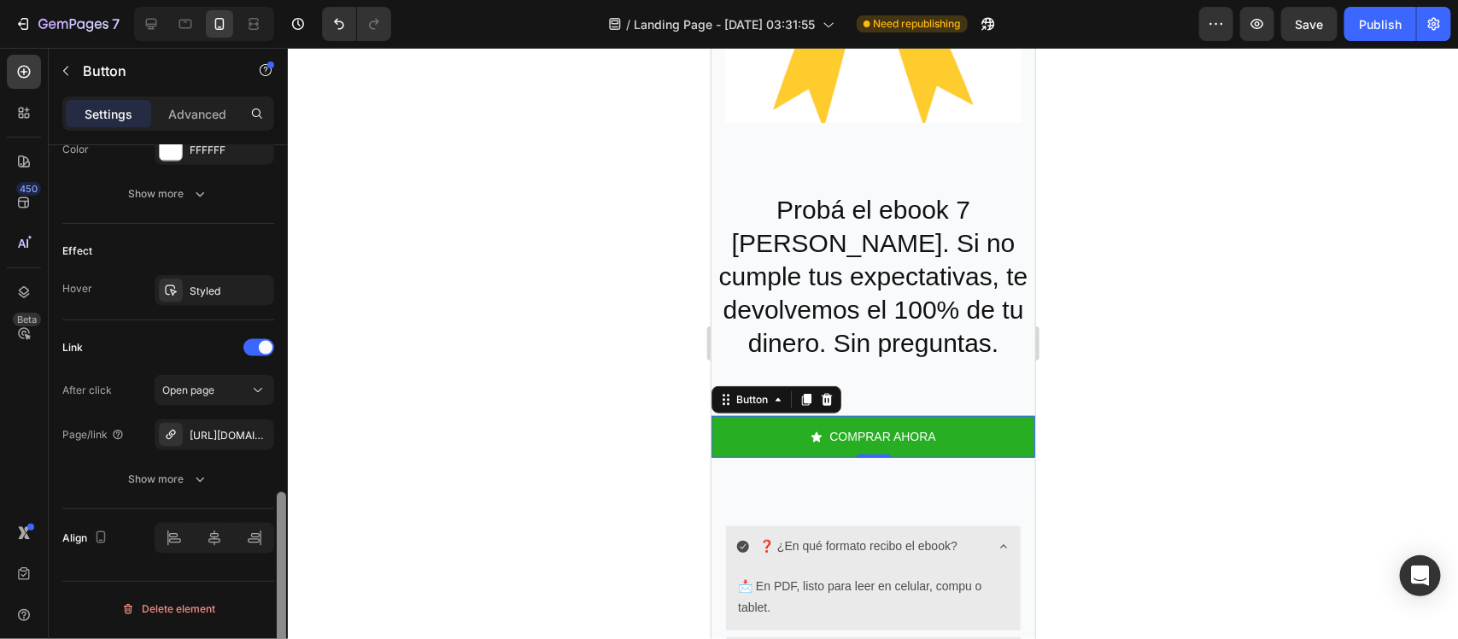
drag, startPoint x: 279, startPoint y: 331, endPoint x: 292, endPoint y: 689, distance: 358.1
click at [292, 0] on html "7 / Landing Page - [DATE] 03:31:55 Need republishing Preview Save Publish 450 B…" at bounding box center [729, 0] width 1458 height 0
click at [249, 436] on icon "button" at bounding box center [256, 435] width 14 height 14
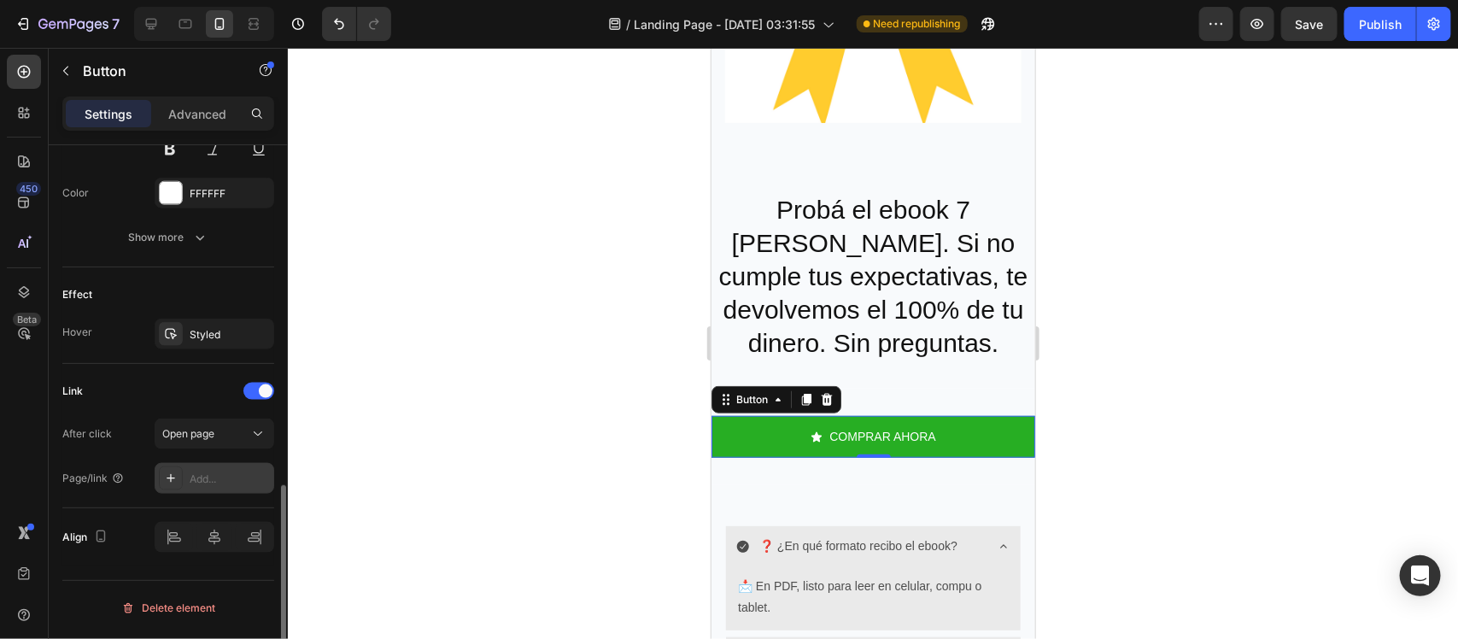
scroll to position [910, 0]
click at [207, 466] on div "Add..." at bounding box center [215, 479] width 120 height 31
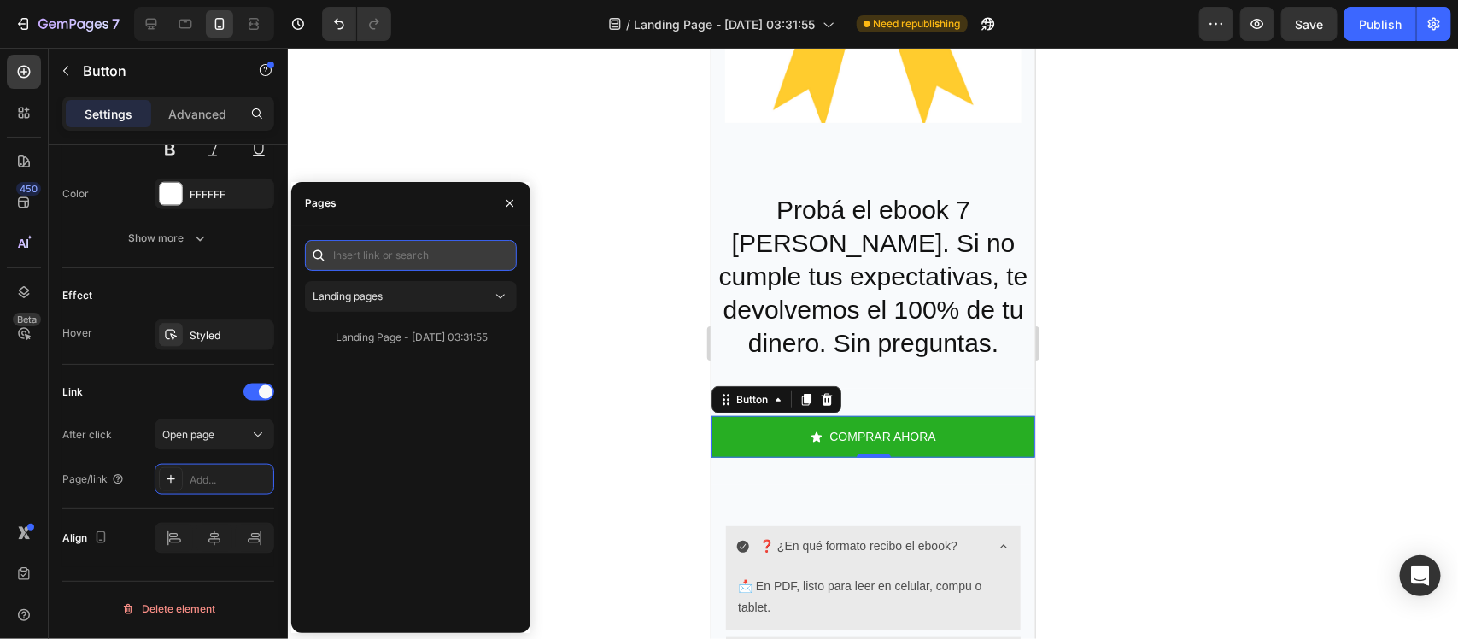
click at [459, 257] on input "text" at bounding box center [411, 255] width 212 height 31
paste input "[URL][DOMAIN_NAME]"
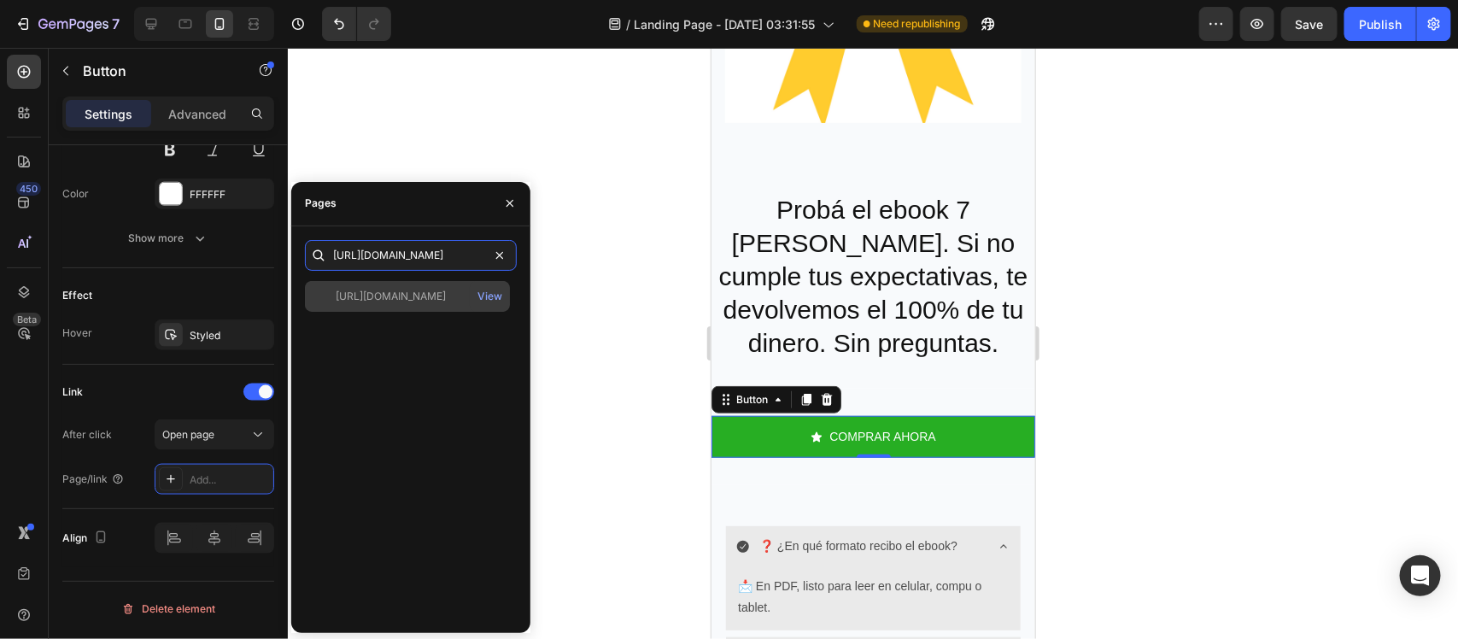
type input "[URL][DOMAIN_NAME]"
click at [428, 295] on div "[URL][DOMAIN_NAME]" at bounding box center [391, 296] width 110 height 15
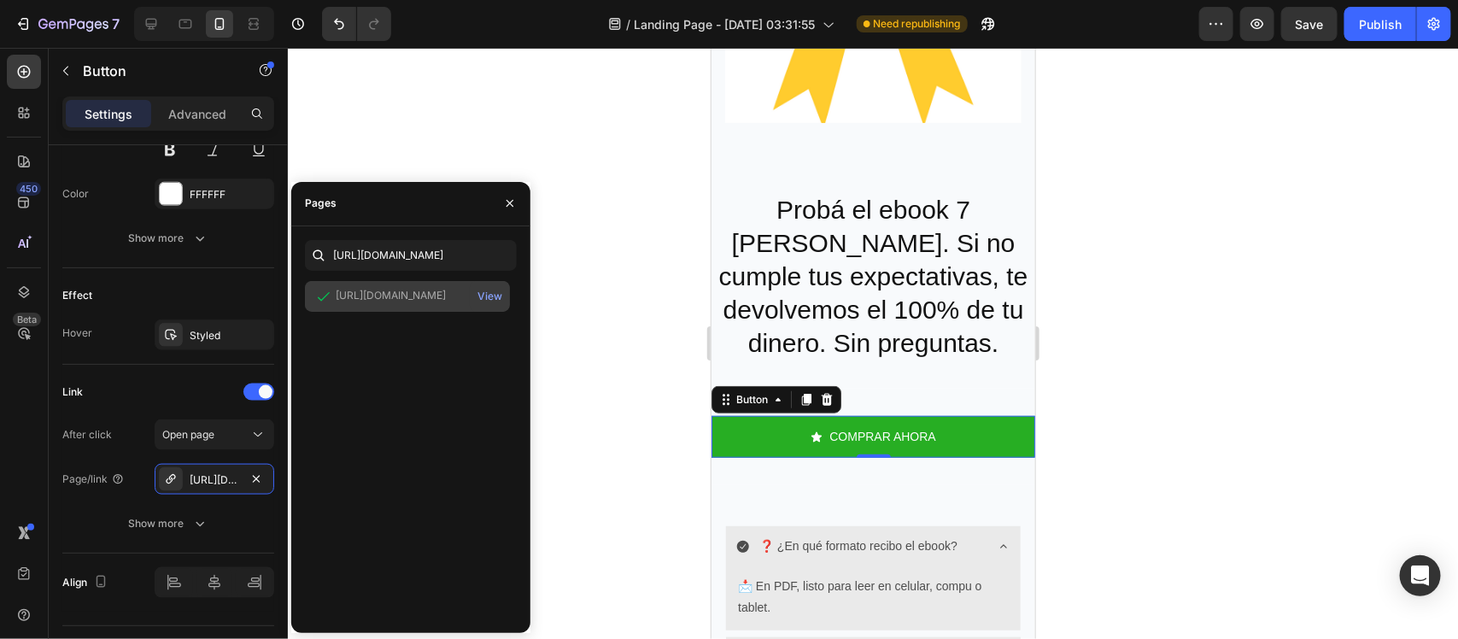
scroll to position [0, 0]
click at [508, 201] on icon "button" at bounding box center [510, 203] width 14 height 14
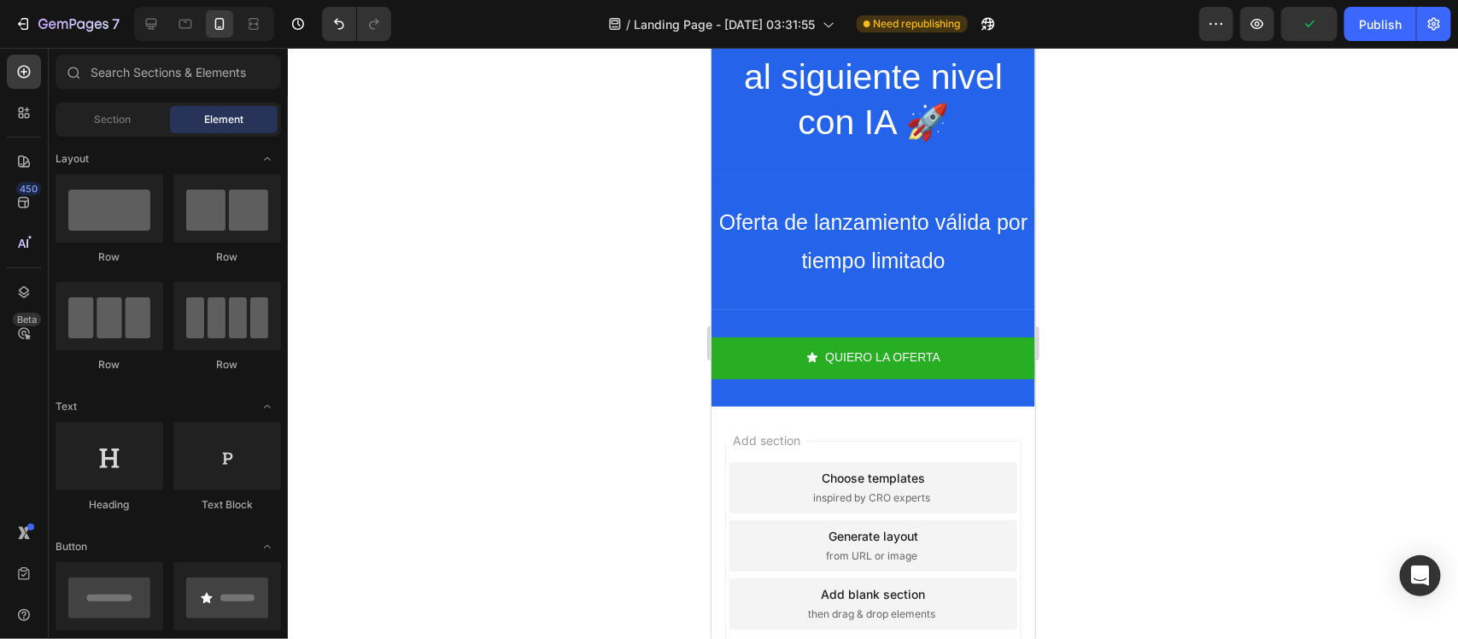
scroll to position [4237, 0]
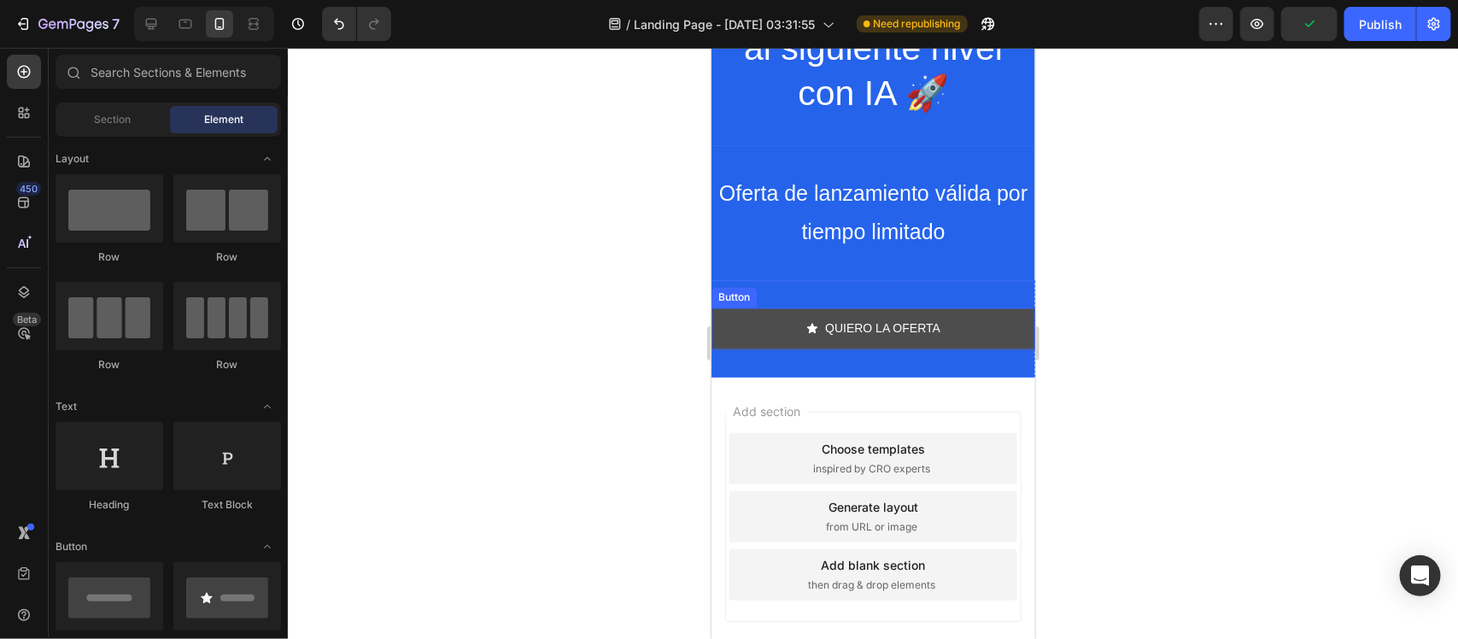
click at [761, 335] on link "QUIERO LA OFERTA" at bounding box center [873, 328] width 324 height 42
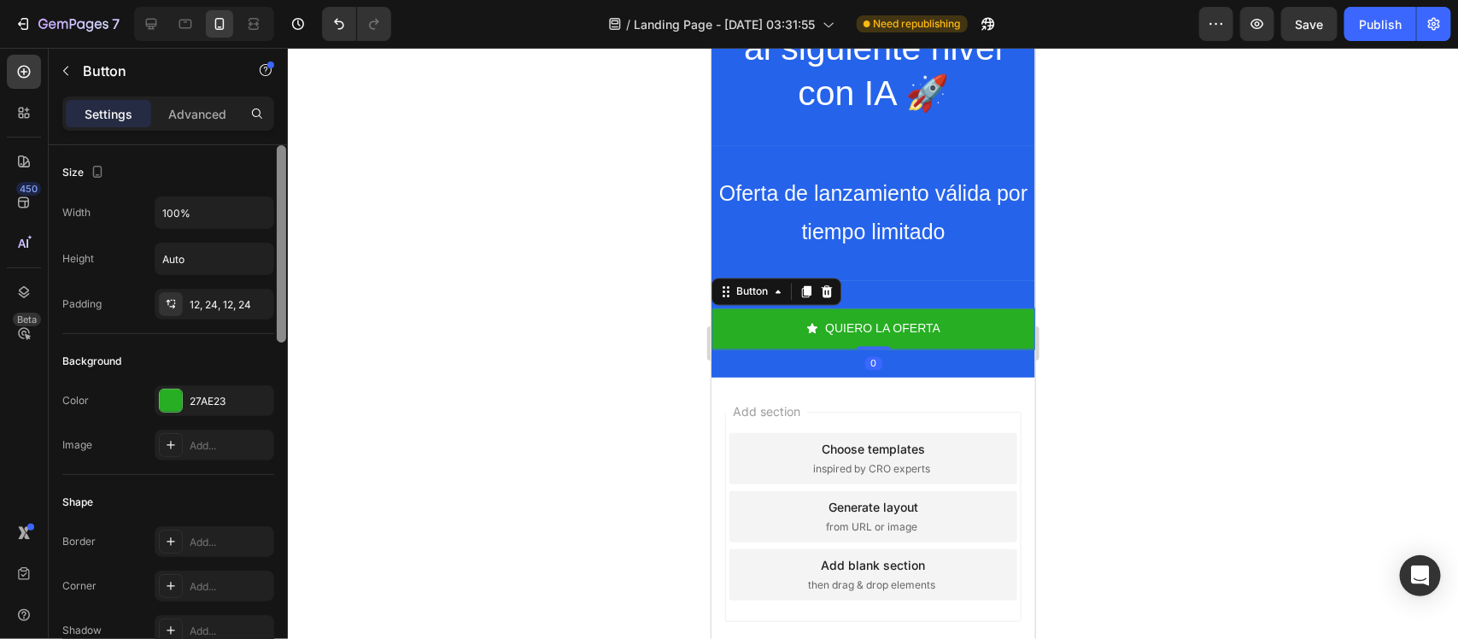
scroll to position [543, 0]
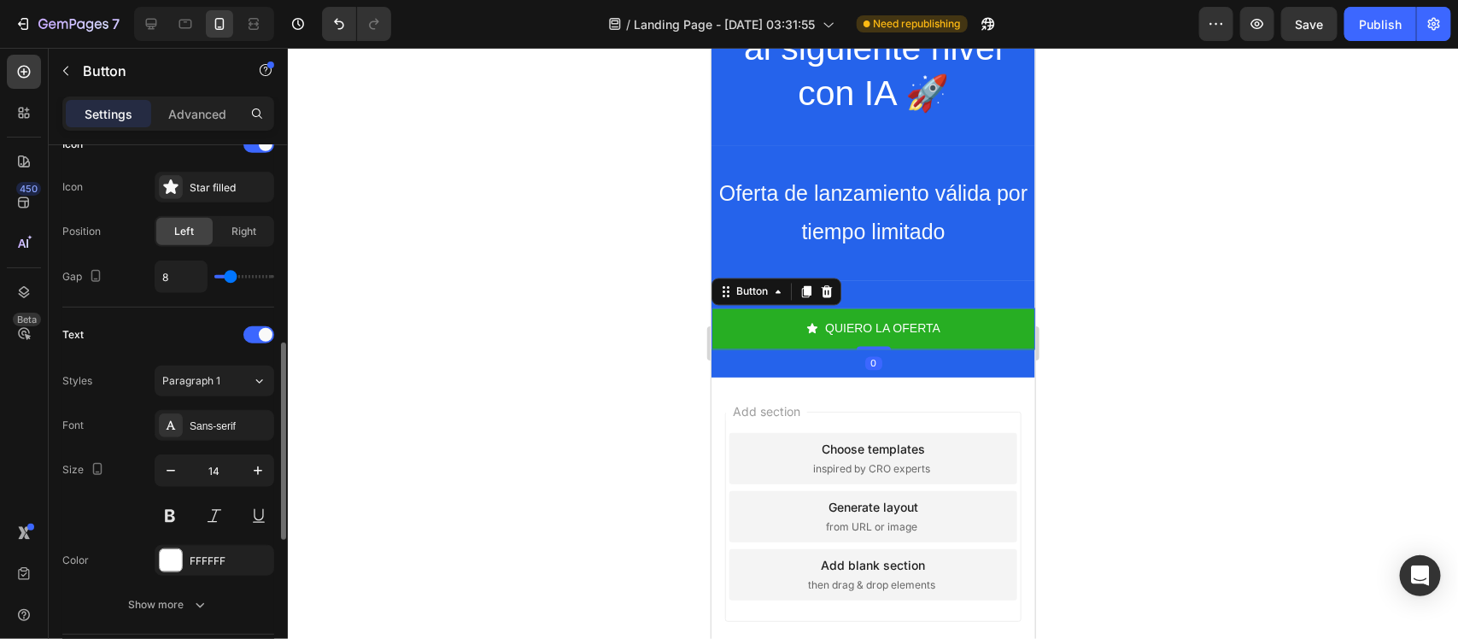
drag, startPoint x: 286, startPoint y: 310, endPoint x: 309, endPoint y: 481, distance: 172.4
click at [309, 0] on div "7 / Landing Page - [DATE] 03:31:55 Need republishing Preview Save Publish 450 B…" at bounding box center [729, 0] width 1458 height 0
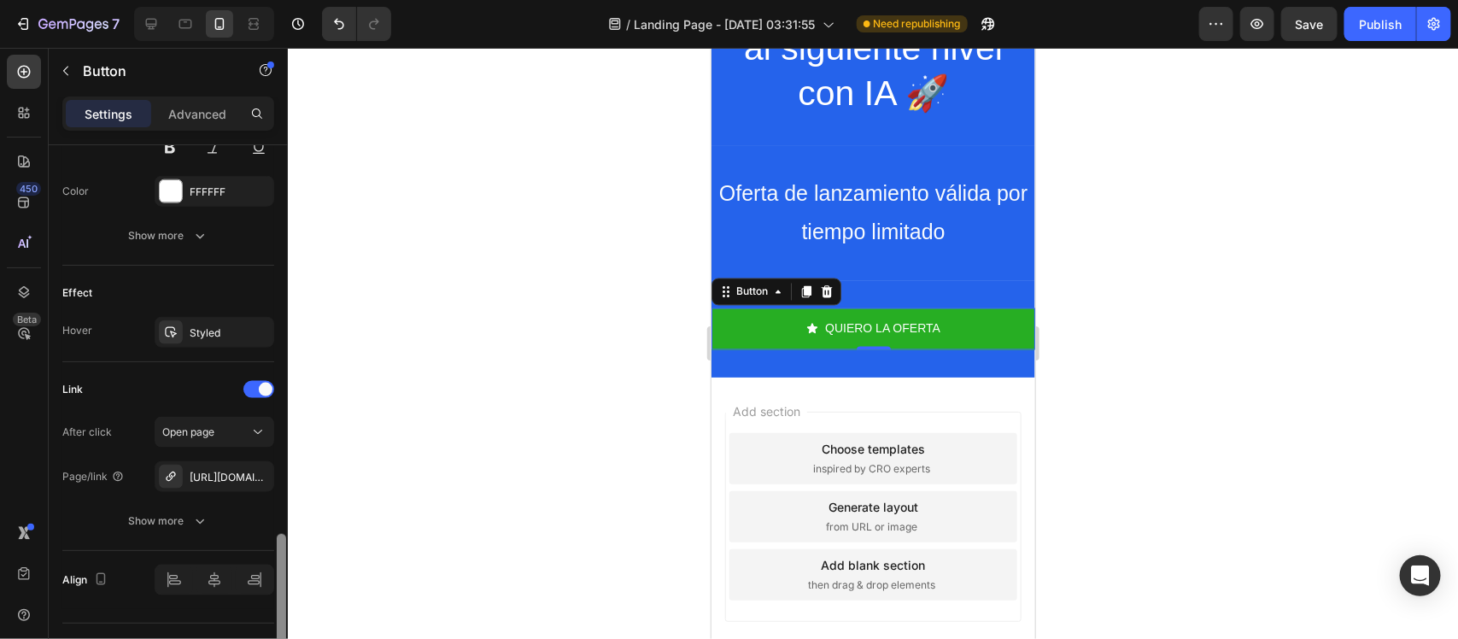
scroll to position [954, 0]
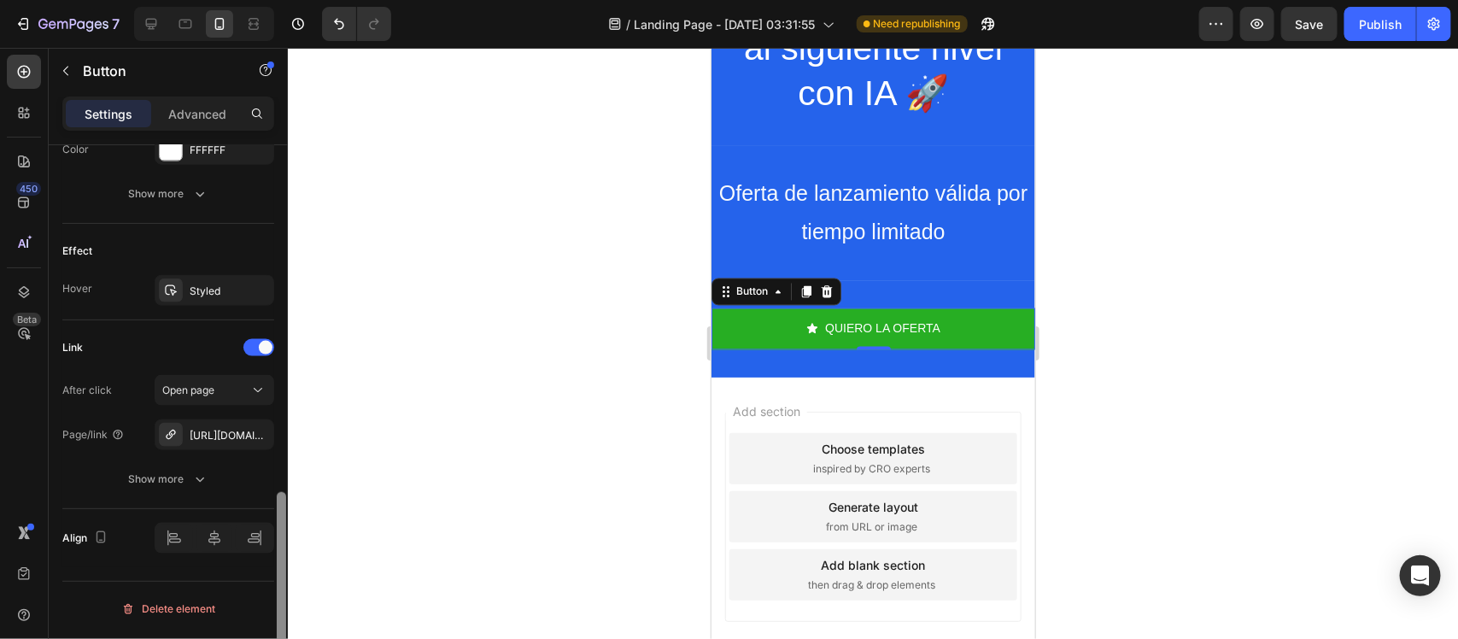
drag, startPoint x: 284, startPoint y: 477, endPoint x: 306, endPoint y: 653, distance: 178.1
click at [306, 0] on html "7 / Landing Page - [DATE] 03:31:55 Need republishing Preview Save Publish 450 B…" at bounding box center [729, 0] width 1458 height 0
click at [261, 437] on icon "button" at bounding box center [256, 435] width 14 height 14
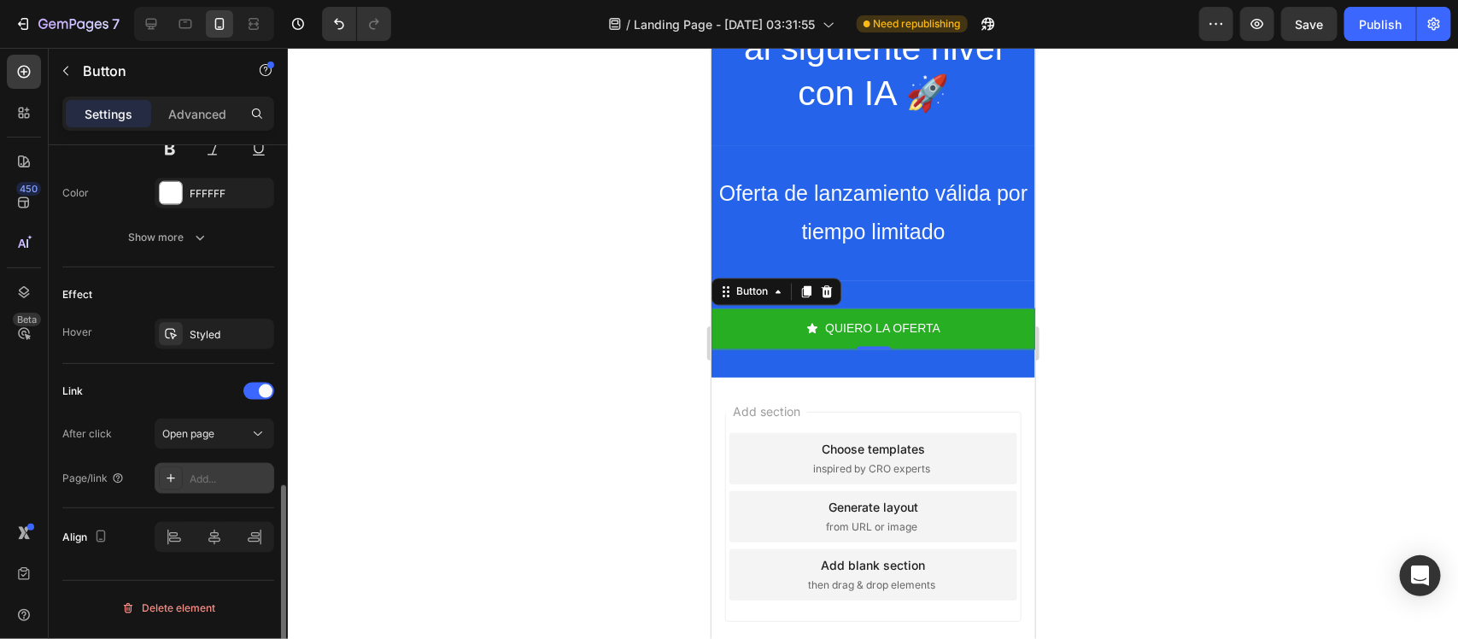
scroll to position [910, 0]
click at [209, 479] on div "Add..." at bounding box center [230, 479] width 80 height 15
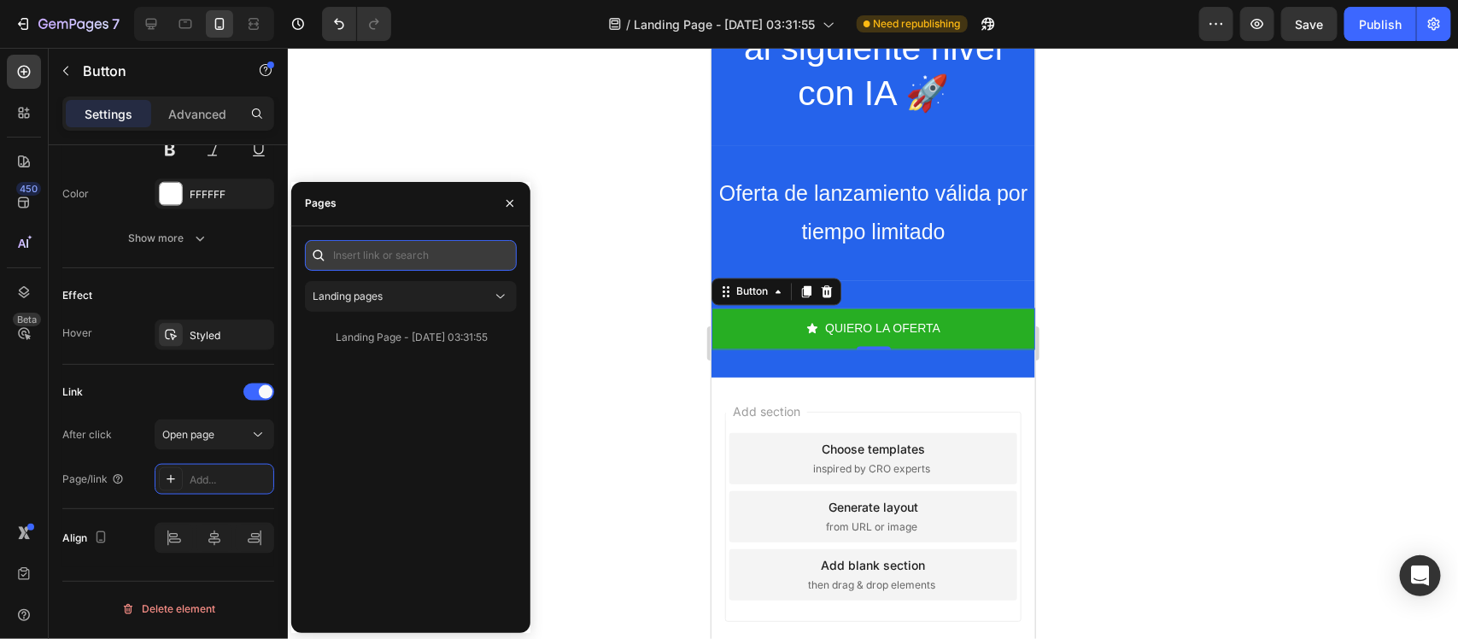
click at [372, 257] on input "text" at bounding box center [411, 255] width 212 height 31
paste input "[URL][DOMAIN_NAME]"
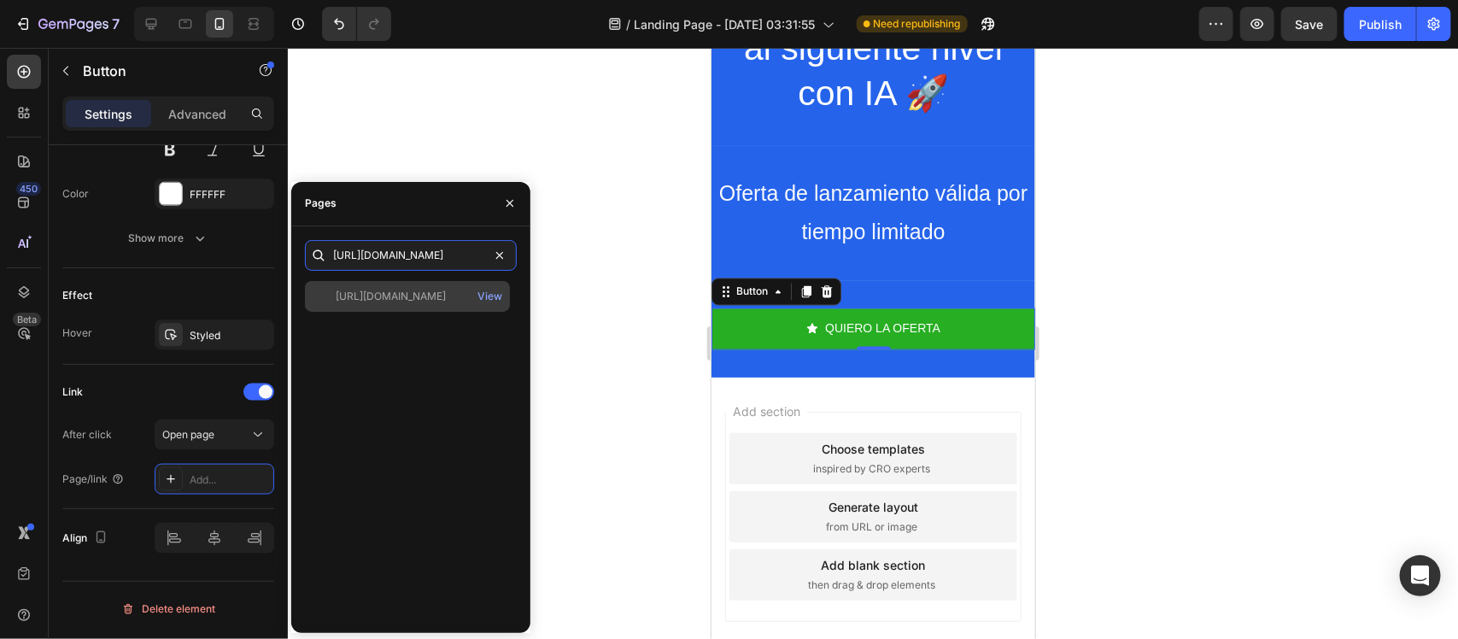
type input "[URL][DOMAIN_NAME]"
click at [417, 286] on div "[URL][DOMAIN_NAME] View" at bounding box center [407, 296] width 205 height 31
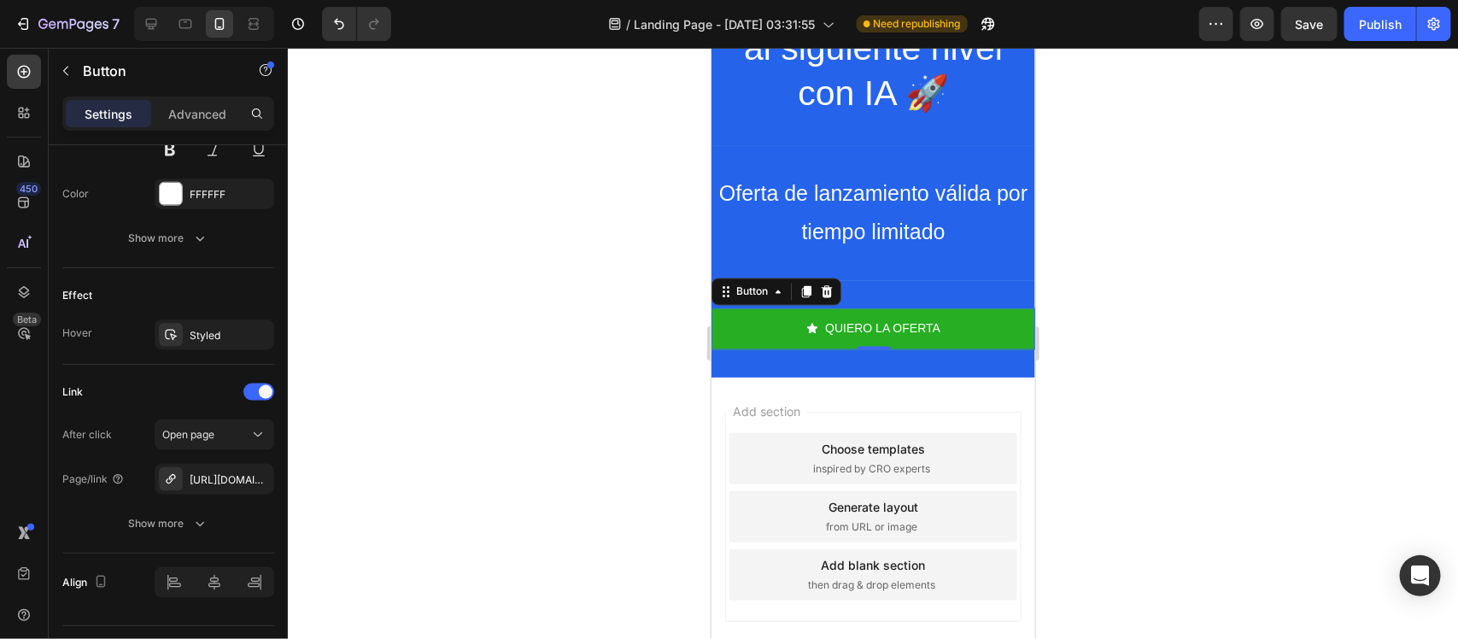
click at [595, 326] on div at bounding box center [873, 343] width 1170 height 591
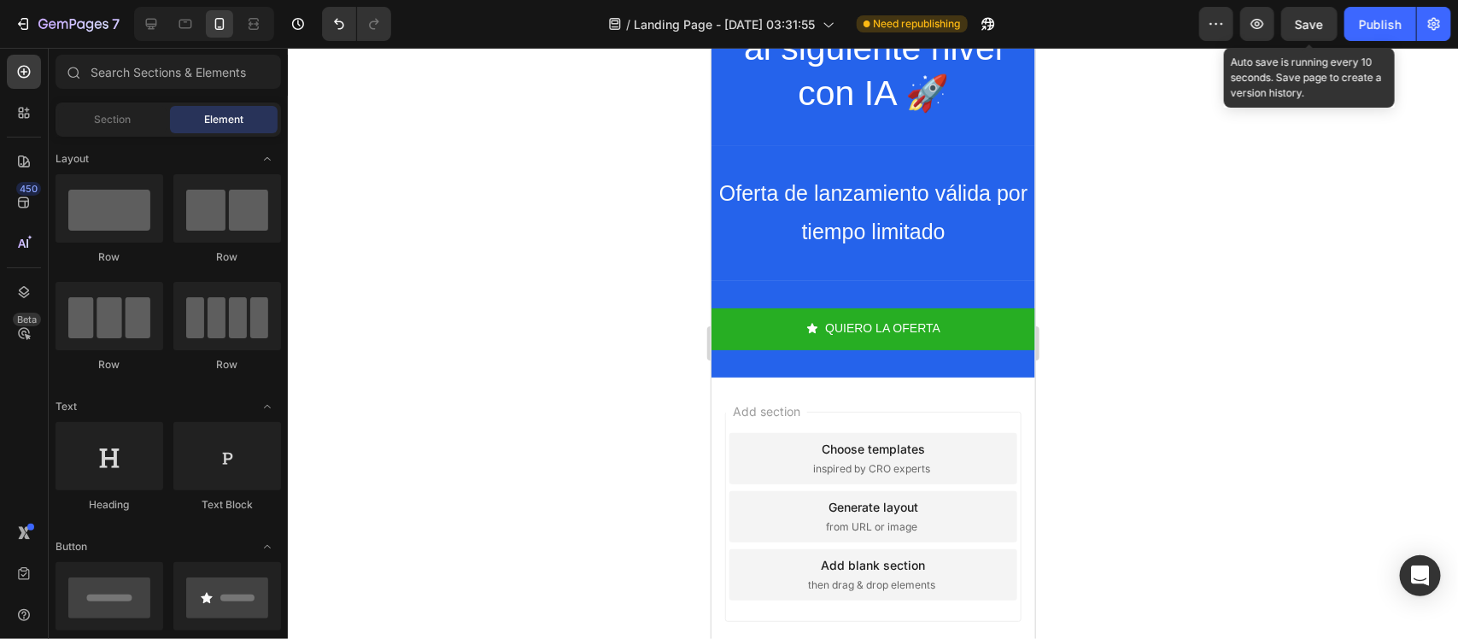
click at [1315, 17] on span "Save" at bounding box center [1310, 24] width 28 height 15
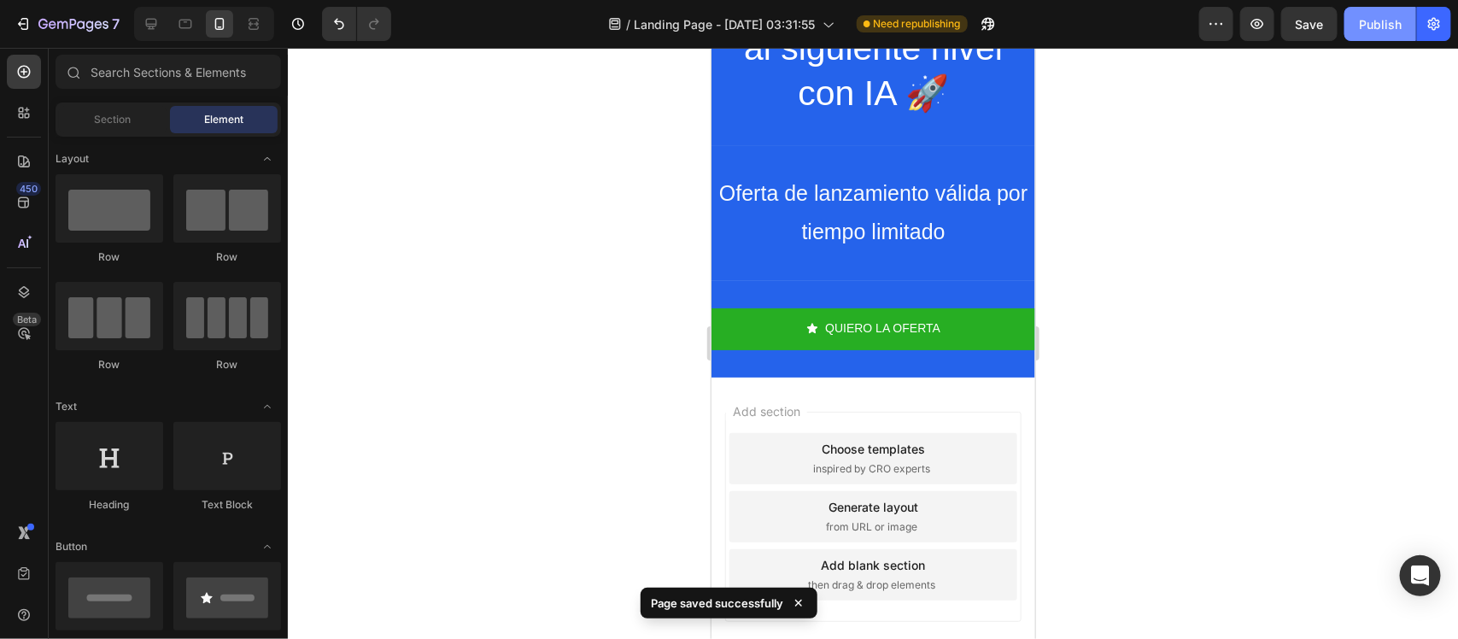
click at [1384, 23] on div "Publish" at bounding box center [1380, 24] width 43 height 18
